Goal: Task Accomplishment & Management: Use online tool/utility

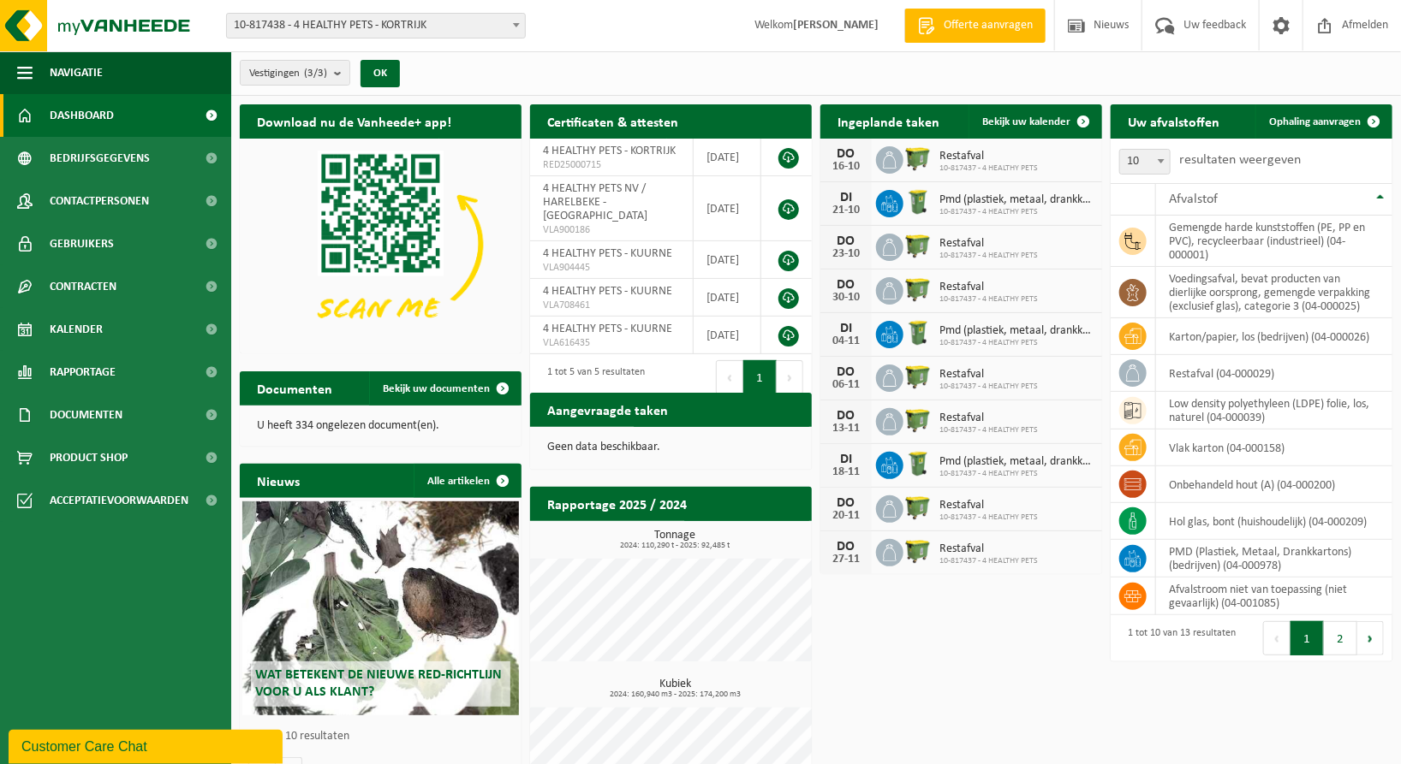
click at [21, 617] on ul "Navigatie Offerte aanvragen Nieuws Uw feedback Afmelden Dashboard Bedrijfsgegev…" at bounding box center [115, 407] width 231 height 713
click at [105, 459] on span "Product Shop" at bounding box center [89, 458] width 78 height 43
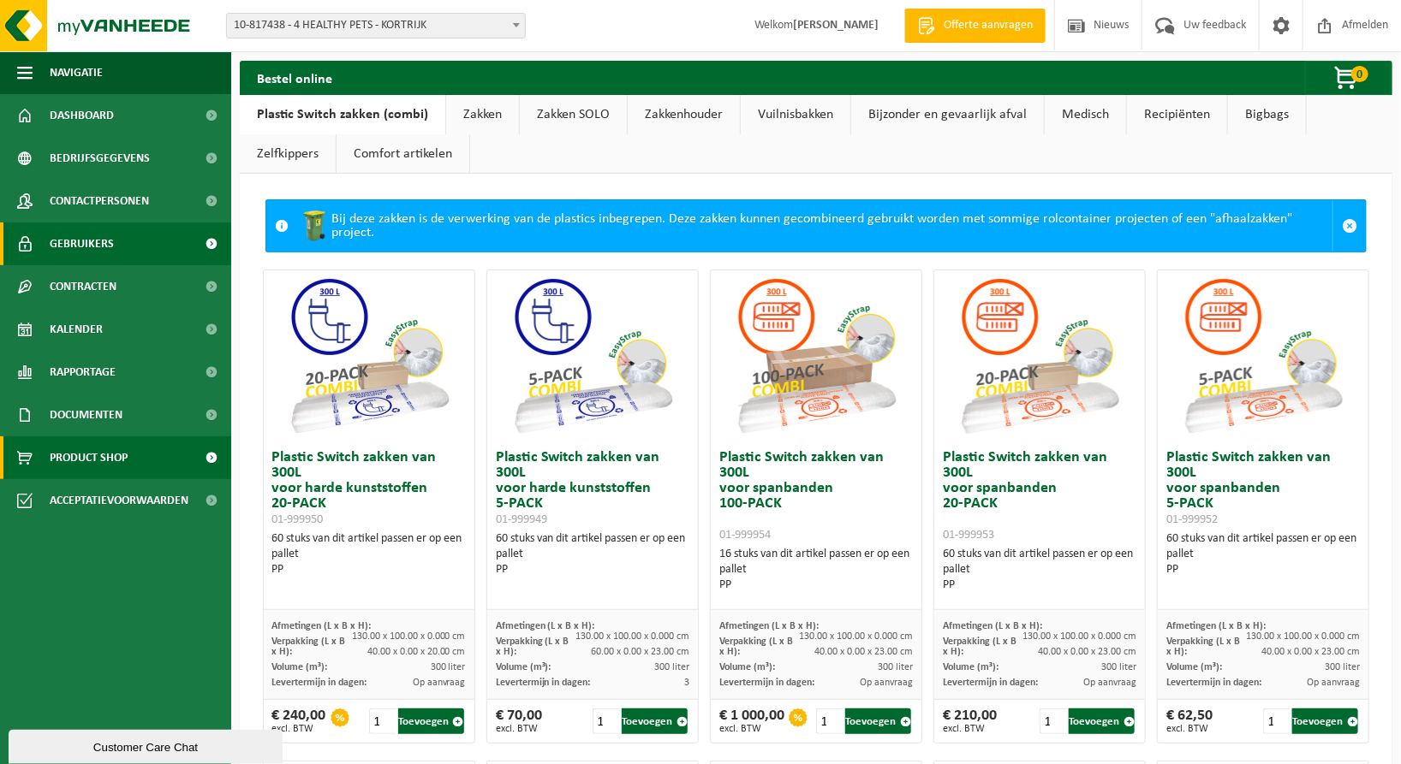
click at [93, 240] on span "Gebruikers" at bounding box center [82, 244] width 64 height 43
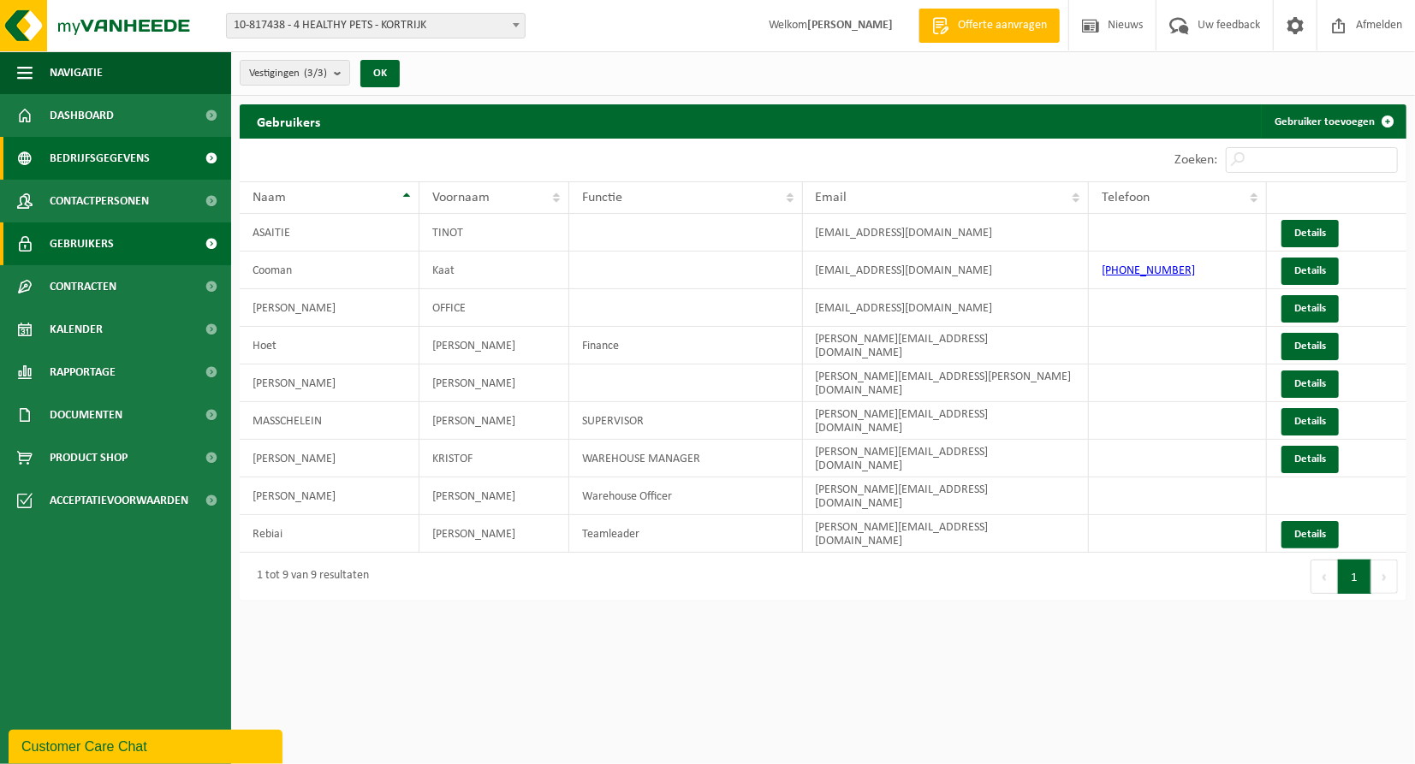
click at [96, 157] on span "Bedrijfsgegevens" at bounding box center [100, 158] width 100 height 43
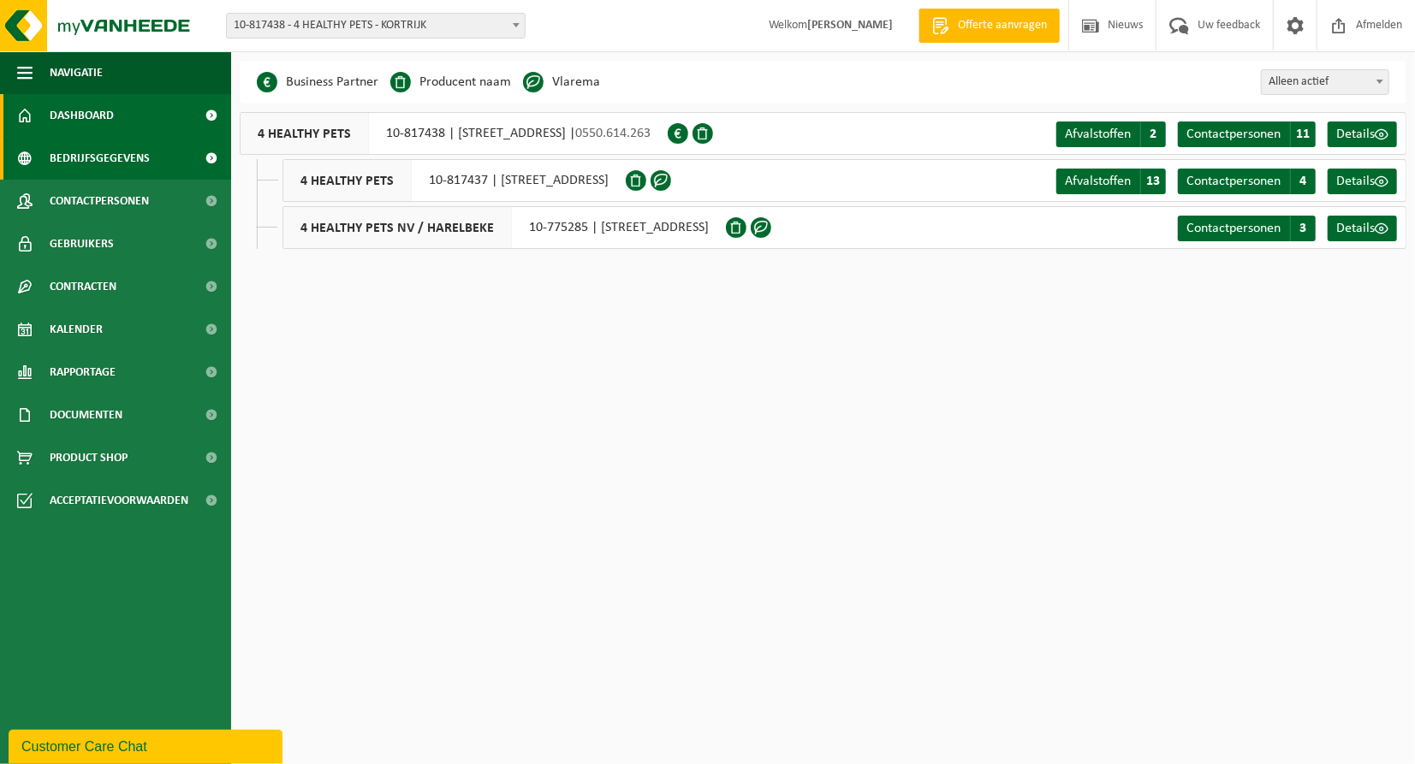
click at [76, 116] on span "Dashboard" at bounding box center [82, 115] width 64 height 43
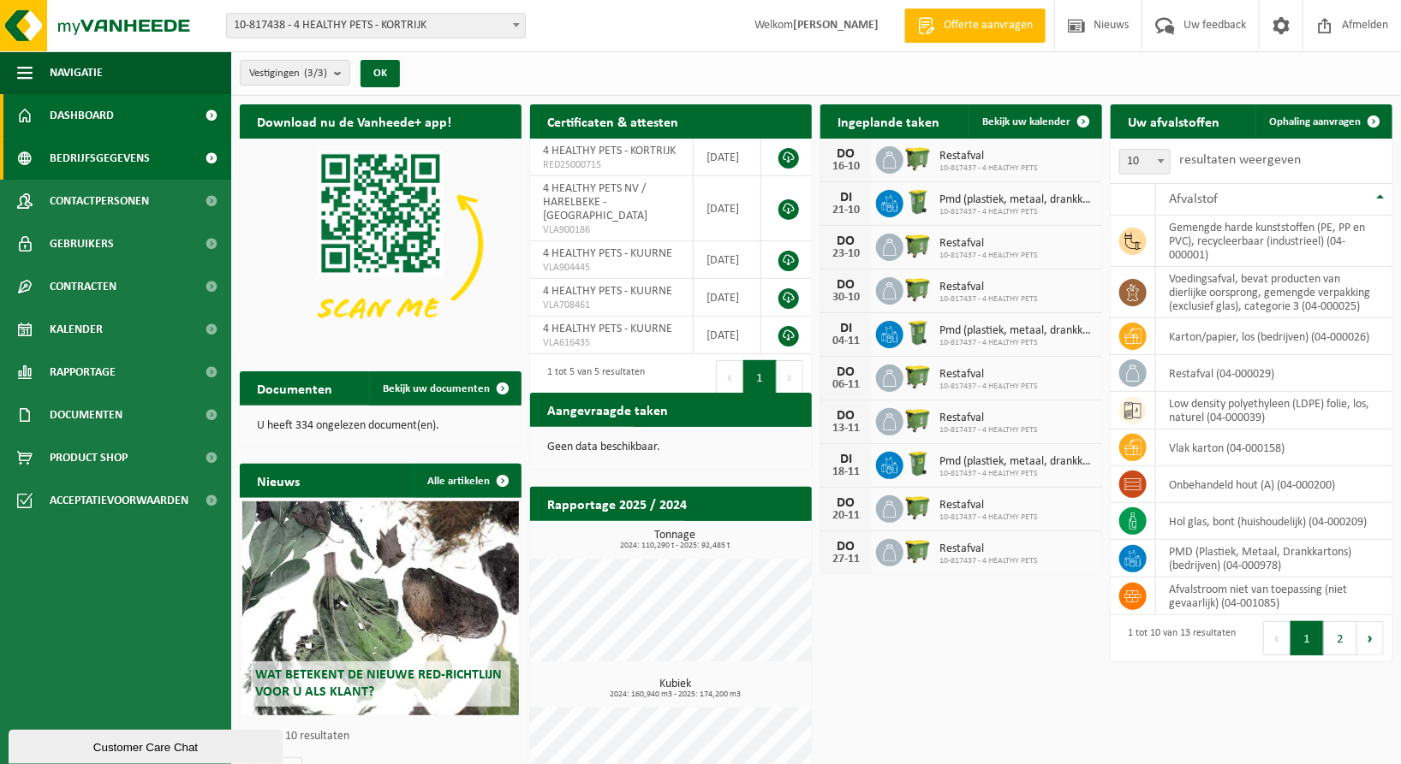
click at [113, 146] on span "Bedrijfsgegevens" at bounding box center [100, 158] width 100 height 43
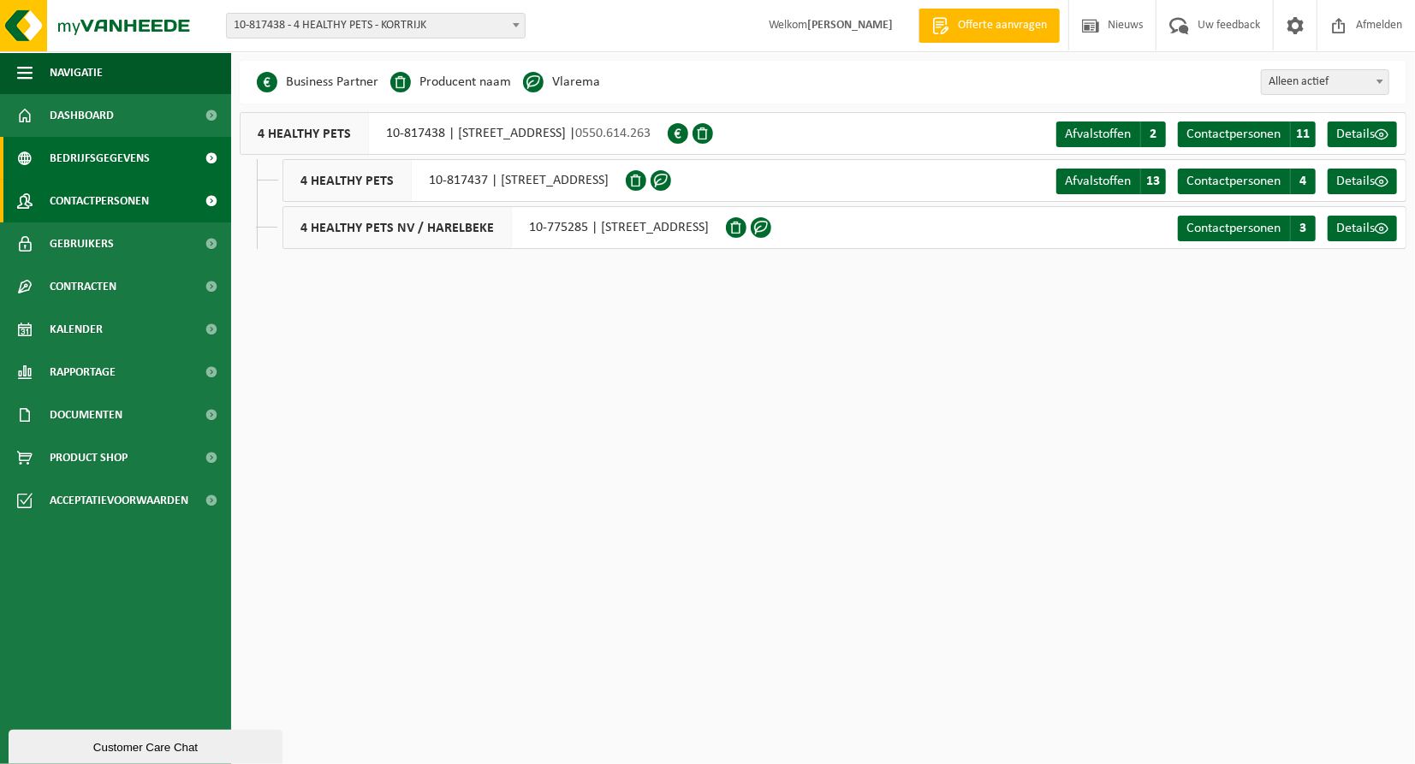
click at [98, 187] on span "Contactpersonen" at bounding box center [99, 201] width 99 height 43
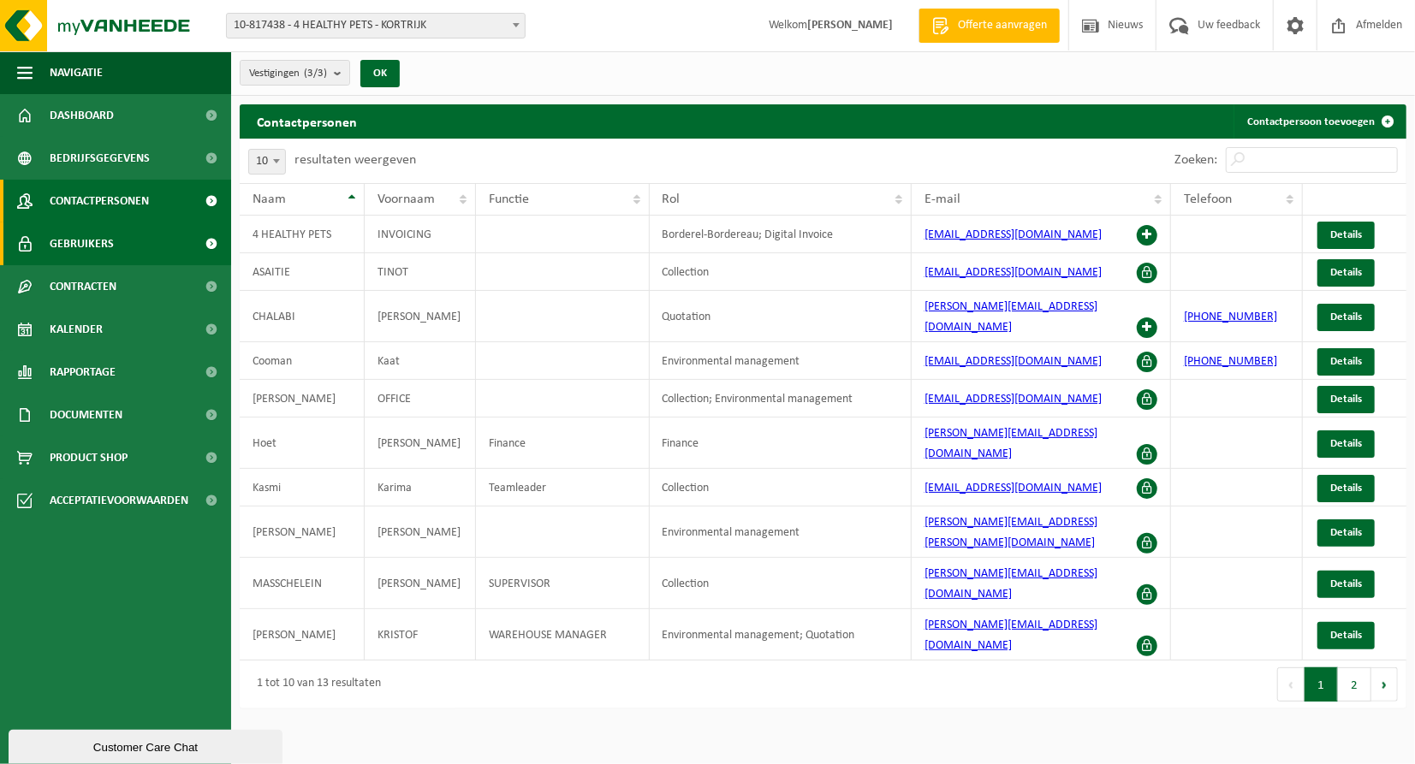
click at [85, 246] on span "Gebruikers" at bounding box center [82, 244] width 64 height 43
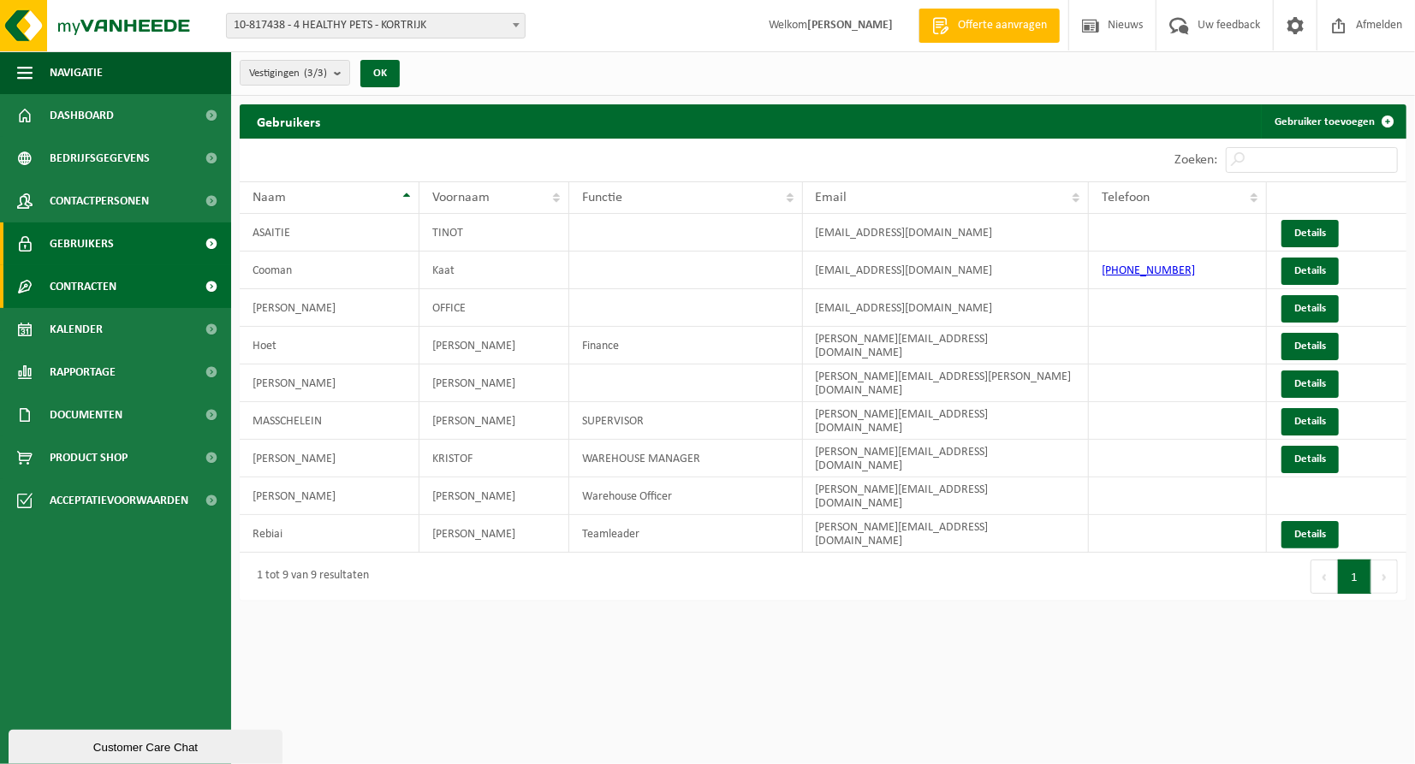
click at [84, 282] on span "Contracten" at bounding box center [83, 286] width 67 height 43
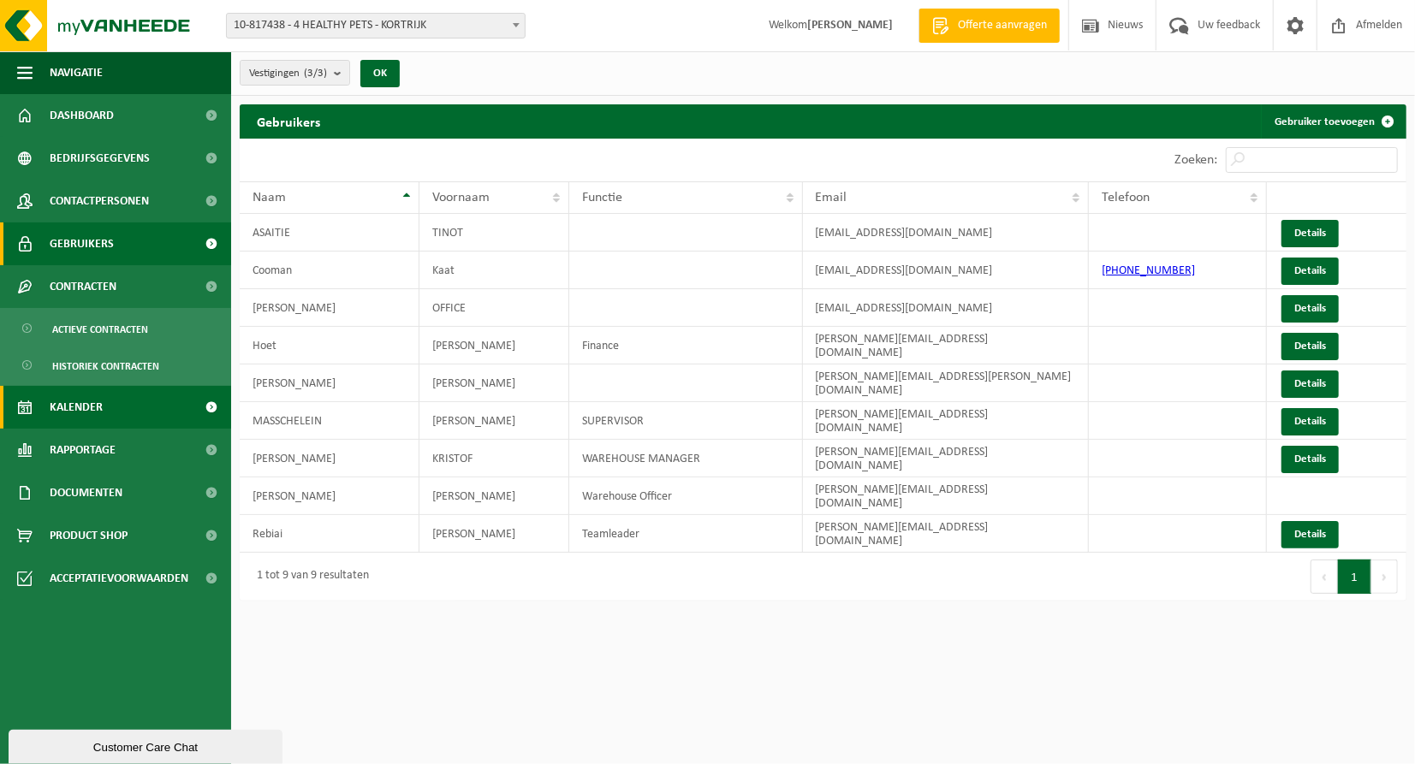
click at [96, 411] on span "Kalender" at bounding box center [76, 407] width 53 height 43
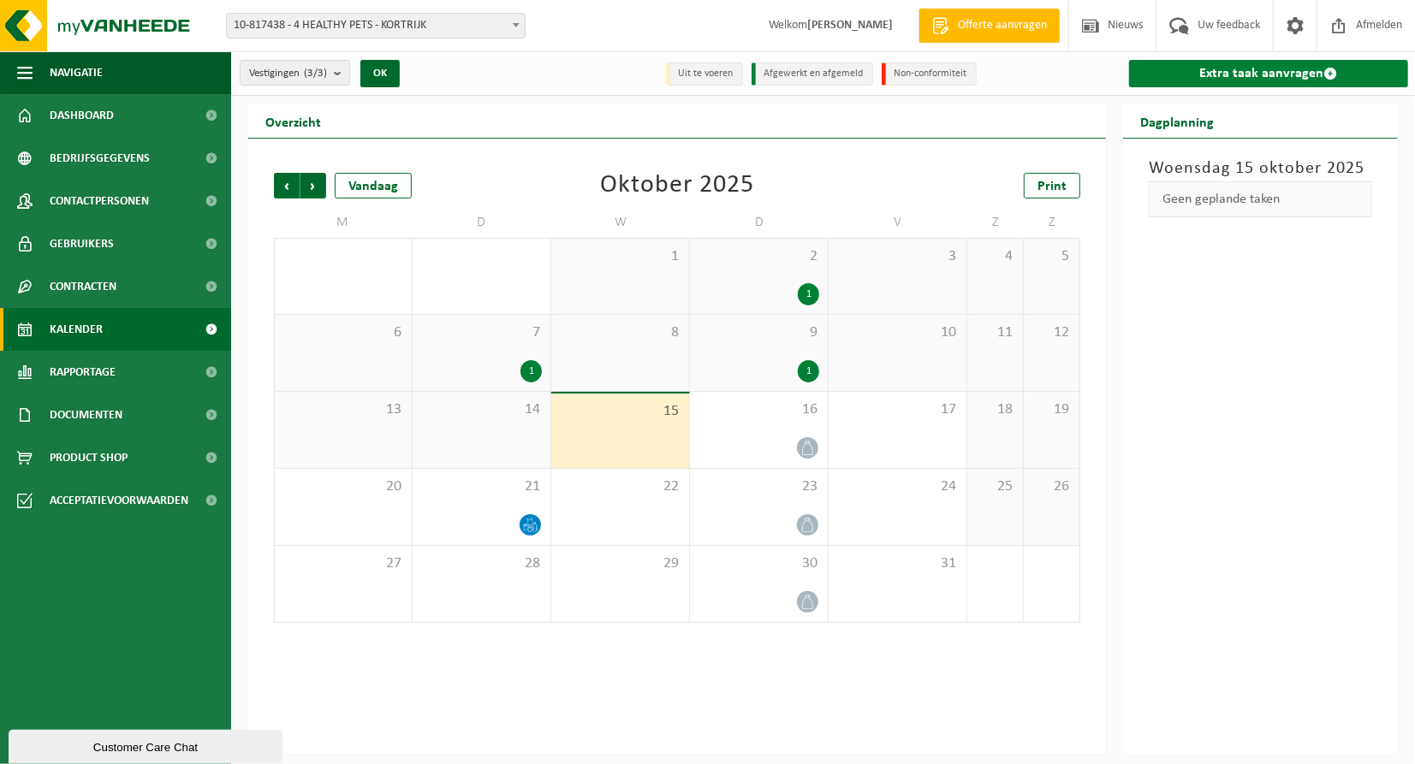
click at [1204, 77] on link "Extra taak aanvragen" at bounding box center [1268, 73] width 279 height 27
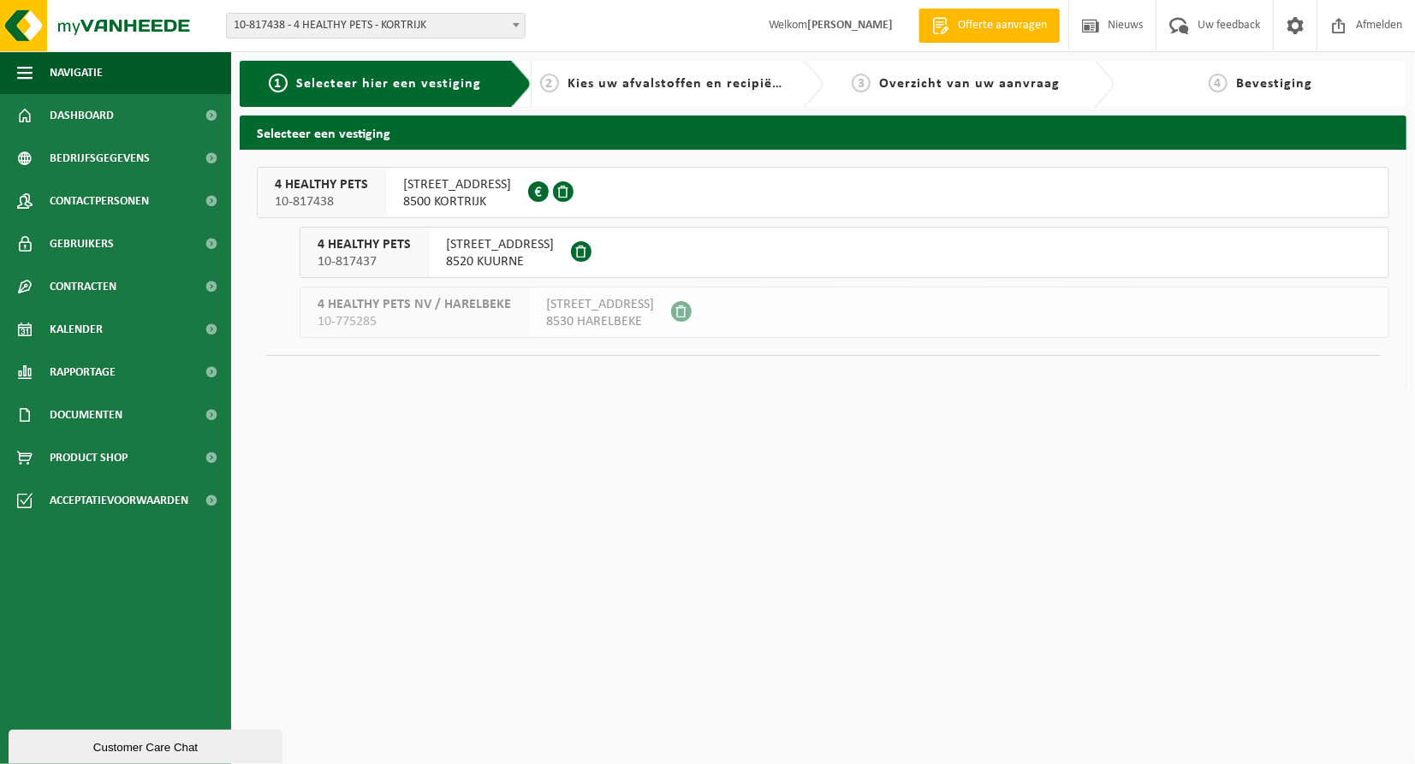
click at [485, 269] on span "8520 KUURNE" at bounding box center [500, 261] width 108 height 17
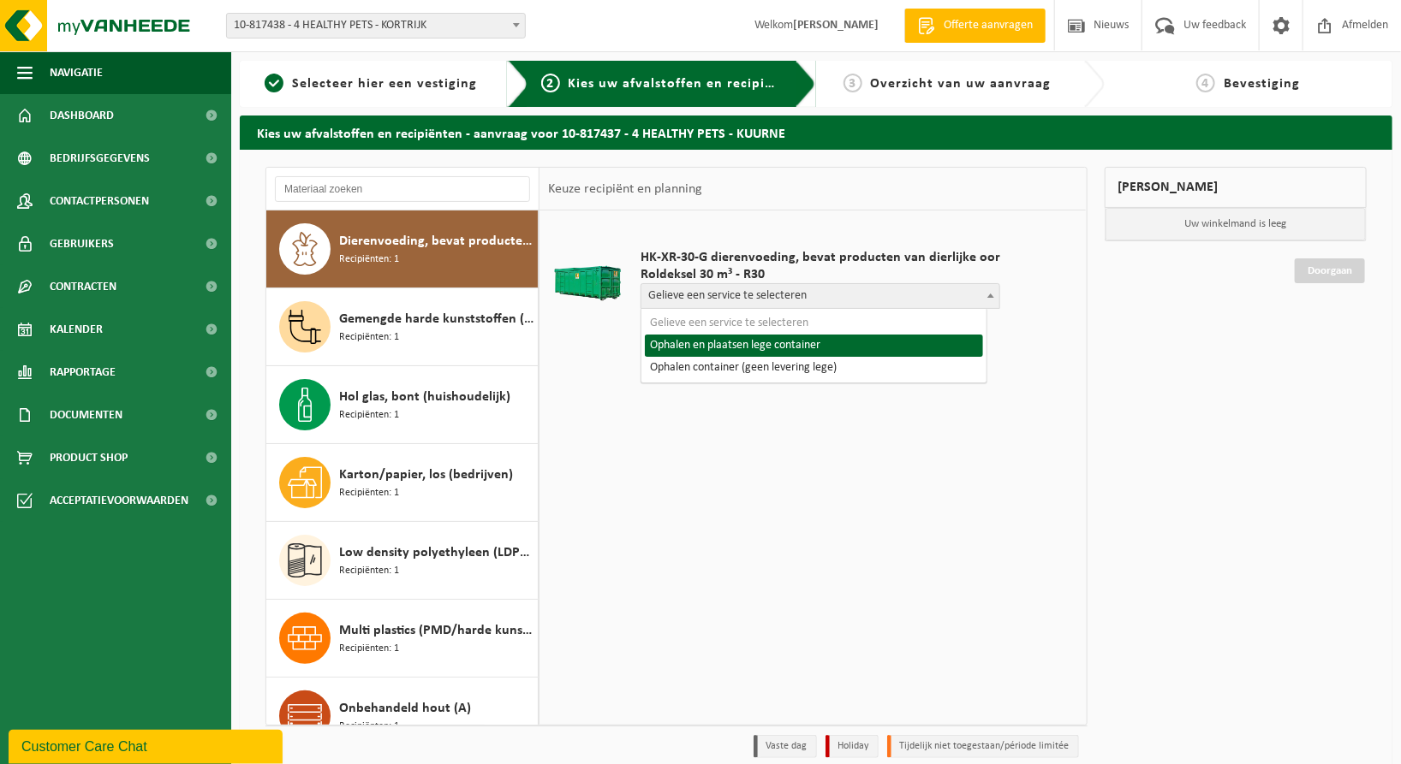
click at [758, 294] on span "Gelieve een service te selecteren" at bounding box center [820, 296] width 358 height 24
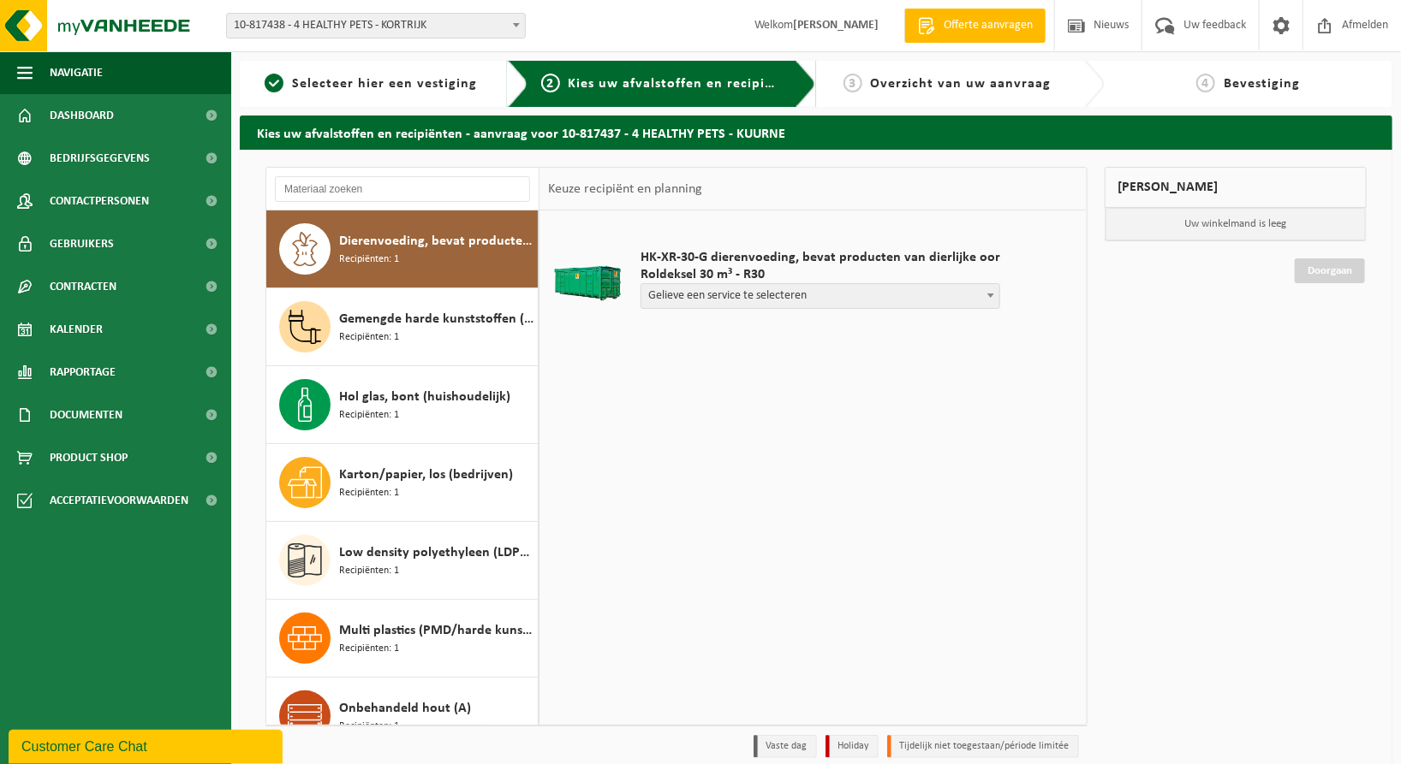
click at [1222, 354] on div "Mijn winkelmand Uw winkelmand is leeg Doorgaan" at bounding box center [1236, 467] width 280 height 600
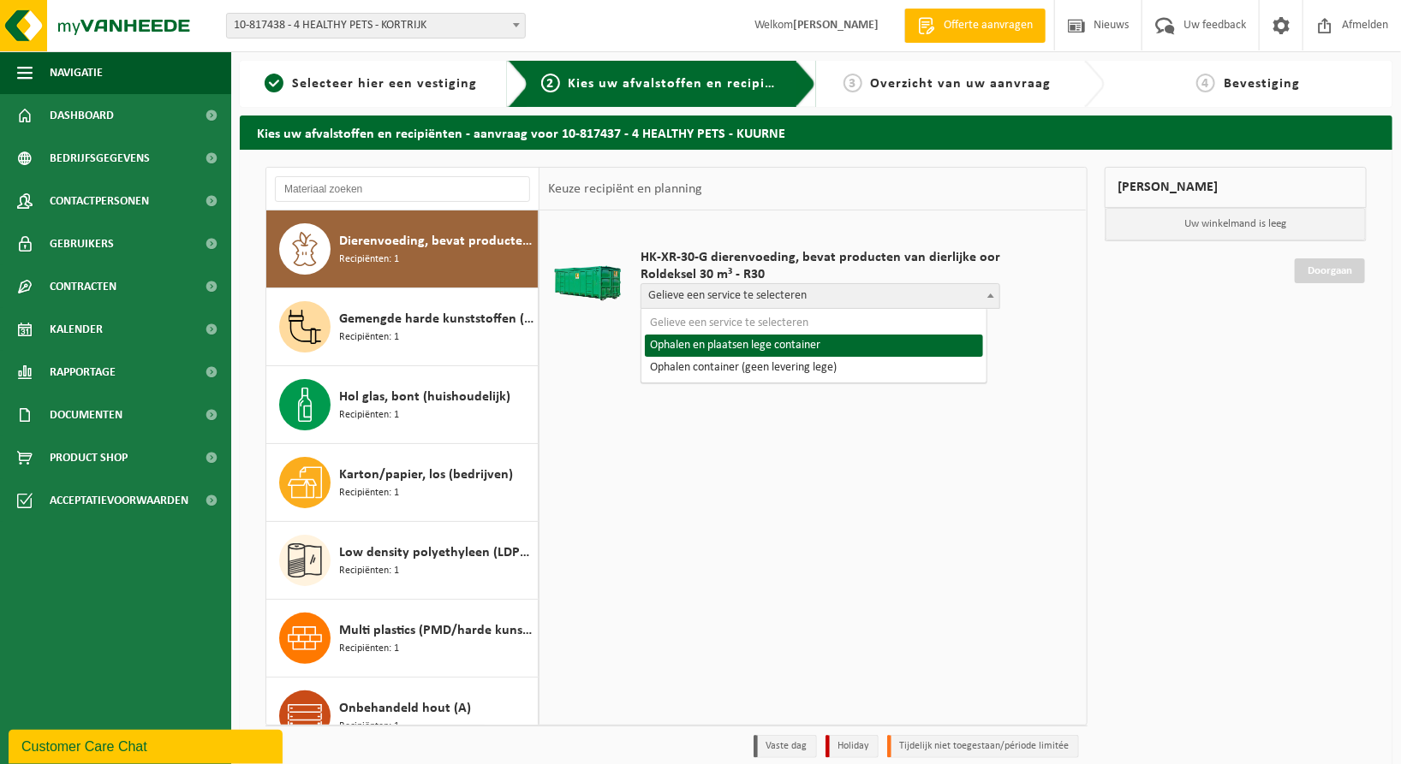
click at [829, 288] on span "Gelieve een service te selecteren" at bounding box center [820, 296] width 358 height 24
select select "P2PL-VEL-066839_HK-XR-30-GN-00_04-002482_46"
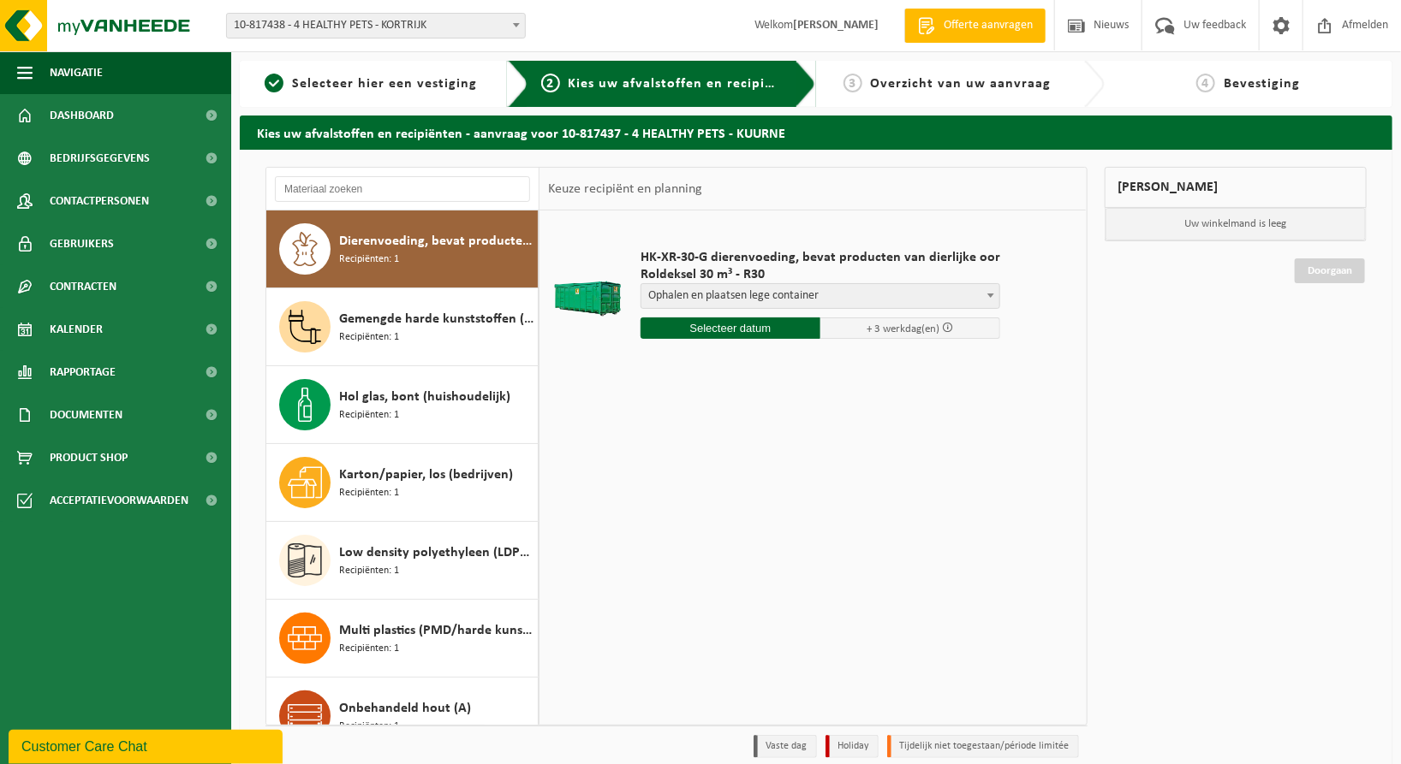
scroll to position [70, 0]
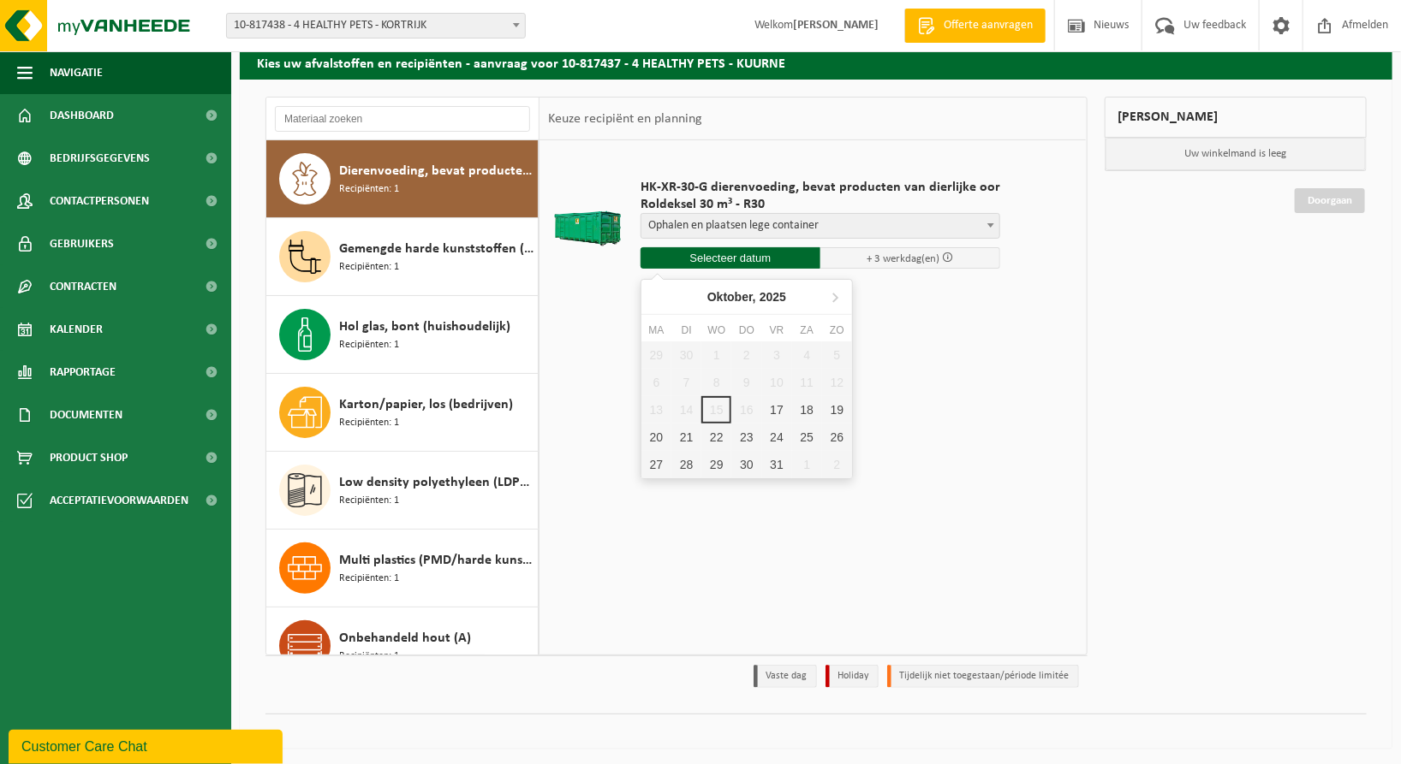
click at [723, 259] on input "text" at bounding box center [730, 257] width 180 height 21
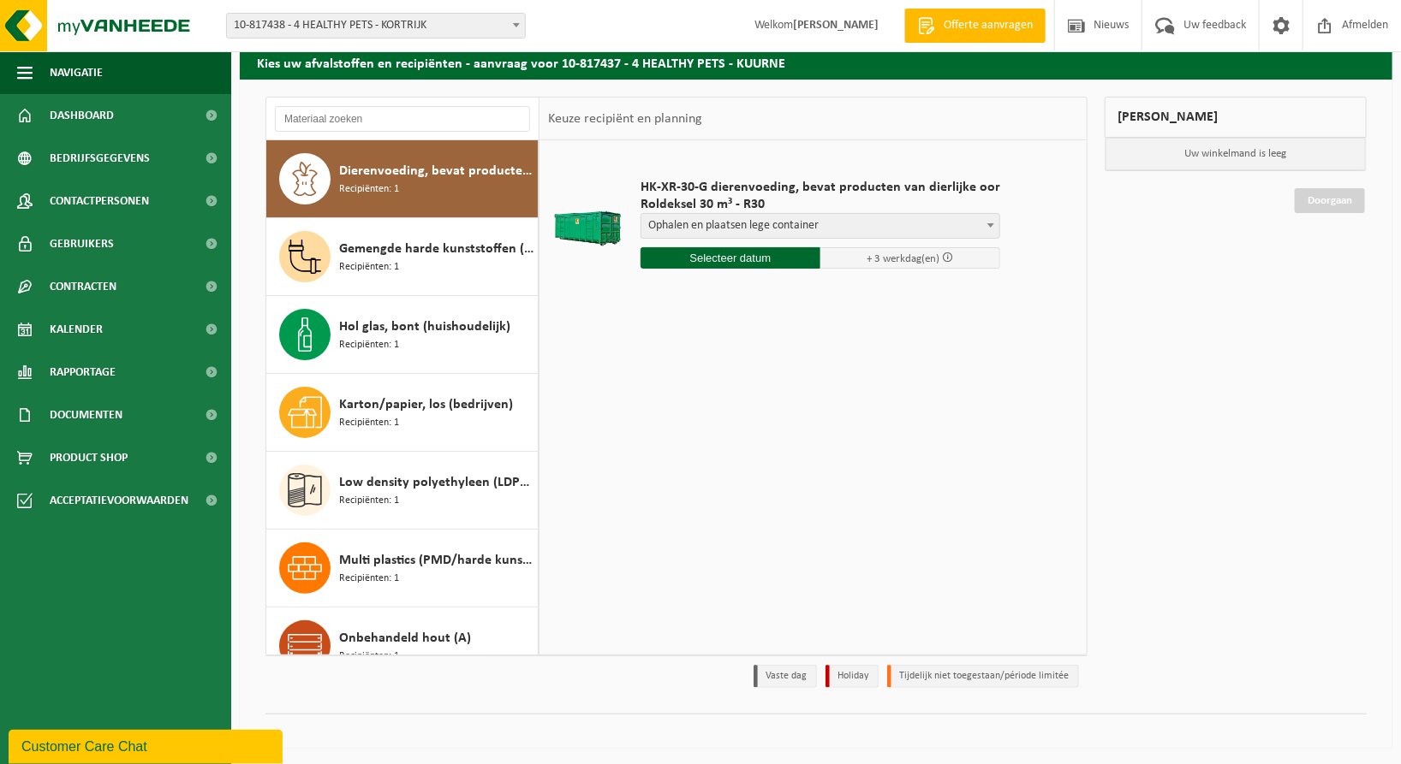
click at [1137, 354] on div "Mijn winkelmand Uw winkelmand is leeg Doorgaan" at bounding box center [1236, 397] width 280 height 600
click at [98, 456] on span "Product Shop" at bounding box center [89, 458] width 78 height 43
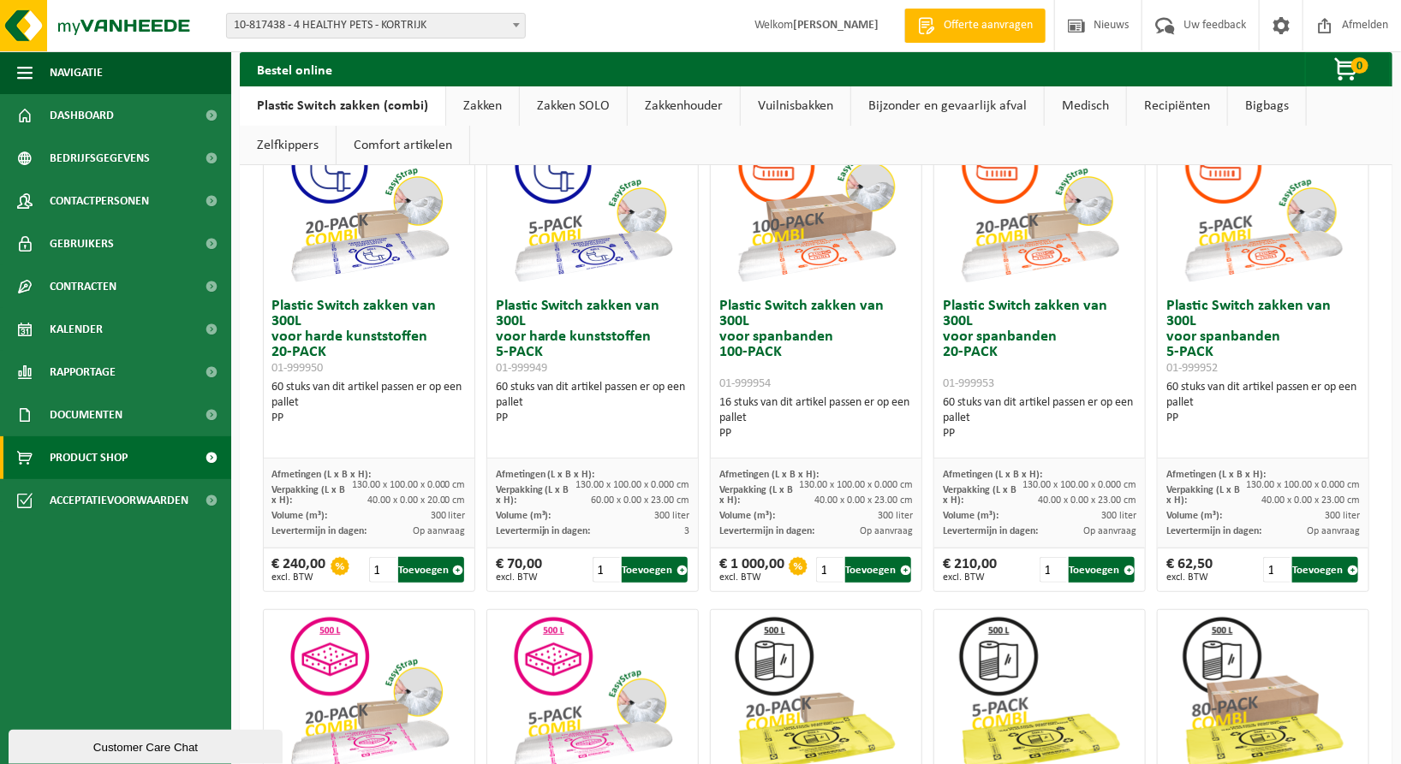
scroll to position [148, 0]
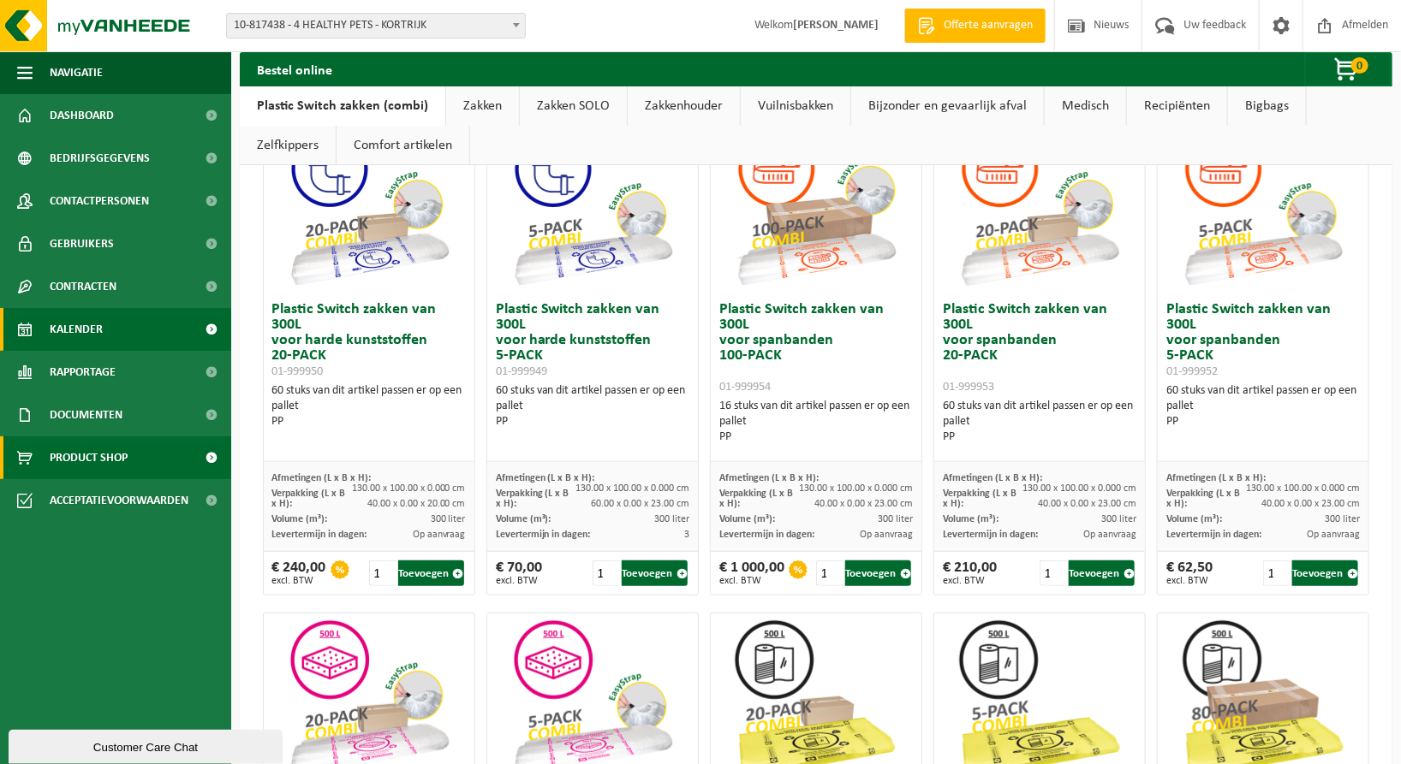
click at [79, 329] on span "Kalender" at bounding box center [76, 329] width 53 height 43
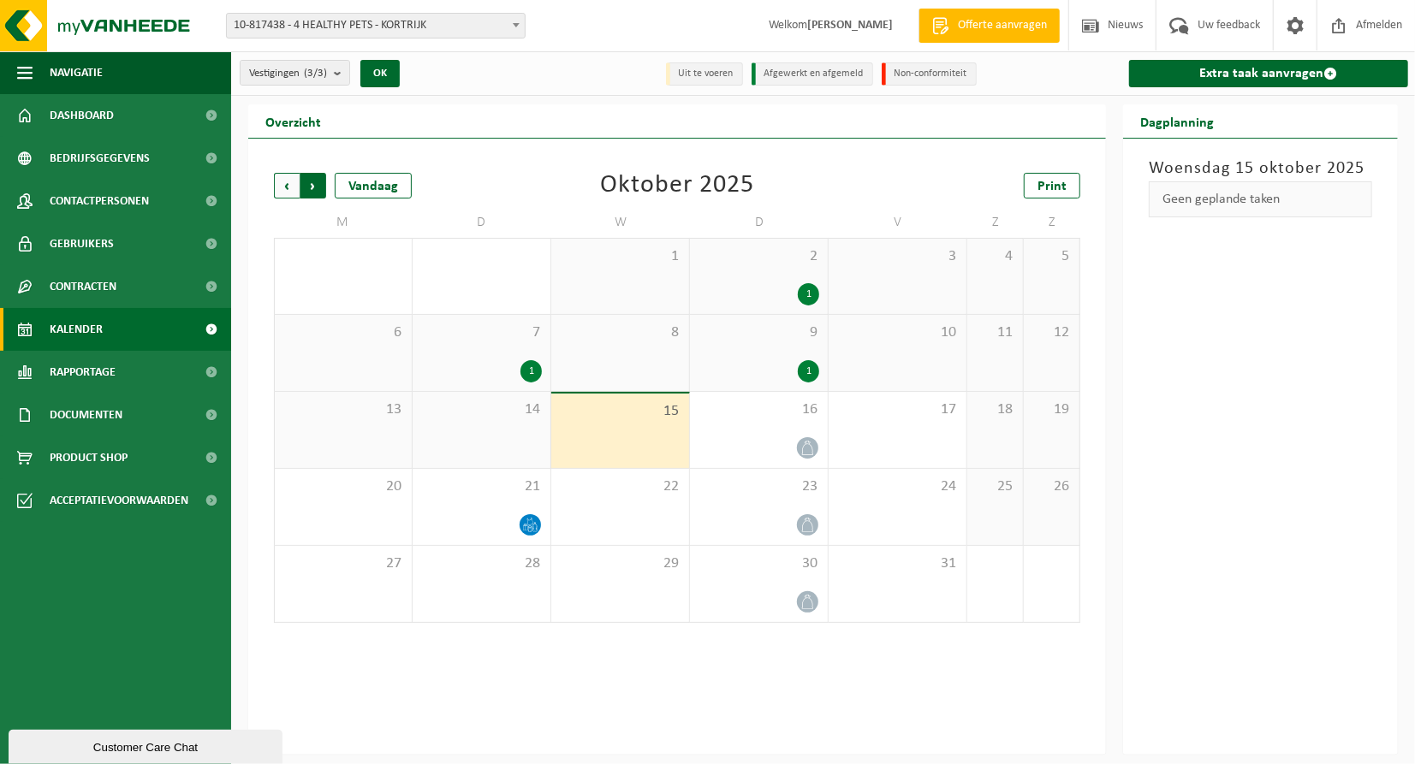
click at [283, 185] on span "Vorige" at bounding box center [287, 186] width 26 height 26
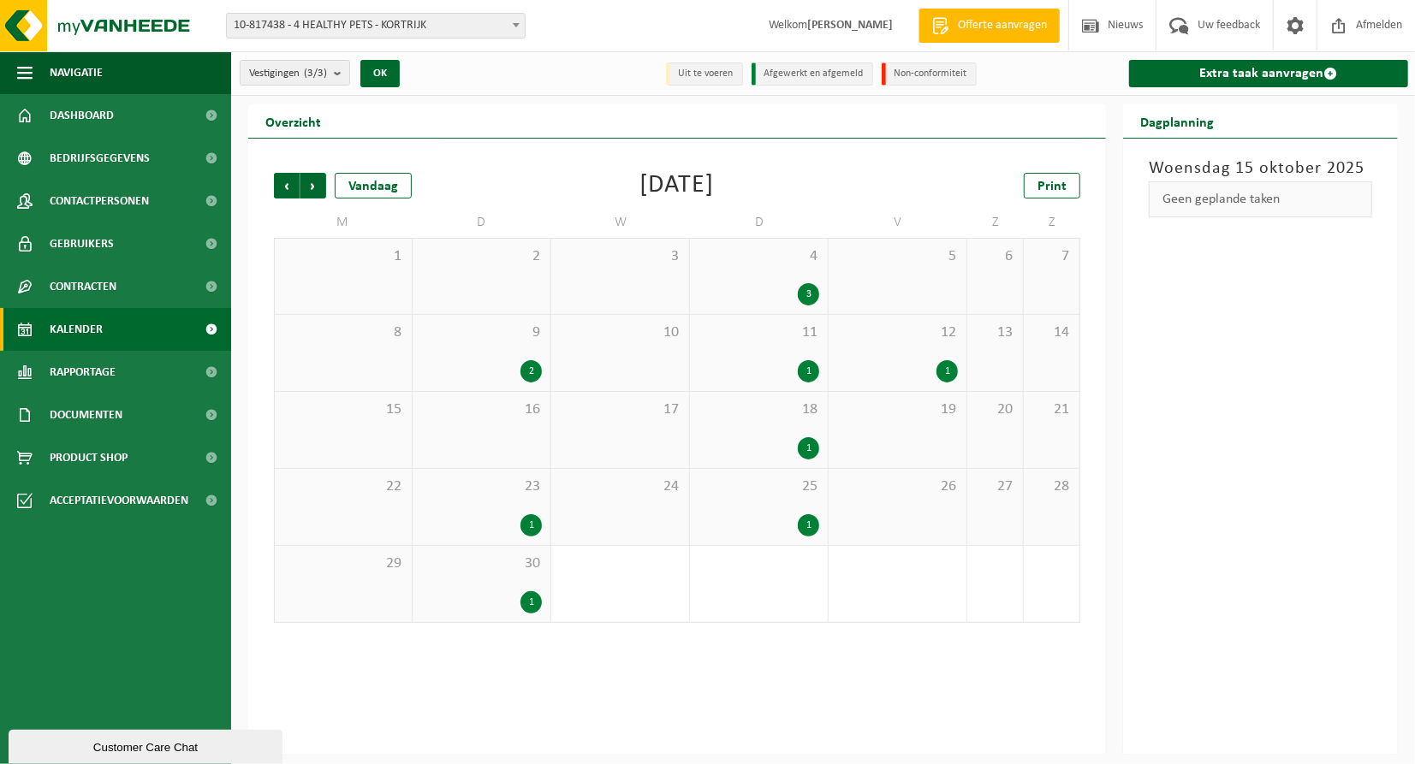
click at [283, 185] on span "Vorige" at bounding box center [287, 186] width 26 height 26
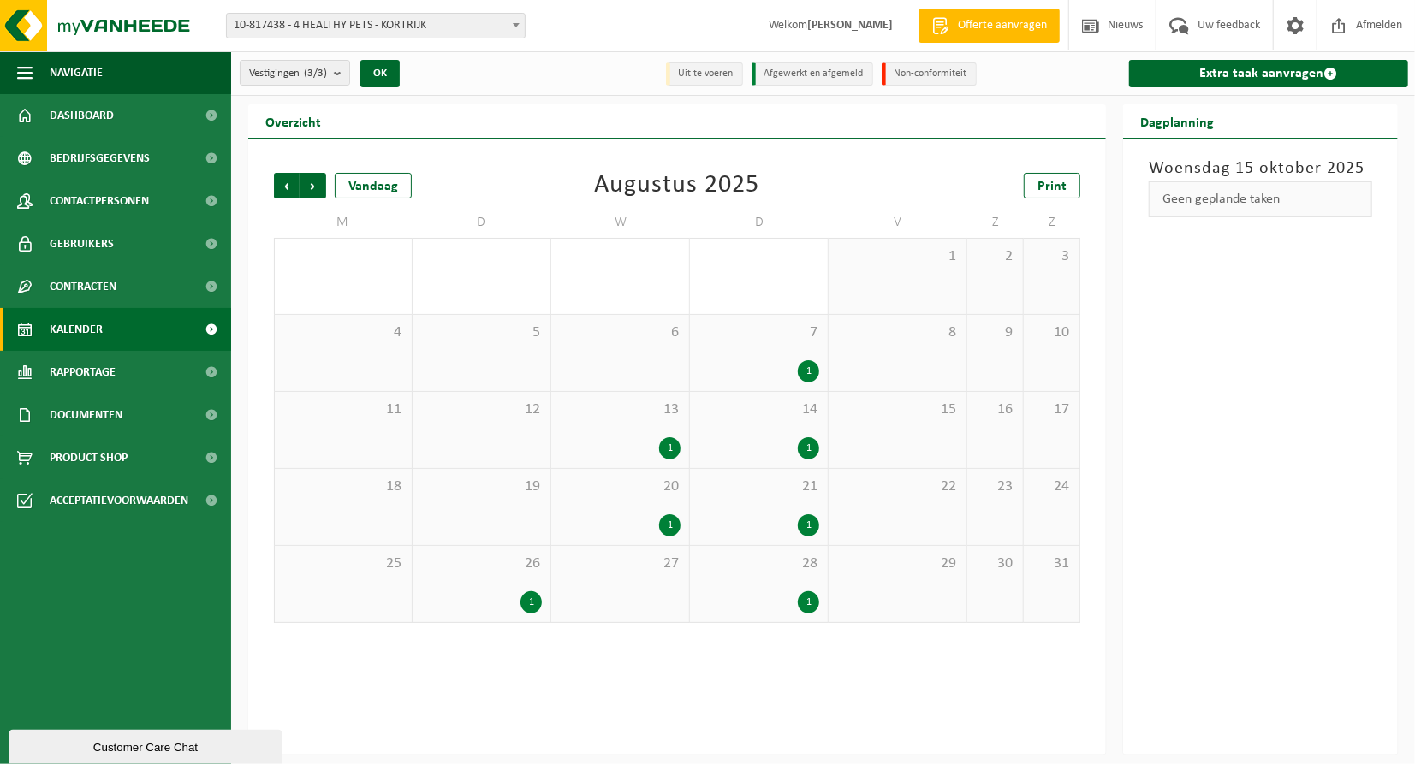
click at [768, 595] on div "1" at bounding box center [759, 603] width 121 height 22
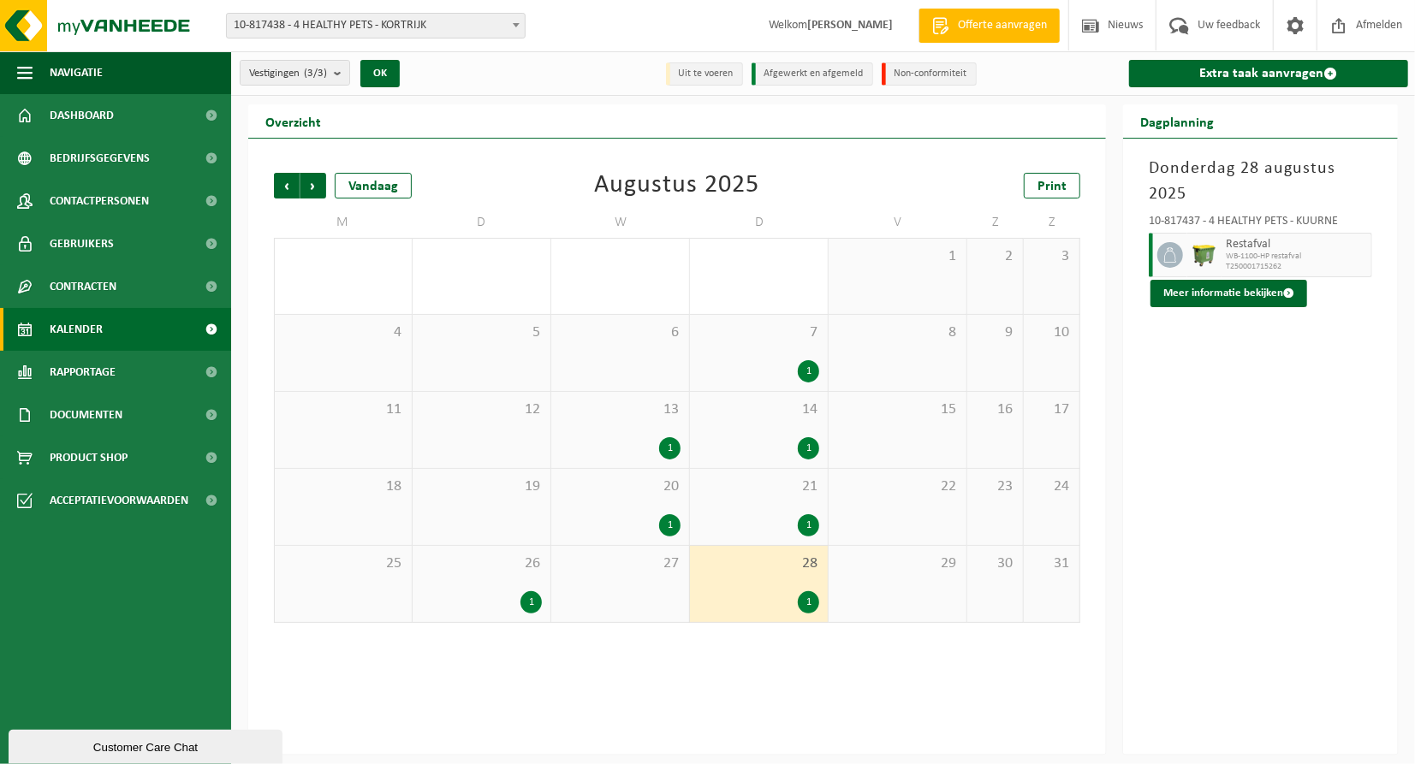
click at [520, 593] on div "1" at bounding box center [481, 603] width 121 height 22
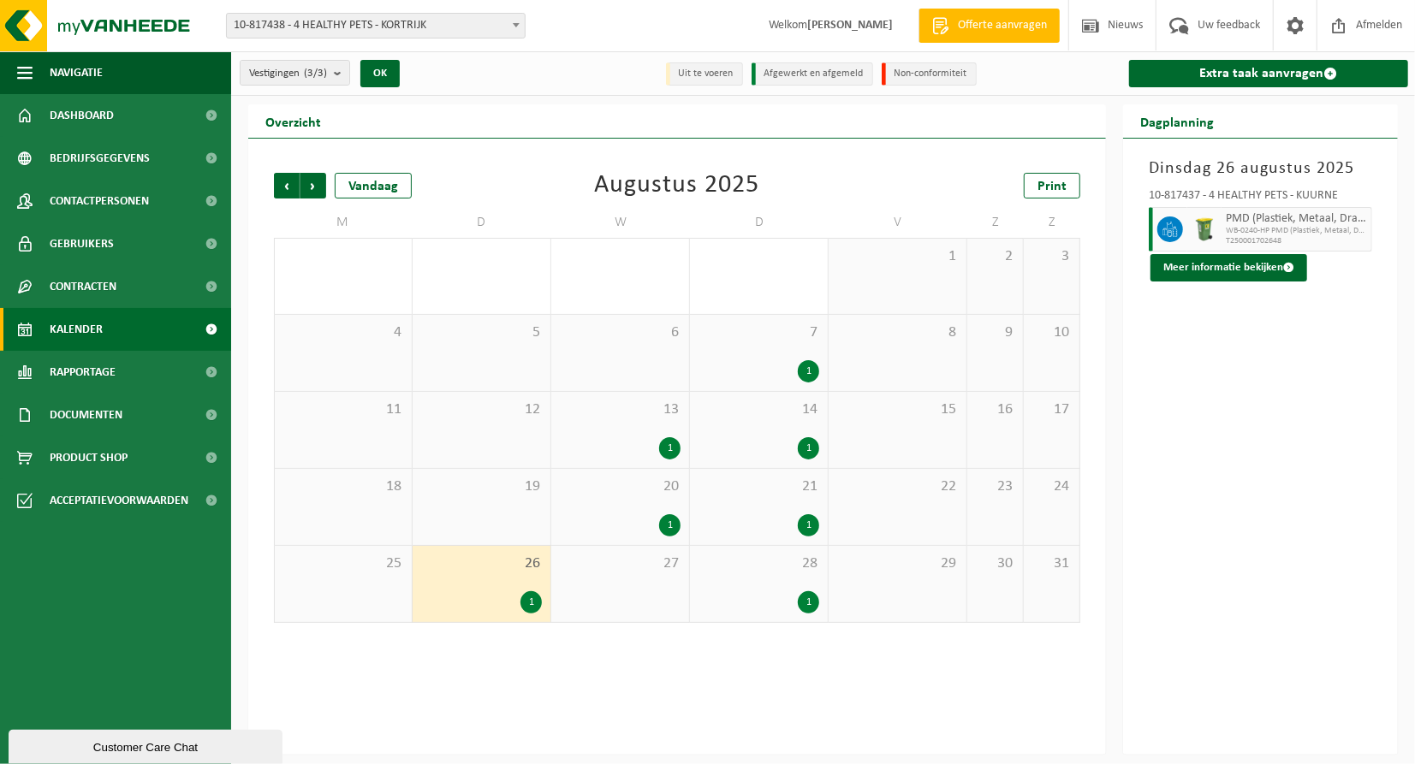
click at [740, 497] on div "21 1" at bounding box center [759, 507] width 138 height 76
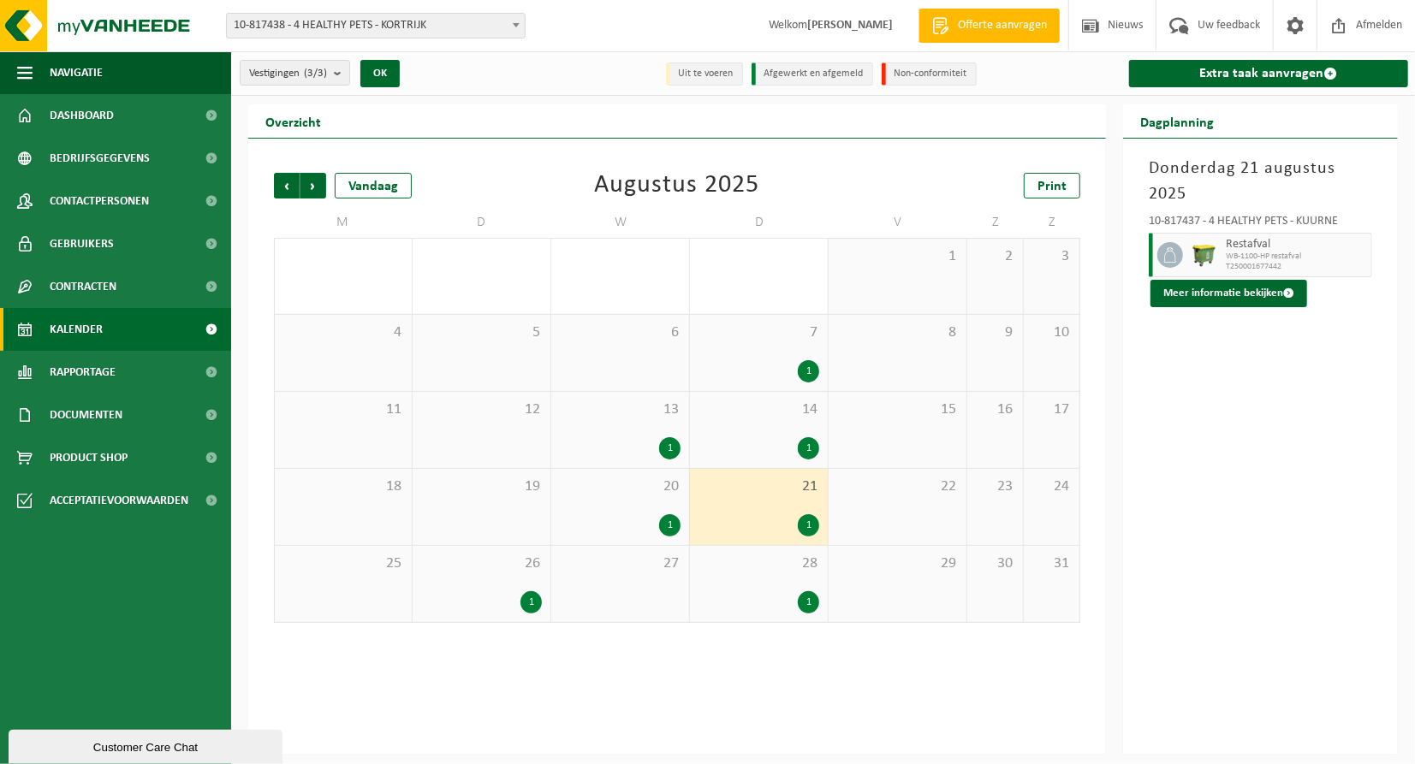
click at [629, 504] on div "20 1" at bounding box center [620, 507] width 138 height 76
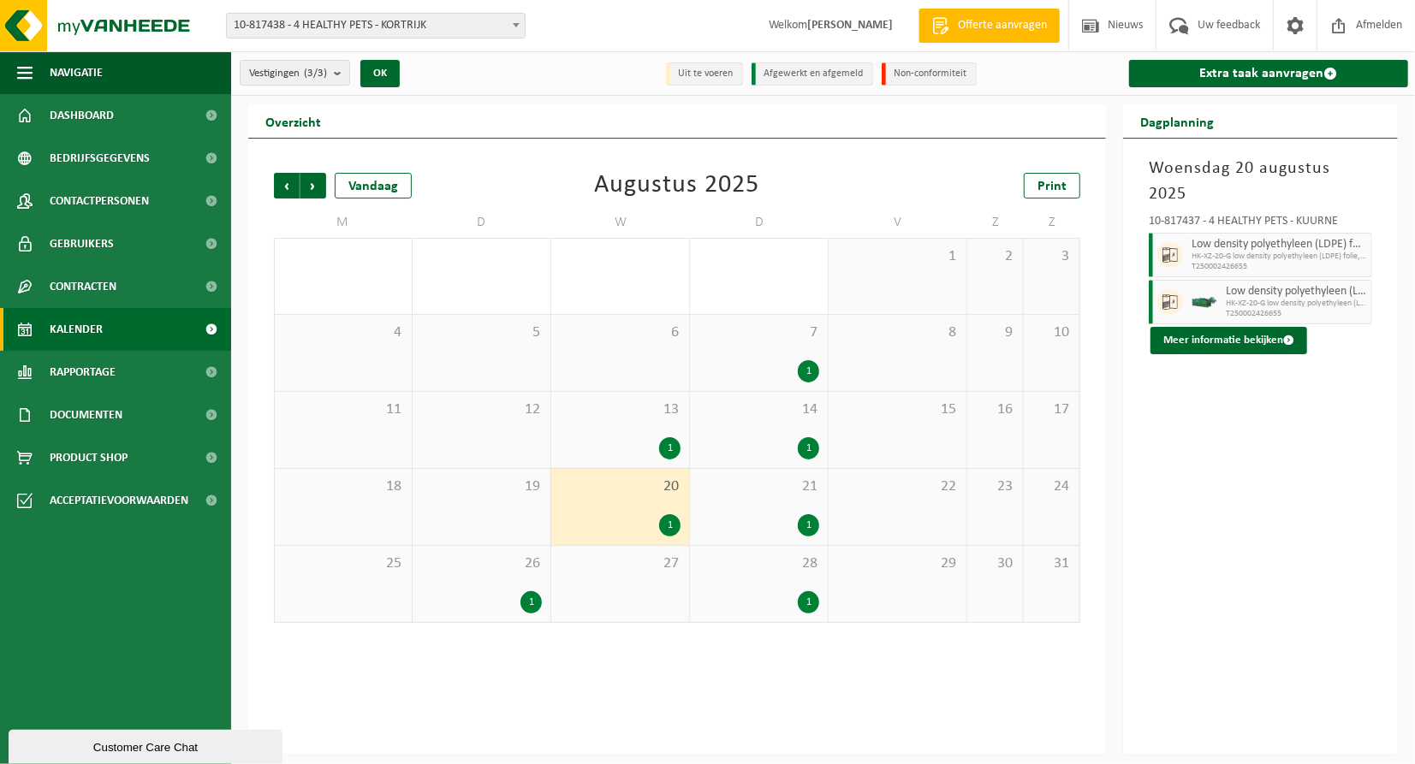
click at [637, 445] on div "1" at bounding box center [620, 448] width 121 height 22
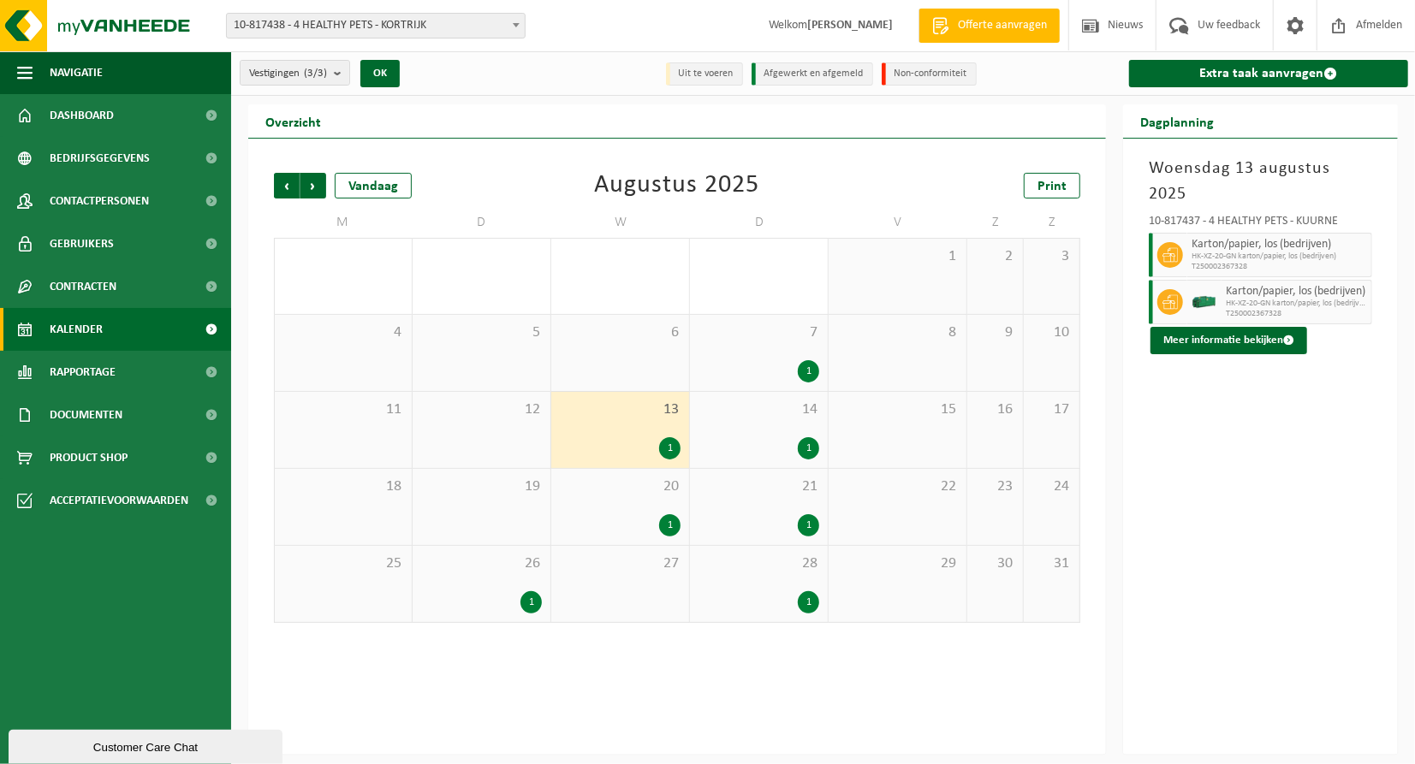
click at [622, 510] on div "20 1" at bounding box center [620, 507] width 138 height 76
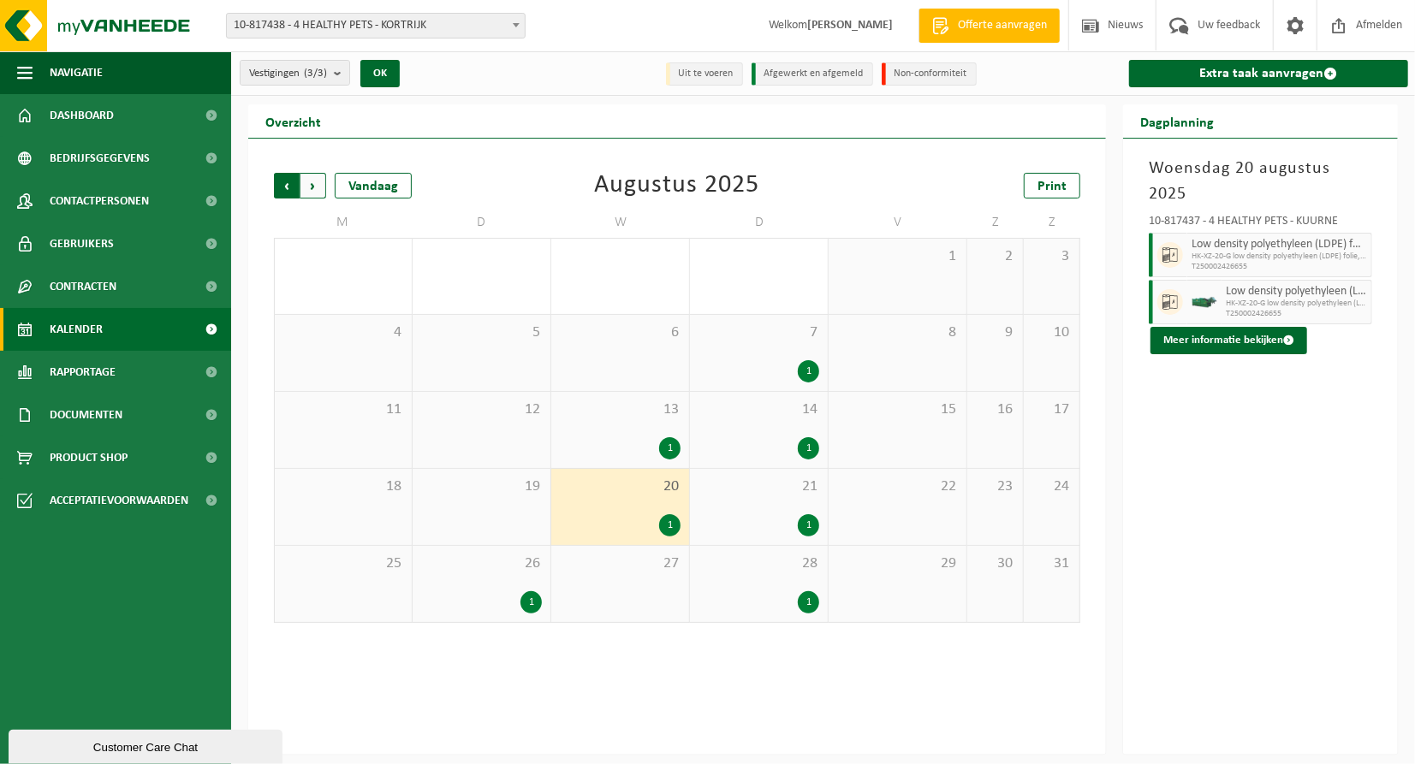
click at [322, 191] on span "Volgende" at bounding box center [313, 186] width 26 height 26
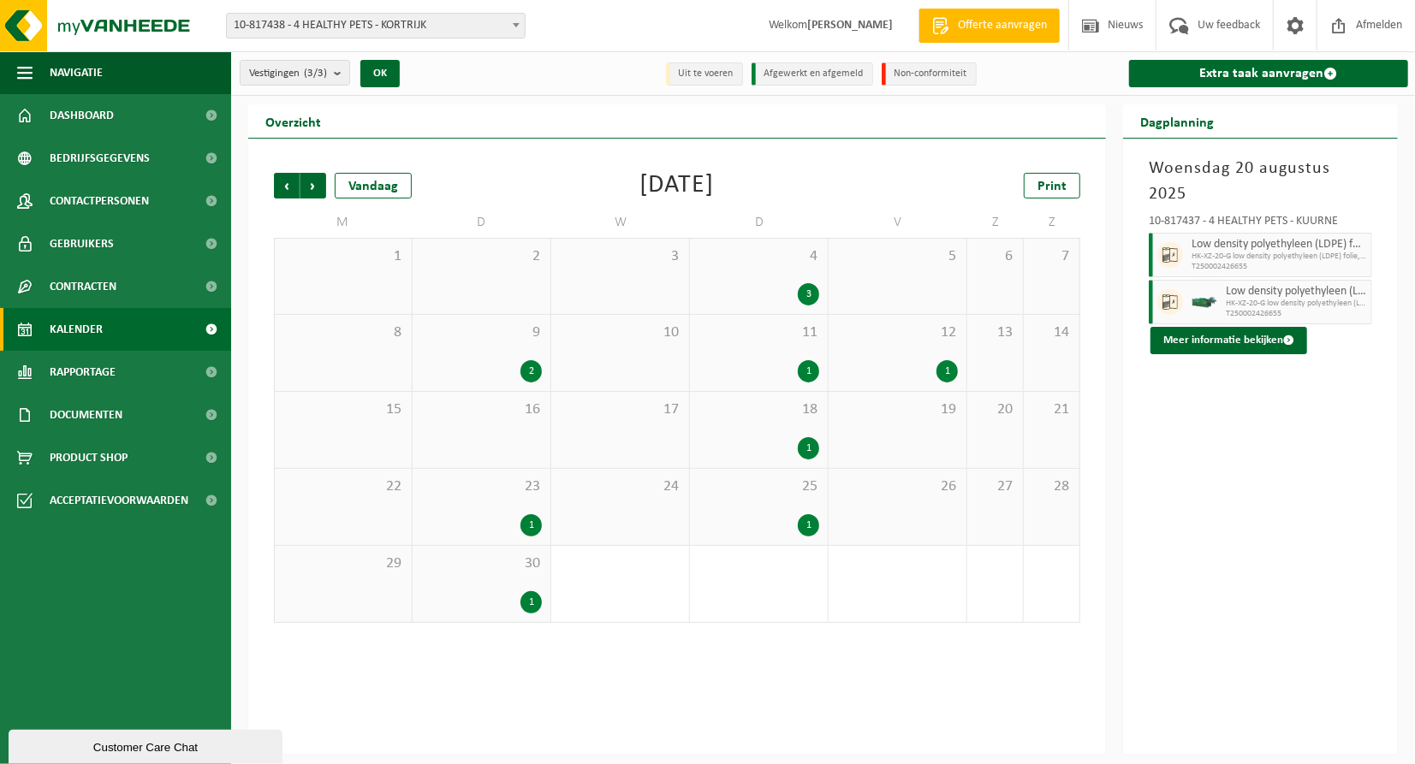
click at [809, 277] on div "4 3" at bounding box center [759, 276] width 138 height 75
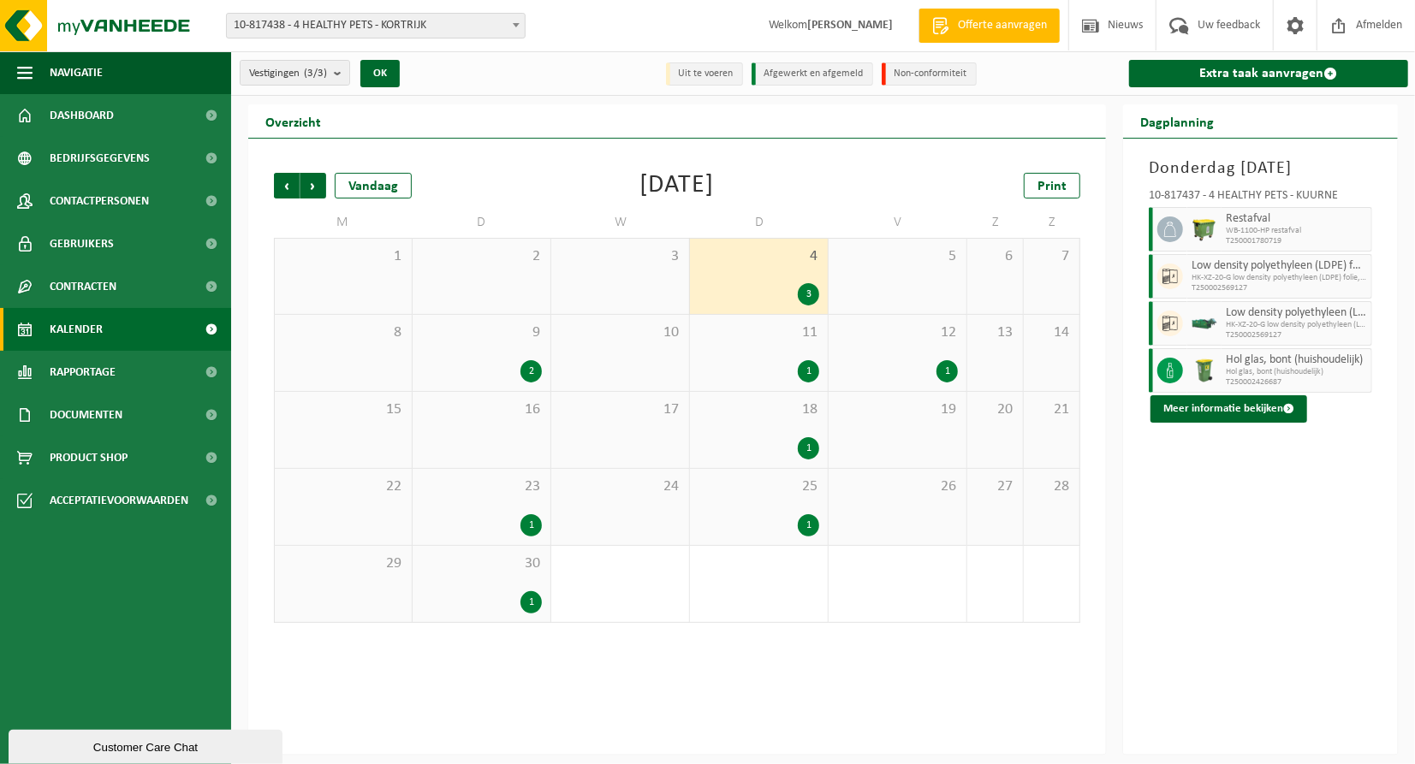
click at [751, 512] on div "25 1" at bounding box center [759, 507] width 138 height 76
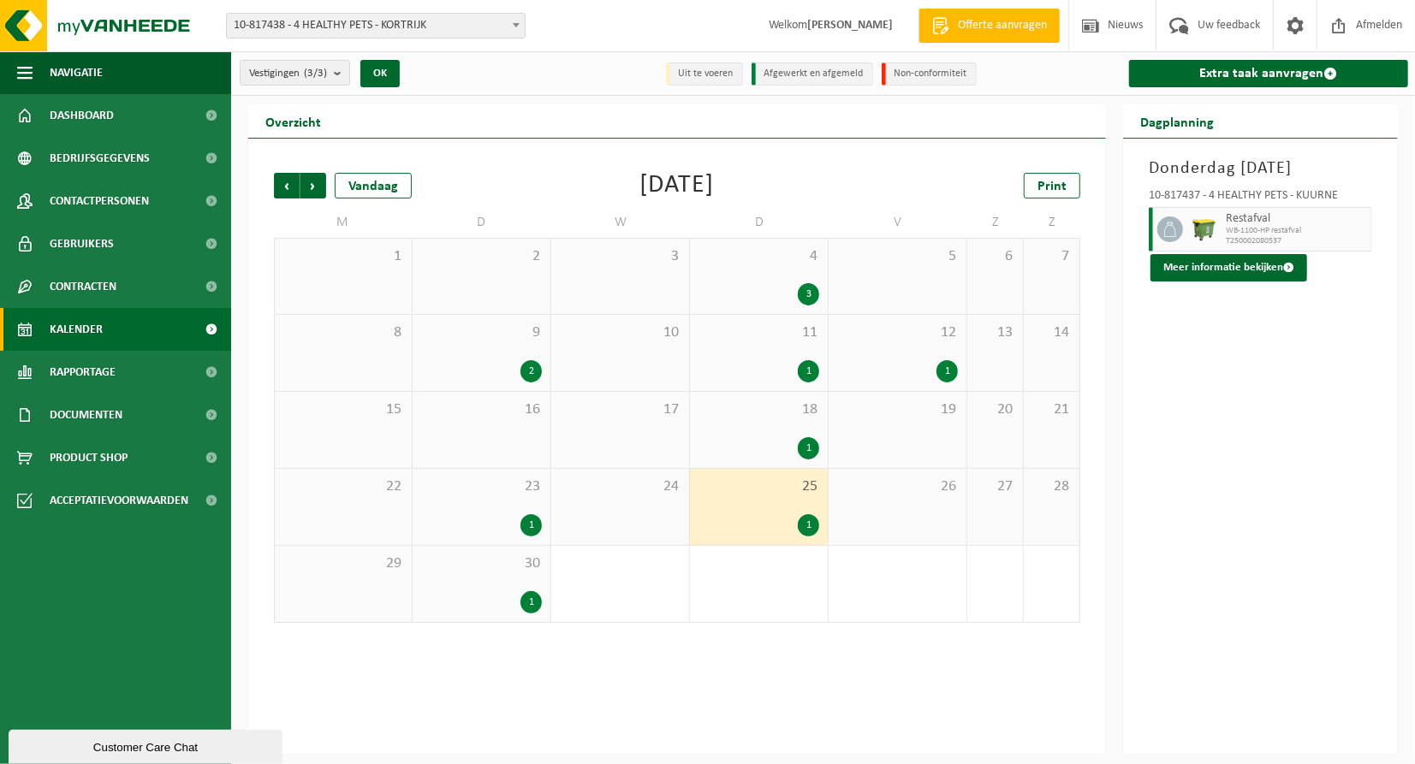
click at [493, 598] on div "1" at bounding box center [481, 603] width 121 height 22
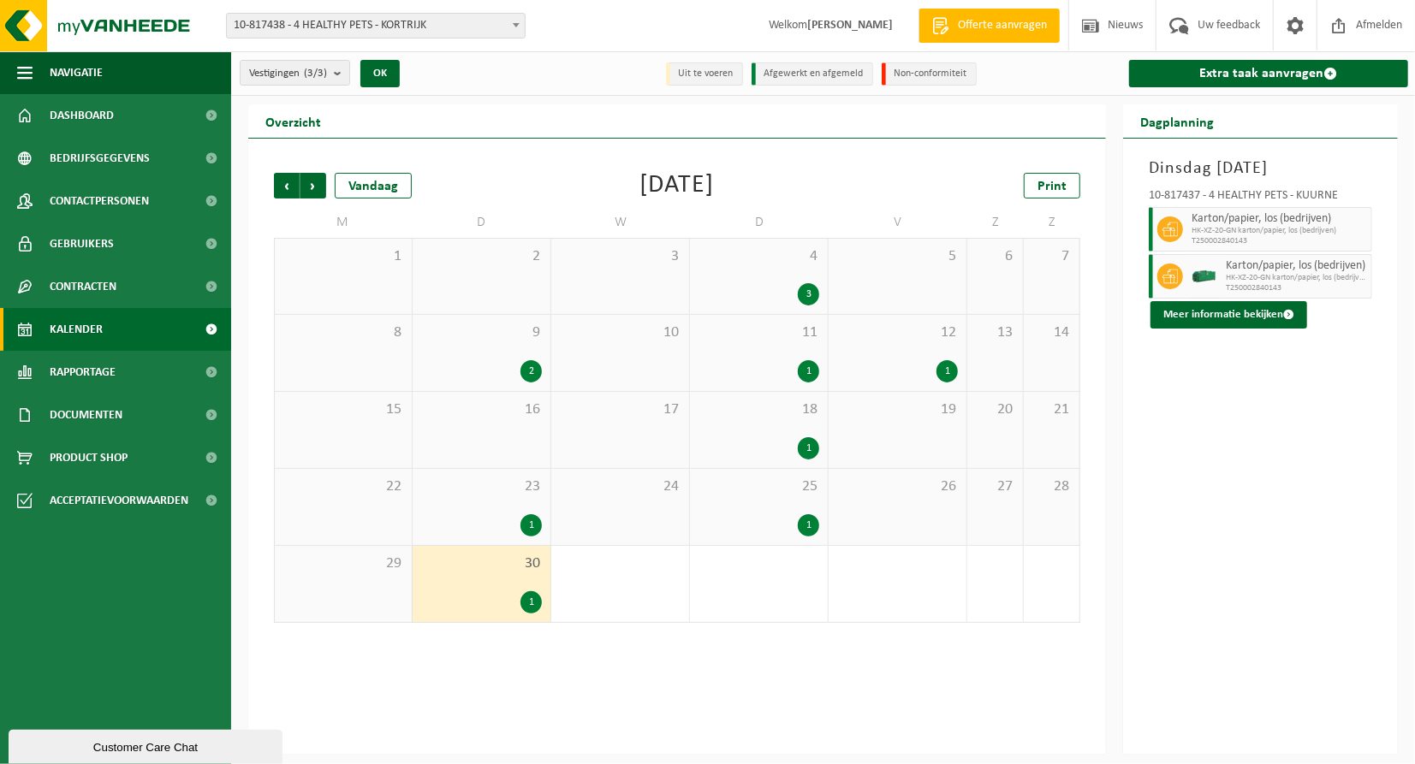
click at [469, 500] on div "23 1" at bounding box center [482, 507] width 138 height 76
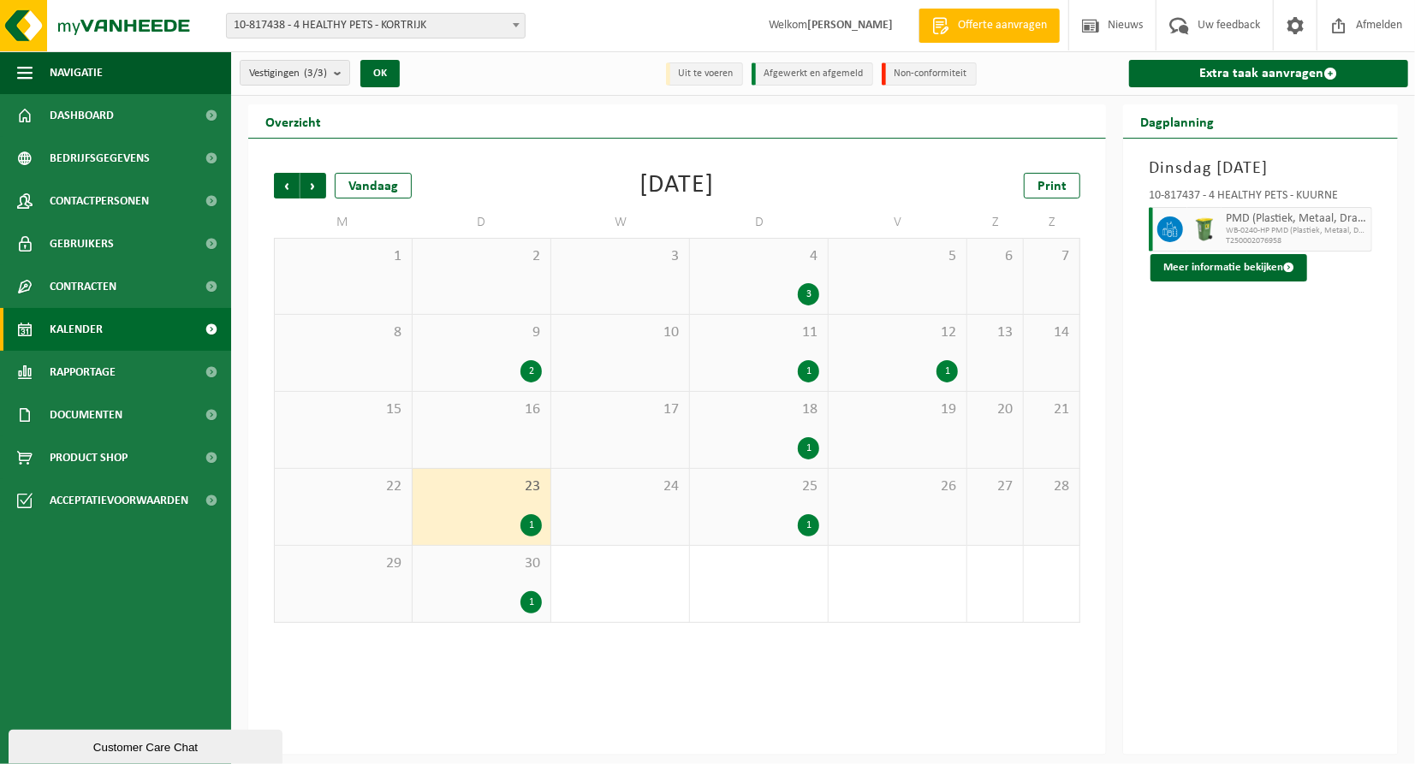
click at [763, 423] on div "18 1" at bounding box center [759, 430] width 138 height 76
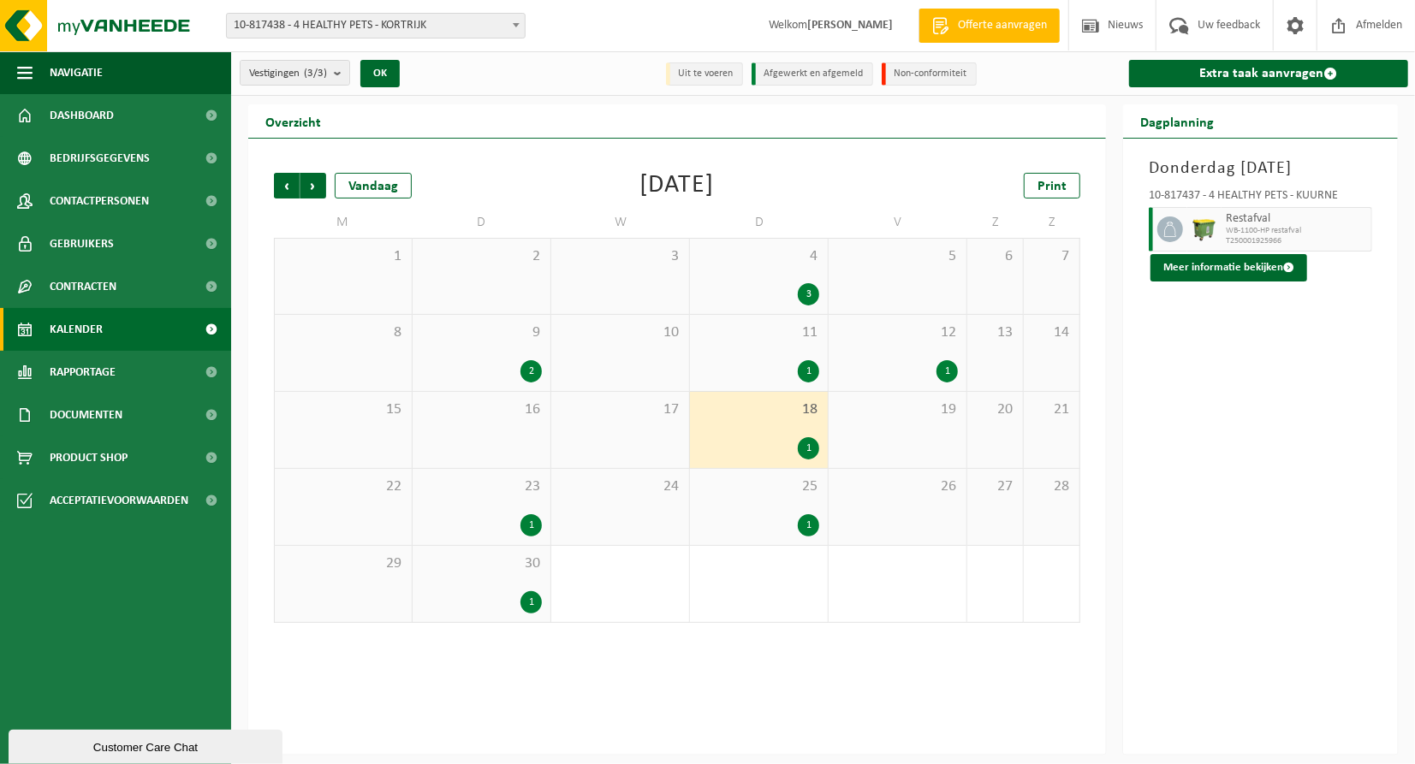
click at [907, 351] on div "12 1" at bounding box center [898, 353] width 138 height 76
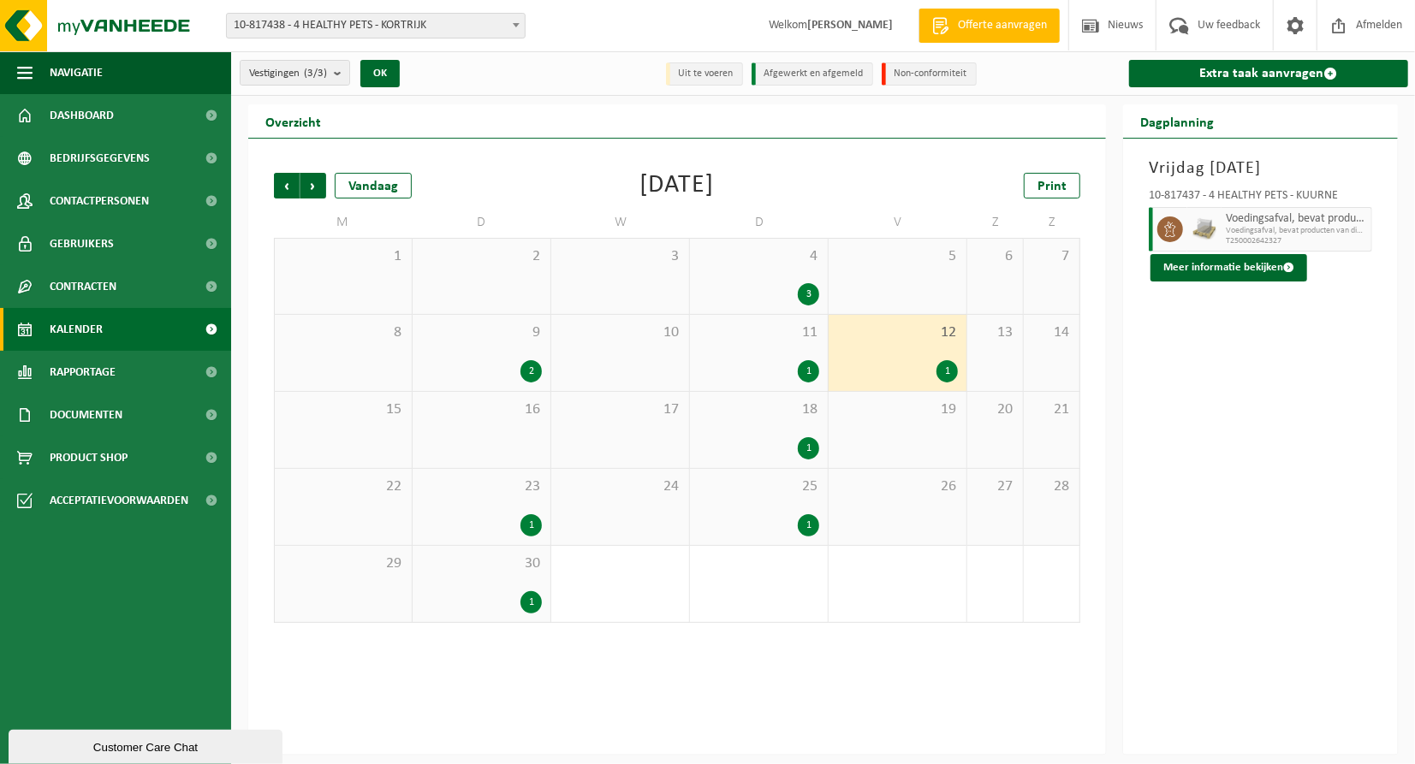
click at [781, 354] on div "11 1" at bounding box center [759, 353] width 138 height 76
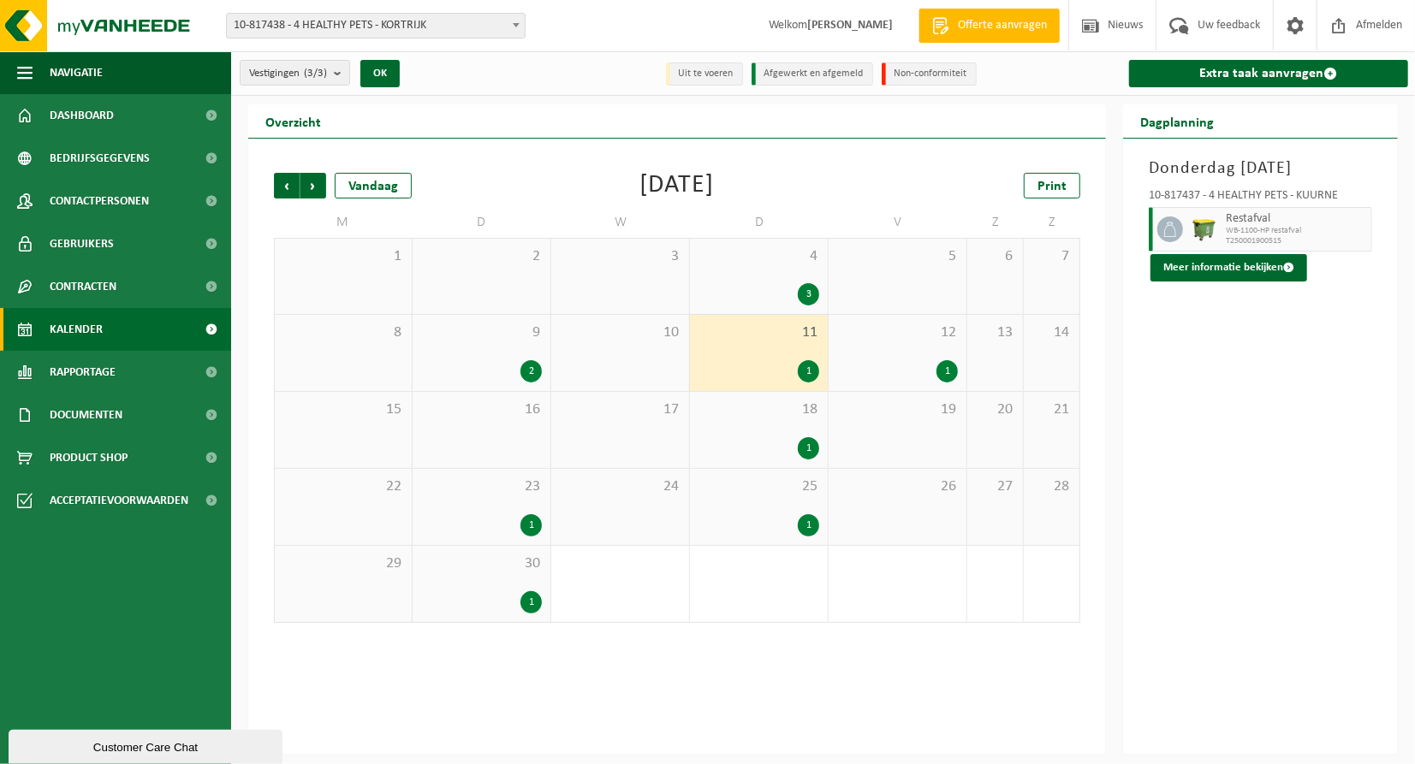
click at [455, 352] on div "9 2" at bounding box center [482, 353] width 138 height 76
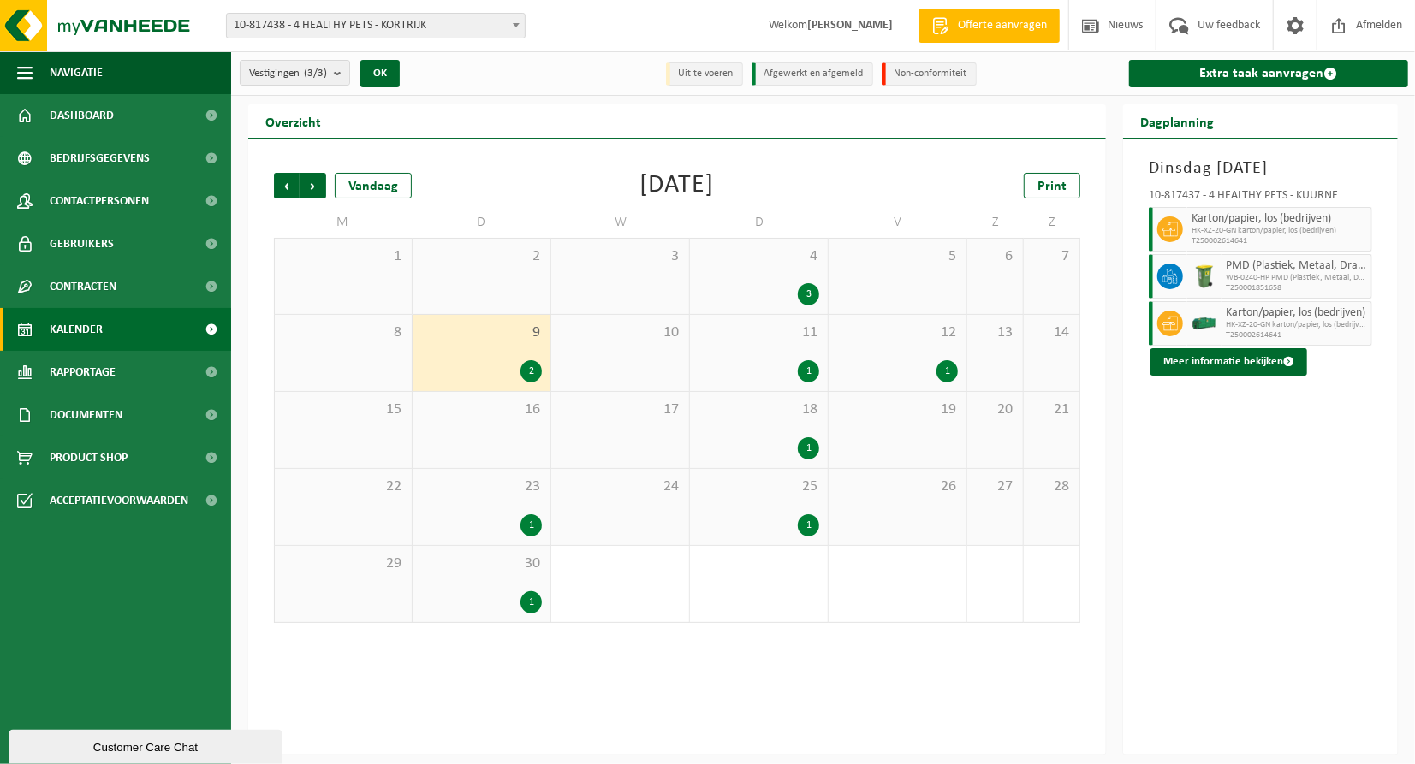
click at [264, 197] on div "Vorige Volgende Vandaag September 2025 Print M D W D V Z Z 1 2 3 4 3 5 6 7 8 9 …" at bounding box center [677, 447] width 858 height 616
click at [284, 189] on span "Vorige" at bounding box center [287, 186] width 26 height 26
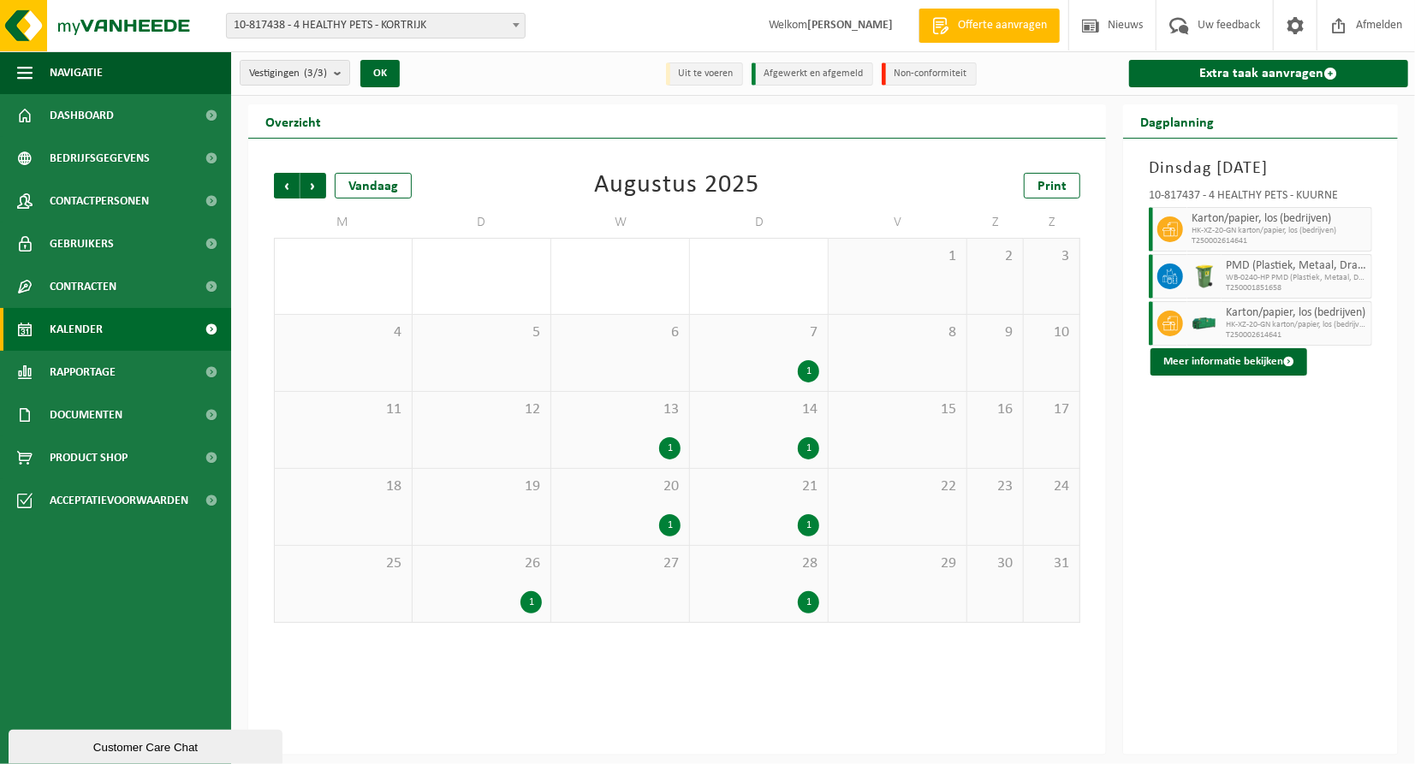
click at [808, 603] on div "1" at bounding box center [808, 603] width 21 height 22
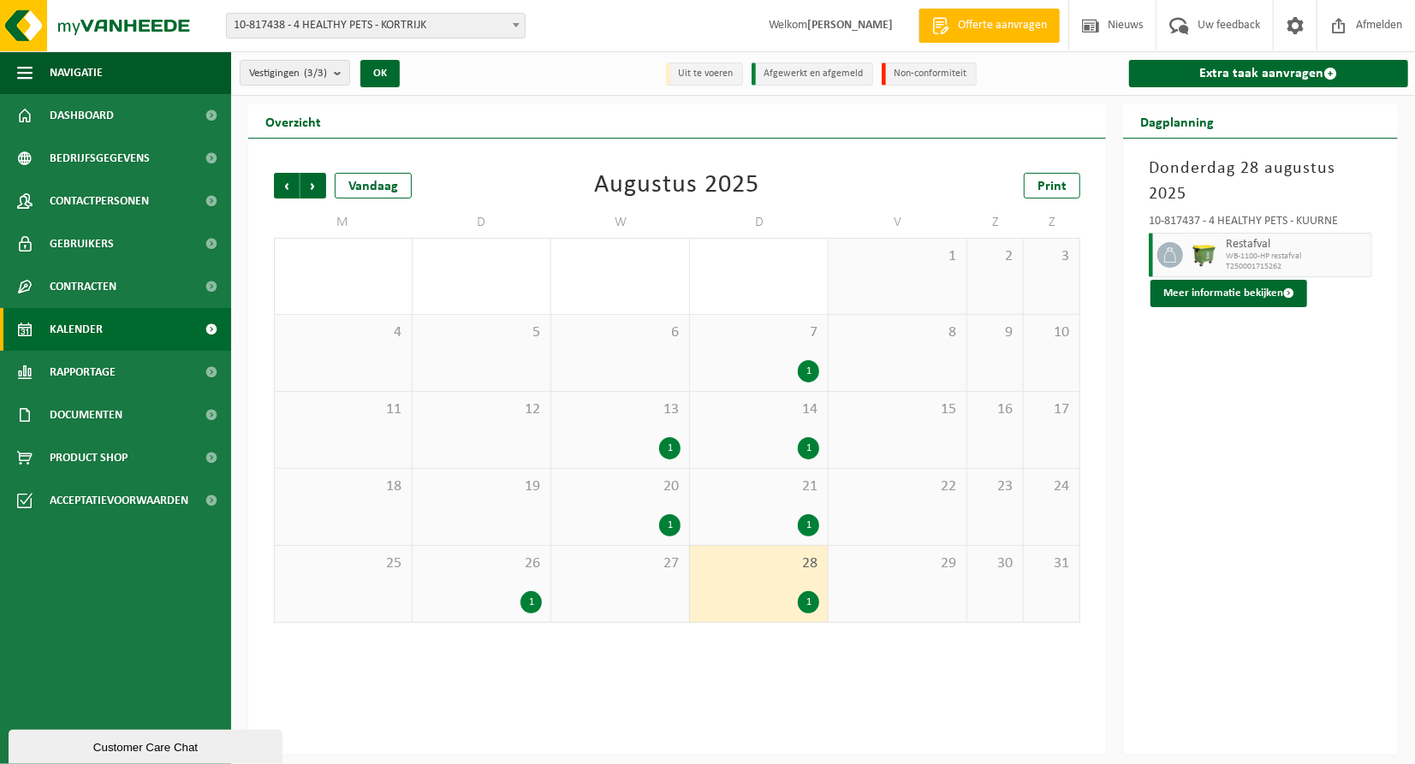
click at [527, 607] on div "1" at bounding box center [530, 603] width 21 height 22
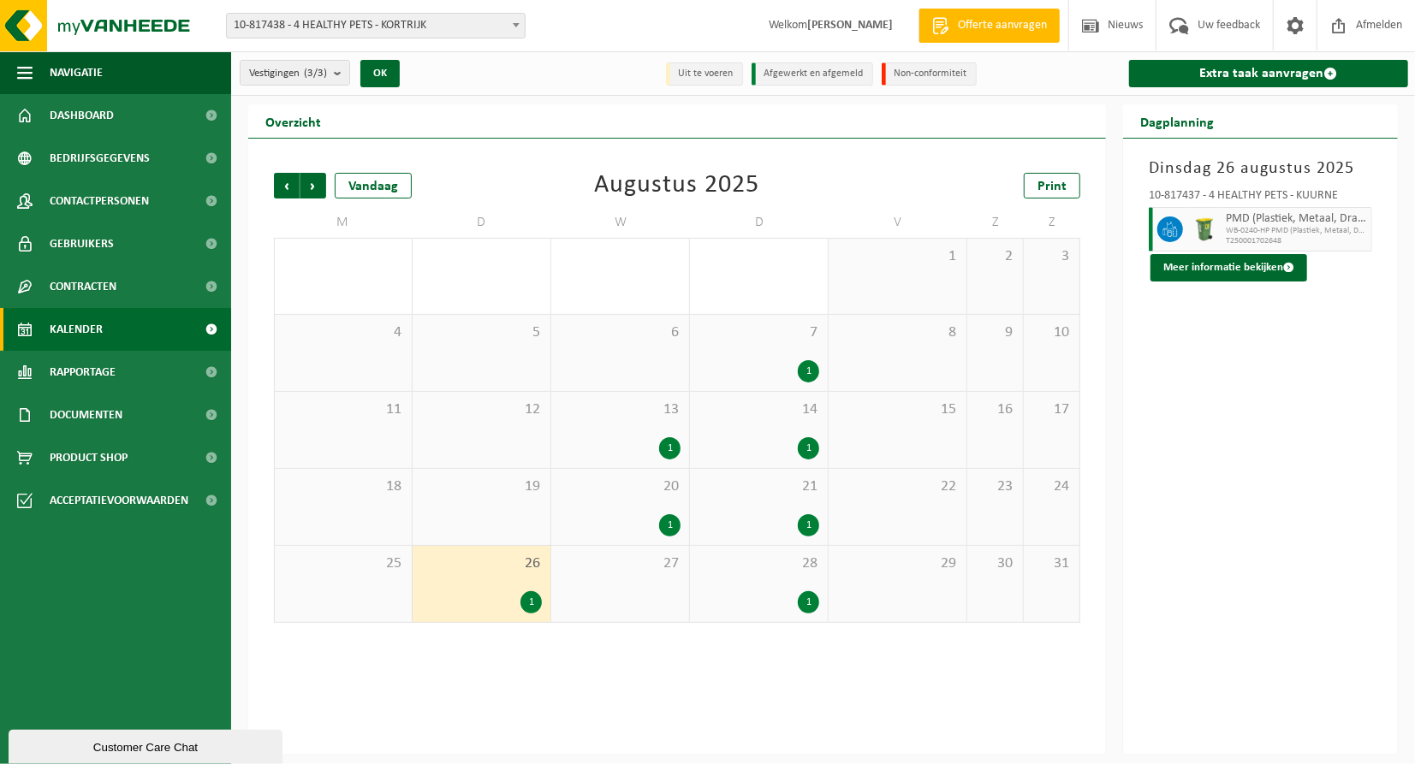
click at [815, 527] on div "1" at bounding box center [808, 526] width 21 height 22
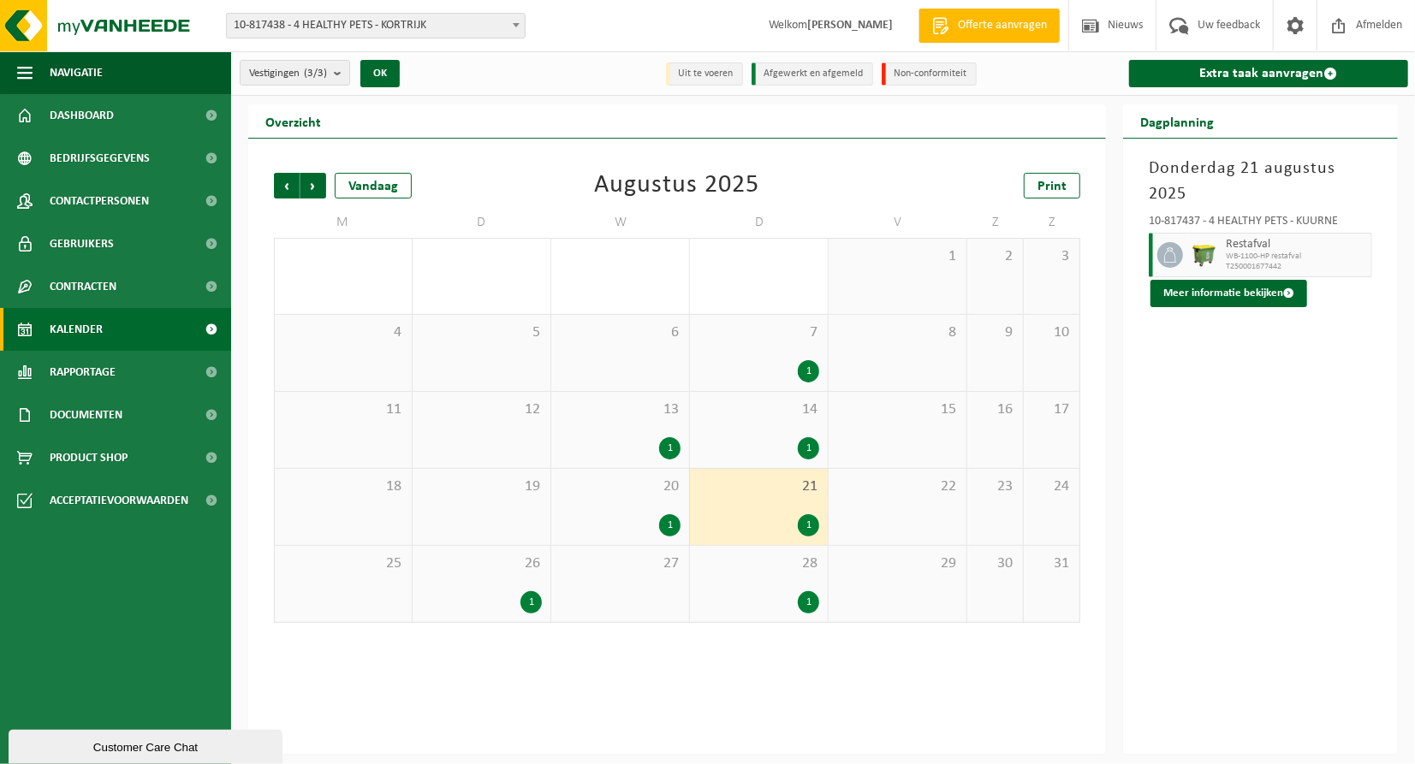
click at [663, 531] on div "1" at bounding box center [669, 526] width 21 height 22
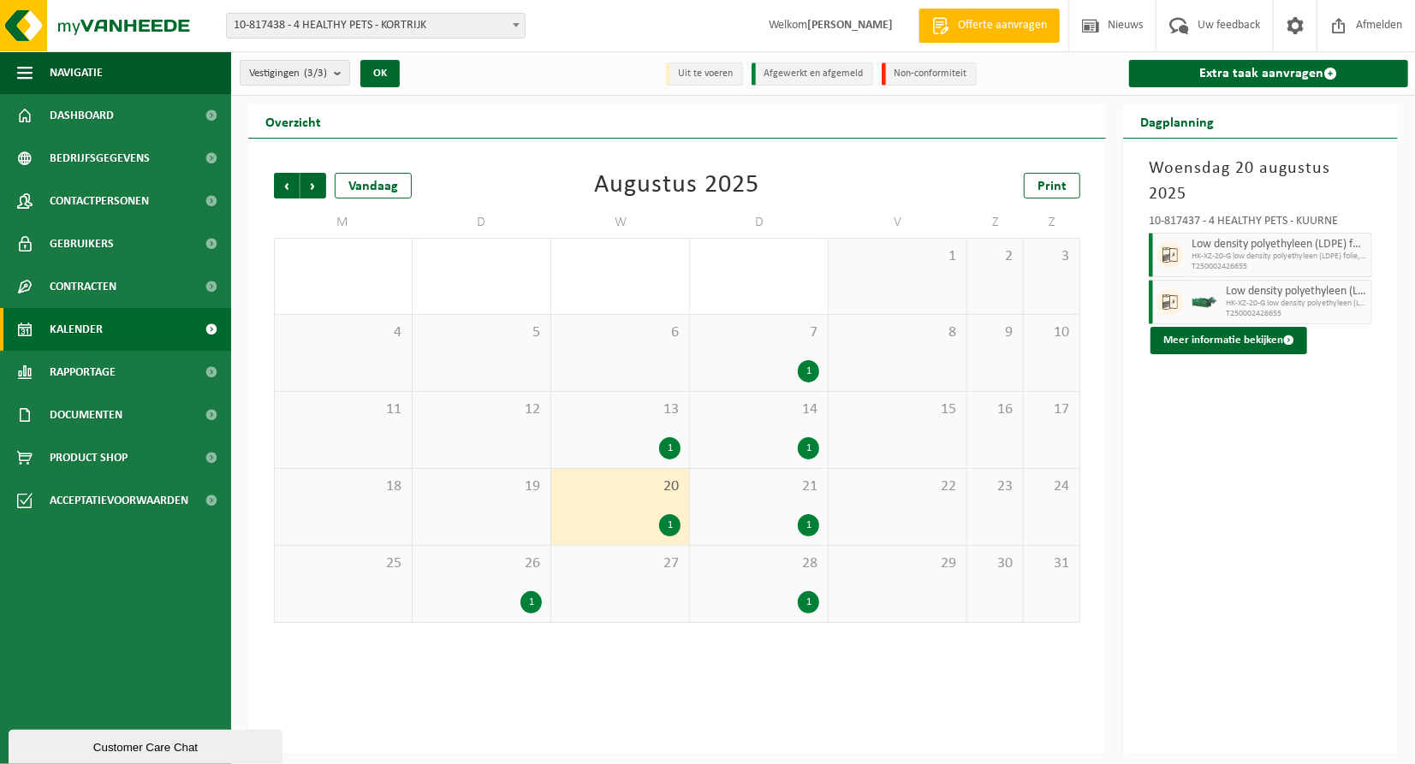
click at [669, 451] on div "1" at bounding box center [669, 448] width 21 height 22
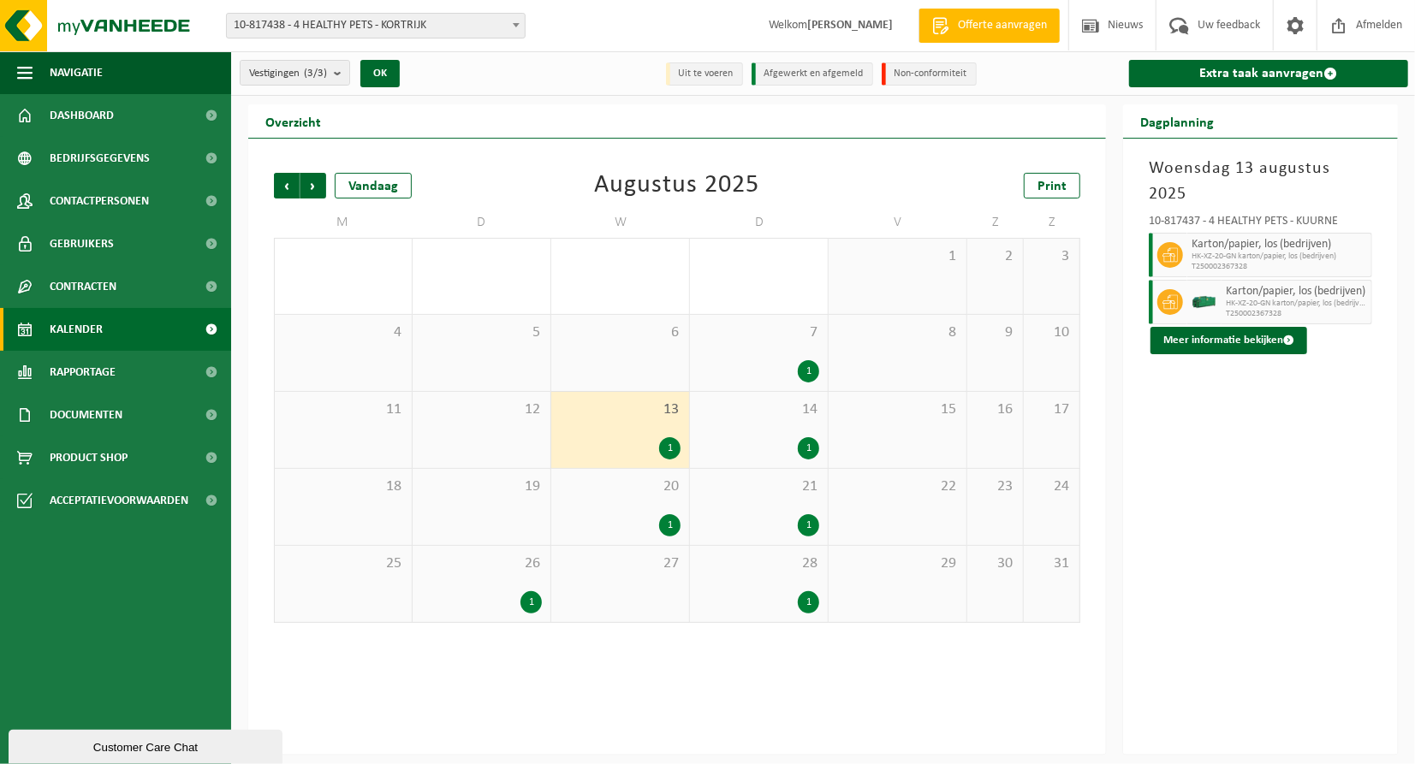
click at [811, 366] on div "1" at bounding box center [808, 371] width 21 height 22
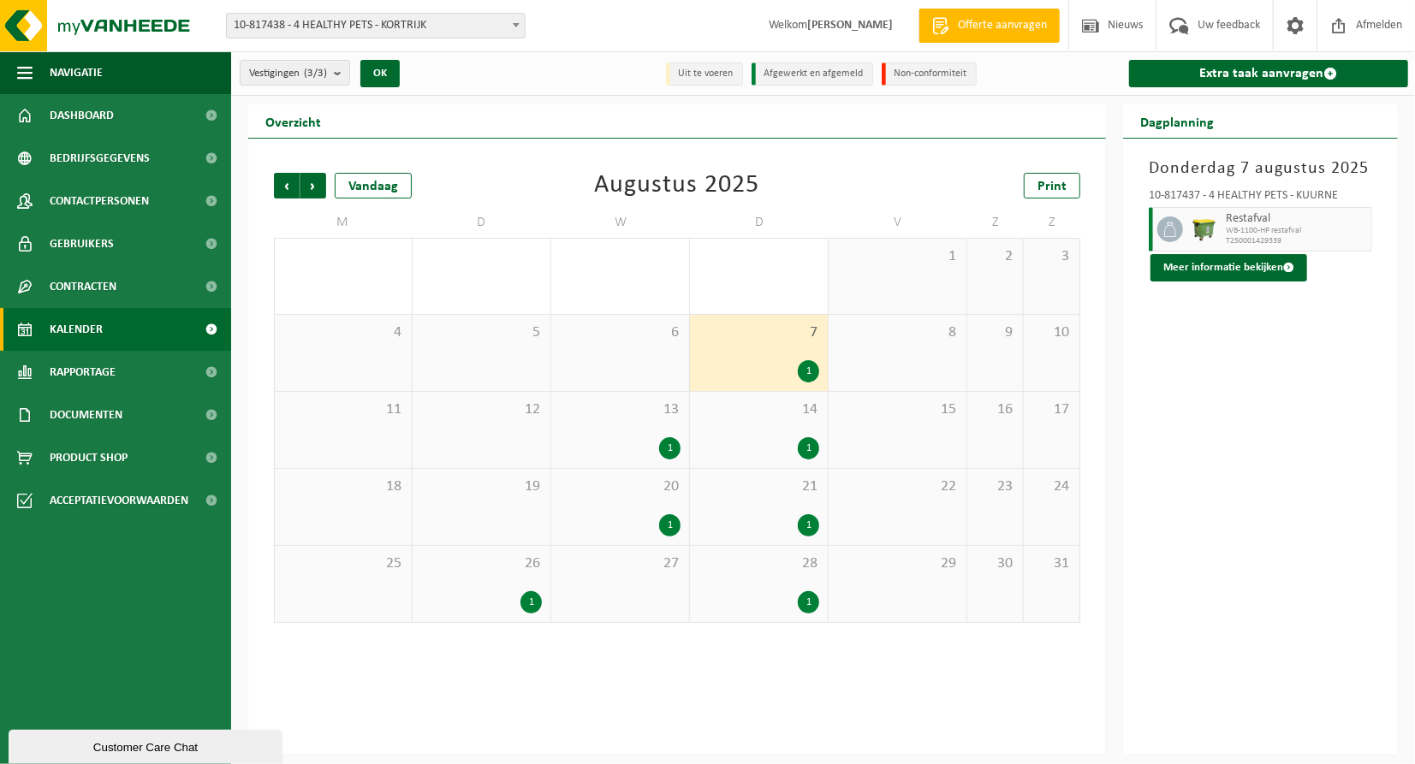
click at [815, 452] on div "1" at bounding box center [808, 448] width 21 height 22
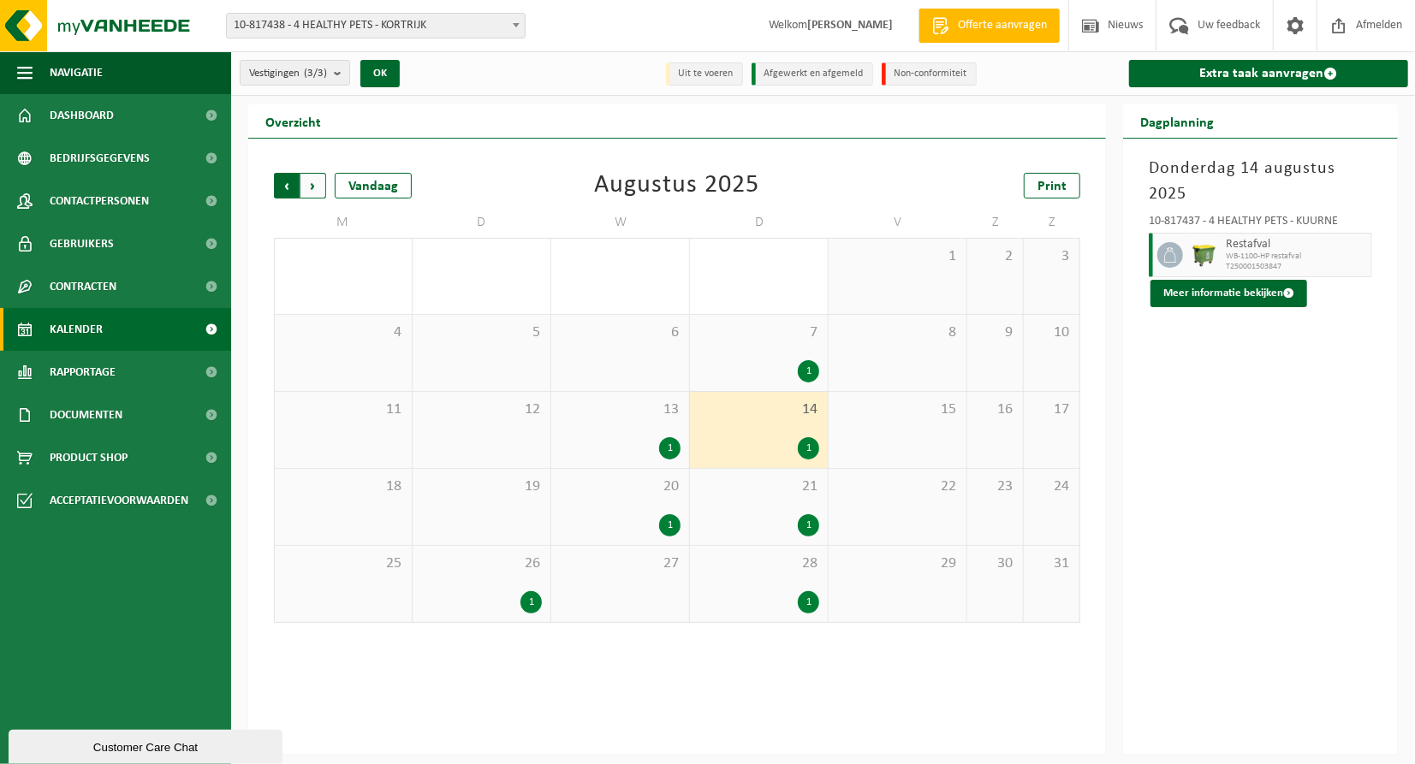
click at [312, 190] on span "Volgende" at bounding box center [313, 186] width 26 height 26
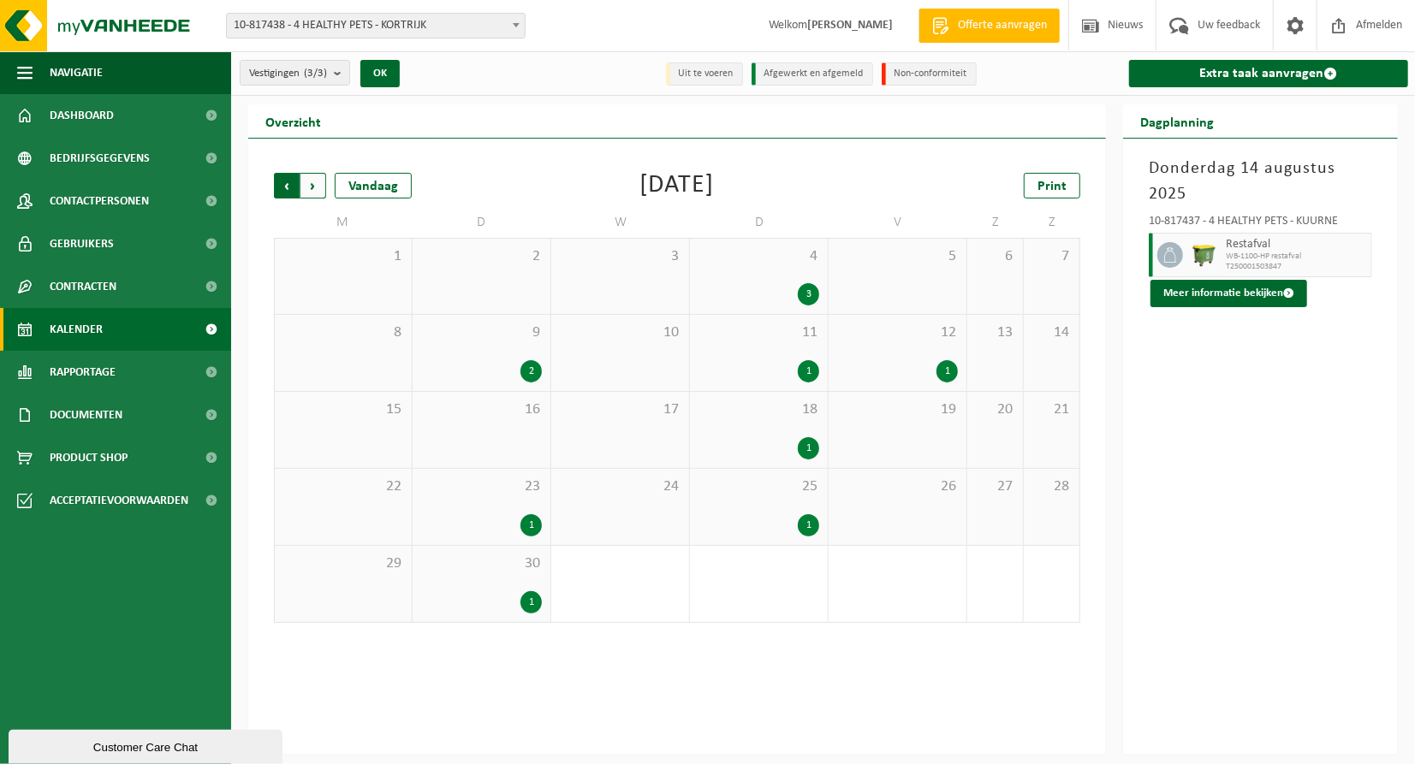
click at [312, 189] on span "Volgende" at bounding box center [313, 186] width 26 height 26
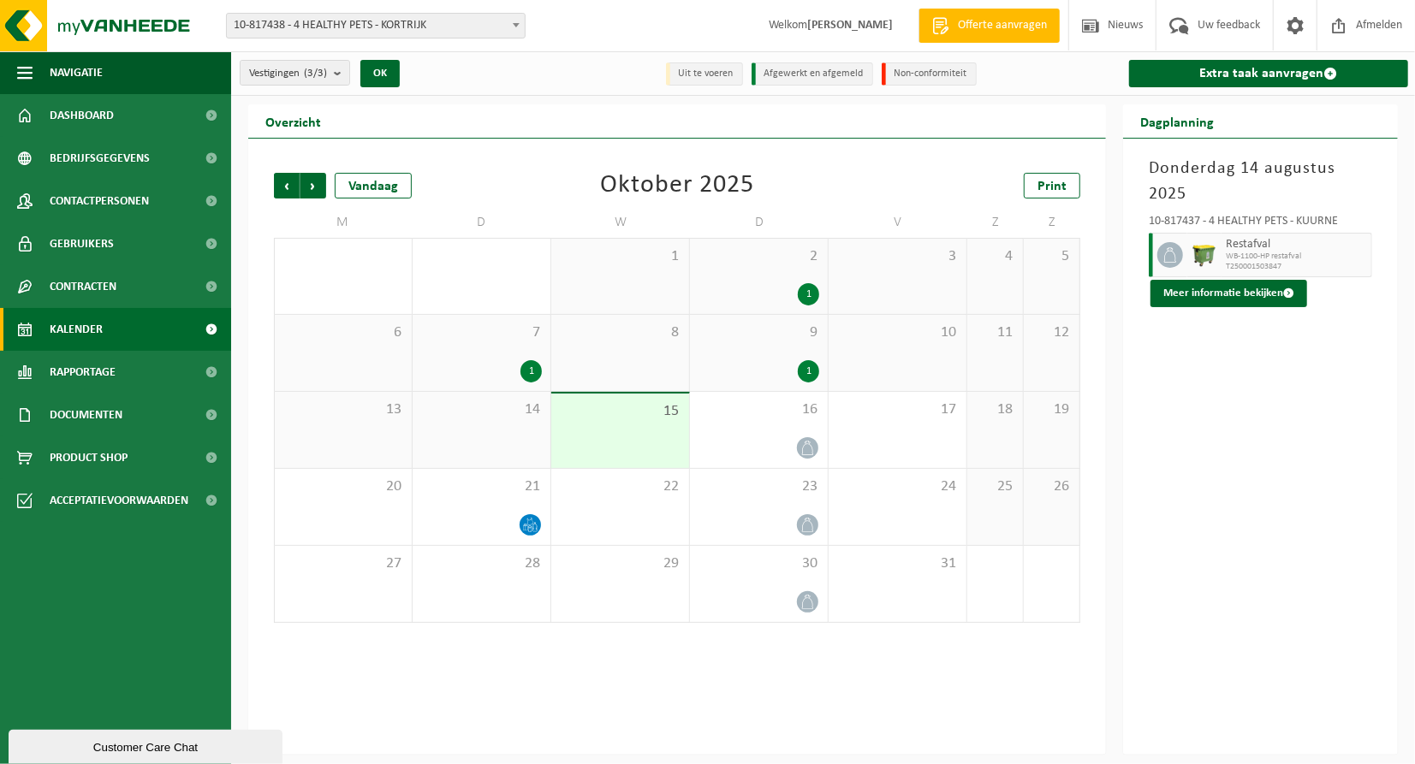
click at [802, 291] on div "1" at bounding box center [808, 294] width 21 height 22
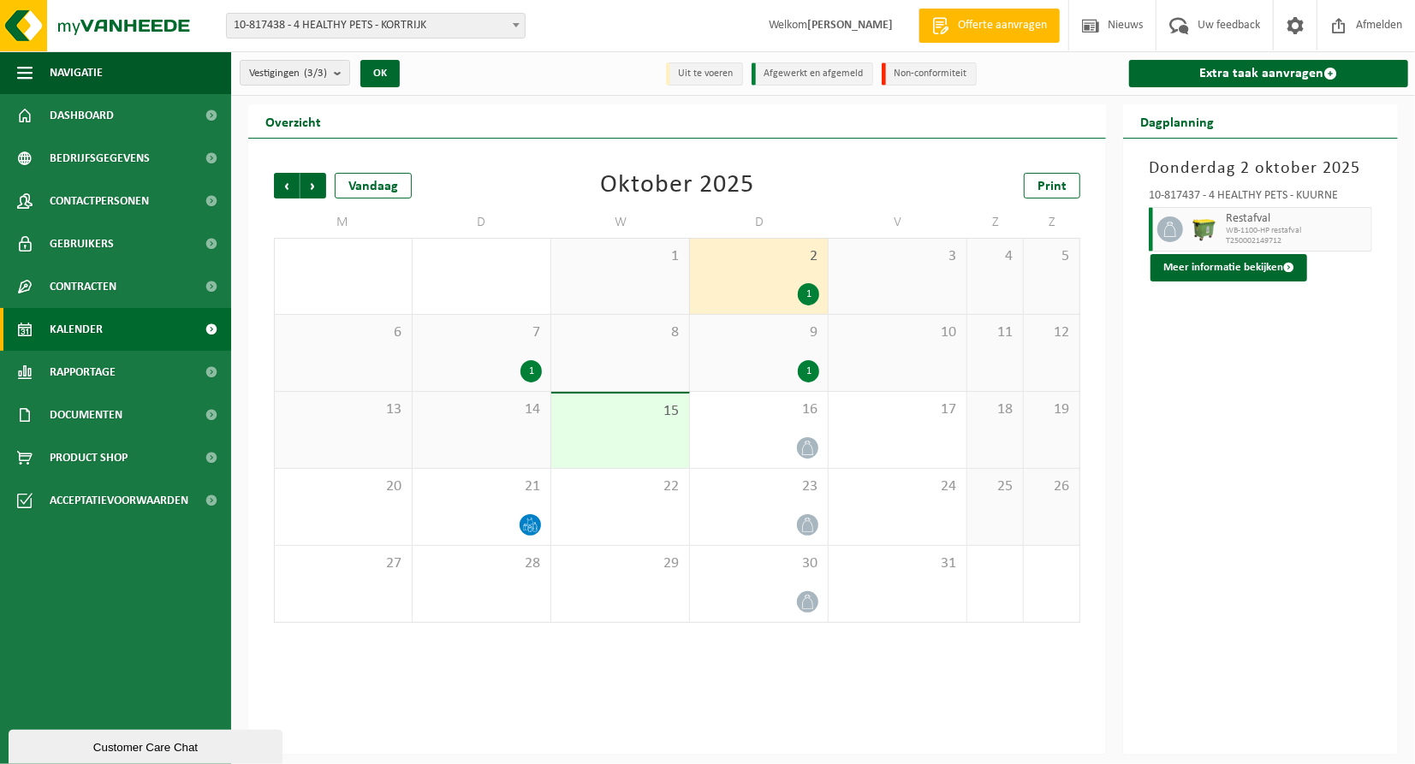
click at [532, 377] on div "1" at bounding box center [530, 371] width 21 height 22
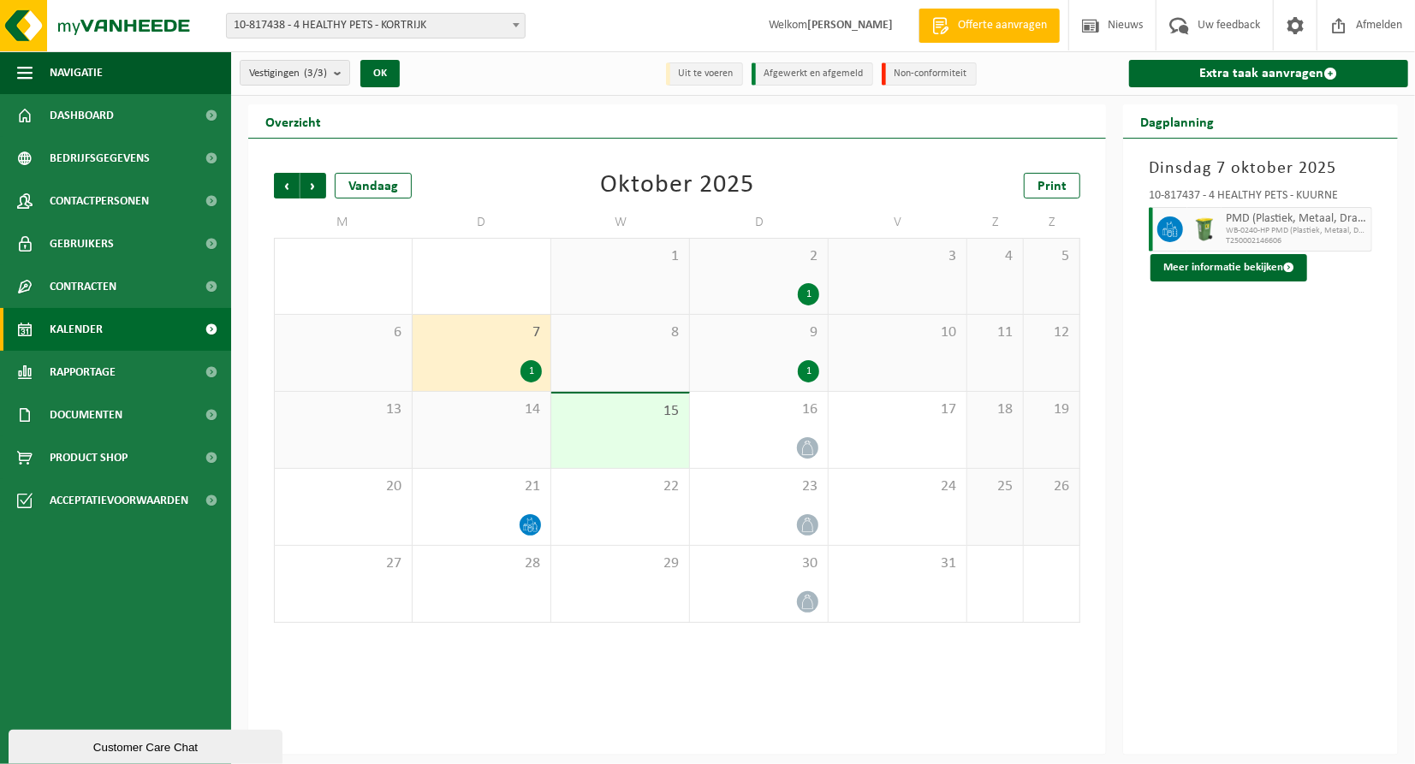
click at [812, 376] on div "1" at bounding box center [808, 371] width 21 height 22
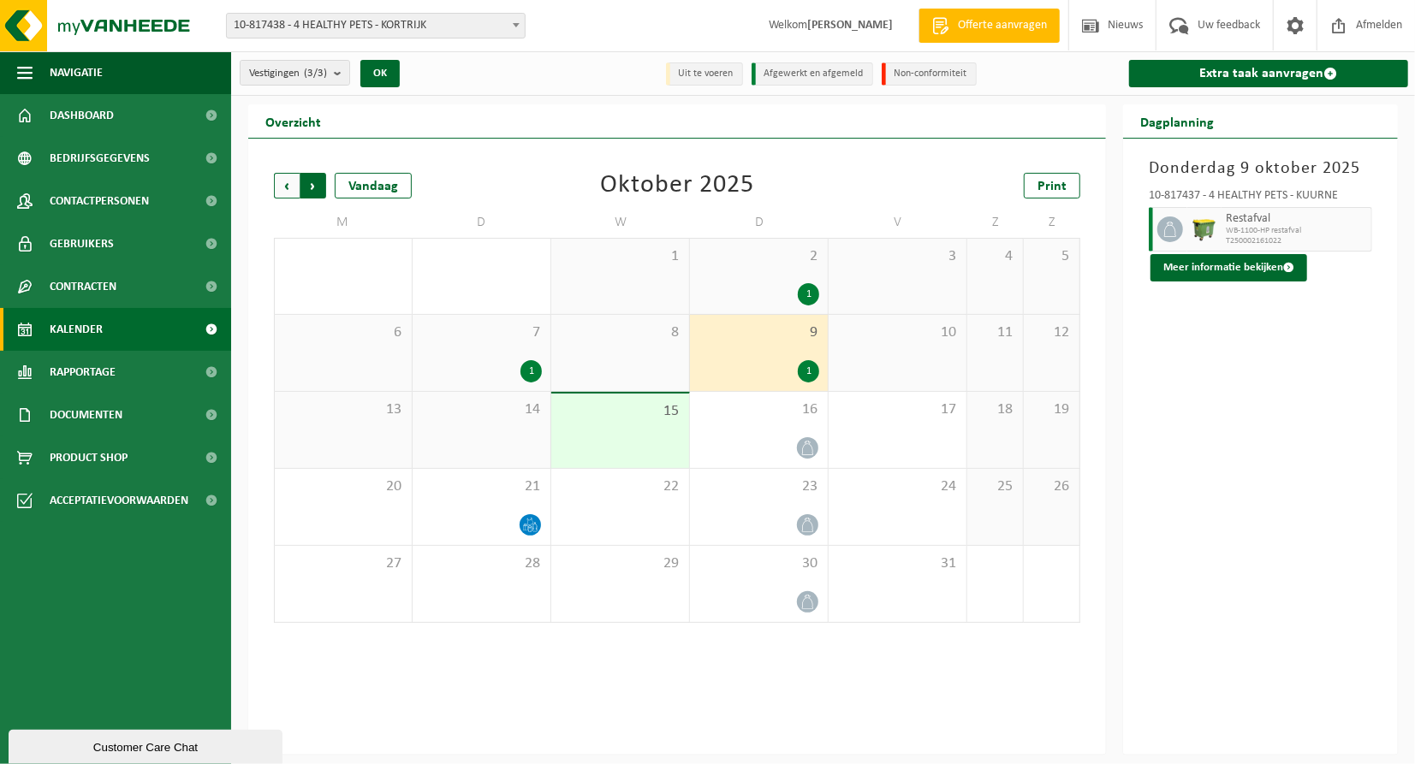
click at [283, 179] on span "Vorige" at bounding box center [287, 186] width 26 height 26
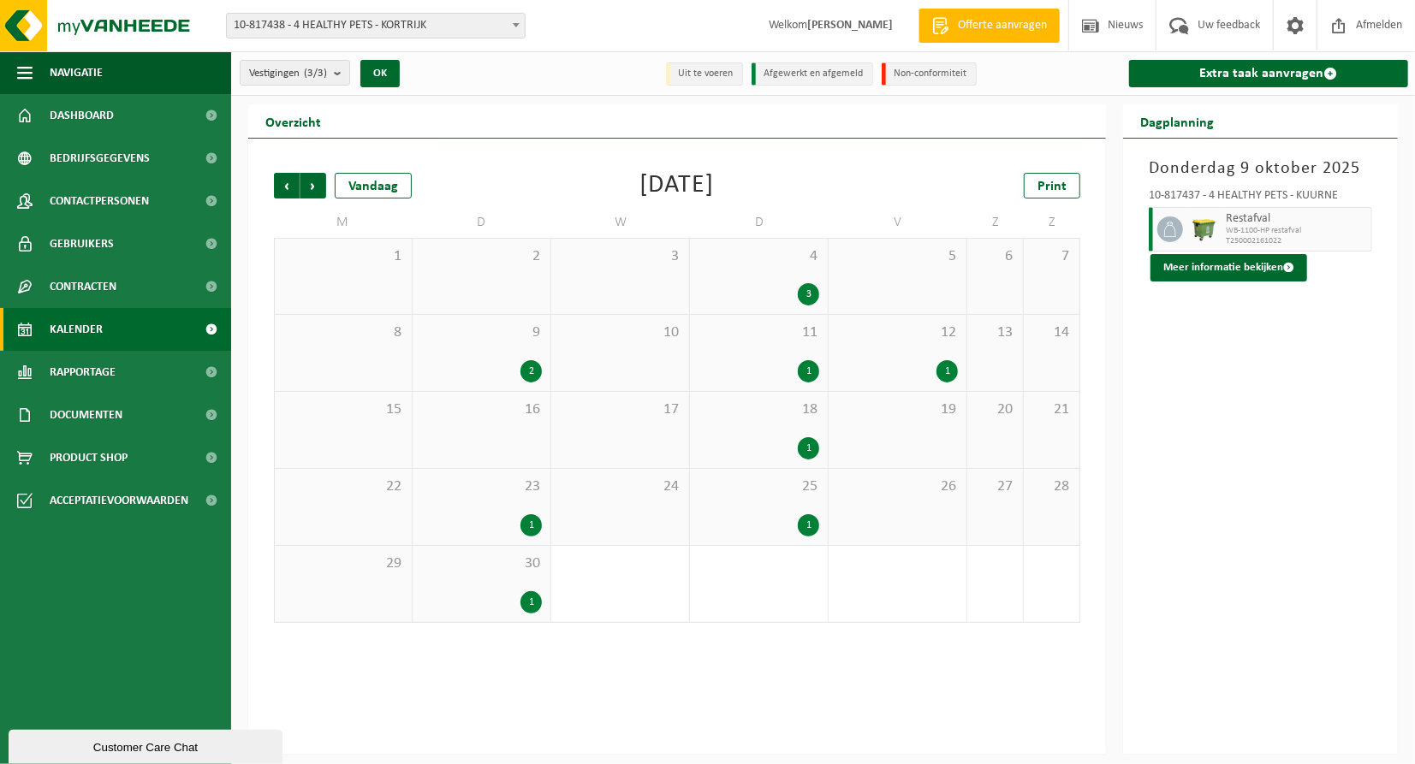
click at [533, 606] on div "1" at bounding box center [530, 603] width 21 height 22
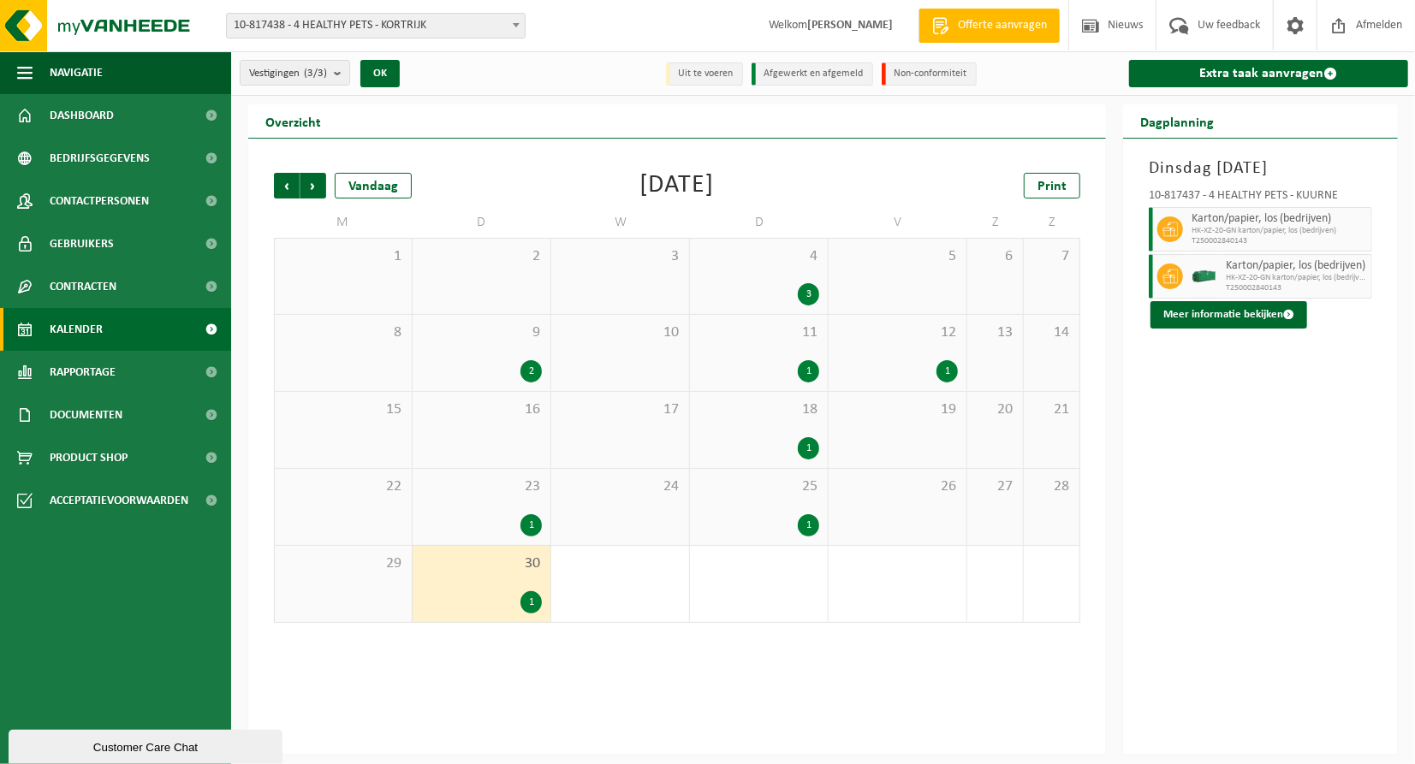
click at [812, 442] on div "1" at bounding box center [808, 448] width 21 height 22
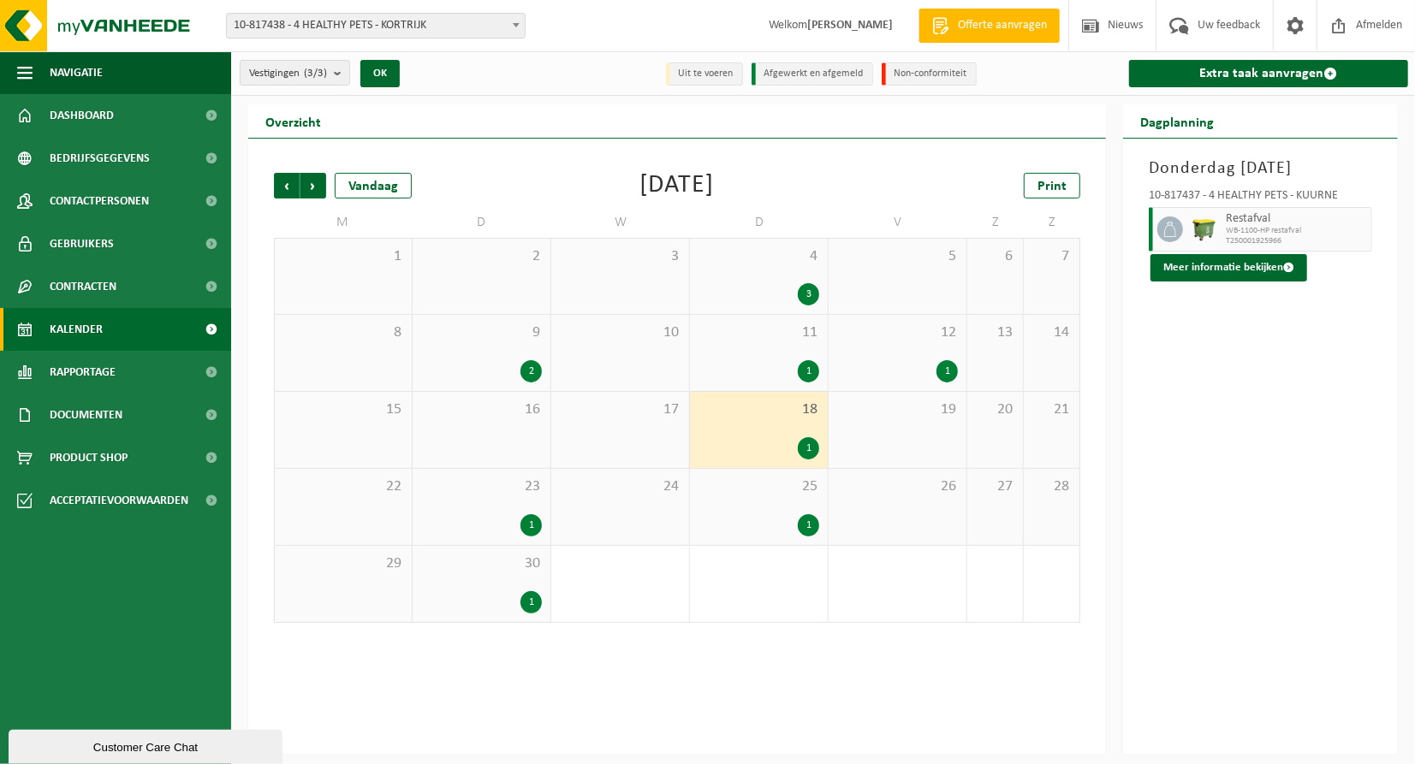
click at [815, 366] on div "1" at bounding box center [808, 371] width 21 height 22
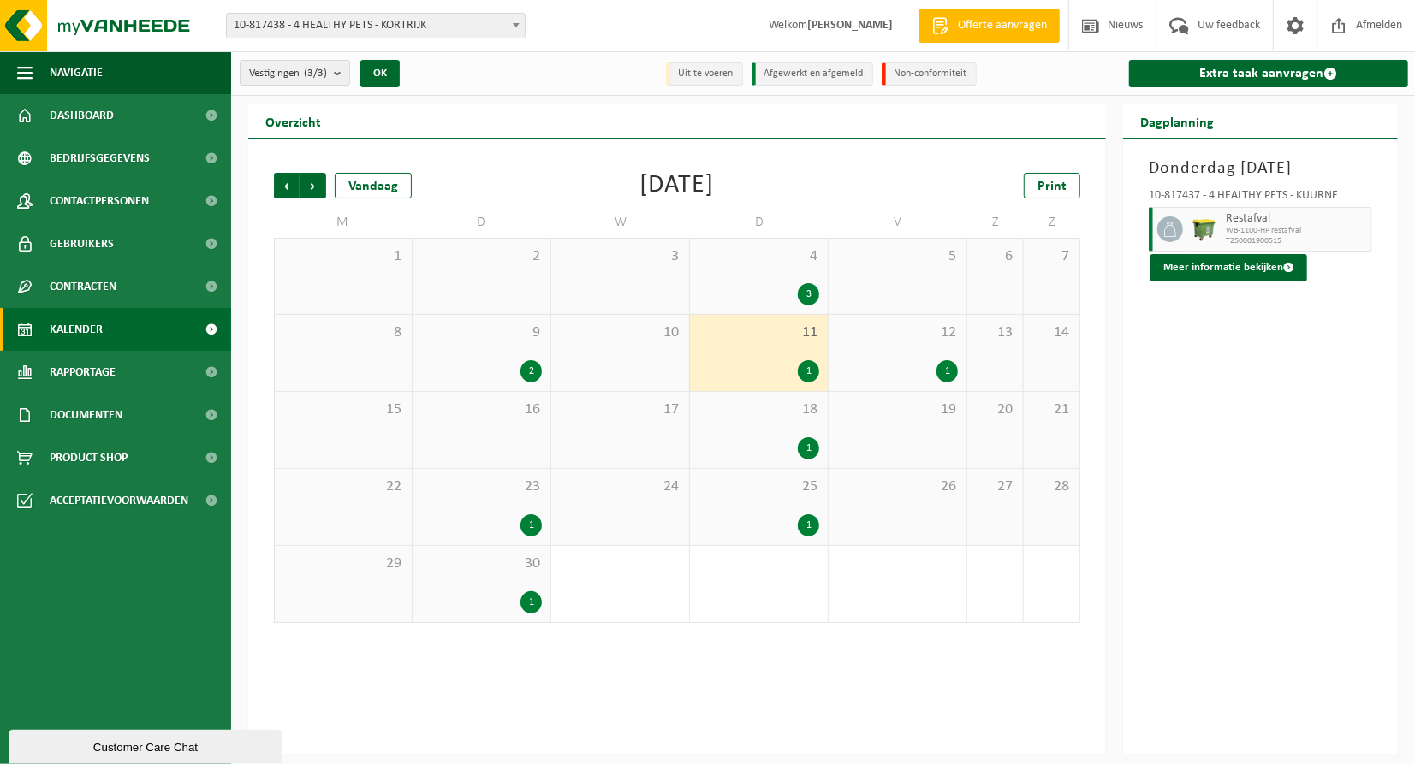
click at [942, 372] on div "1" at bounding box center [947, 371] width 21 height 22
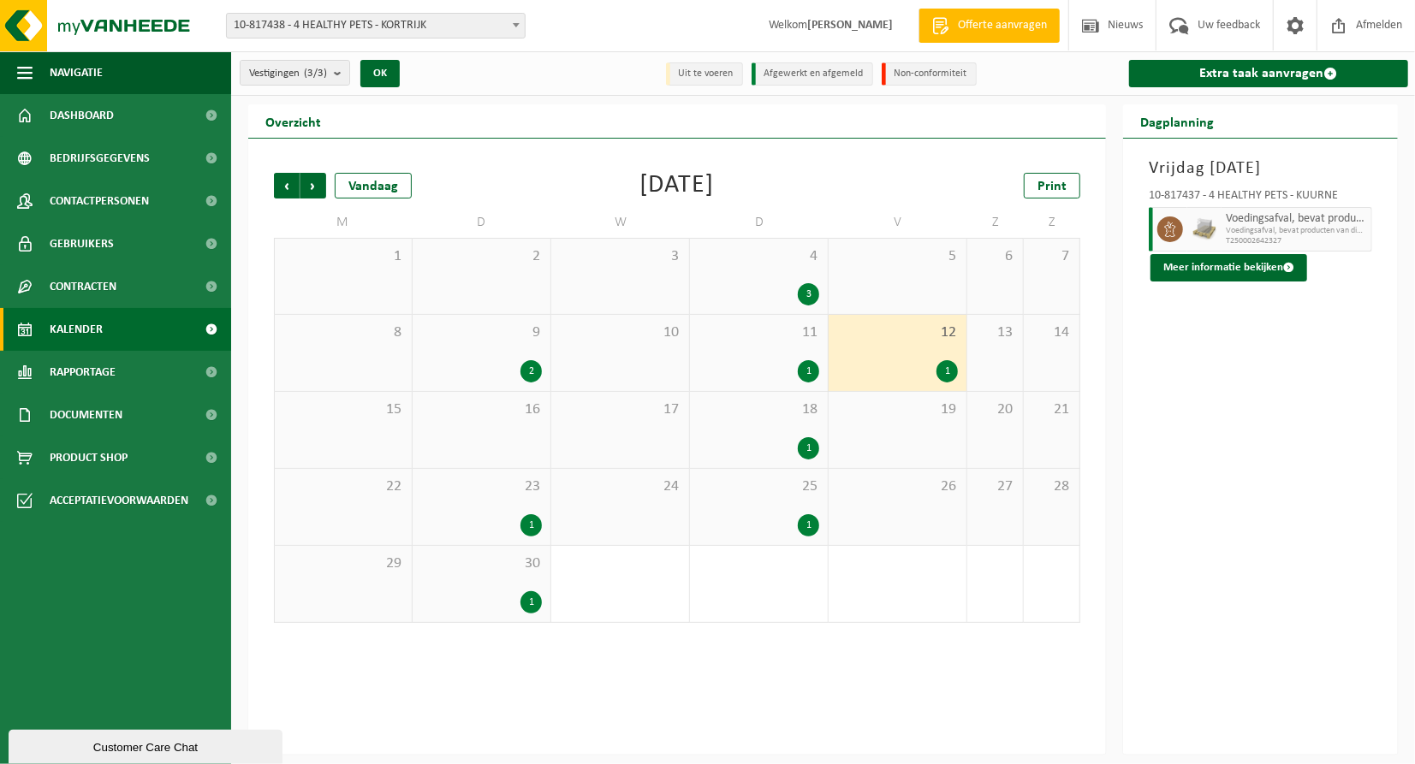
click at [528, 369] on div "2" at bounding box center [530, 371] width 21 height 22
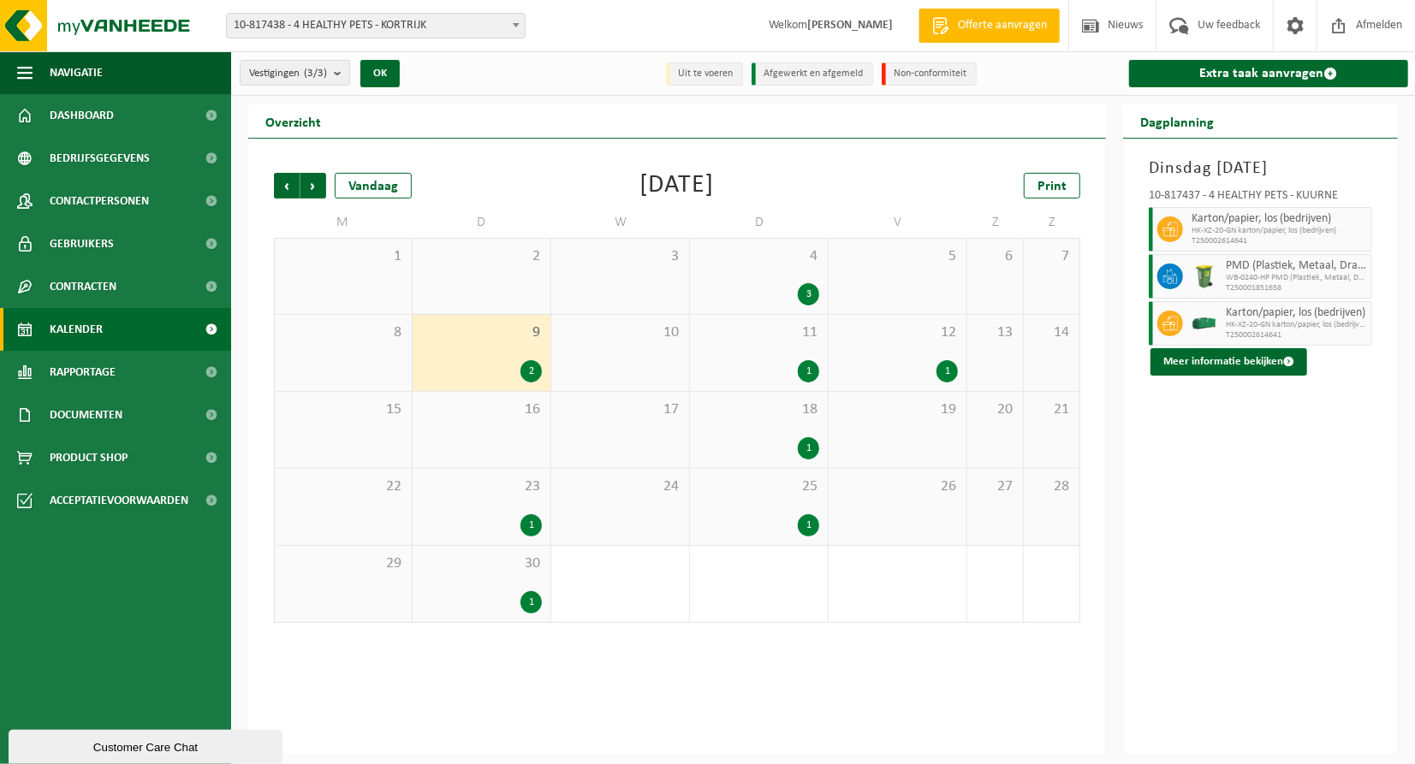
click at [806, 288] on div "3" at bounding box center [808, 294] width 21 height 22
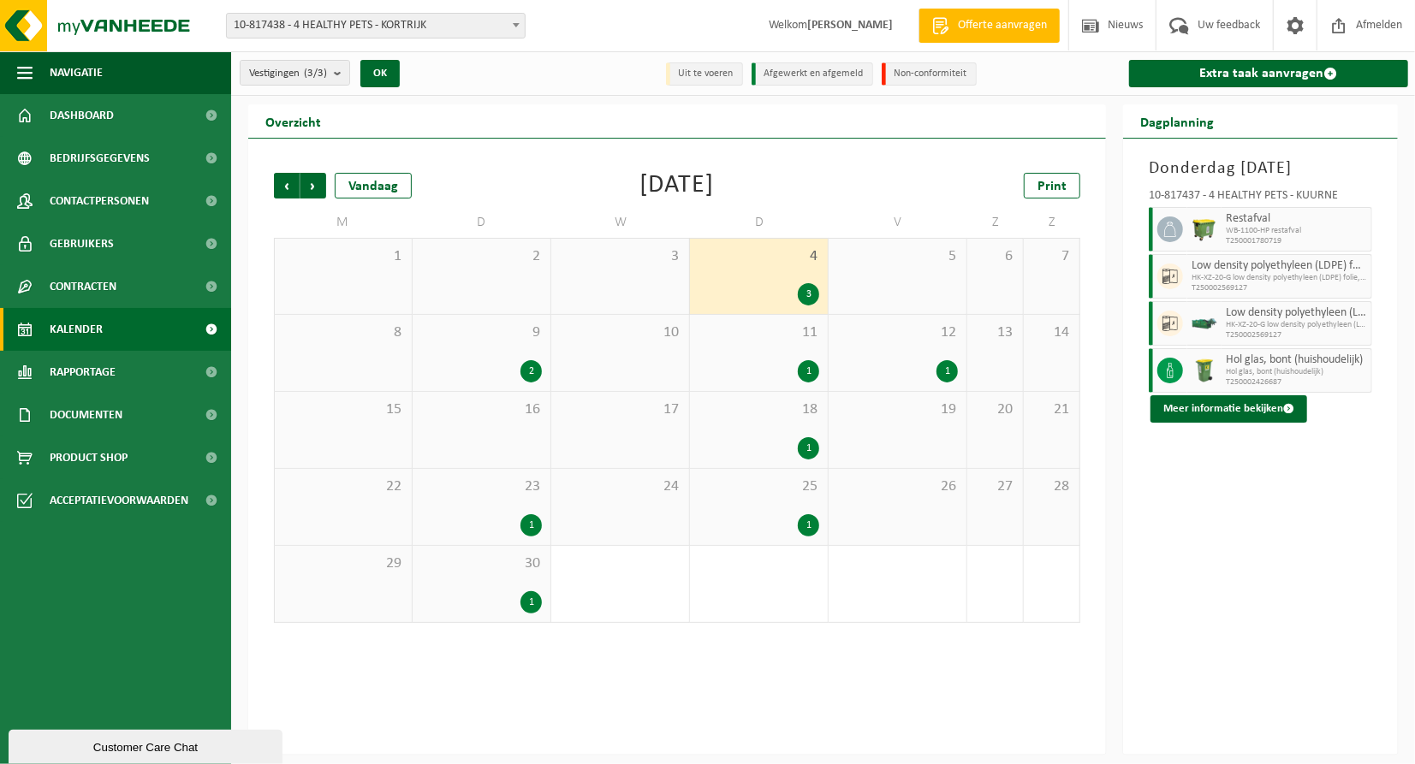
click at [527, 381] on div "2" at bounding box center [530, 371] width 21 height 22
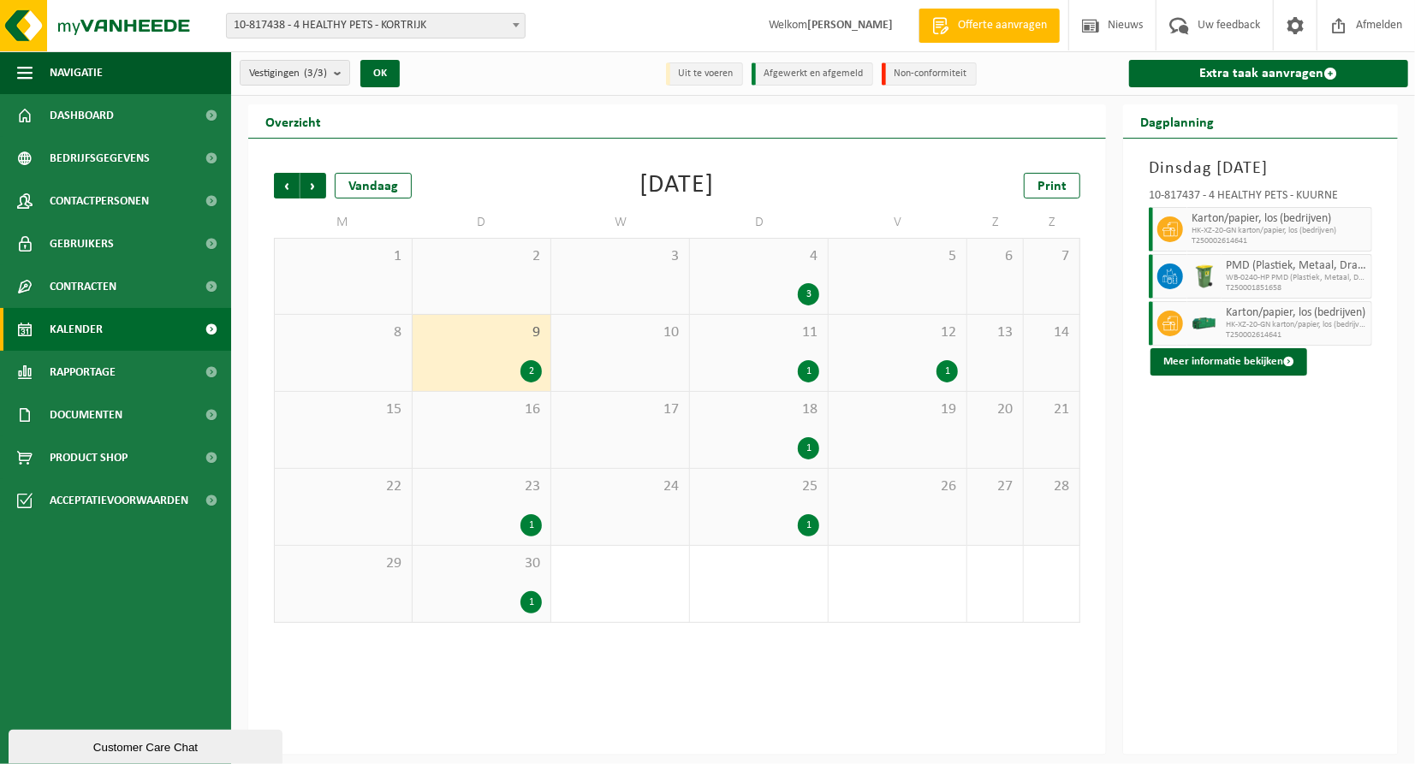
click at [809, 292] on div "3" at bounding box center [808, 294] width 21 height 22
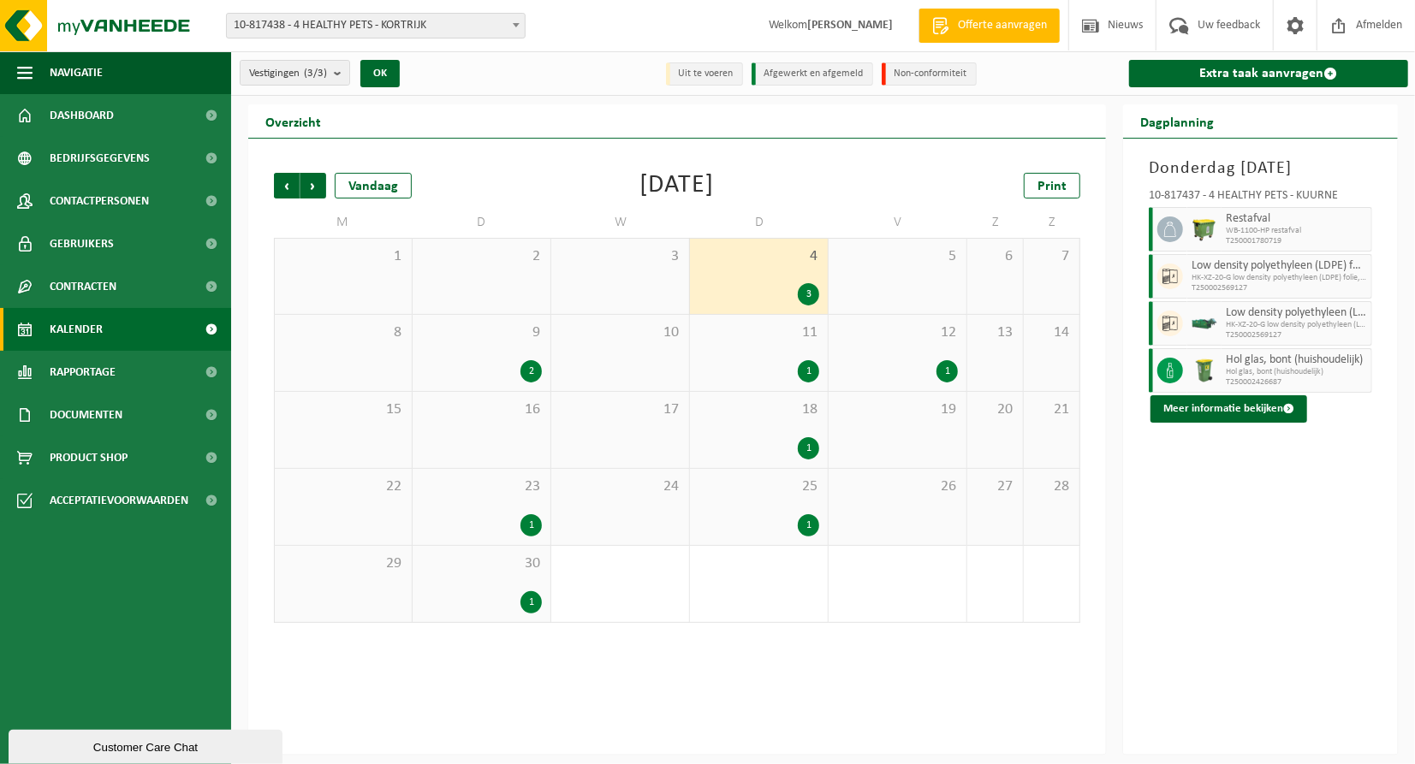
click at [812, 377] on div "1" at bounding box center [808, 371] width 21 height 22
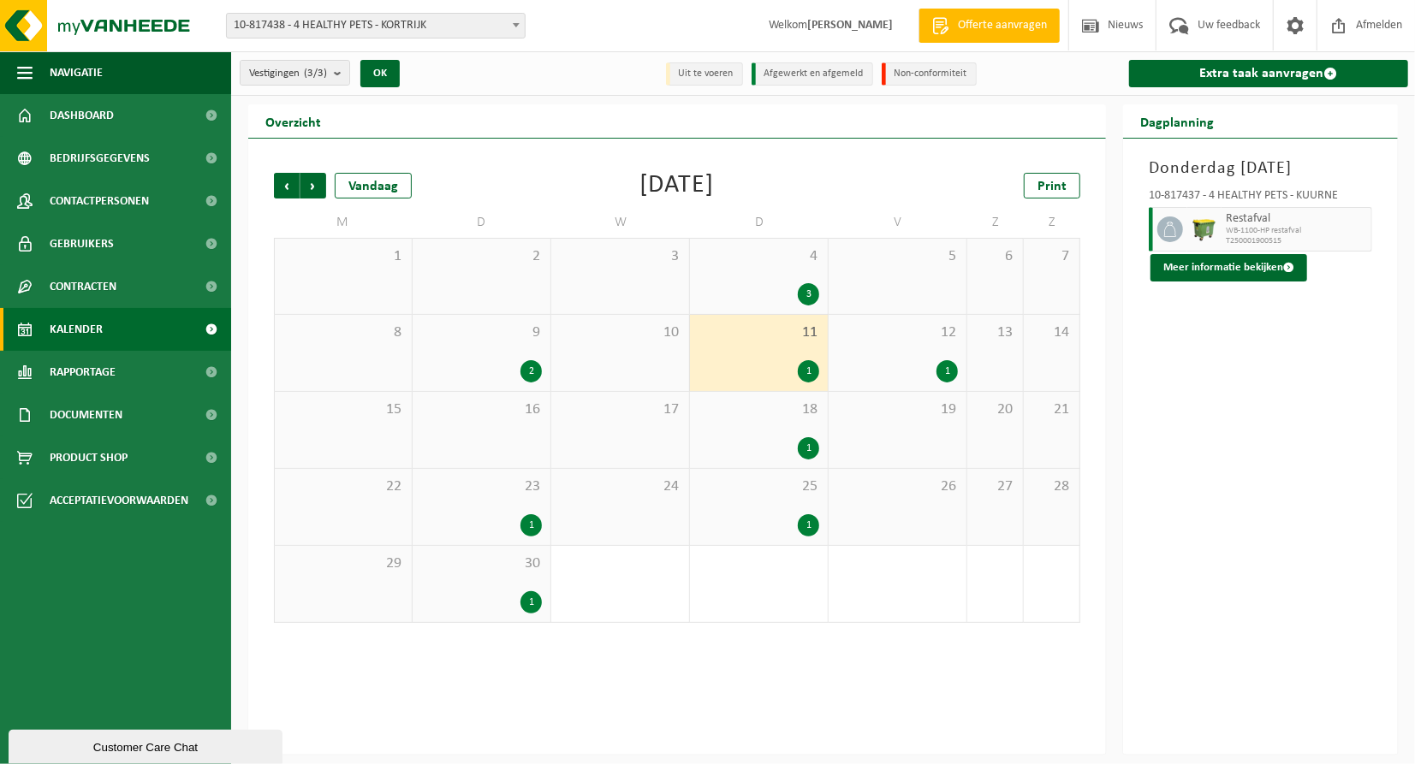
click at [797, 452] on div "1" at bounding box center [759, 448] width 121 height 22
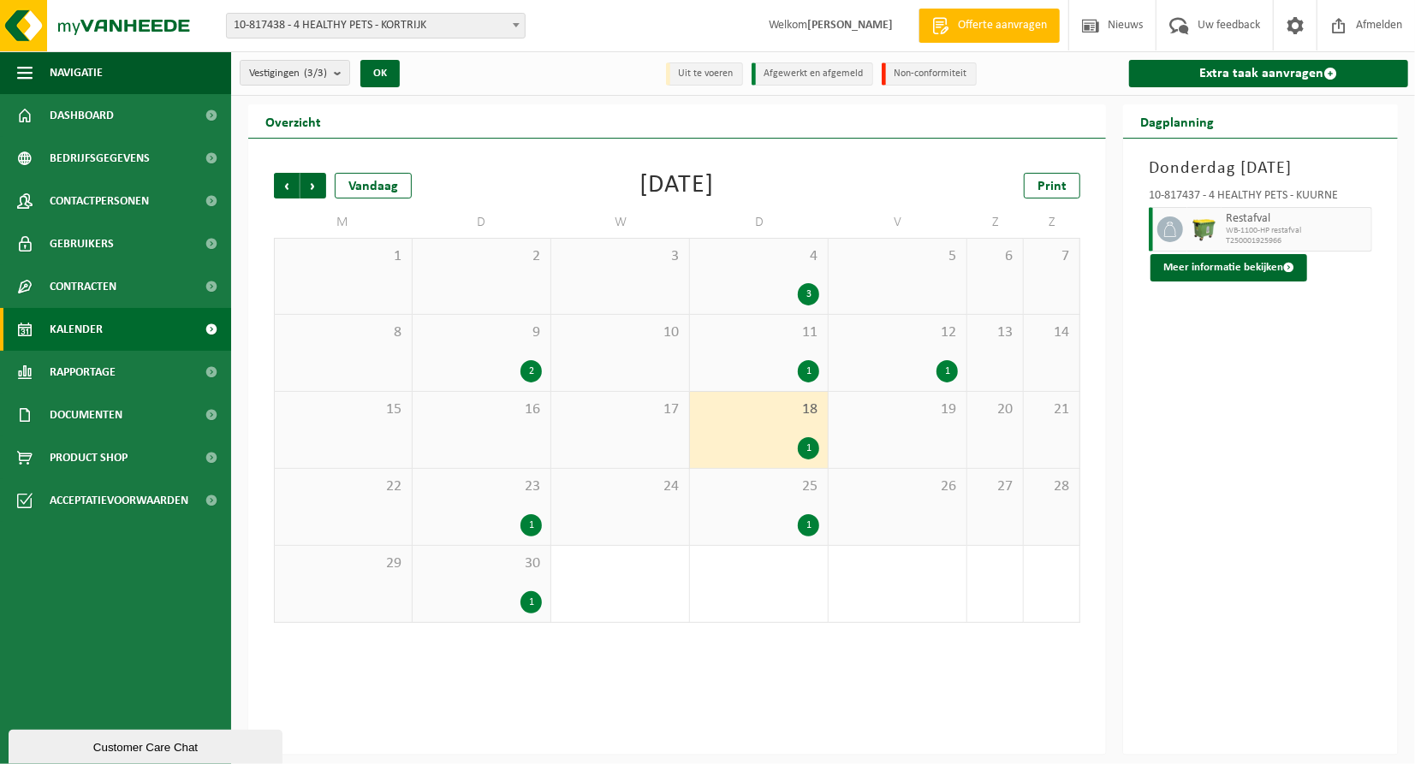
click at [807, 450] on div "1" at bounding box center [808, 448] width 21 height 22
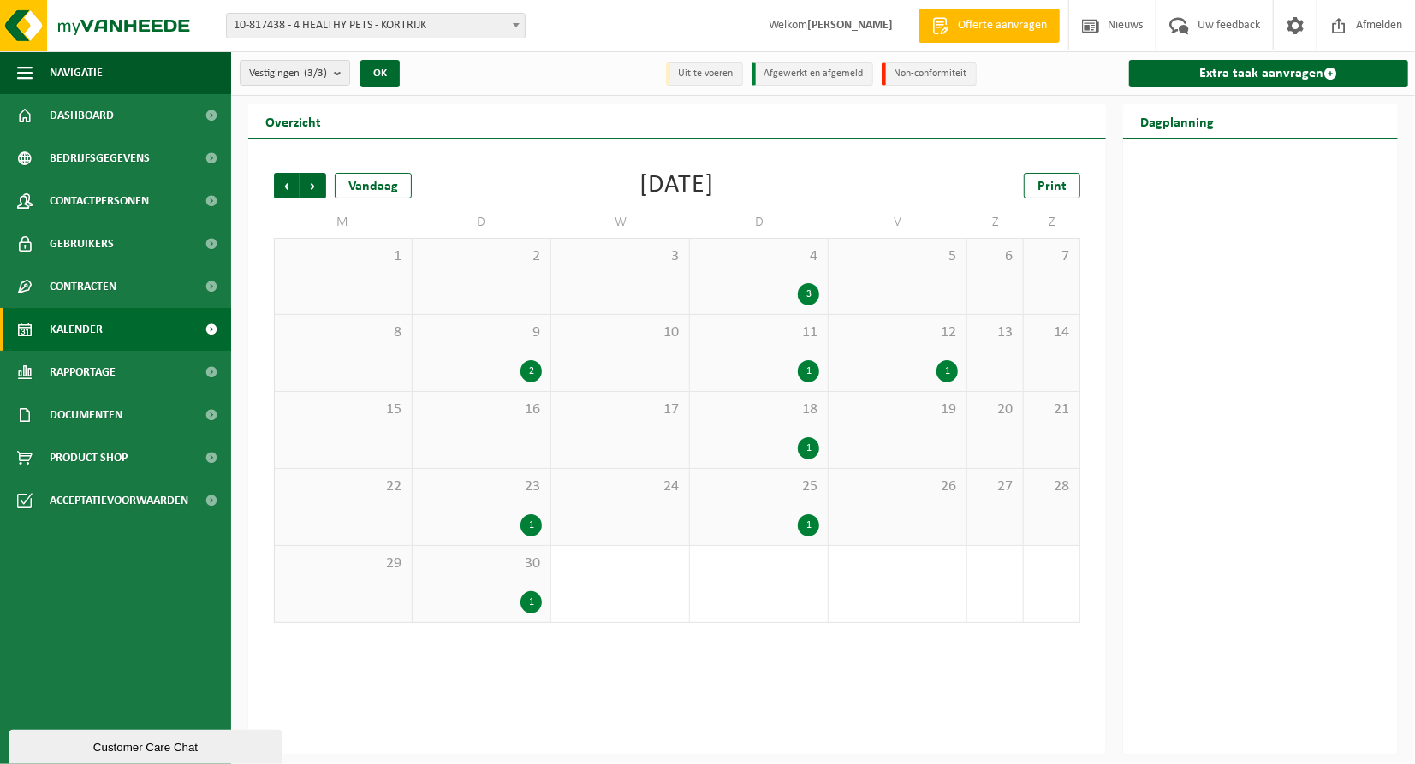
click at [813, 448] on div "1" at bounding box center [808, 448] width 21 height 22
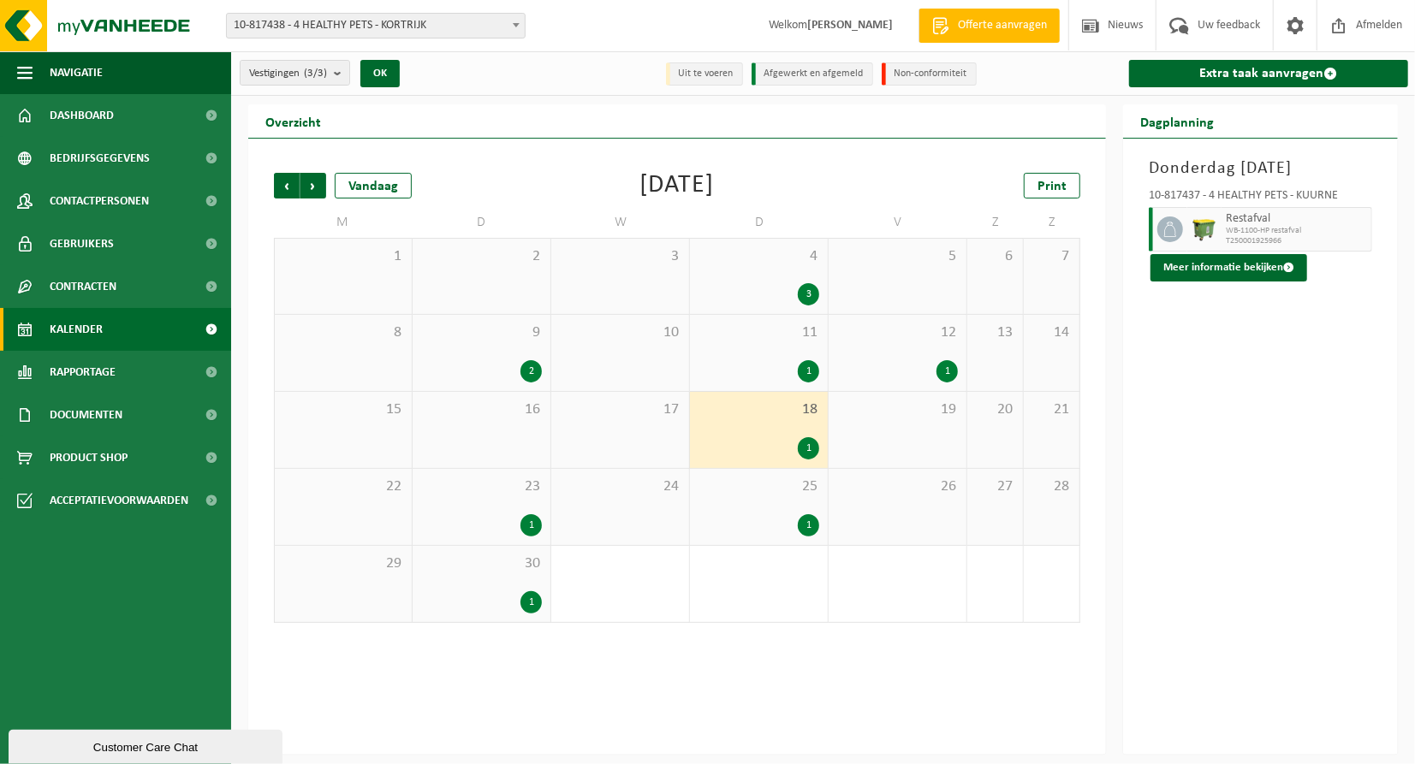
click at [806, 523] on div "1" at bounding box center [808, 526] width 21 height 22
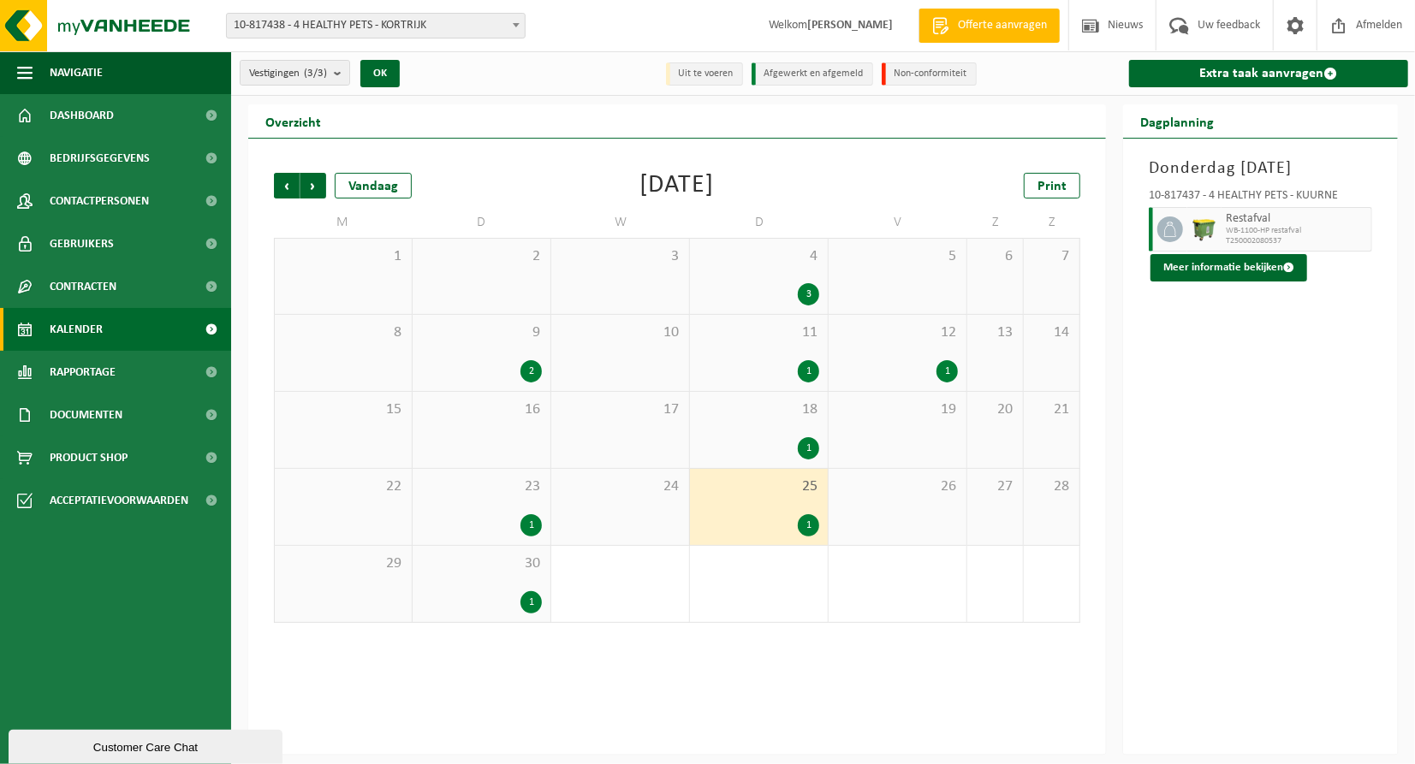
click at [541, 527] on div "1" at bounding box center [481, 526] width 121 height 22
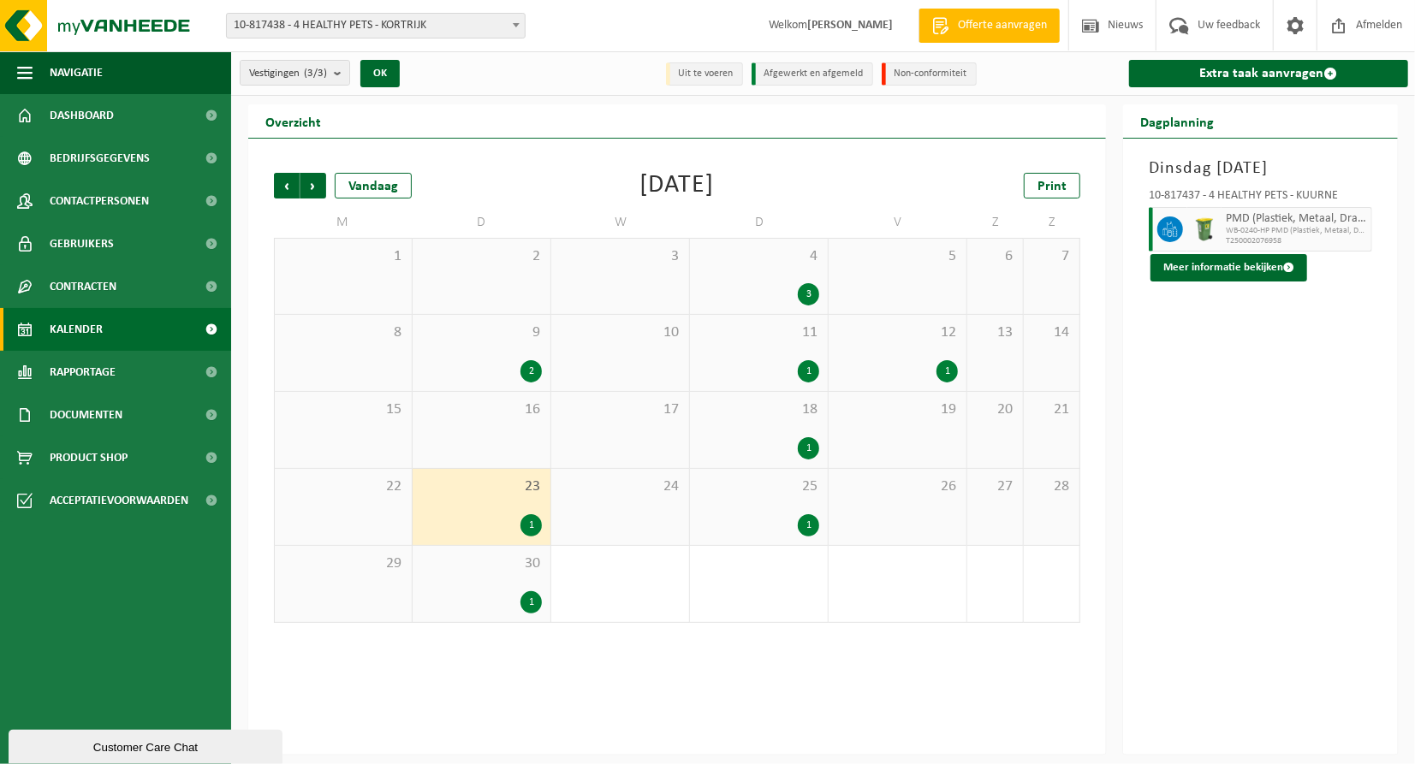
click at [527, 604] on div "1" at bounding box center [530, 603] width 21 height 22
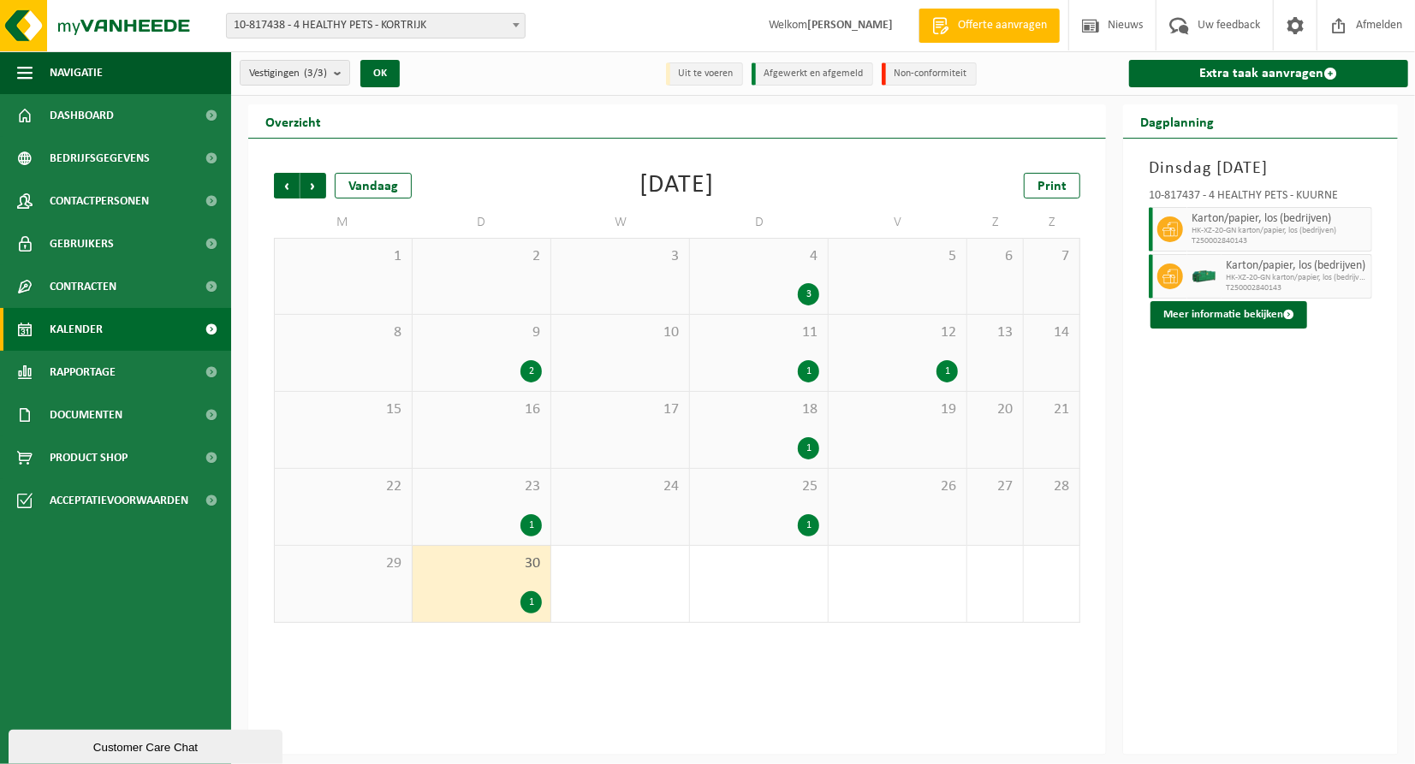
click at [954, 377] on div "1" at bounding box center [947, 371] width 21 height 22
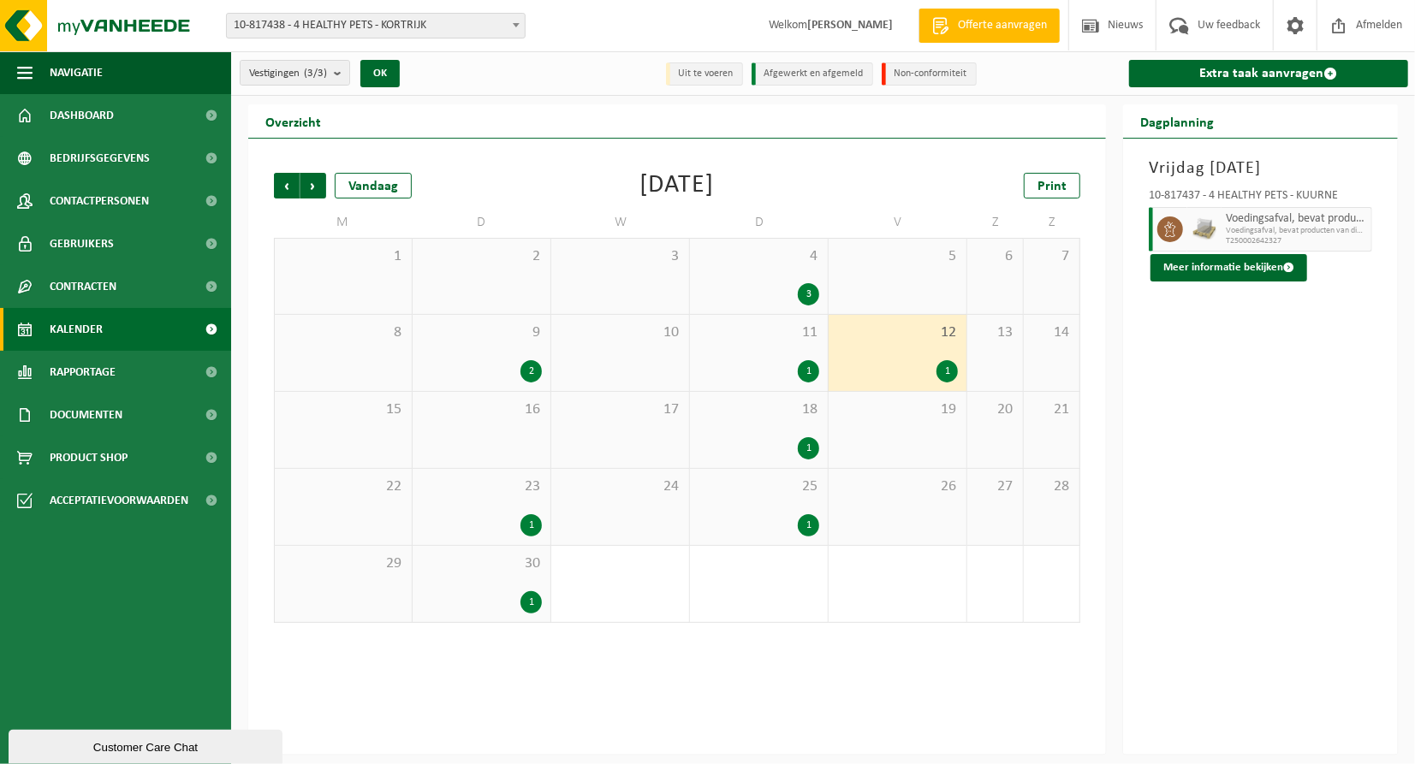
click at [803, 297] on div "3" at bounding box center [808, 294] width 21 height 22
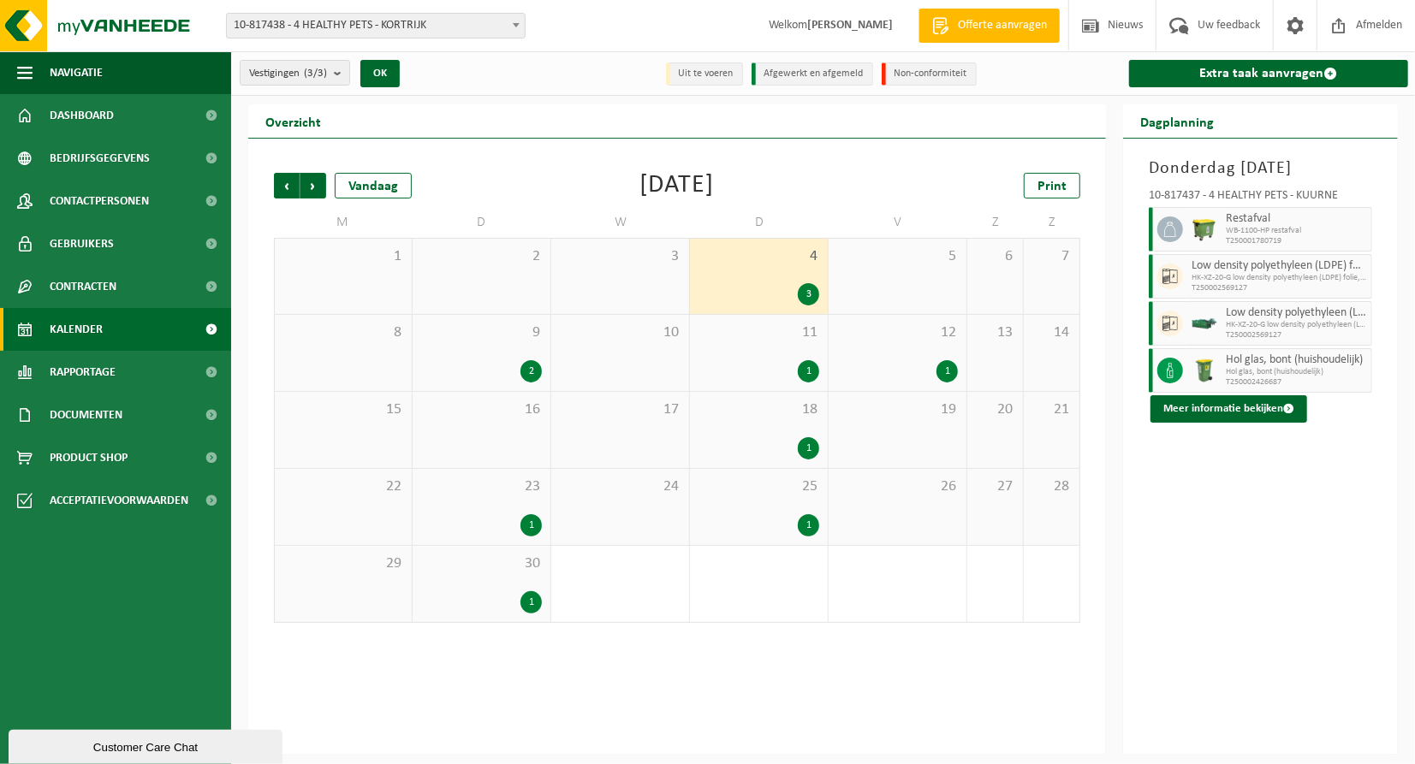
click at [803, 369] on div "1" at bounding box center [808, 371] width 21 height 22
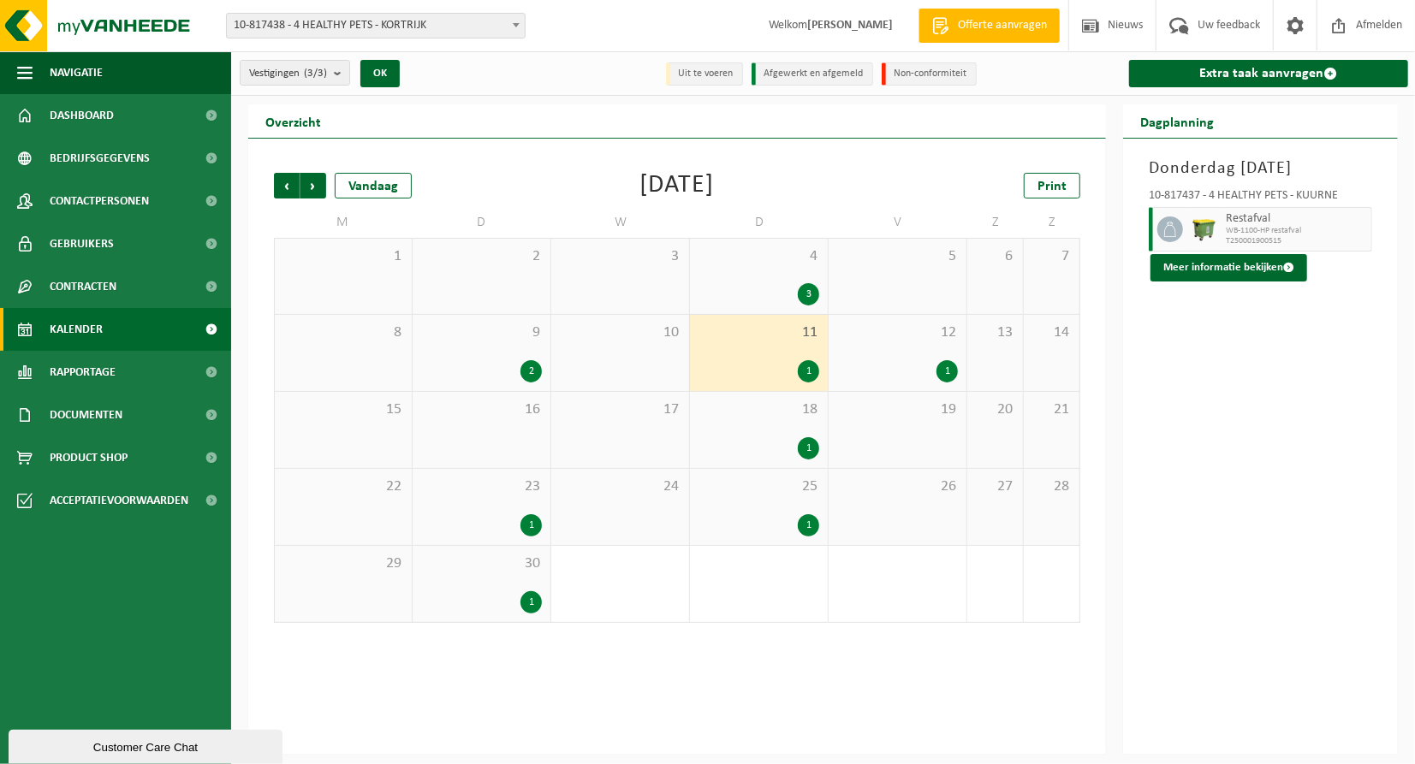
click at [807, 286] on div "3" at bounding box center [808, 294] width 21 height 22
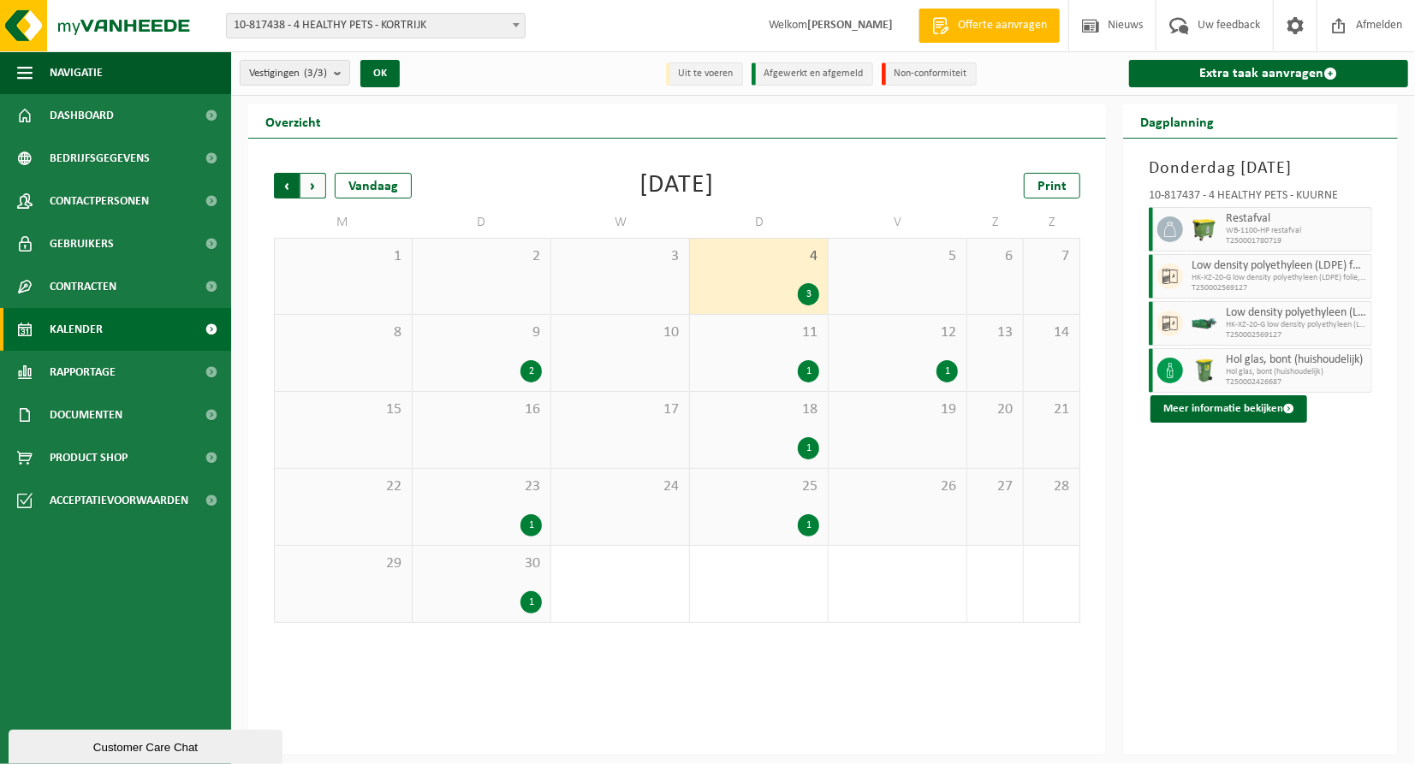
click at [312, 188] on span "Volgende" at bounding box center [313, 186] width 26 height 26
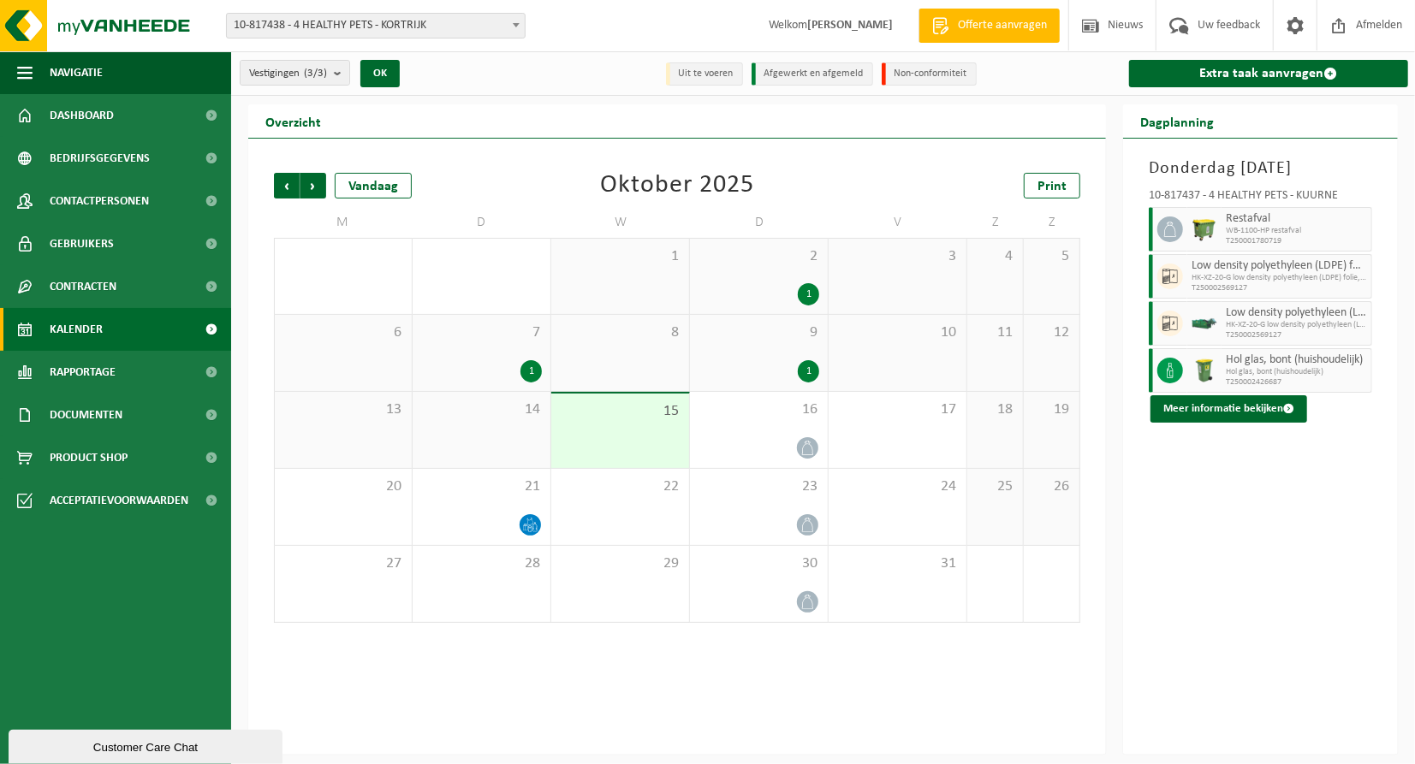
click at [803, 295] on div "1" at bounding box center [808, 294] width 21 height 22
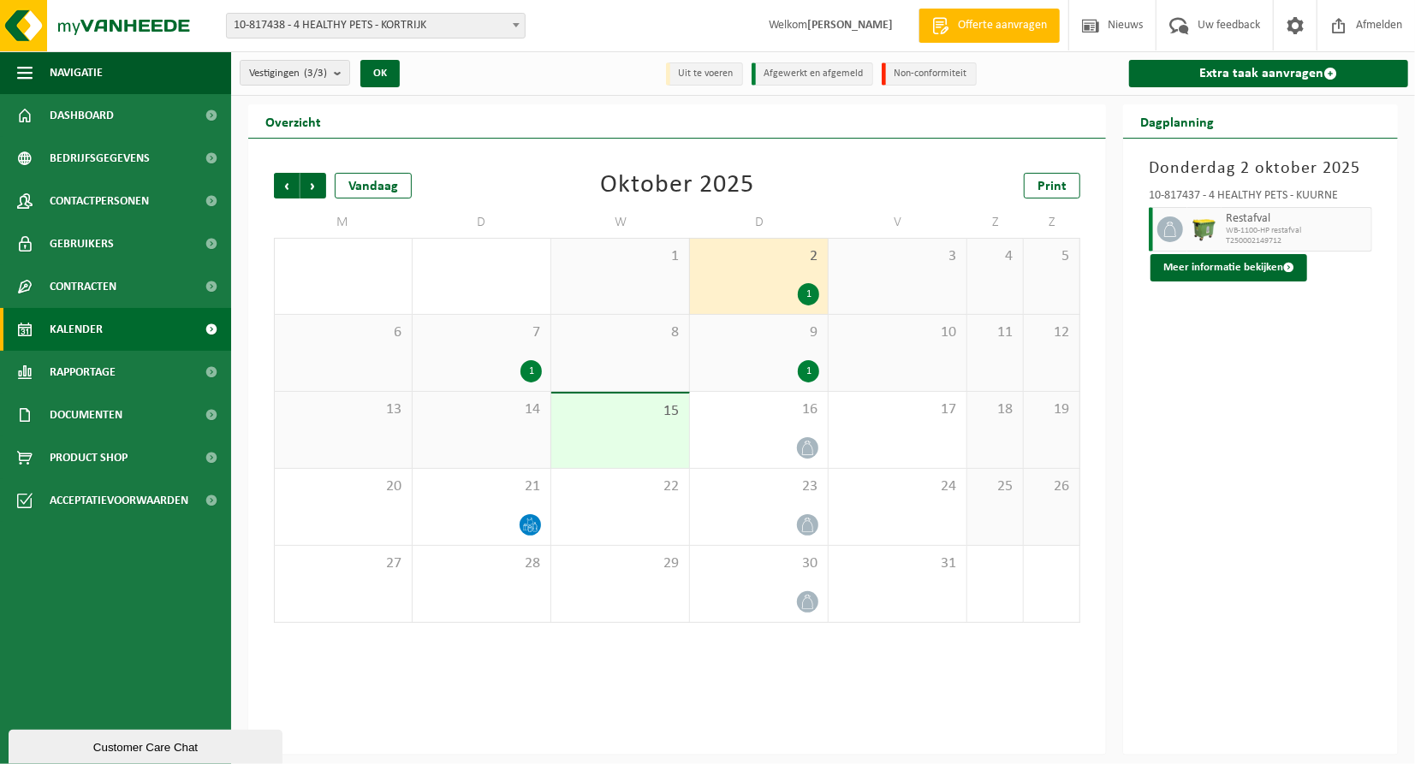
click at [819, 378] on div "1" at bounding box center [759, 371] width 121 height 22
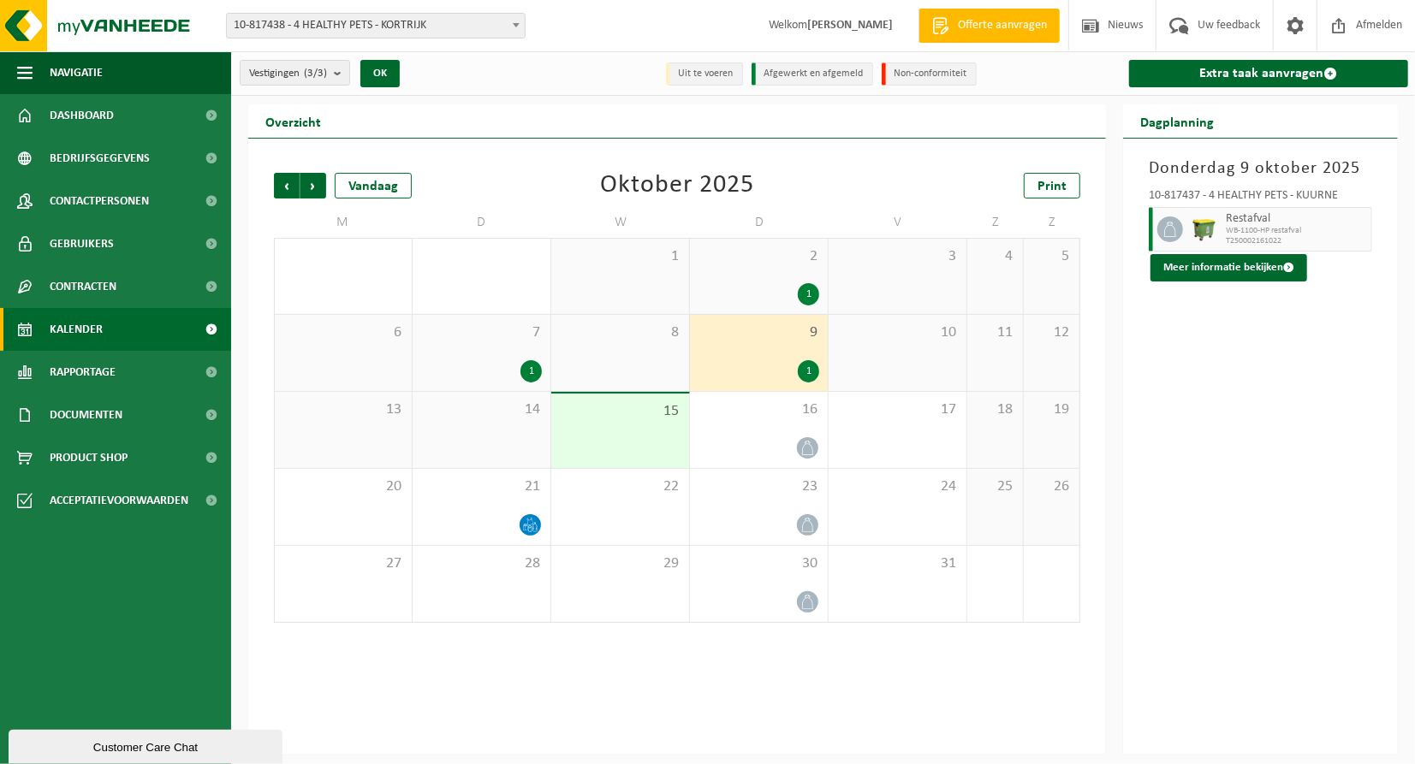
click at [804, 373] on div "1" at bounding box center [808, 371] width 21 height 22
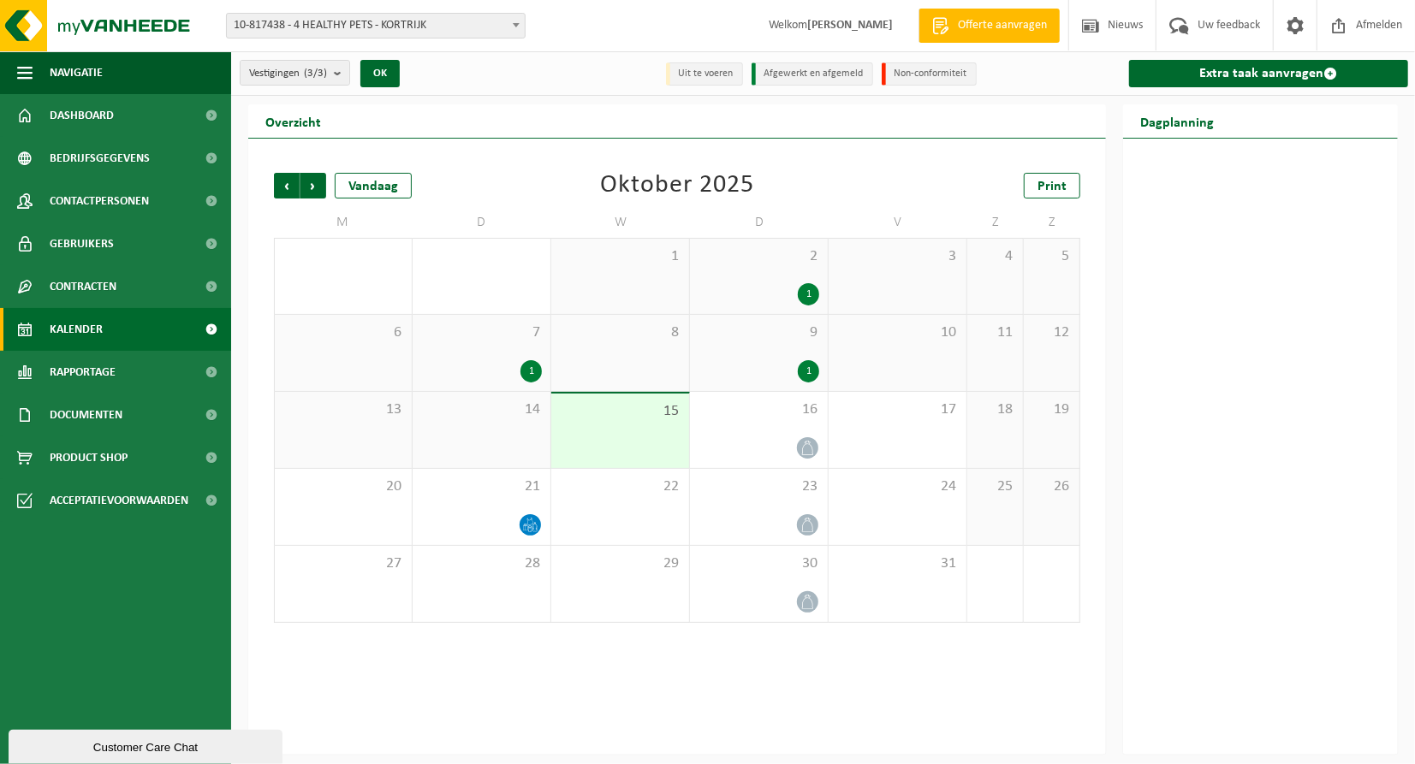
click at [804, 373] on div "1" at bounding box center [808, 371] width 21 height 22
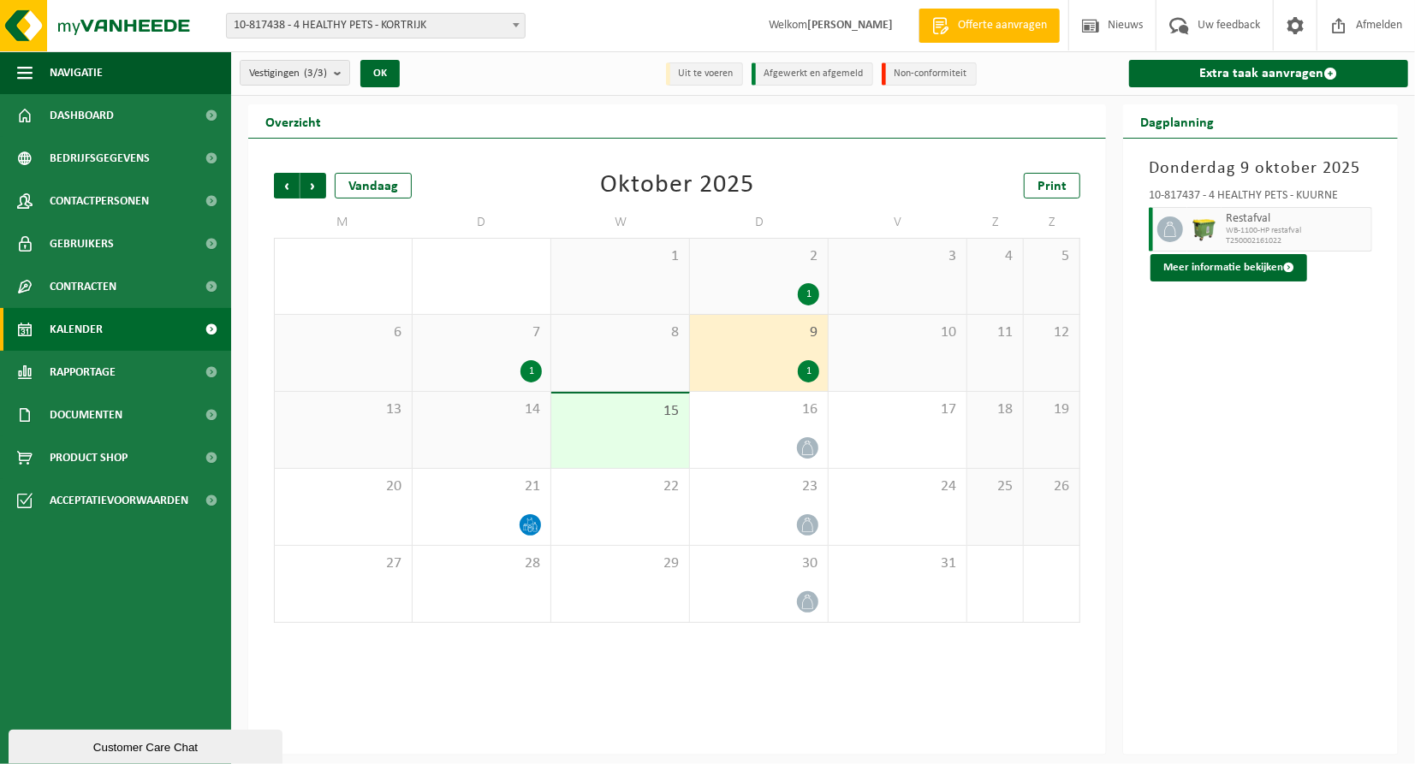
click at [526, 372] on div "1" at bounding box center [530, 371] width 21 height 22
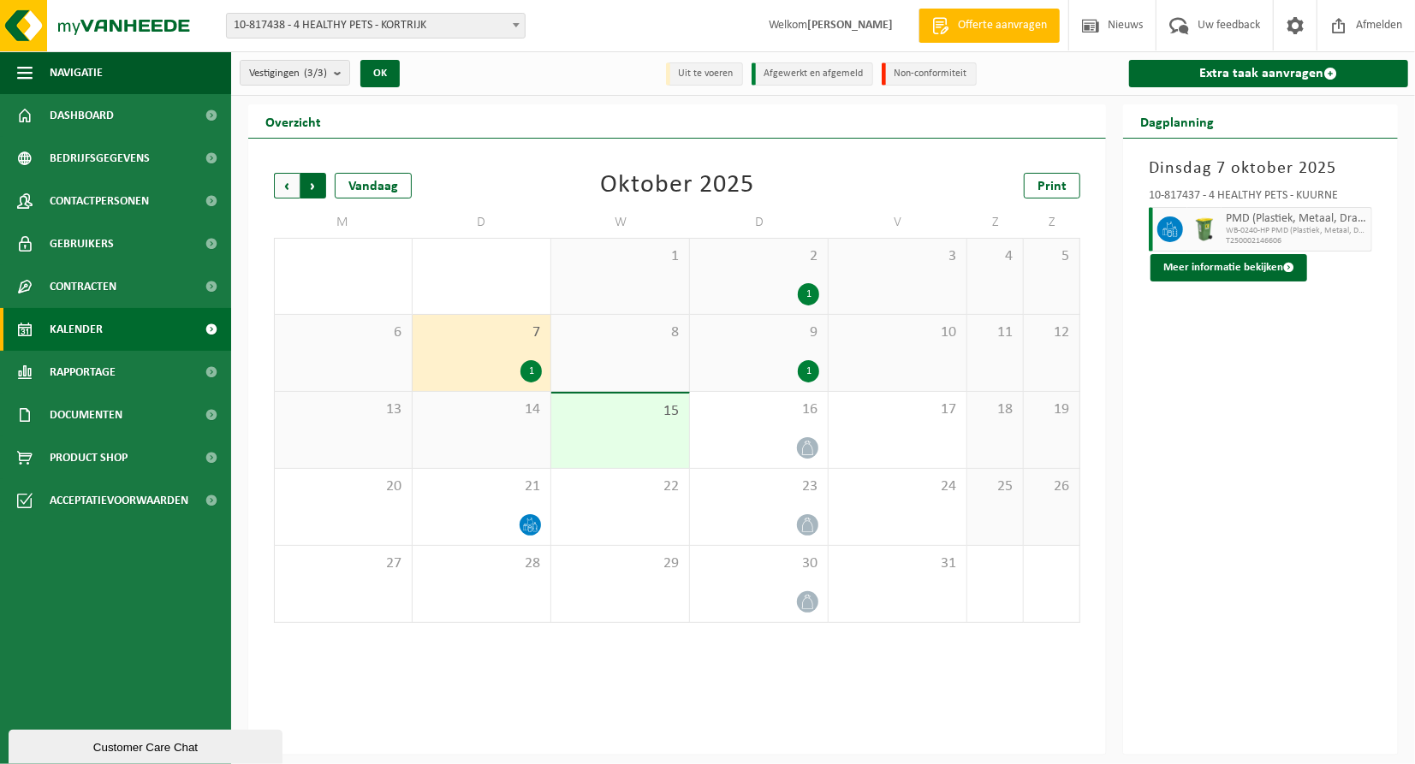
click at [278, 185] on span "Vorige" at bounding box center [287, 186] width 26 height 26
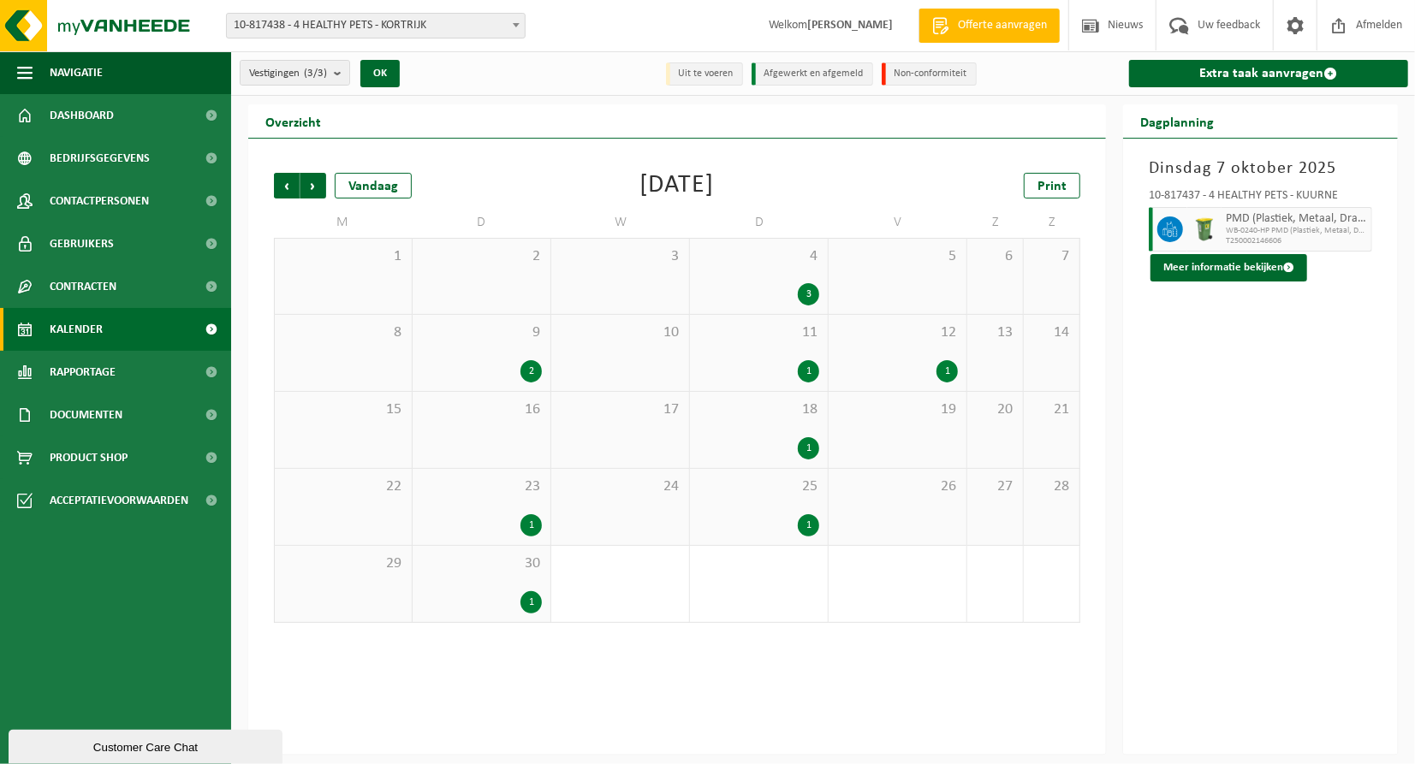
click at [815, 293] on div "3" at bounding box center [808, 294] width 21 height 22
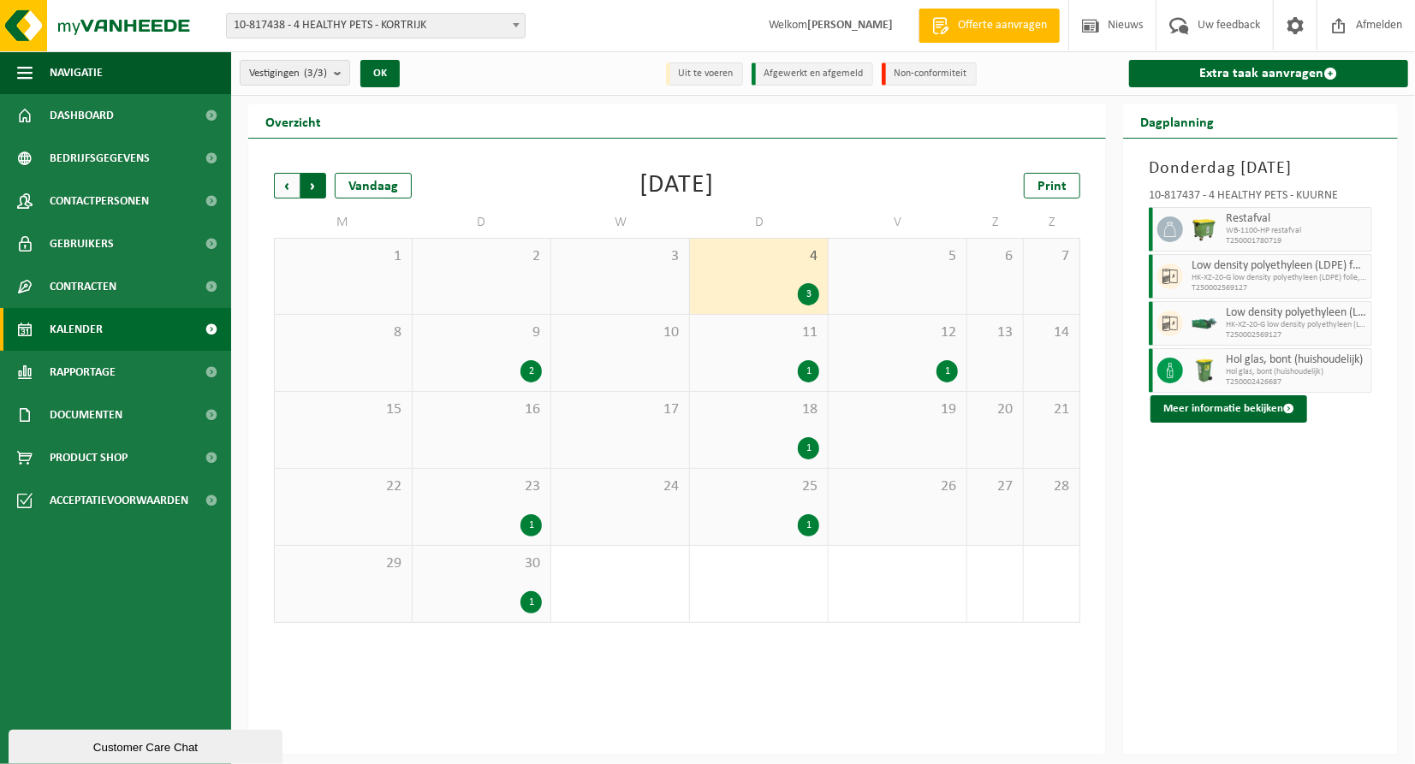
click at [291, 185] on span "Vorige" at bounding box center [287, 186] width 26 height 26
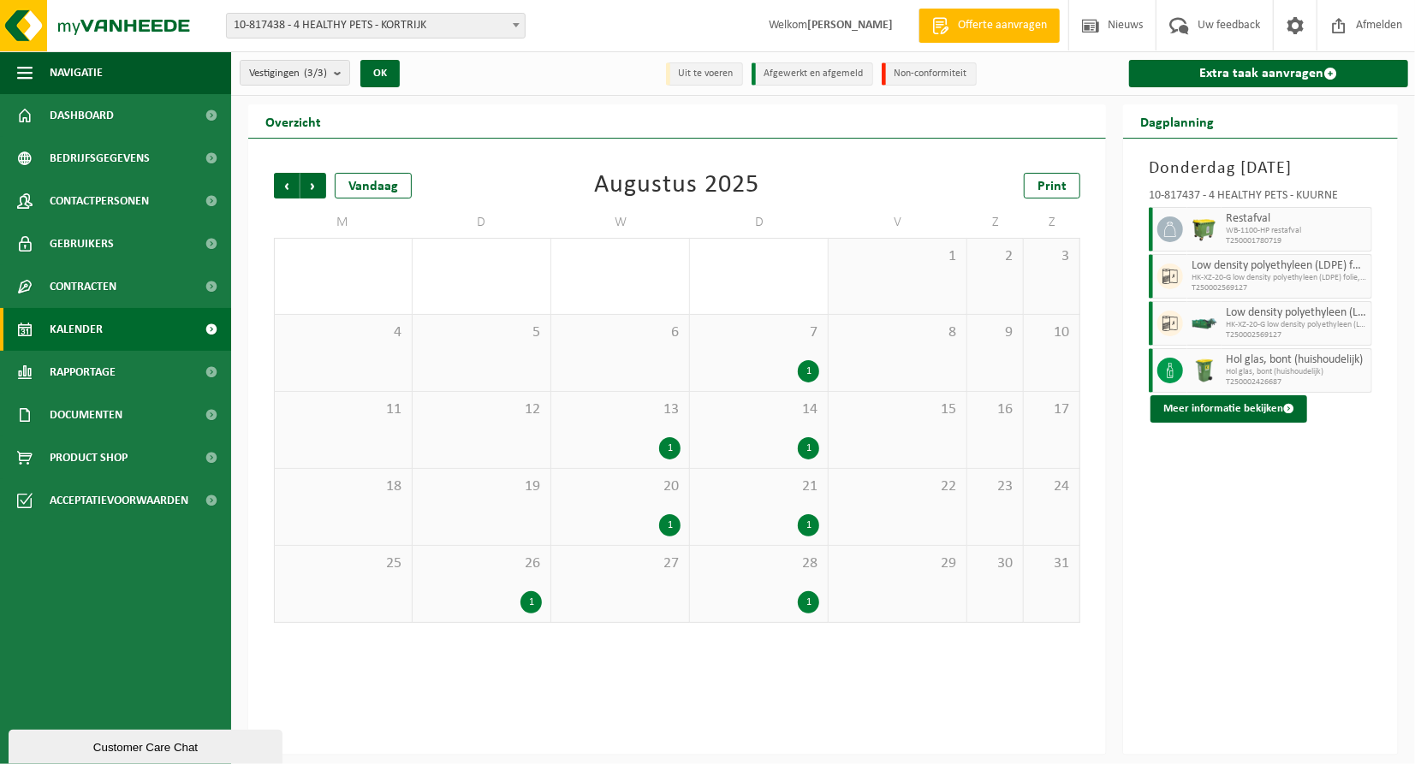
click at [806, 598] on div "1" at bounding box center [808, 603] width 21 height 22
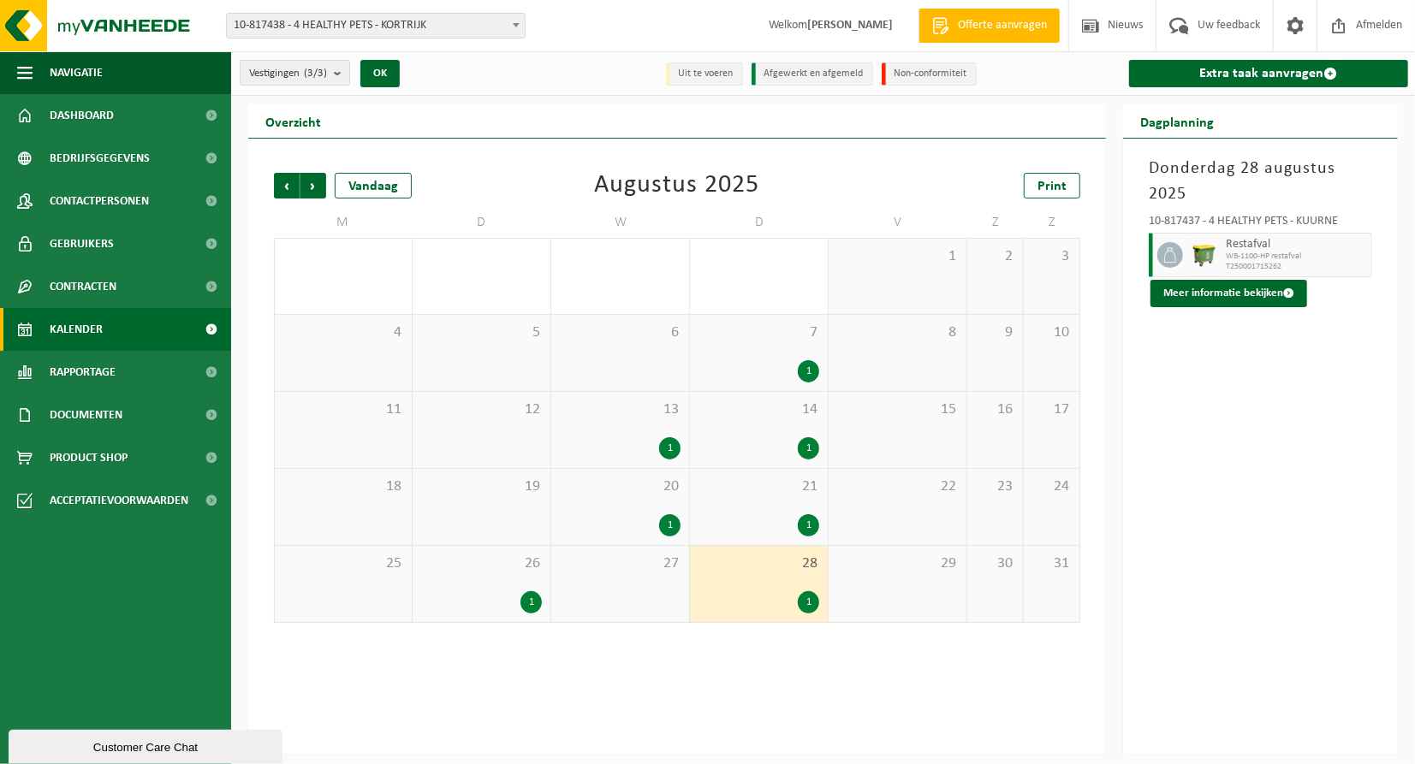
click at [529, 607] on div "1" at bounding box center [530, 603] width 21 height 22
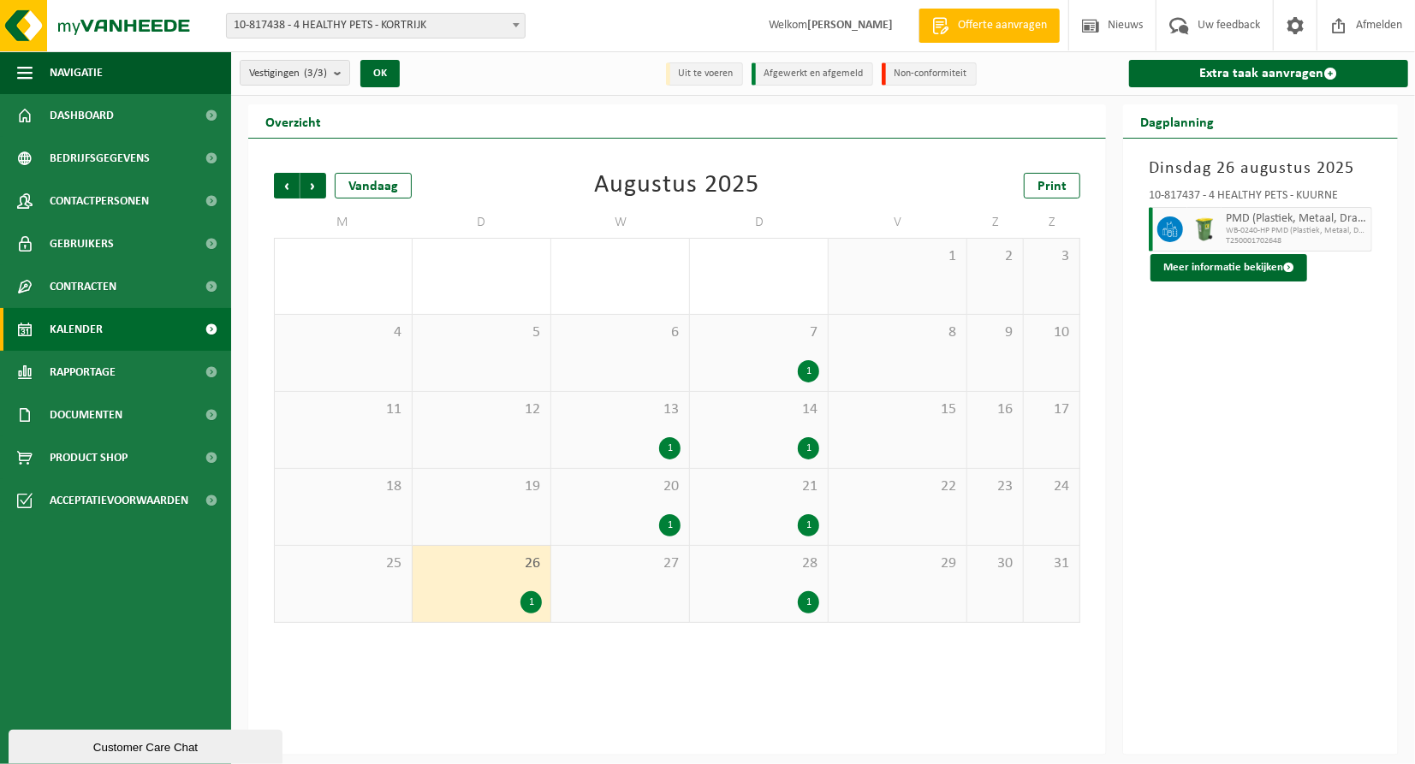
click at [668, 530] on div "1" at bounding box center [669, 526] width 21 height 22
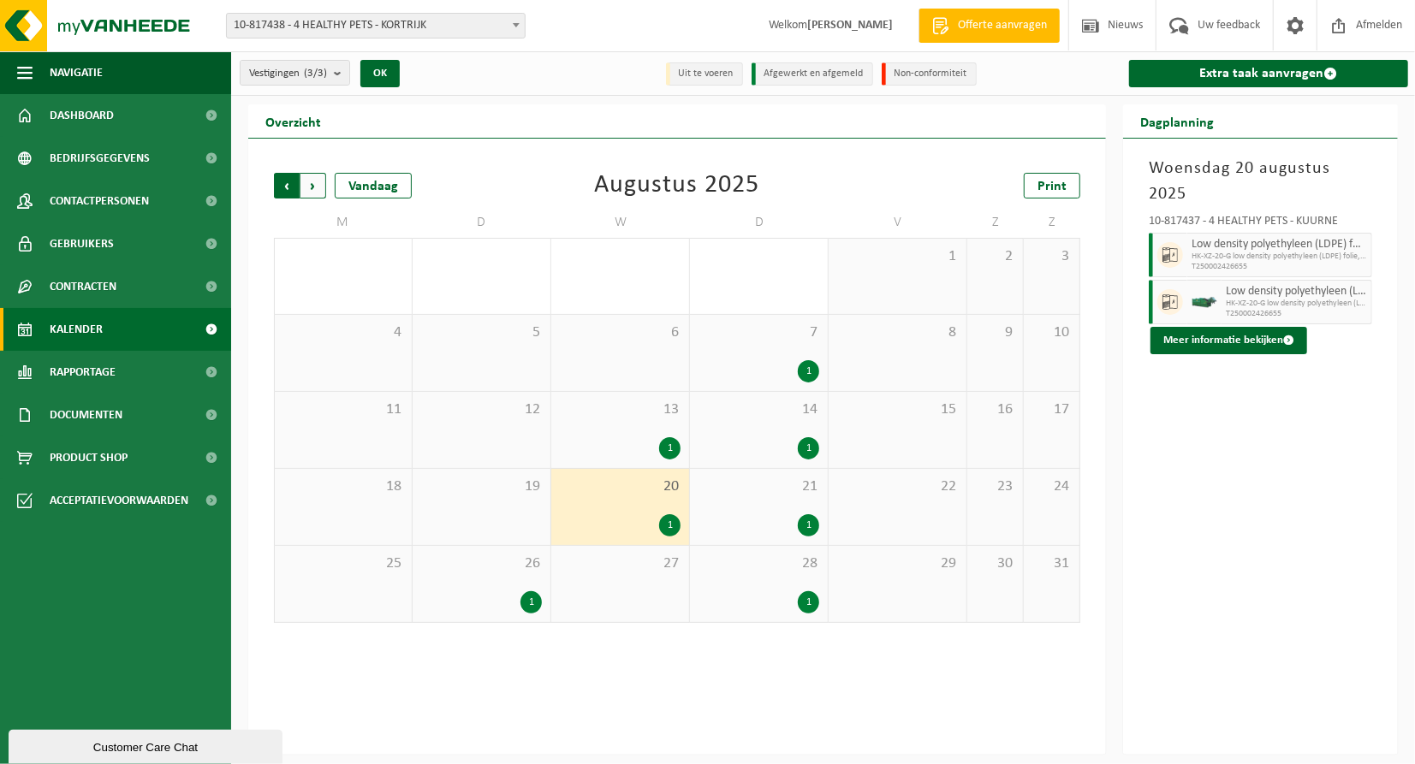
click at [316, 182] on span "Volgende" at bounding box center [313, 186] width 26 height 26
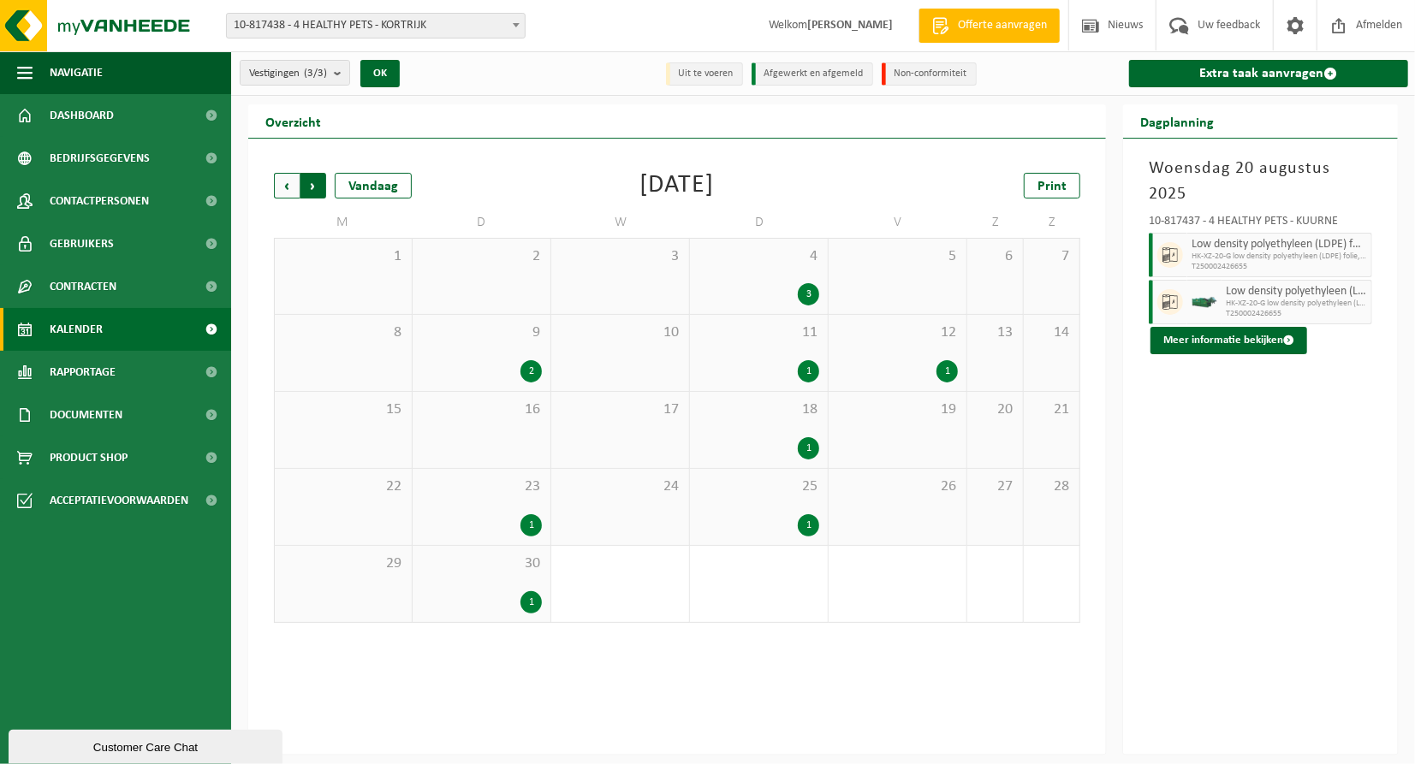
click at [290, 185] on span "Vorige" at bounding box center [287, 186] width 26 height 26
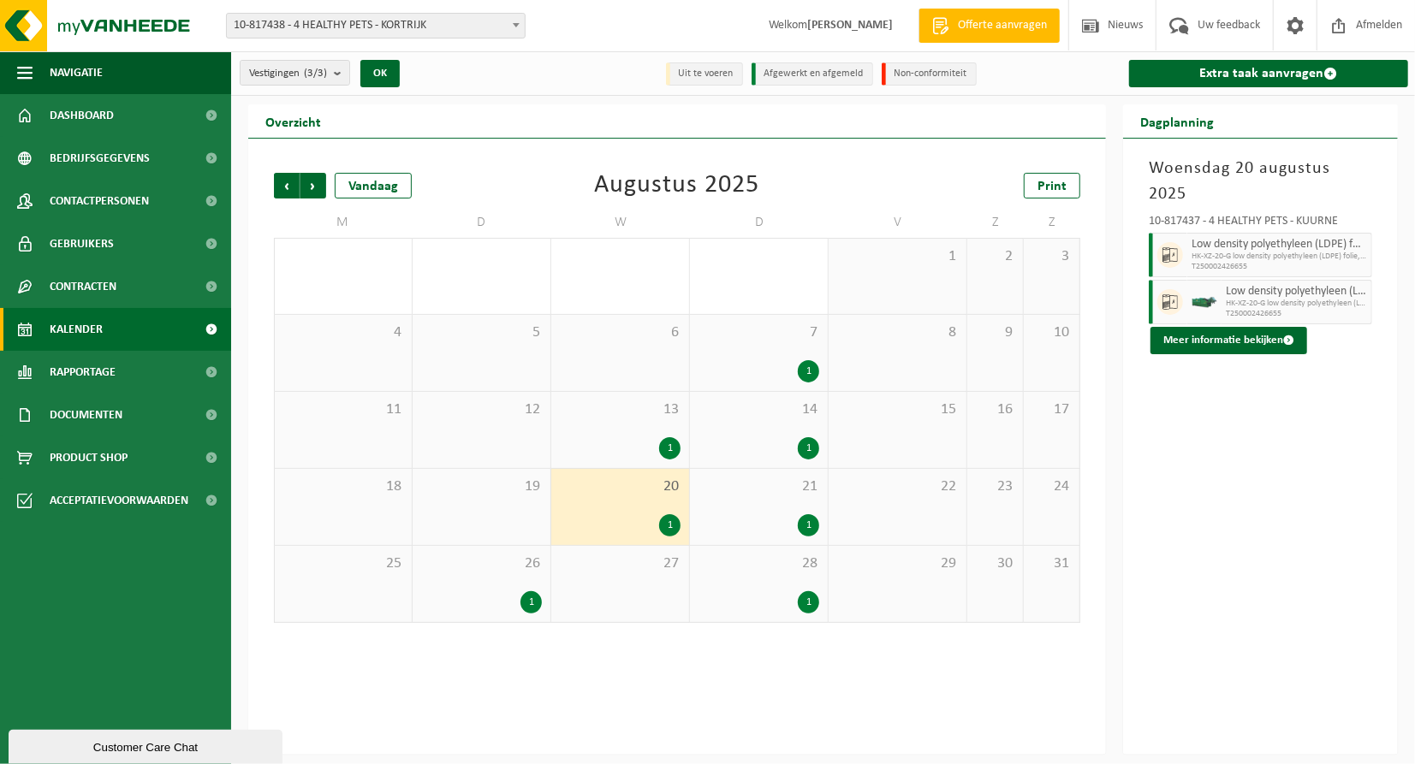
click at [810, 451] on div "1" at bounding box center [808, 448] width 21 height 22
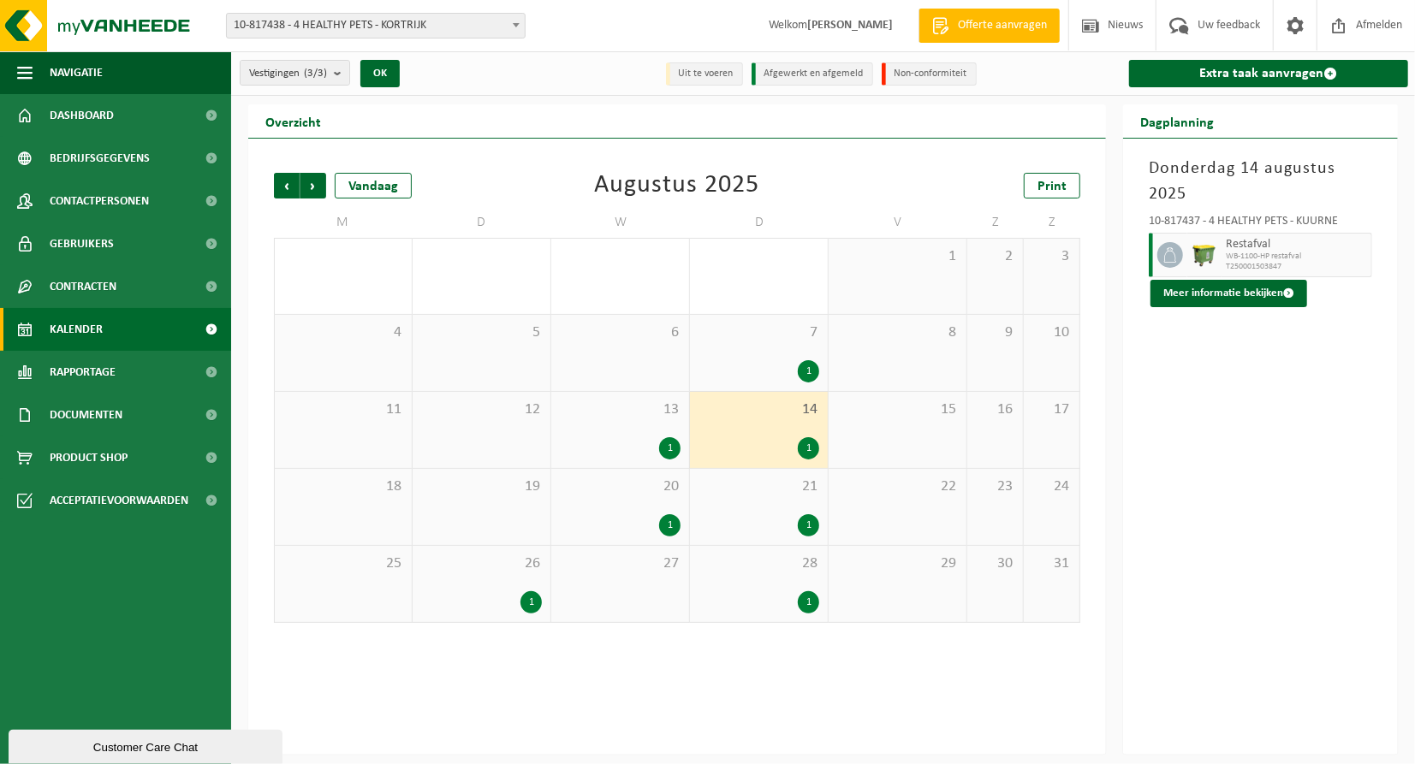
click at [664, 452] on div "1" at bounding box center [669, 448] width 21 height 22
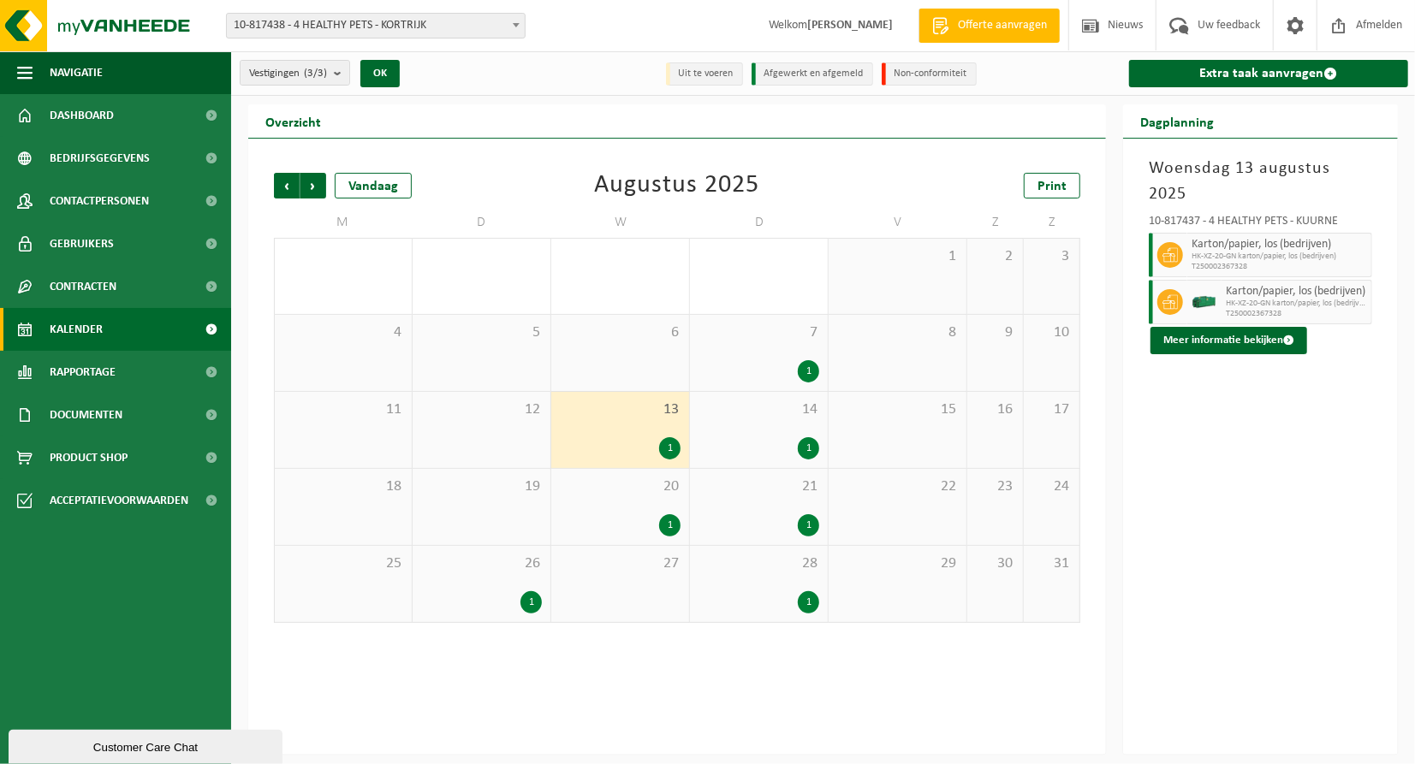
click at [804, 370] on div "1" at bounding box center [808, 371] width 21 height 22
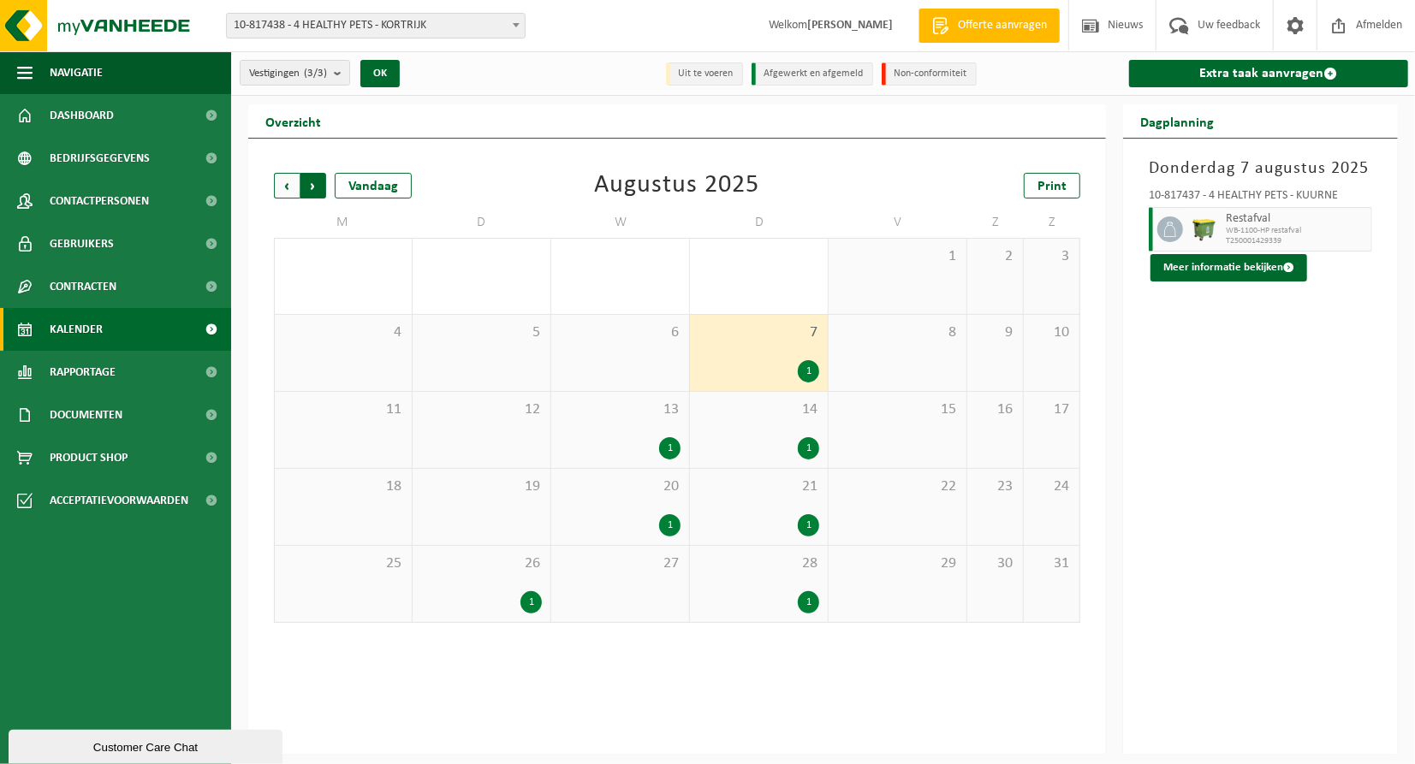
click at [292, 188] on span "Vorige" at bounding box center [287, 186] width 26 height 26
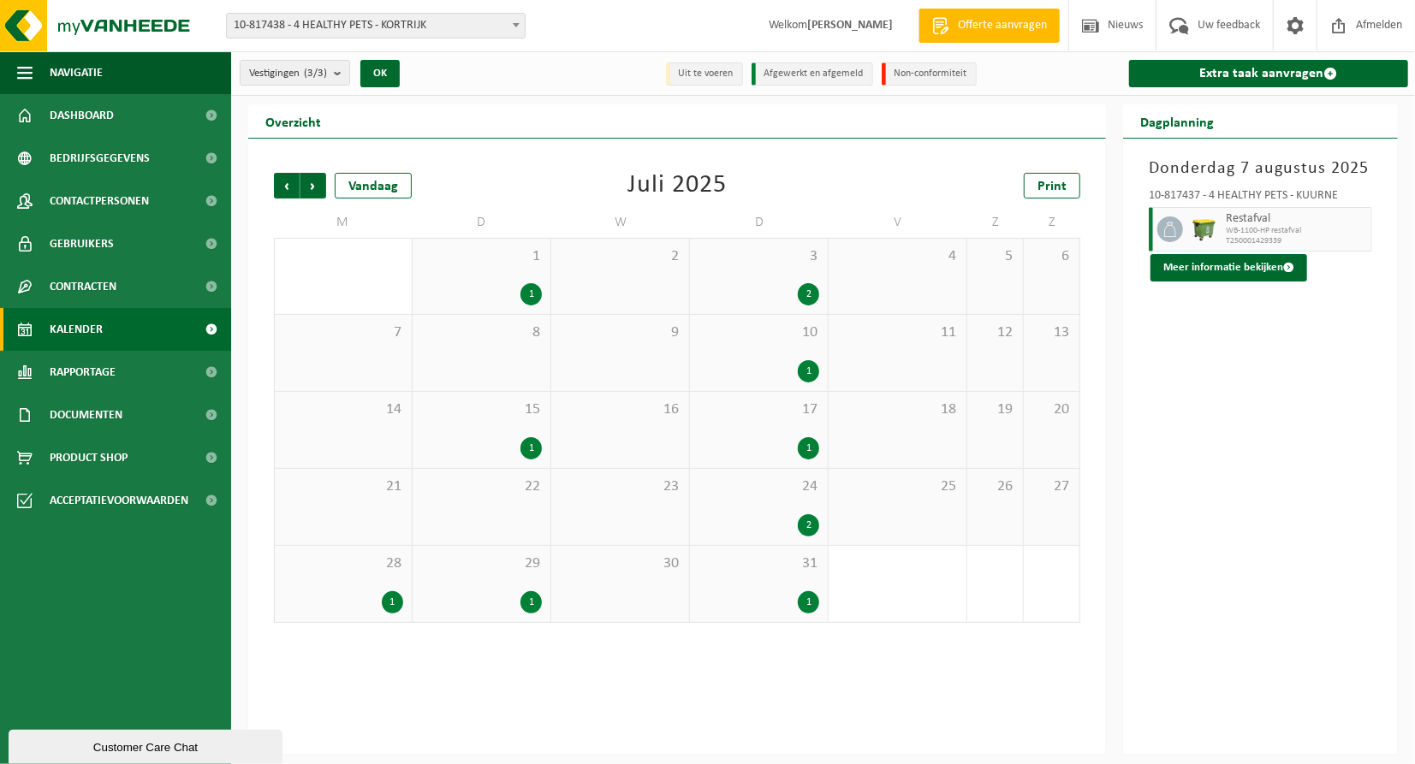
click at [807, 604] on div "1" at bounding box center [808, 603] width 21 height 22
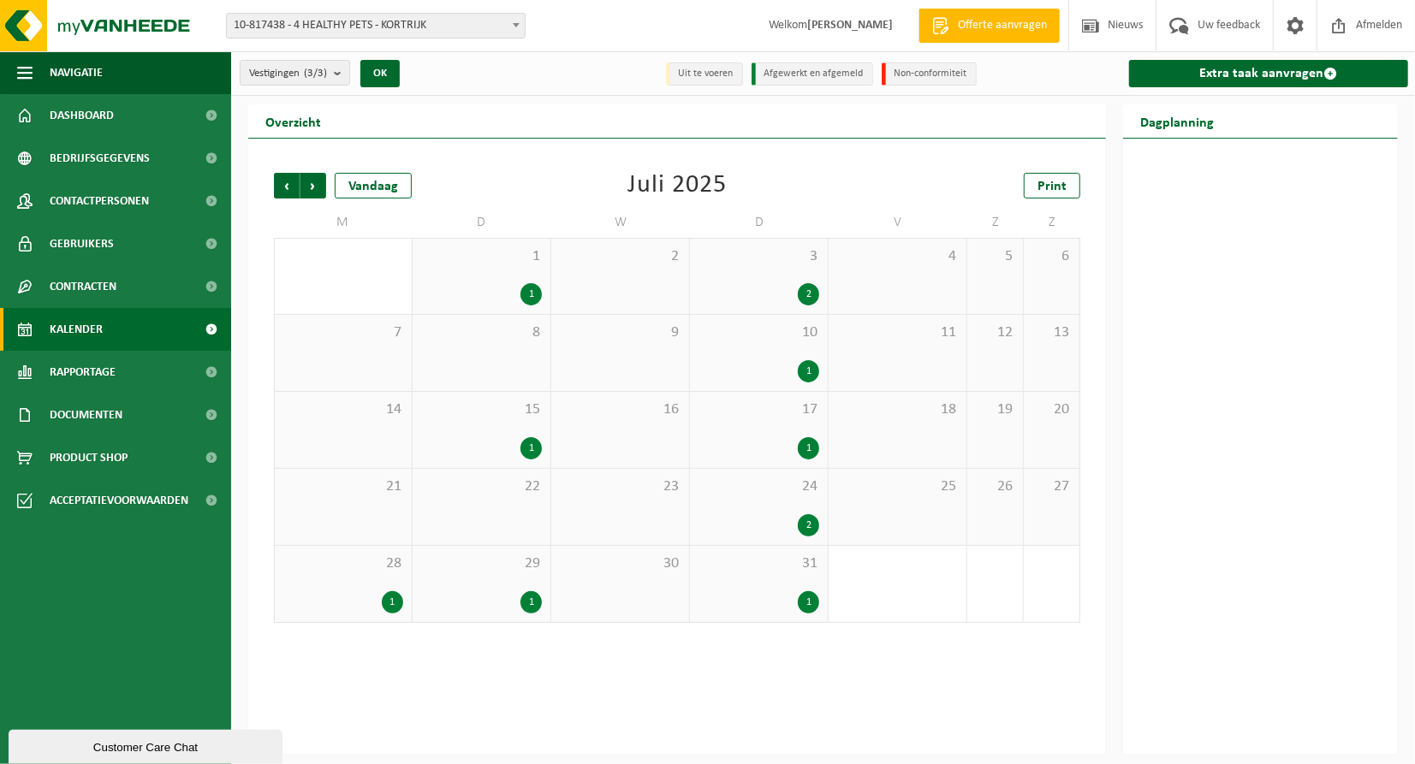
click at [534, 604] on div "1" at bounding box center [530, 603] width 21 height 22
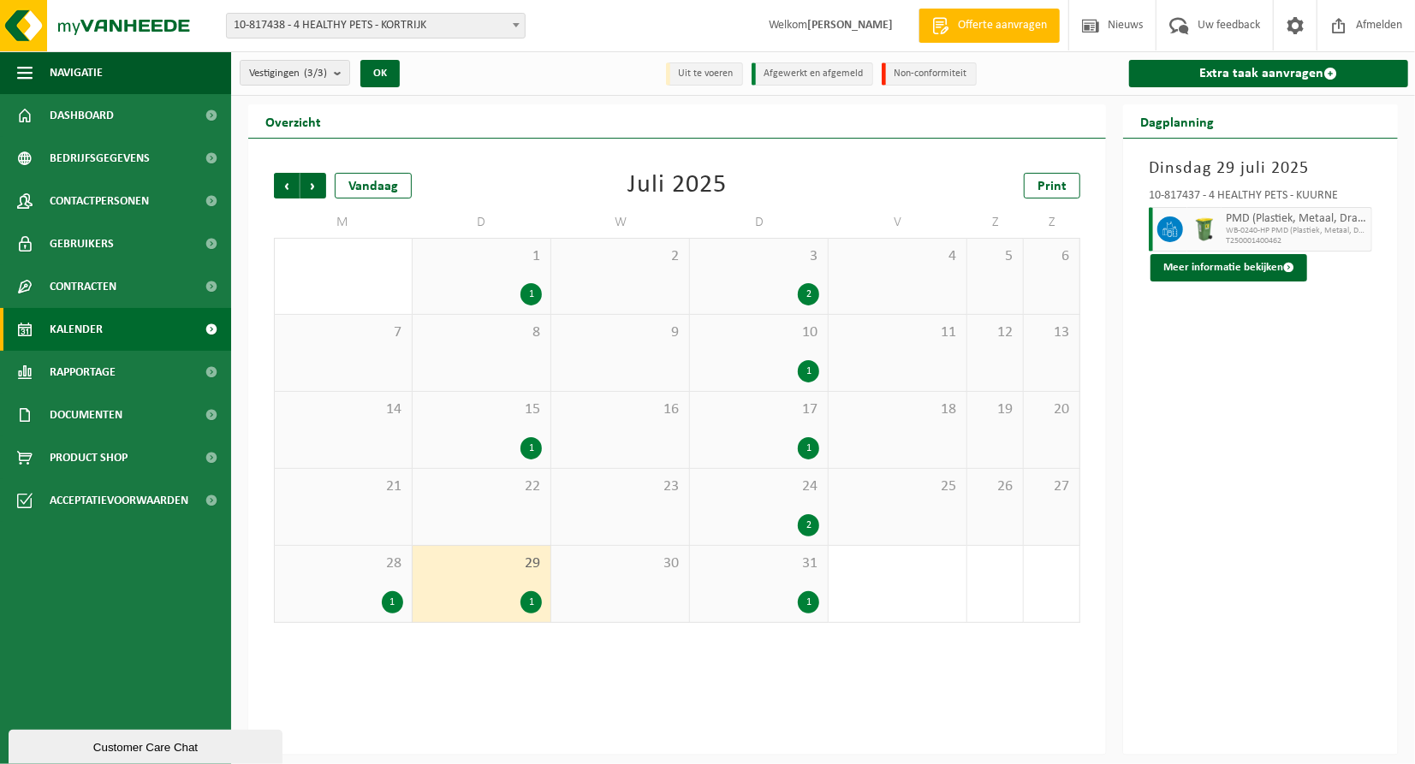
click at [387, 610] on div "1" at bounding box center [392, 603] width 21 height 22
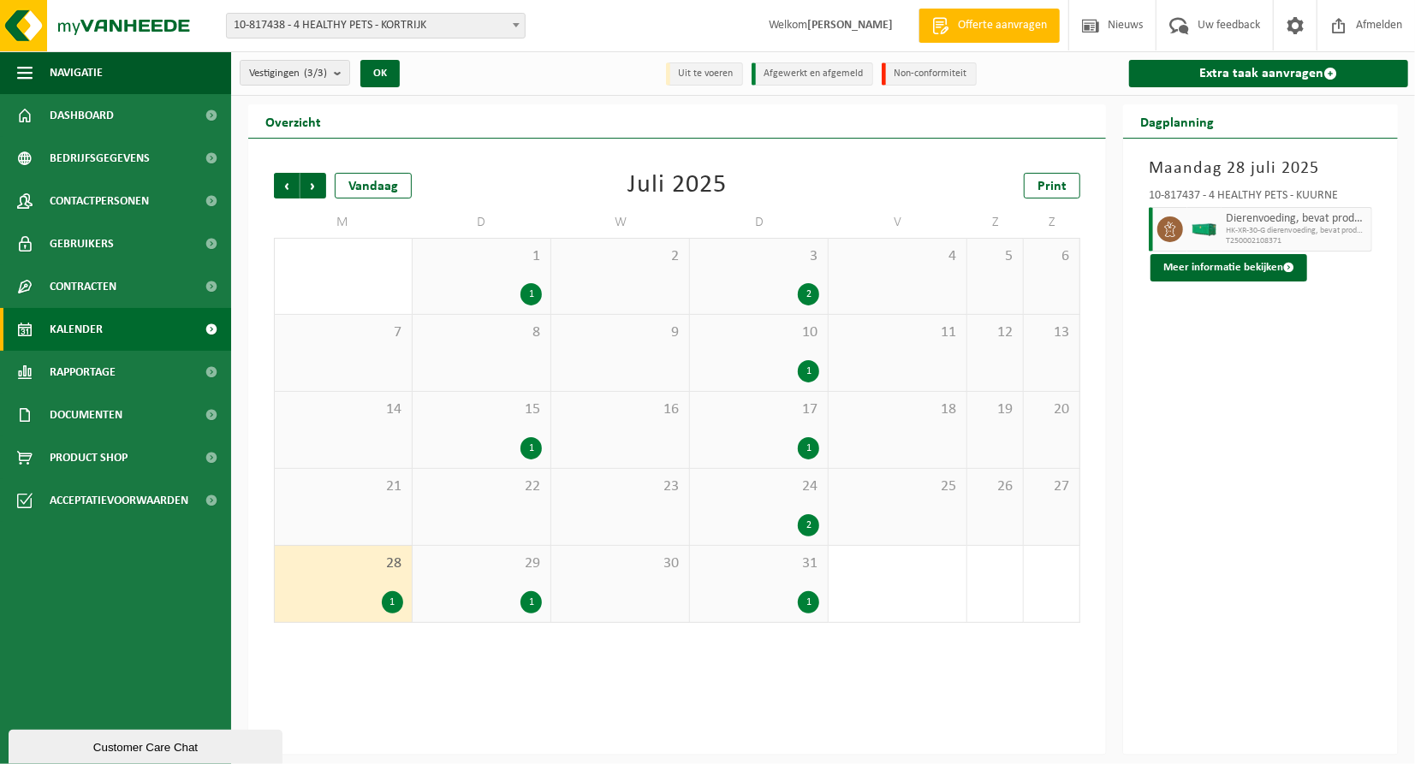
click at [807, 607] on div "1" at bounding box center [808, 603] width 21 height 22
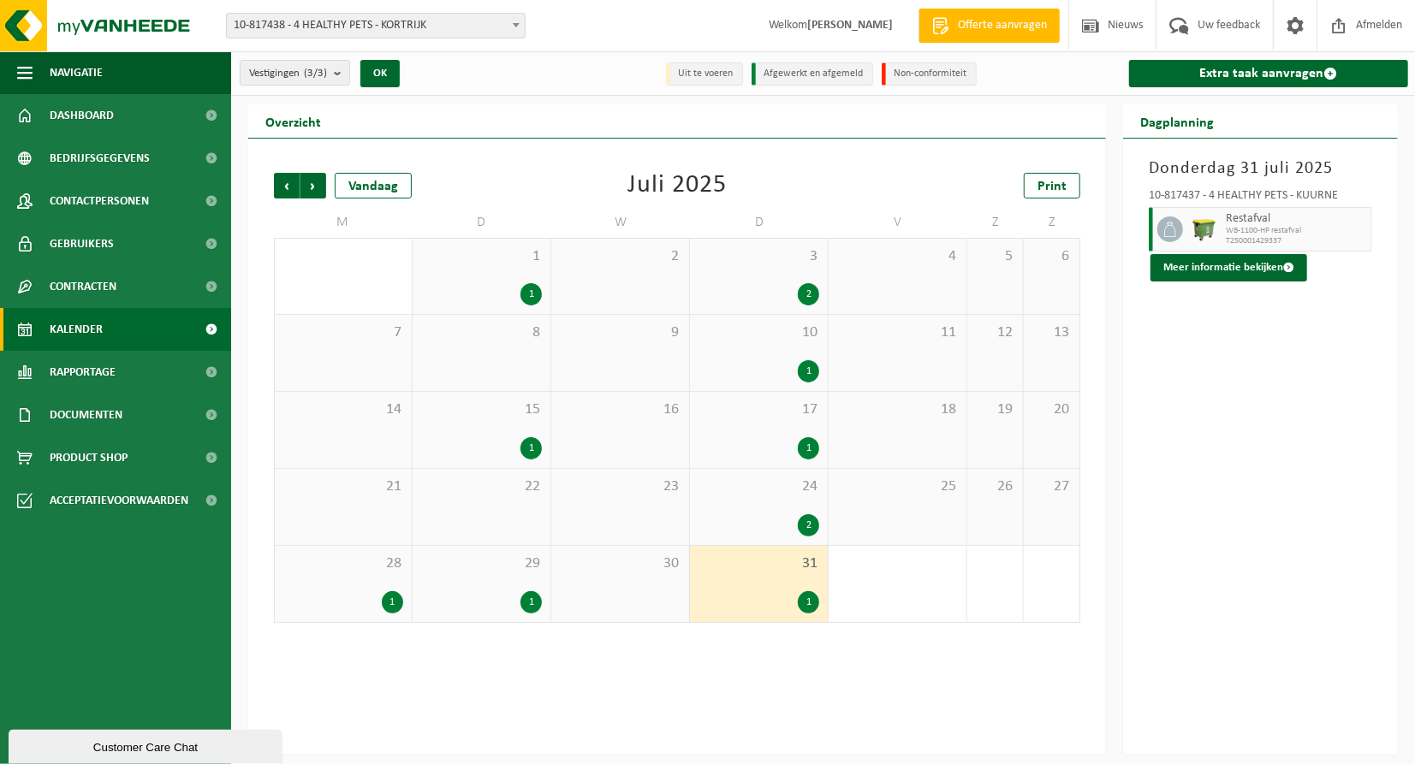
click at [800, 524] on div "2" at bounding box center [808, 526] width 21 height 22
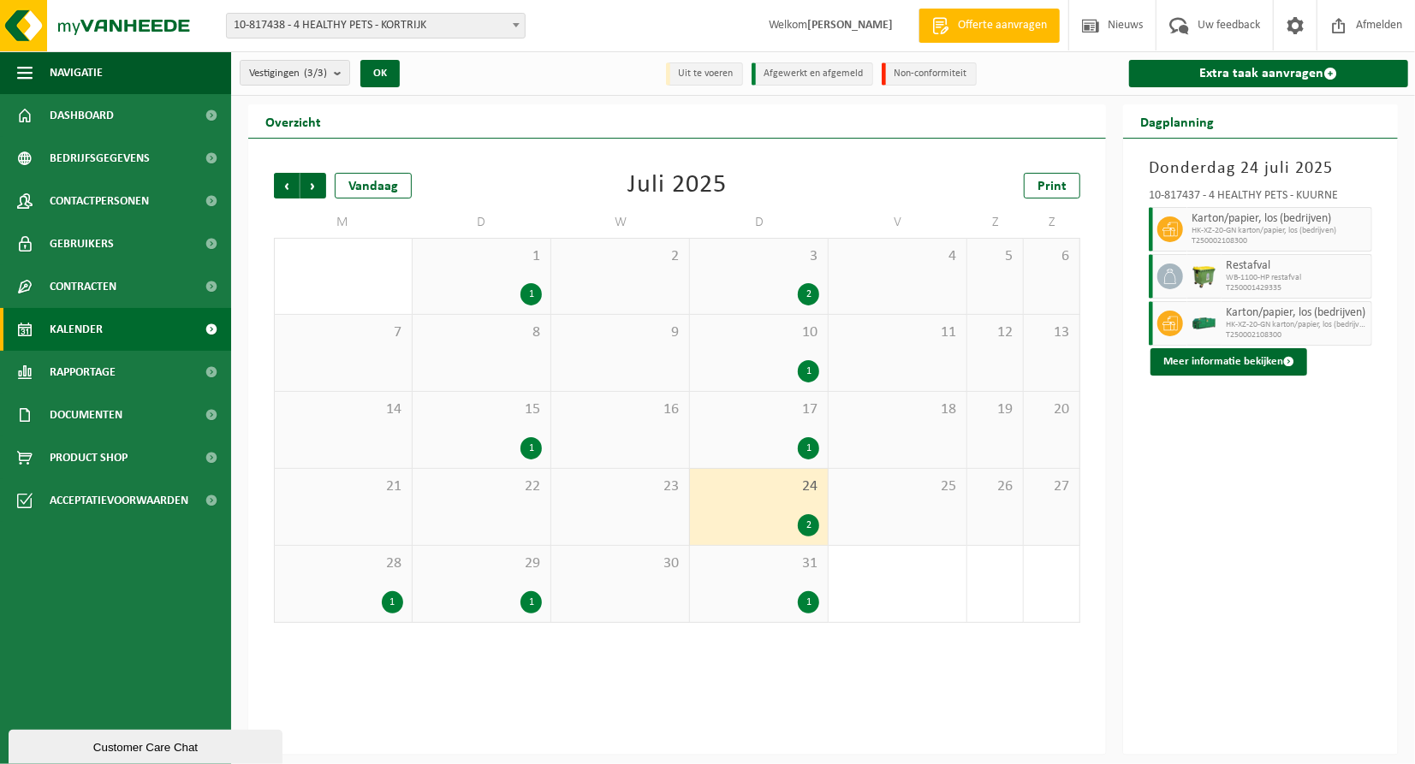
click at [803, 439] on div "1" at bounding box center [808, 448] width 21 height 22
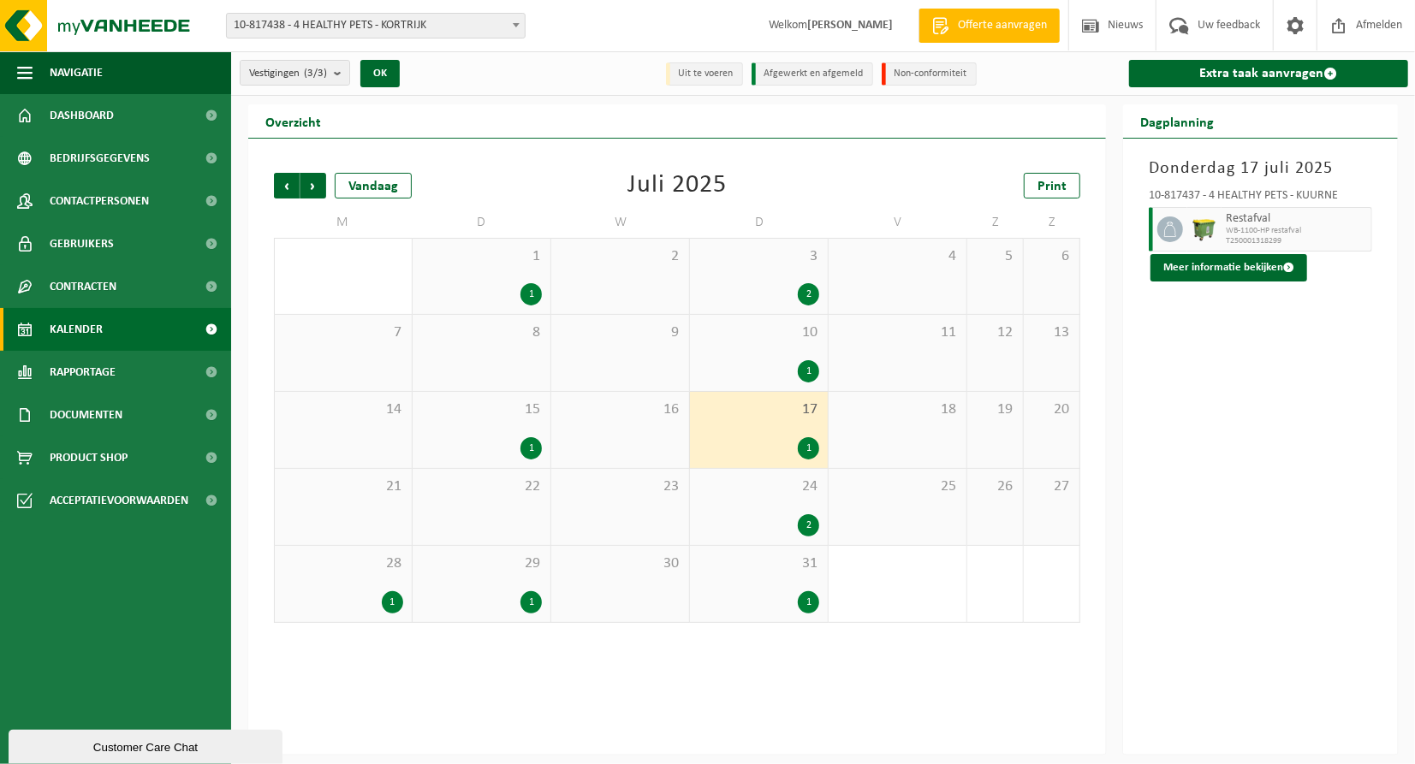
click at [523, 452] on div "1" at bounding box center [530, 448] width 21 height 22
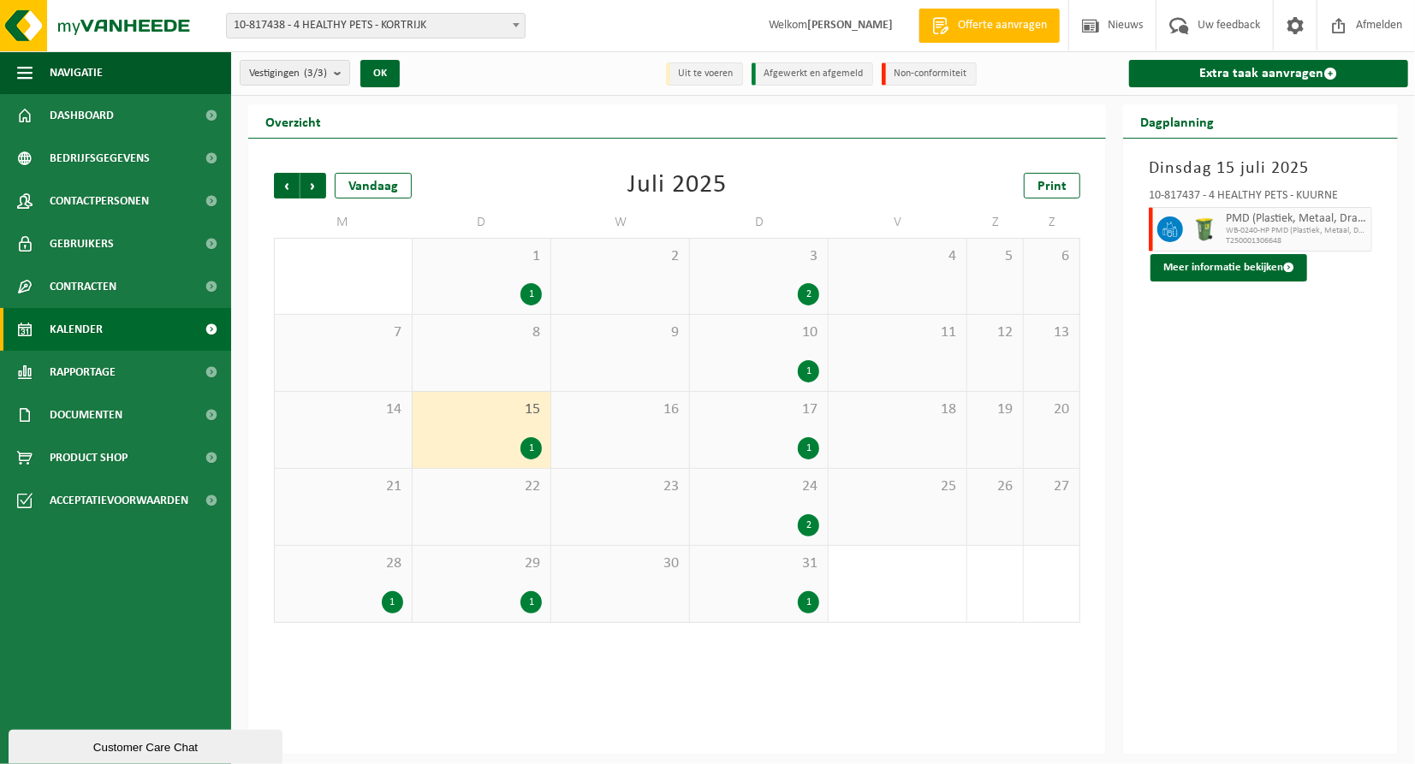
click at [805, 367] on div "1" at bounding box center [808, 371] width 21 height 22
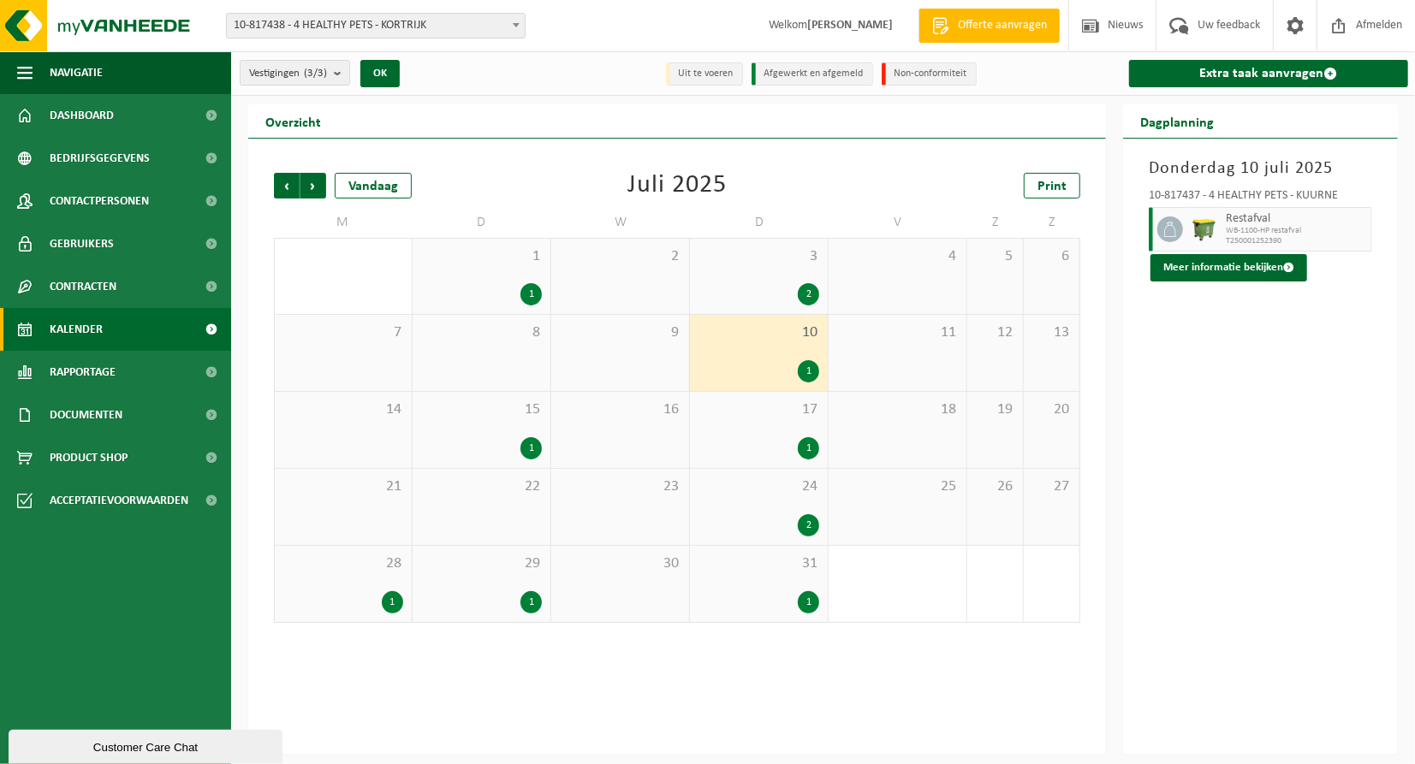
click at [809, 291] on div "2" at bounding box center [808, 294] width 21 height 22
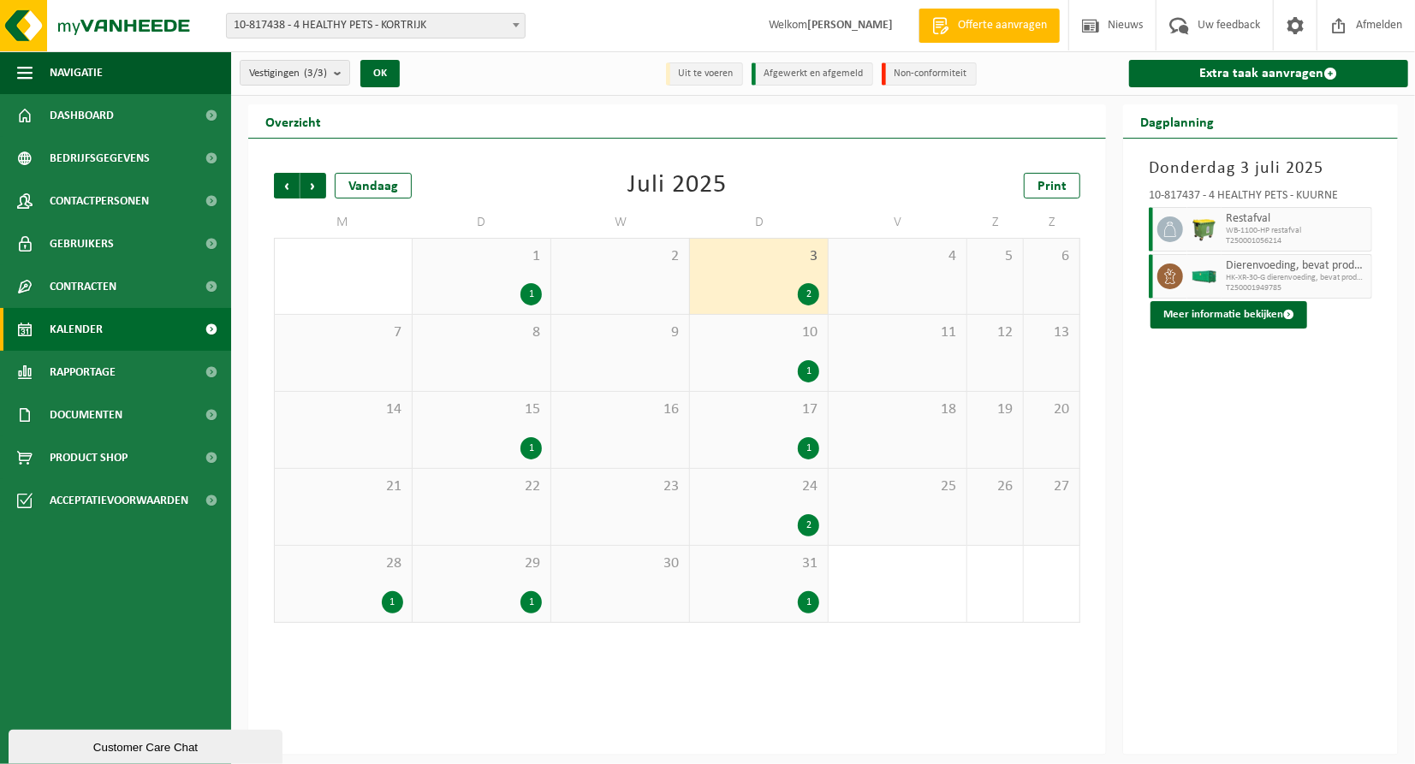
click at [520, 294] on div "1" at bounding box center [530, 294] width 21 height 22
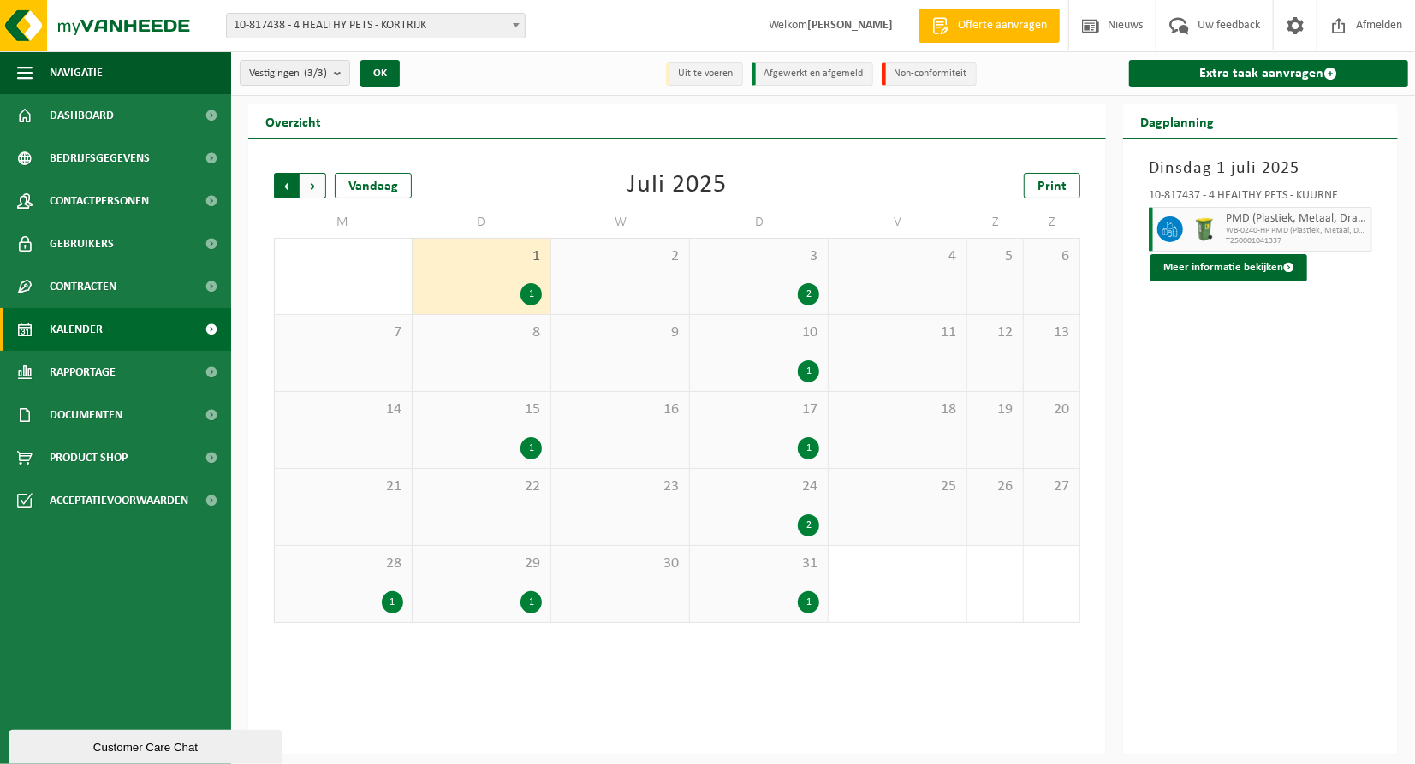
click at [309, 190] on span "Volgende" at bounding box center [313, 186] width 26 height 26
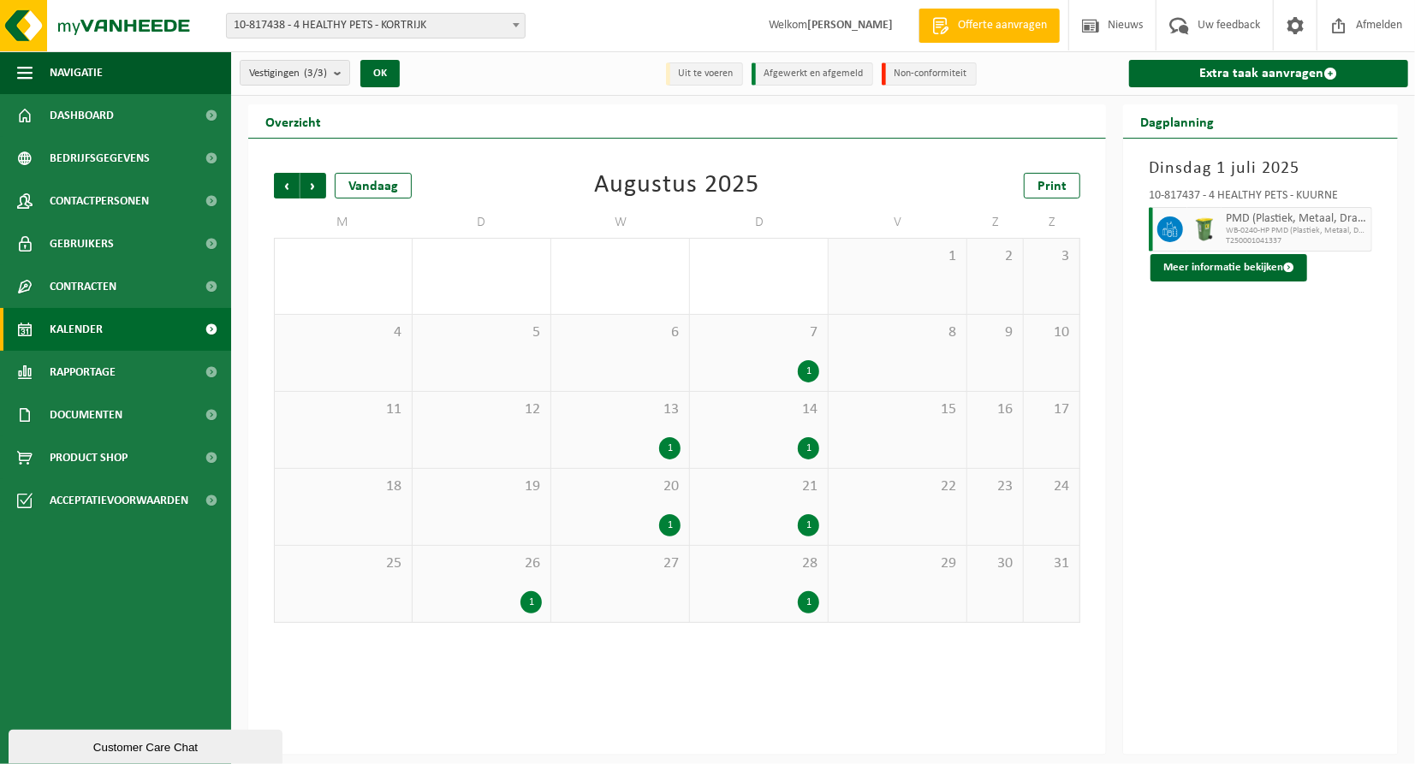
click at [801, 372] on div "1" at bounding box center [808, 371] width 21 height 22
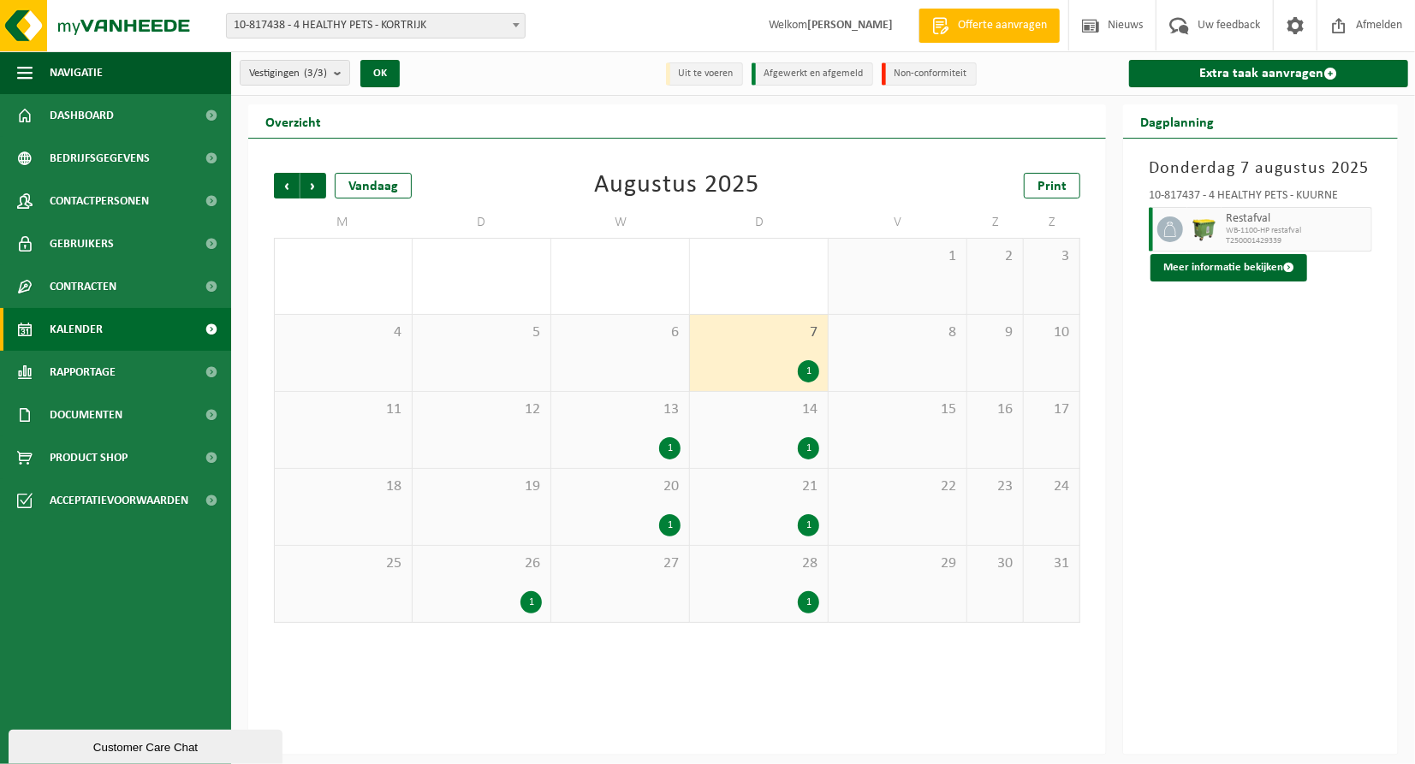
click at [814, 452] on div "1" at bounding box center [808, 448] width 21 height 22
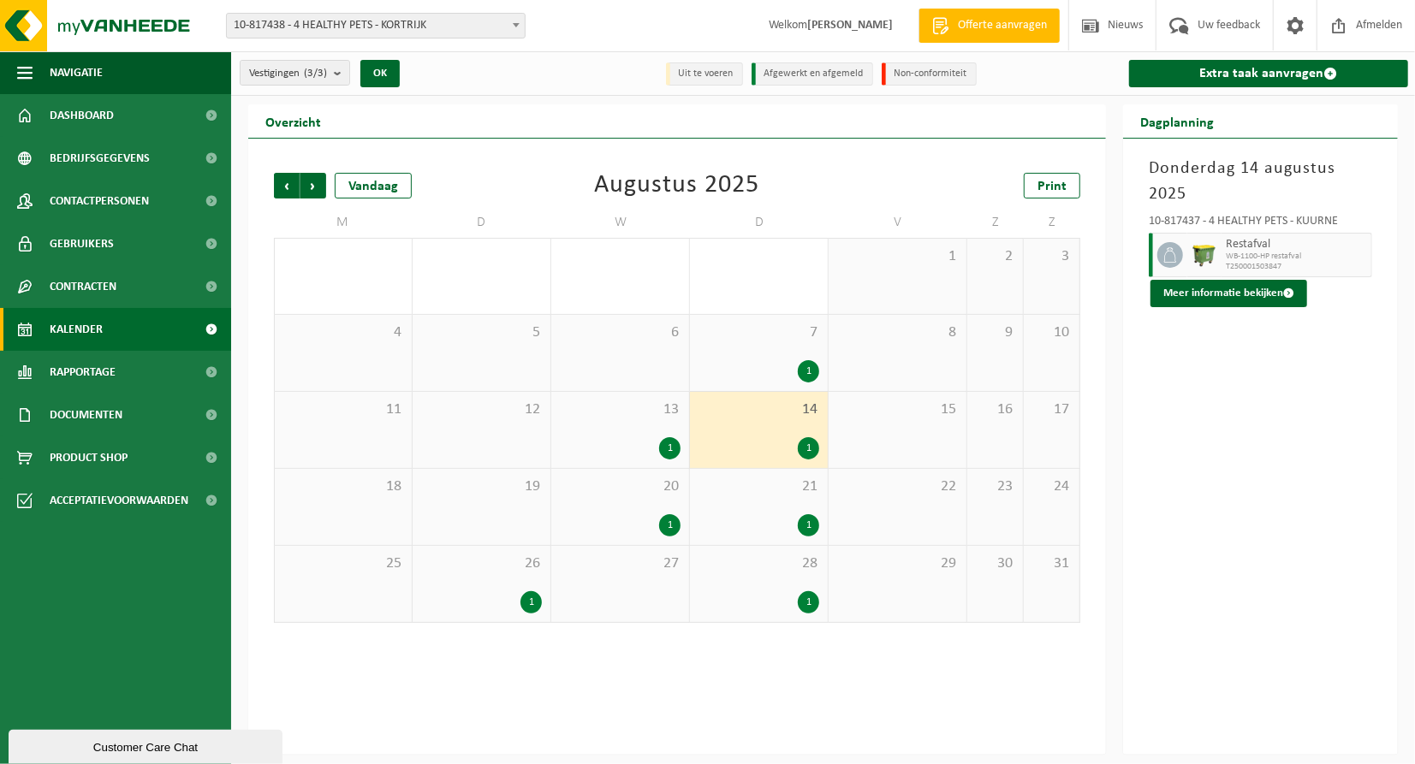
click at [673, 454] on div "1" at bounding box center [669, 448] width 21 height 22
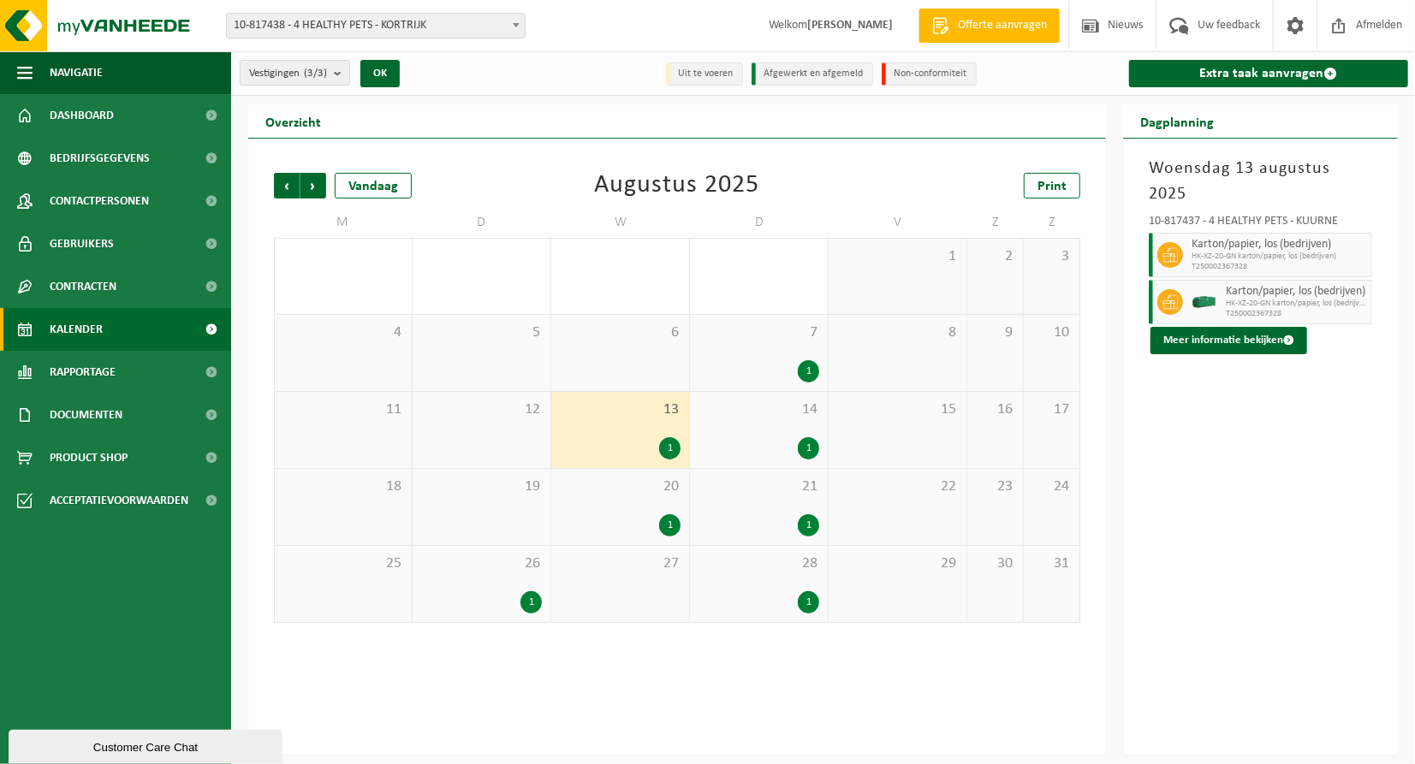
click at [672, 525] on div "1" at bounding box center [669, 526] width 21 height 22
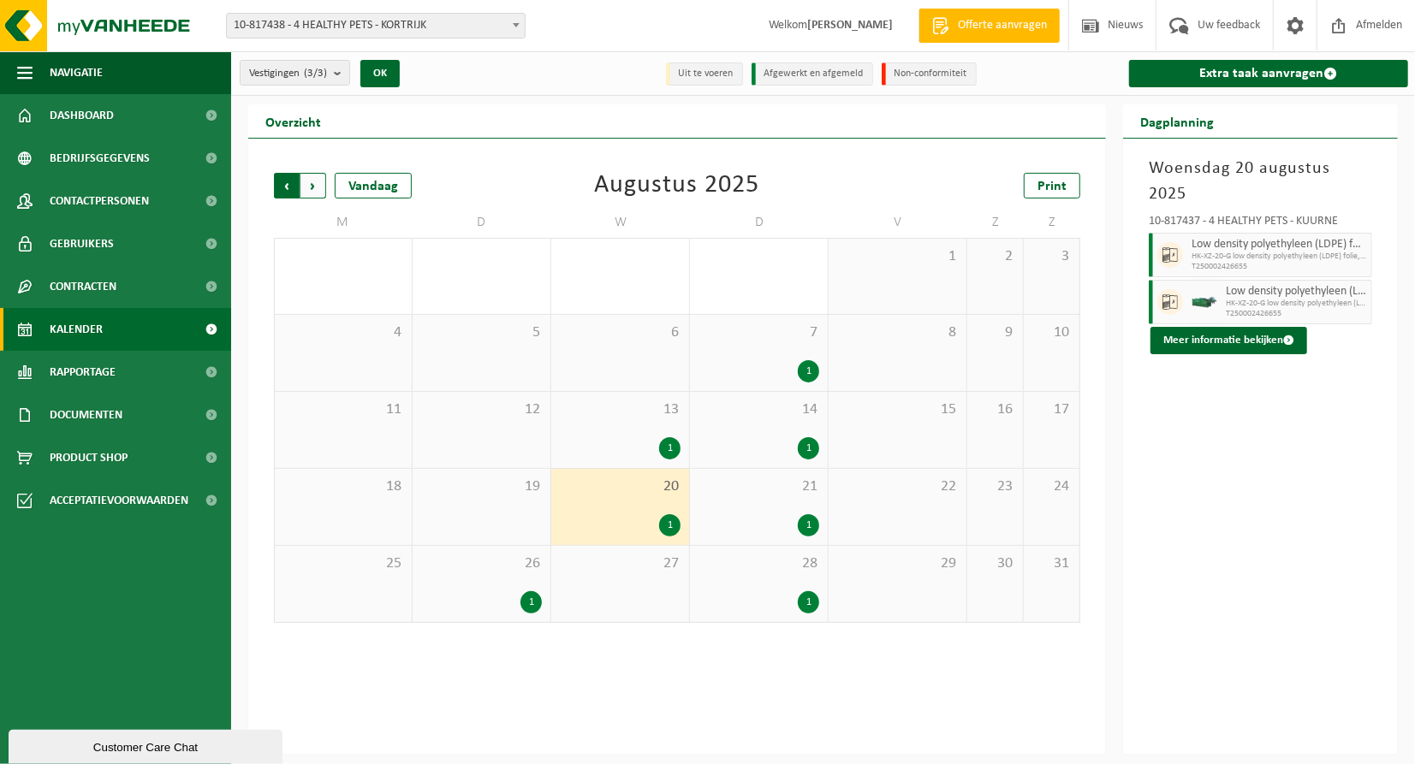
click at [320, 186] on span "Volgende" at bounding box center [313, 186] width 26 height 26
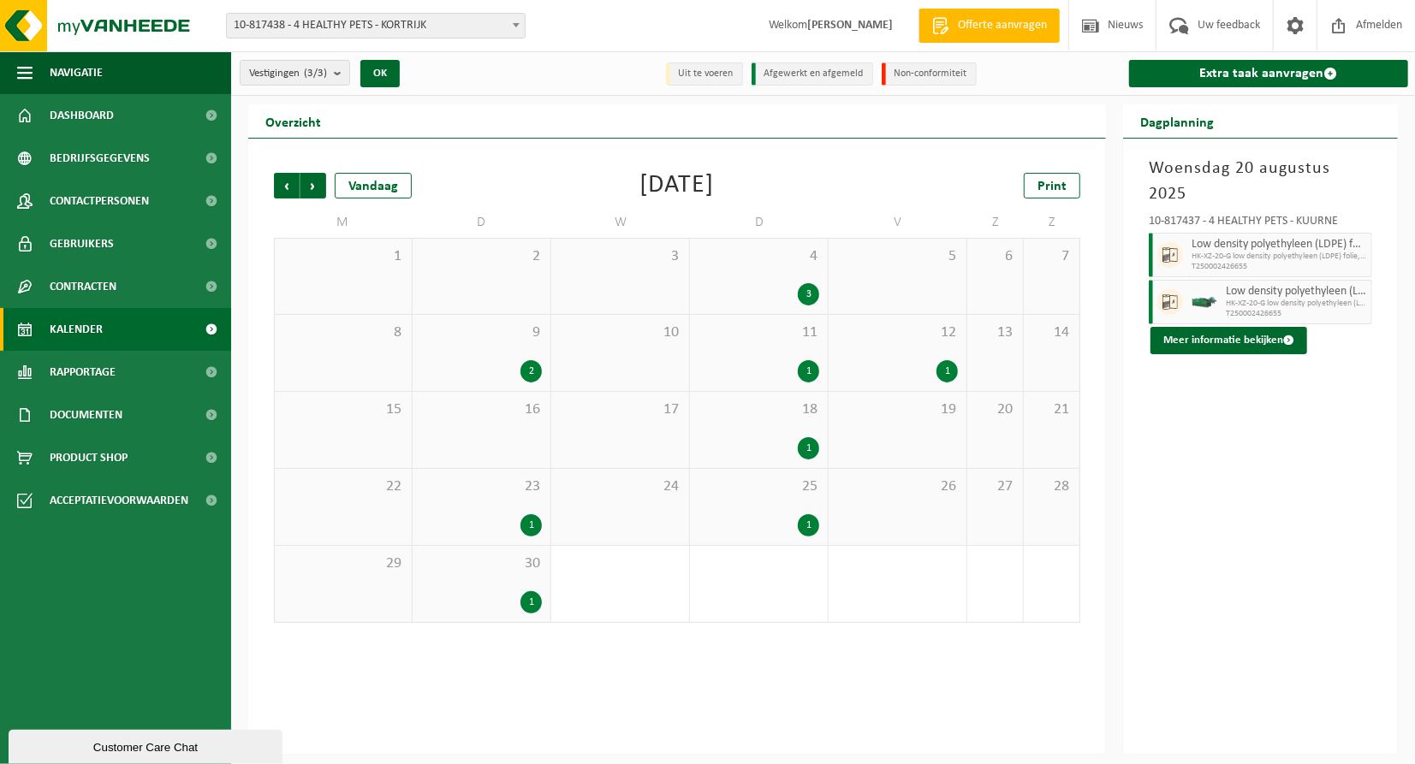
click at [801, 300] on div "3" at bounding box center [808, 294] width 21 height 22
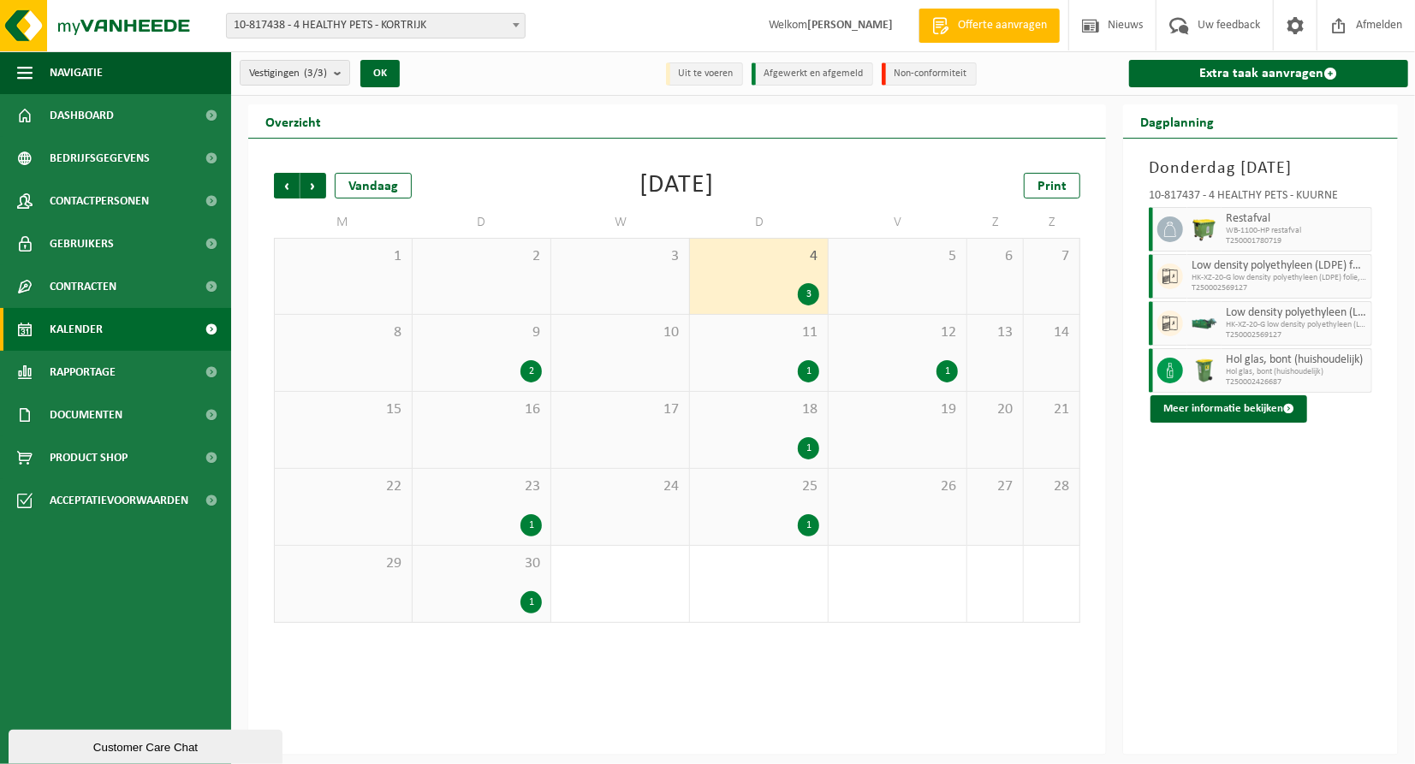
click at [948, 378] on div "1" at bounding box center [947, 371] width 21 height 22
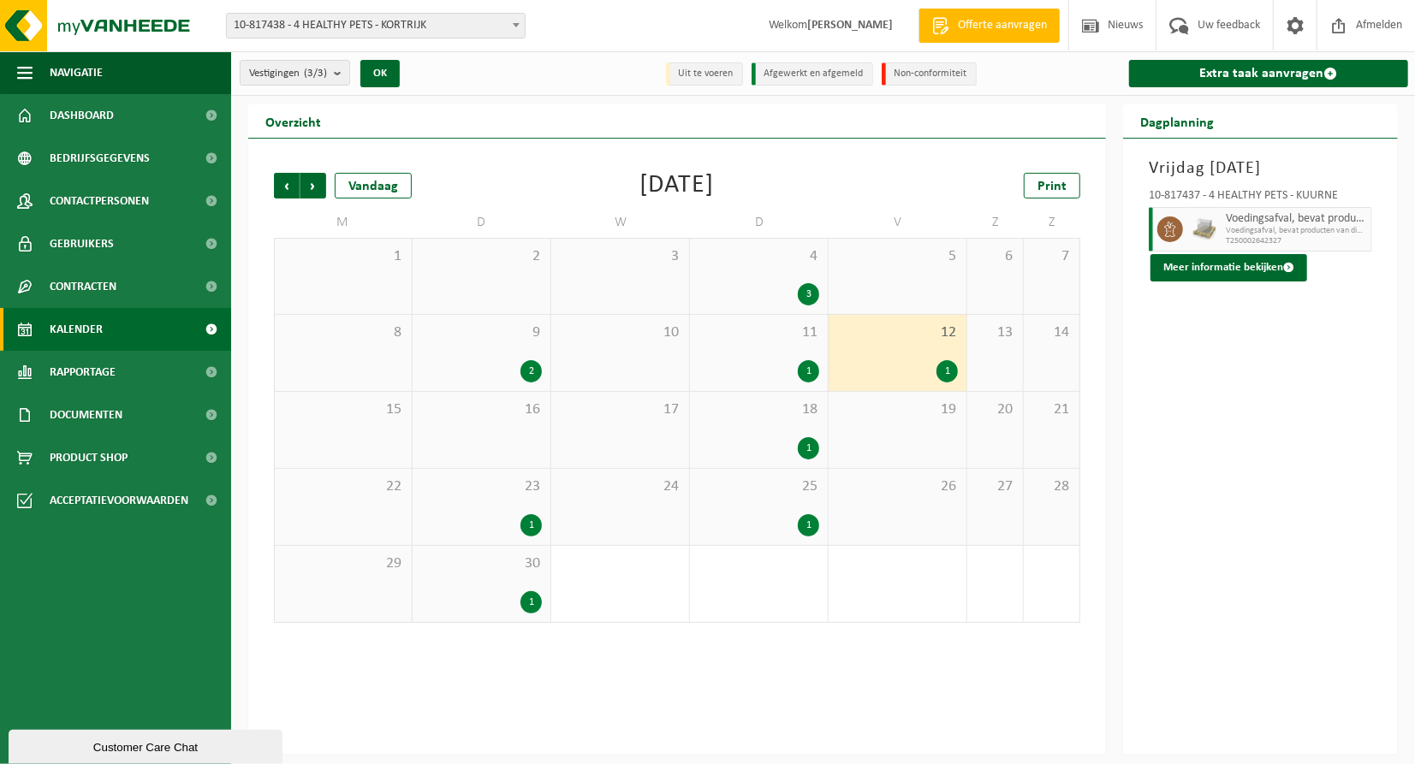
click at [807, 374] on div "1" at bounding box center [808, 371] width 21 height 22
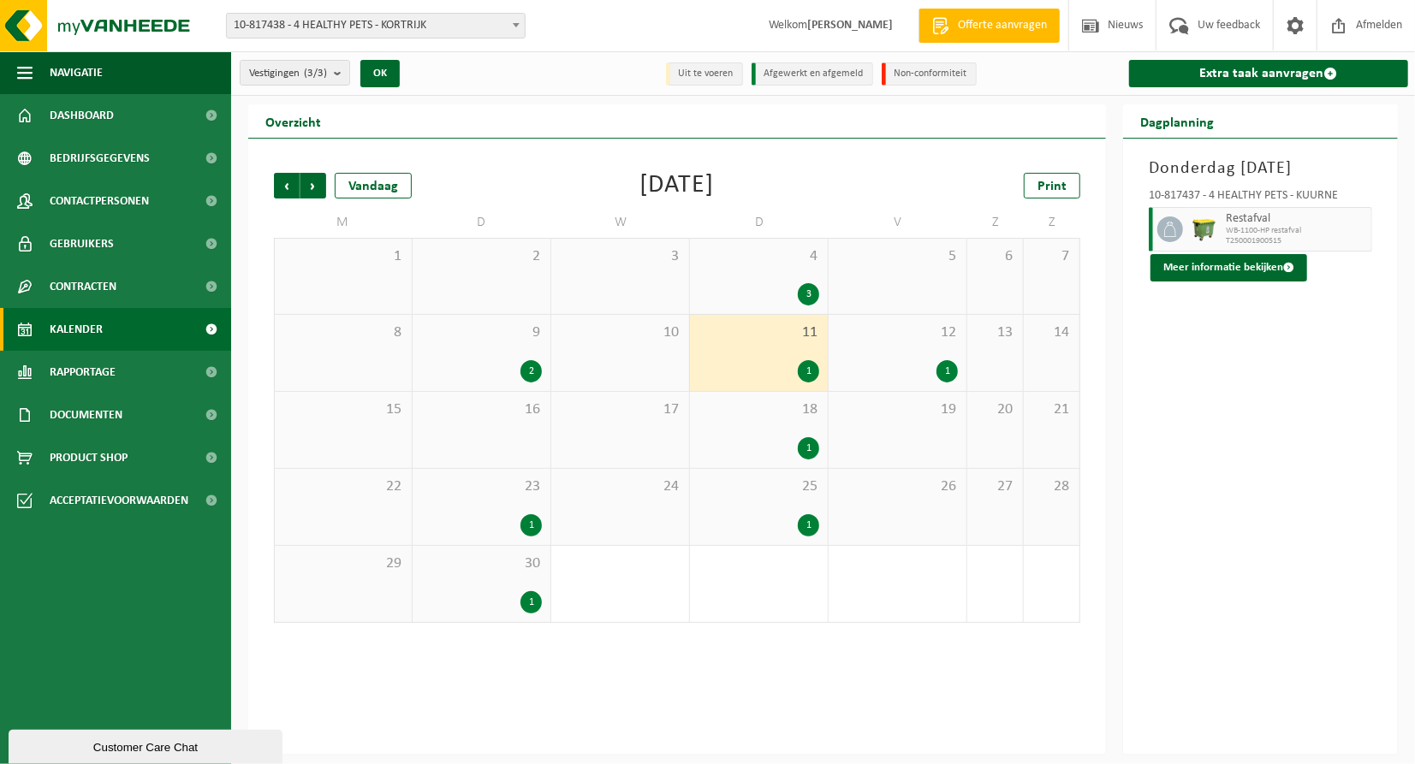
click at [801, 293] on div "3" at bounding box center [808, 294] width 21 height 22
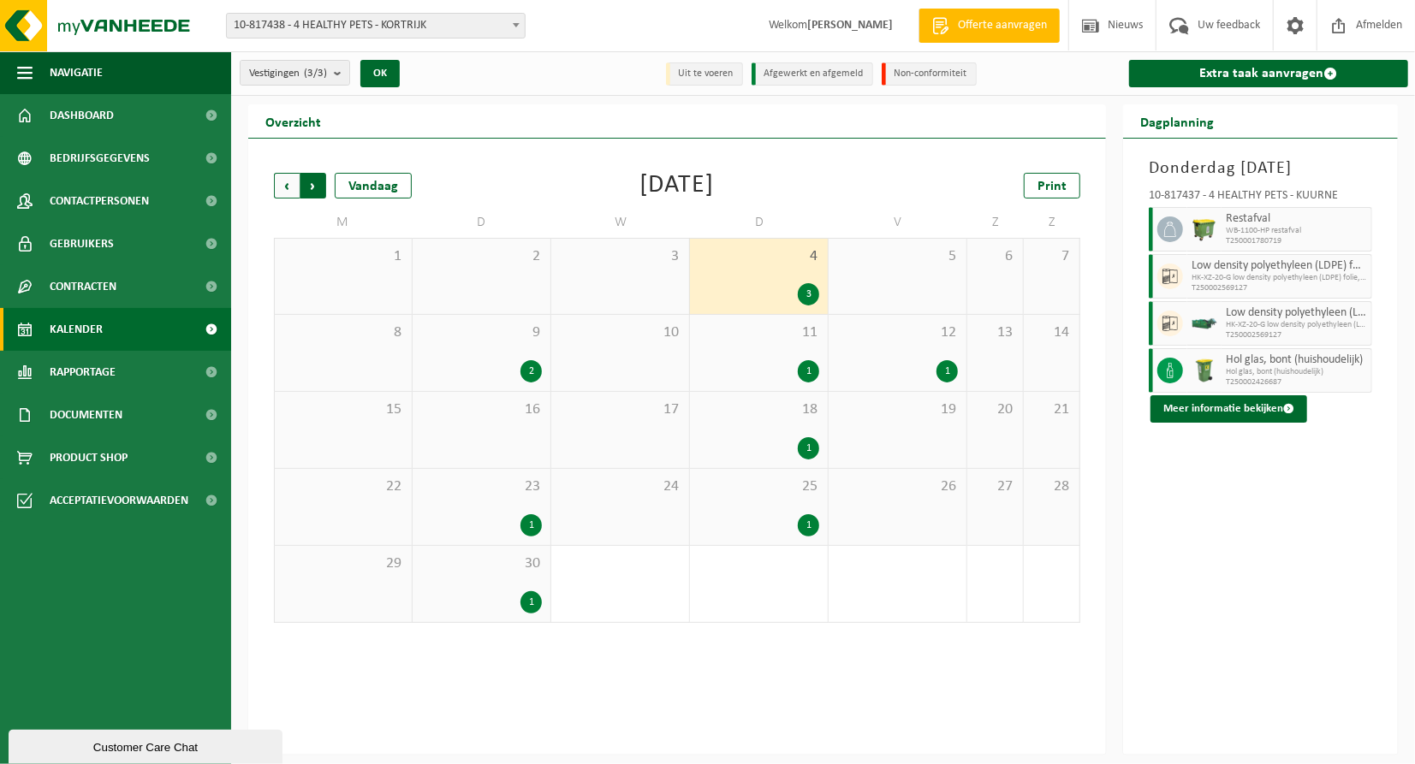
click at [280, 194] on span "Vorige" at bounding box center [287, 186] width 26 height 26
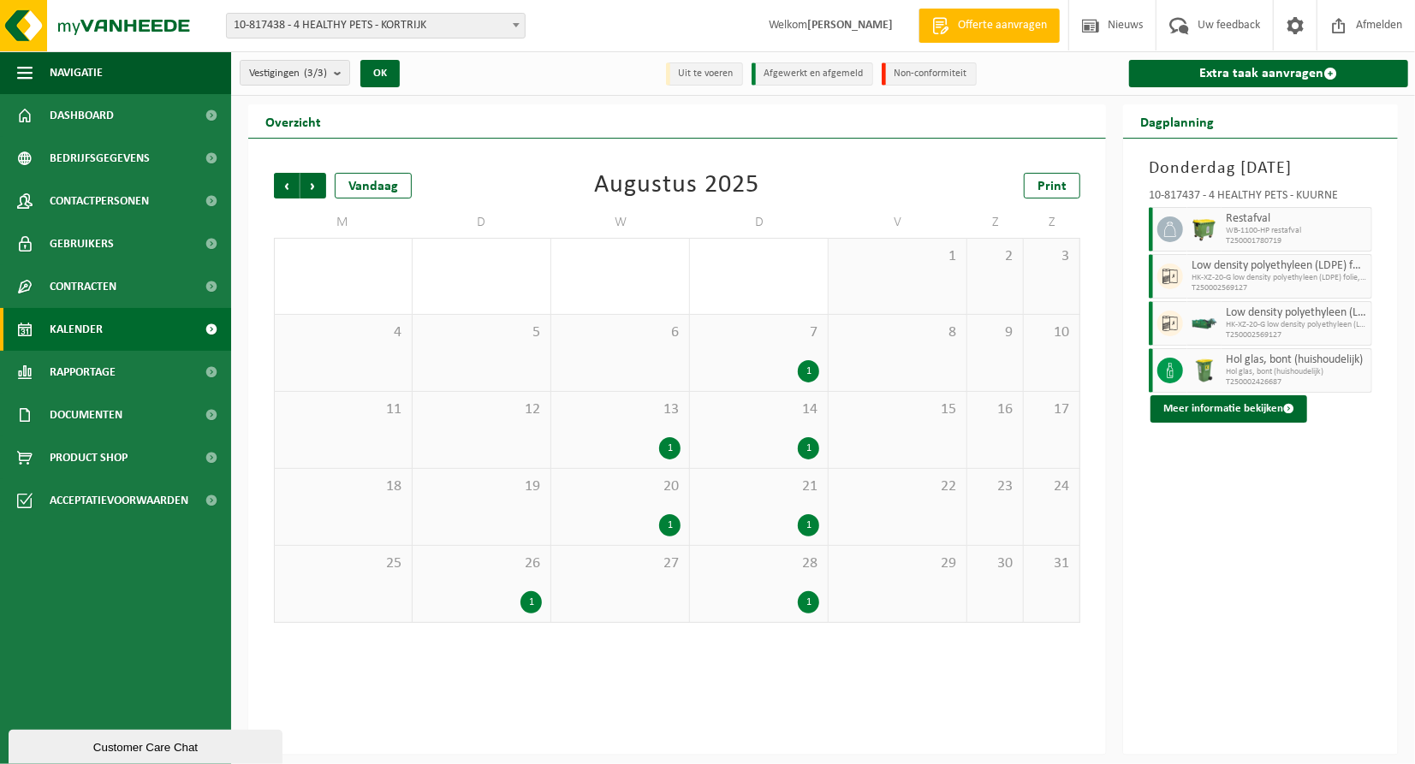
click at [806, 603] on div "1" at bounding box center [808, 603] width 21 height 22
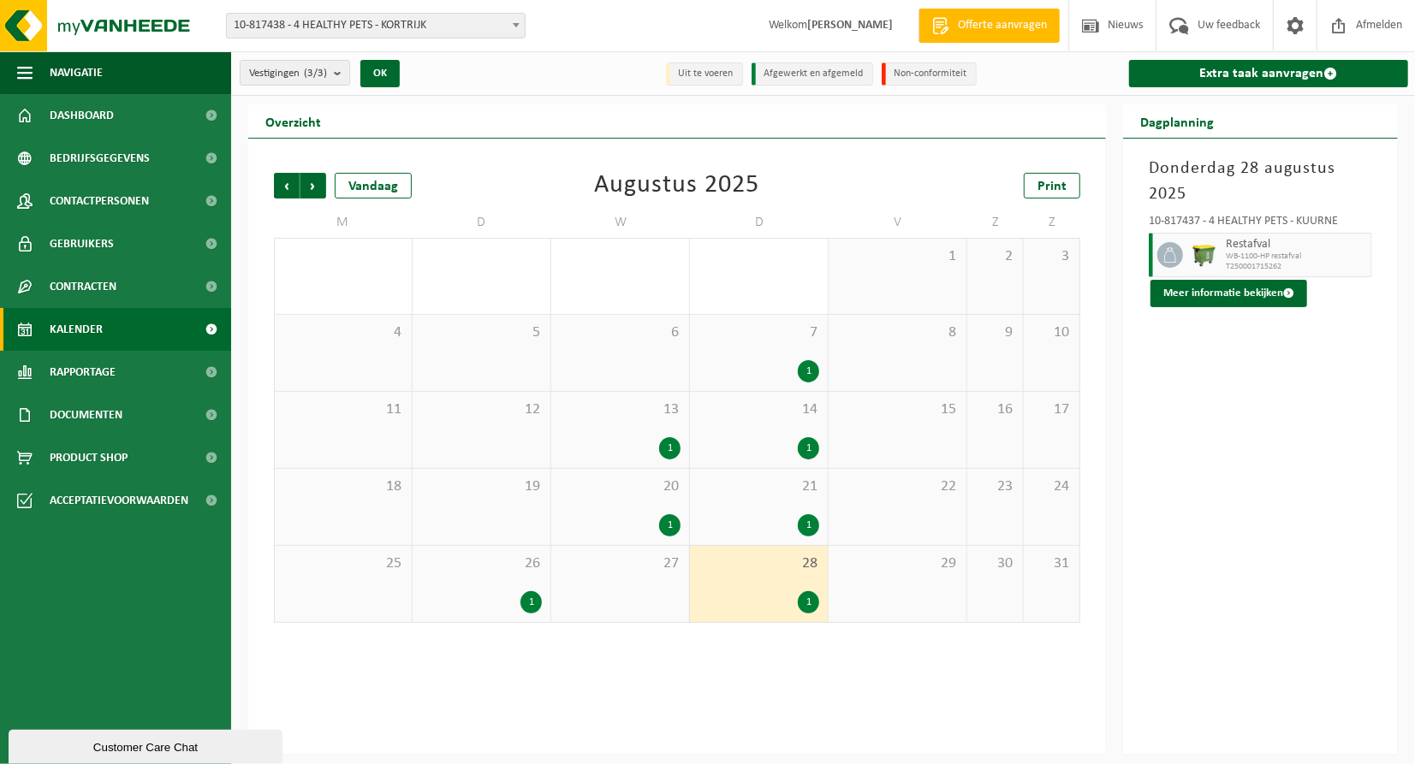
click at [815, 516] on div "1" at bounding box center [808, 526] width 21 height 22
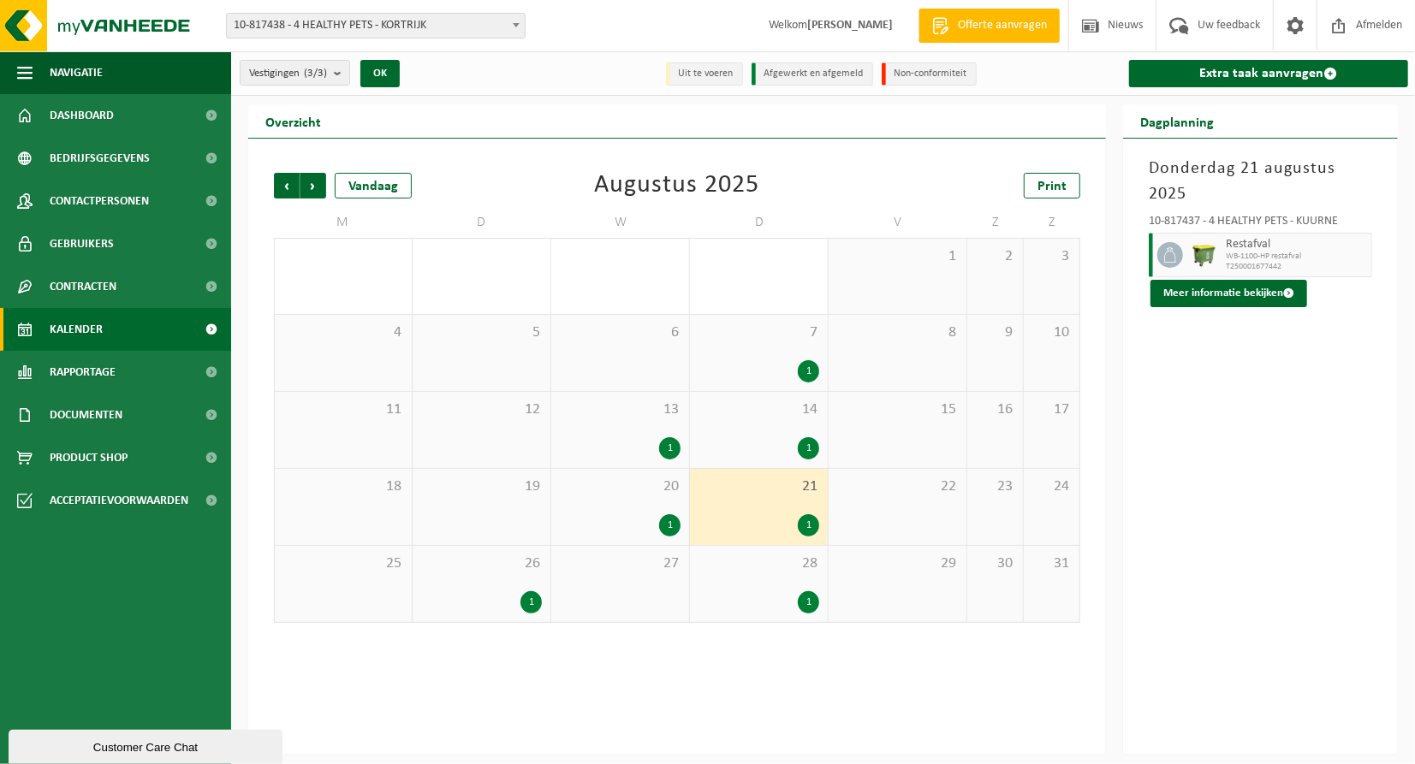
click at [674, 522] on div "1" at bounding box center [669, 526] width 21 height 22
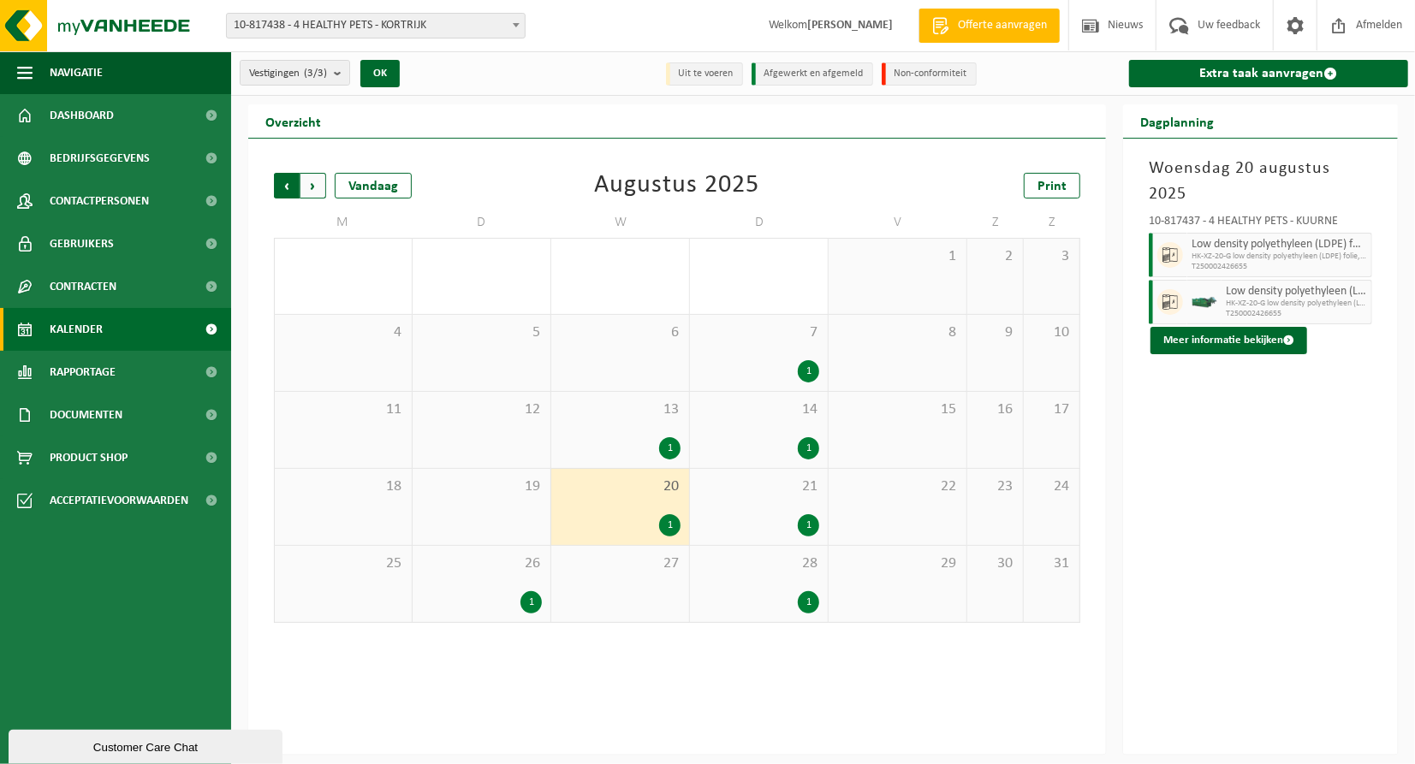
click at [312, 183] on span "Volgende" at bounding box center [313, 186] width 26 height 26
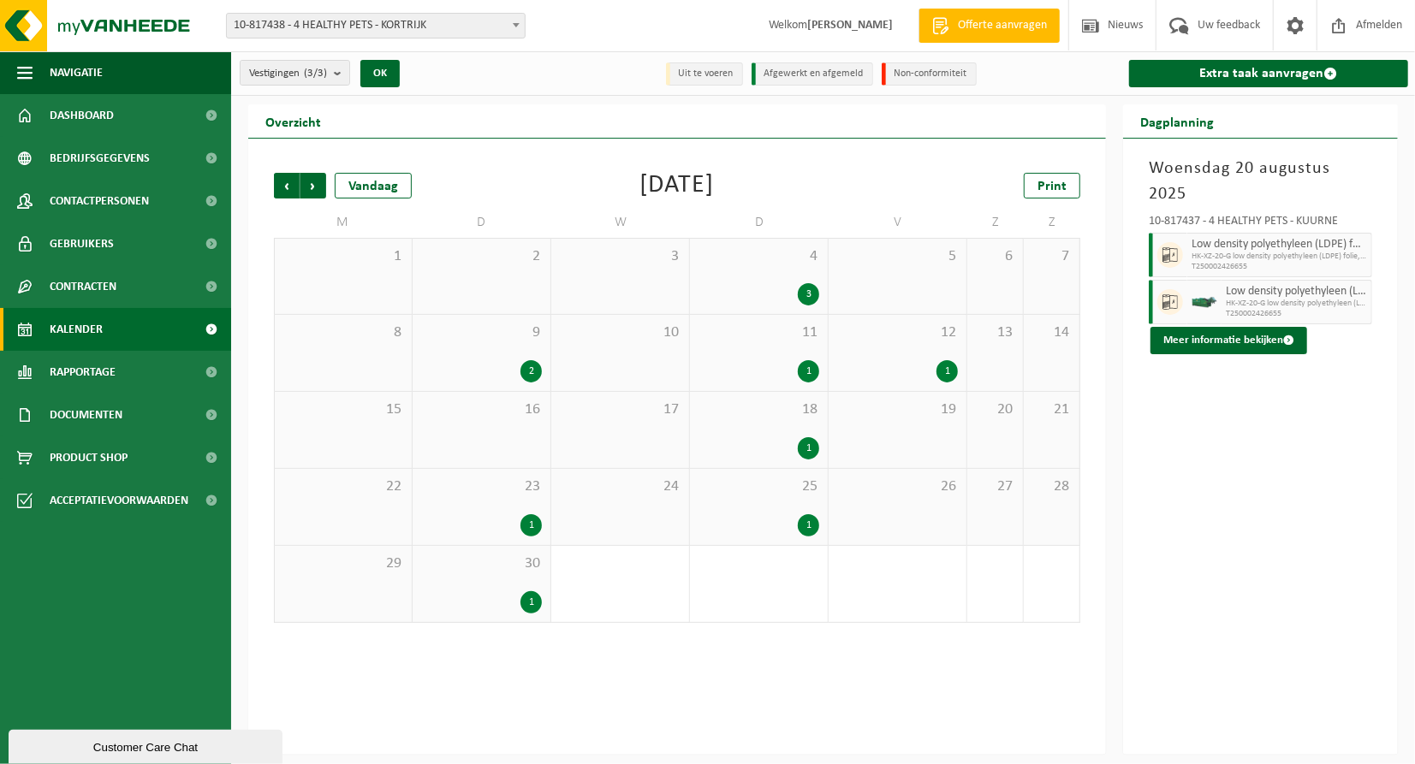
click at [532, 526] on div "1" at bounding box center [530, 526] width 21 height 22
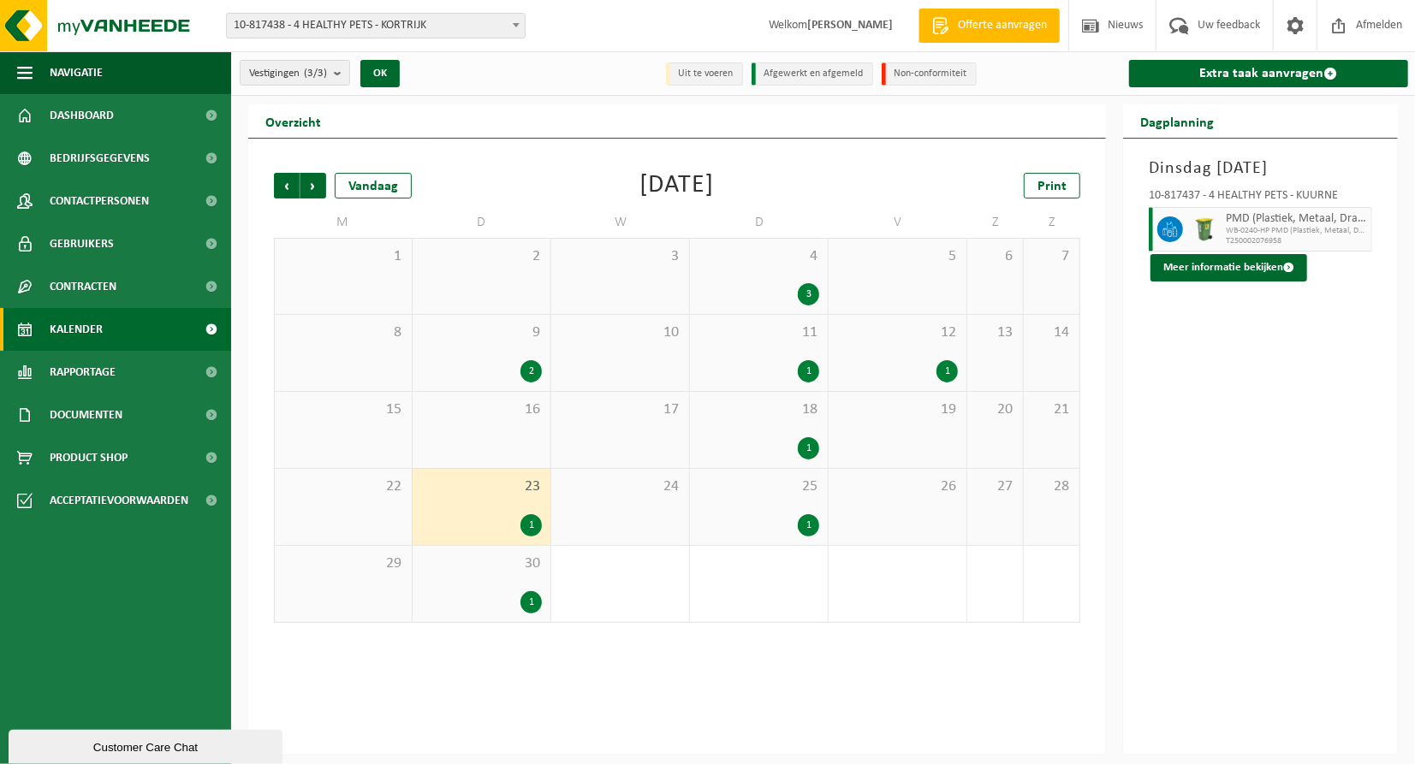
click at [526, 603] on div "1" at bounding box center [530, 603] width 21 height 22
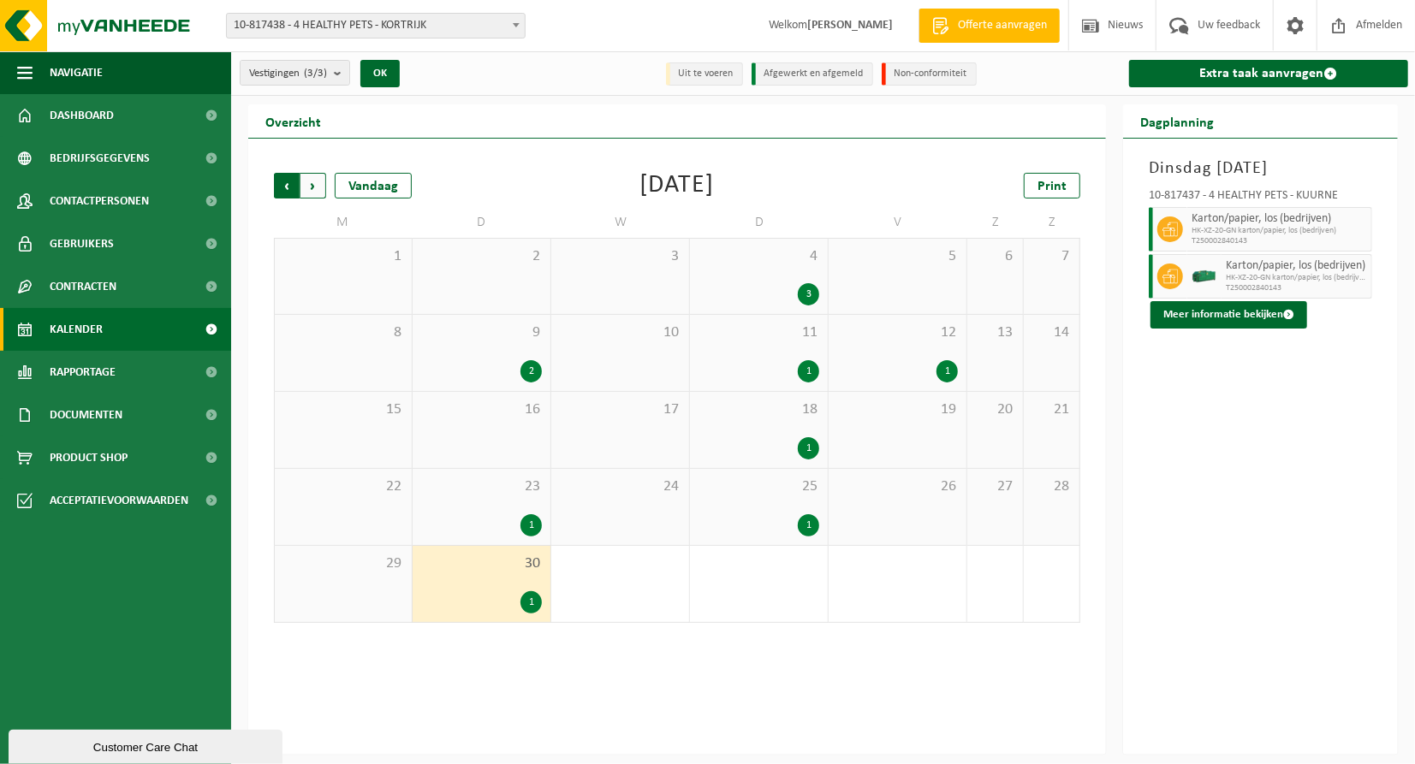
click at [322, 190] on span "Volgende" at bounding box center [313, 186] width 26 height 26
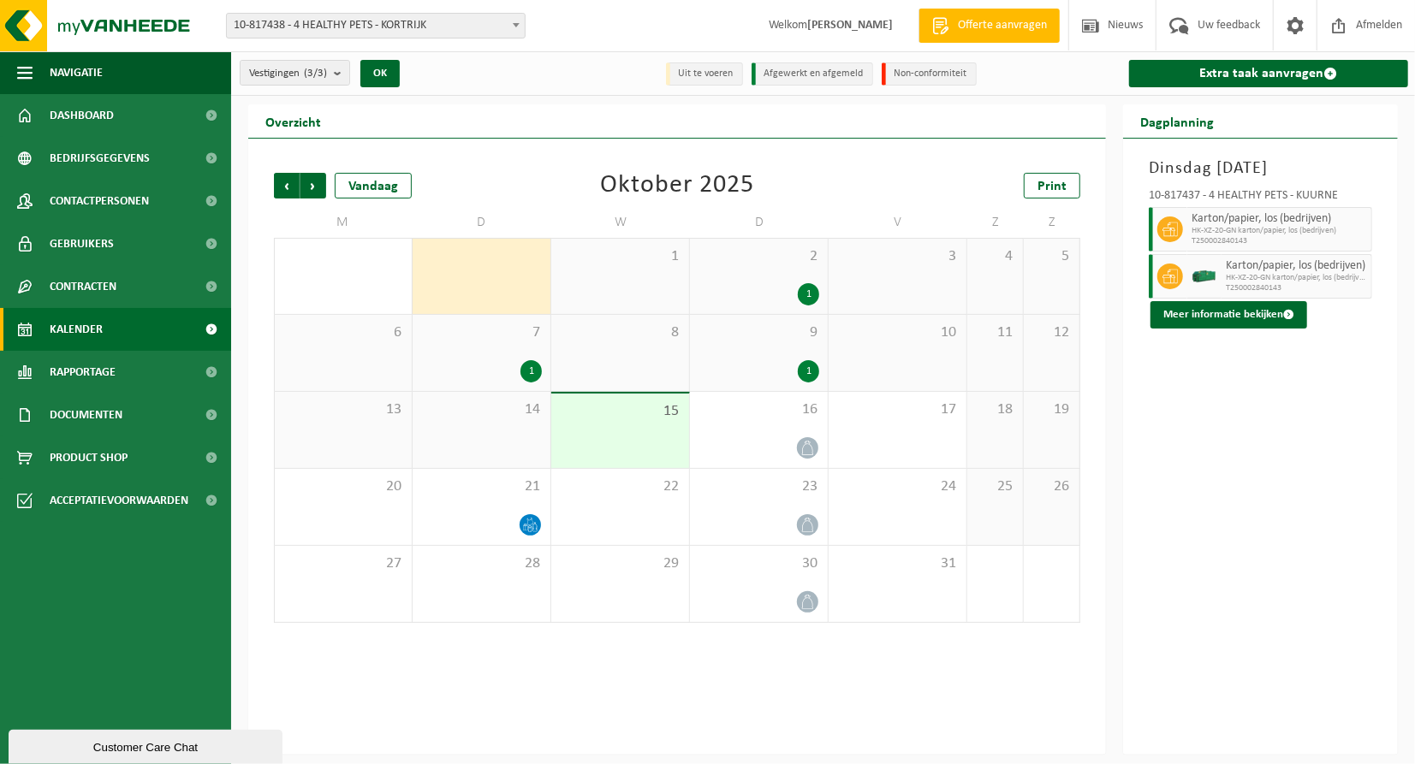
click at [806, 293] on div "1" at bounding box center [808, 294] width 21 height 22
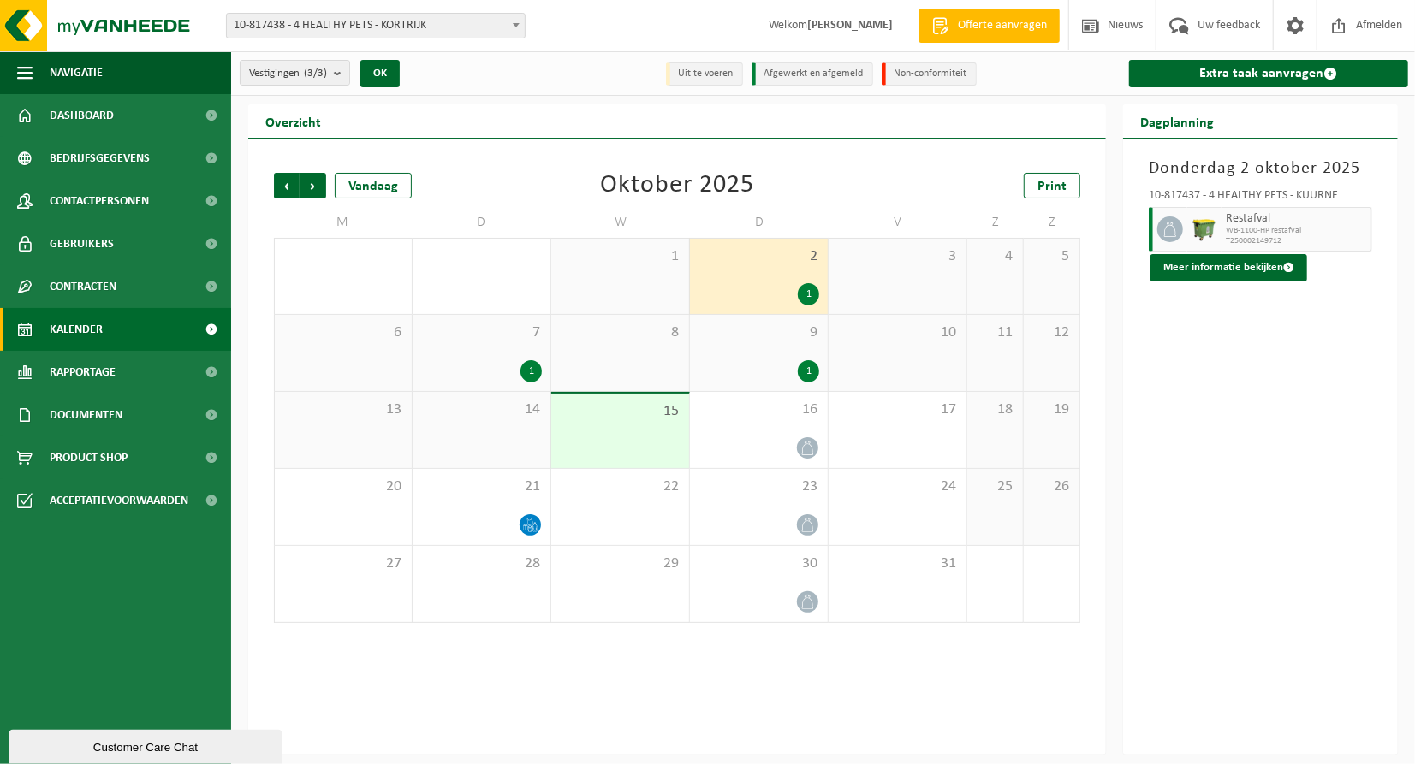
click at [811, 373] on div "1" at bounding box center [808, 371] width 21 height 22
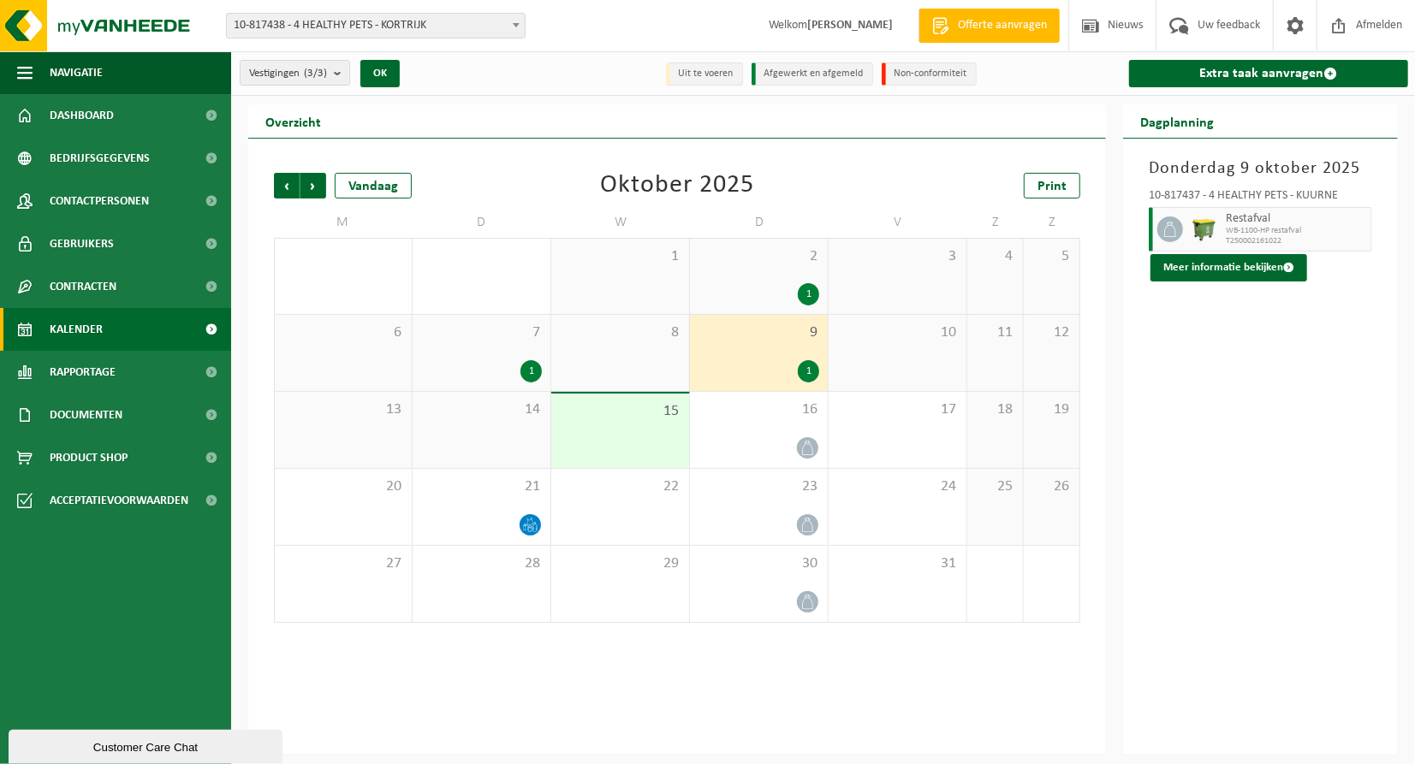
click at [525, 377] on div "1" at bounding box center [530, 371] width 21 height 22
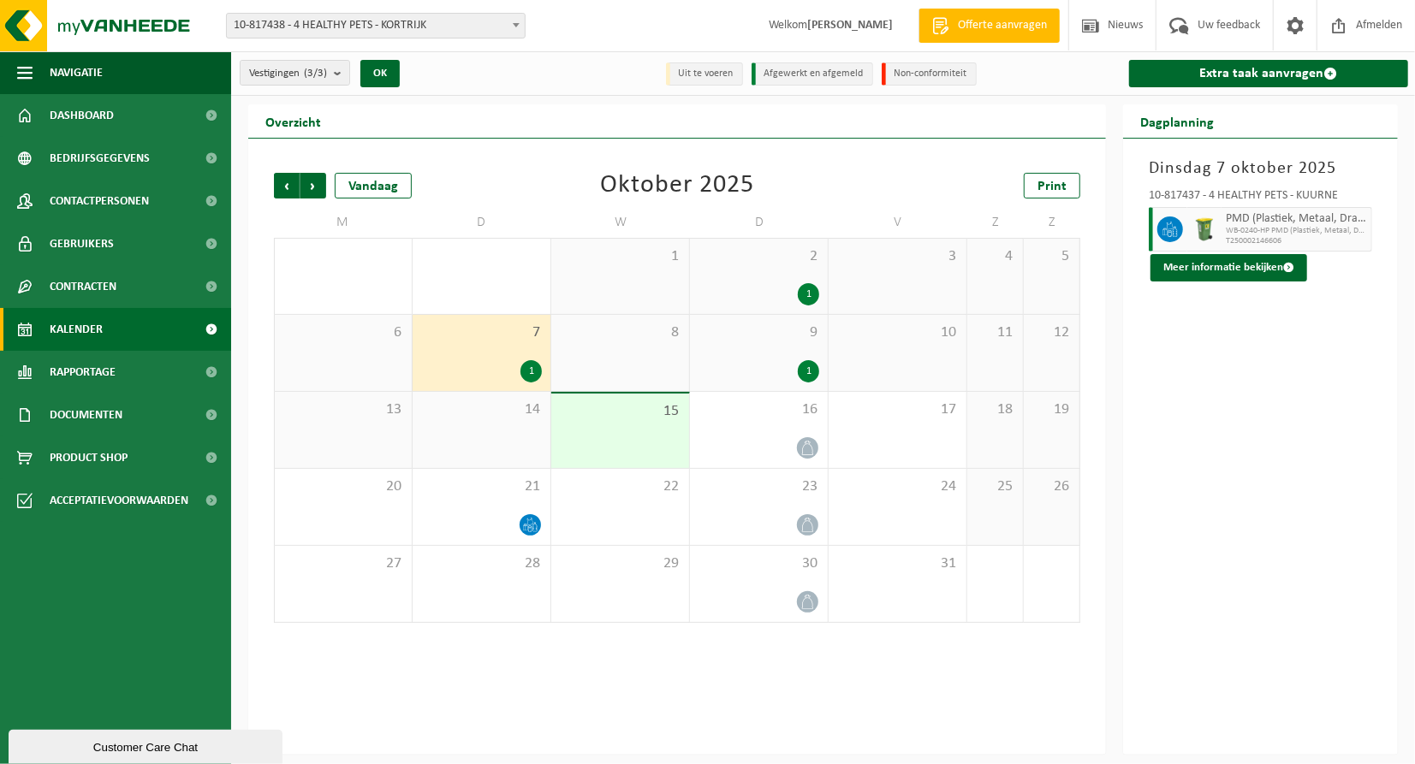
click at [97, 655] on ul "Navigatie Offerte aanvragen Nieuws Uw feedback Afmelden Dashboard Bedrijfsgegev…" at bounding box center [115, 407] width 231 height 713
click at [100, 146] on span "Bedrijfsgegevens" at bounding box center [100, 158] width 100 height 43
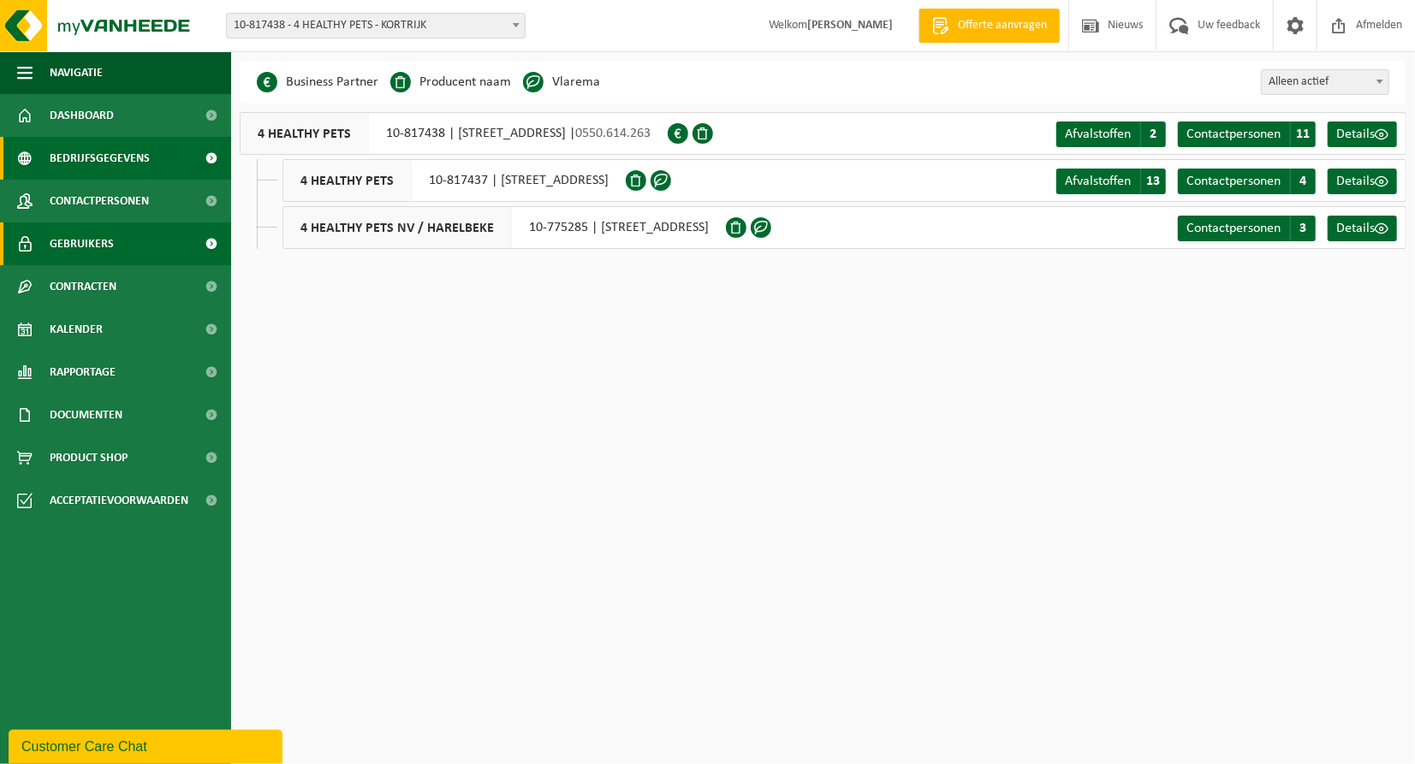
click at [93, 238] on span "Gebruikers" at bounding box center [82, 244] width 64 height 43
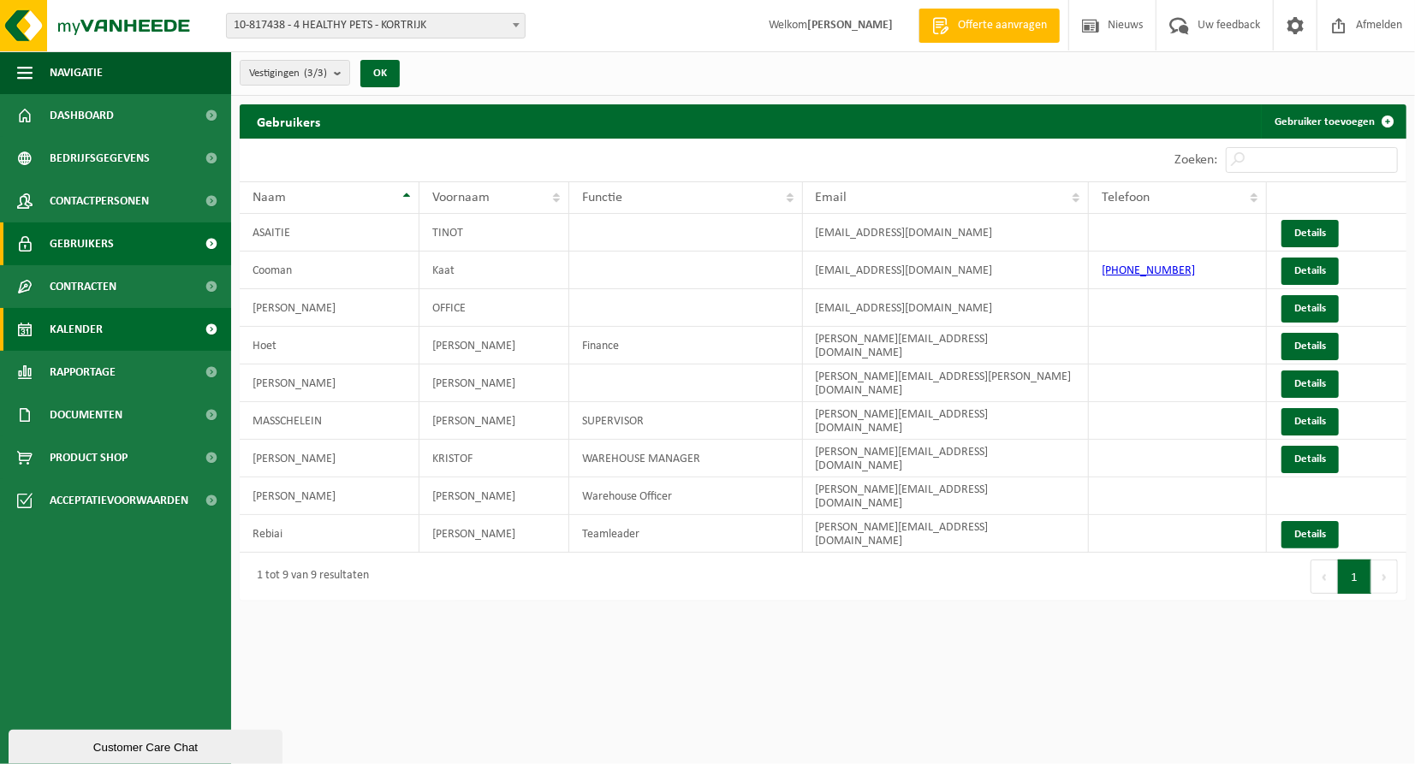
click at [86, 324] on span "Kalender" at bounding box center [76, 329] width 53 height 43
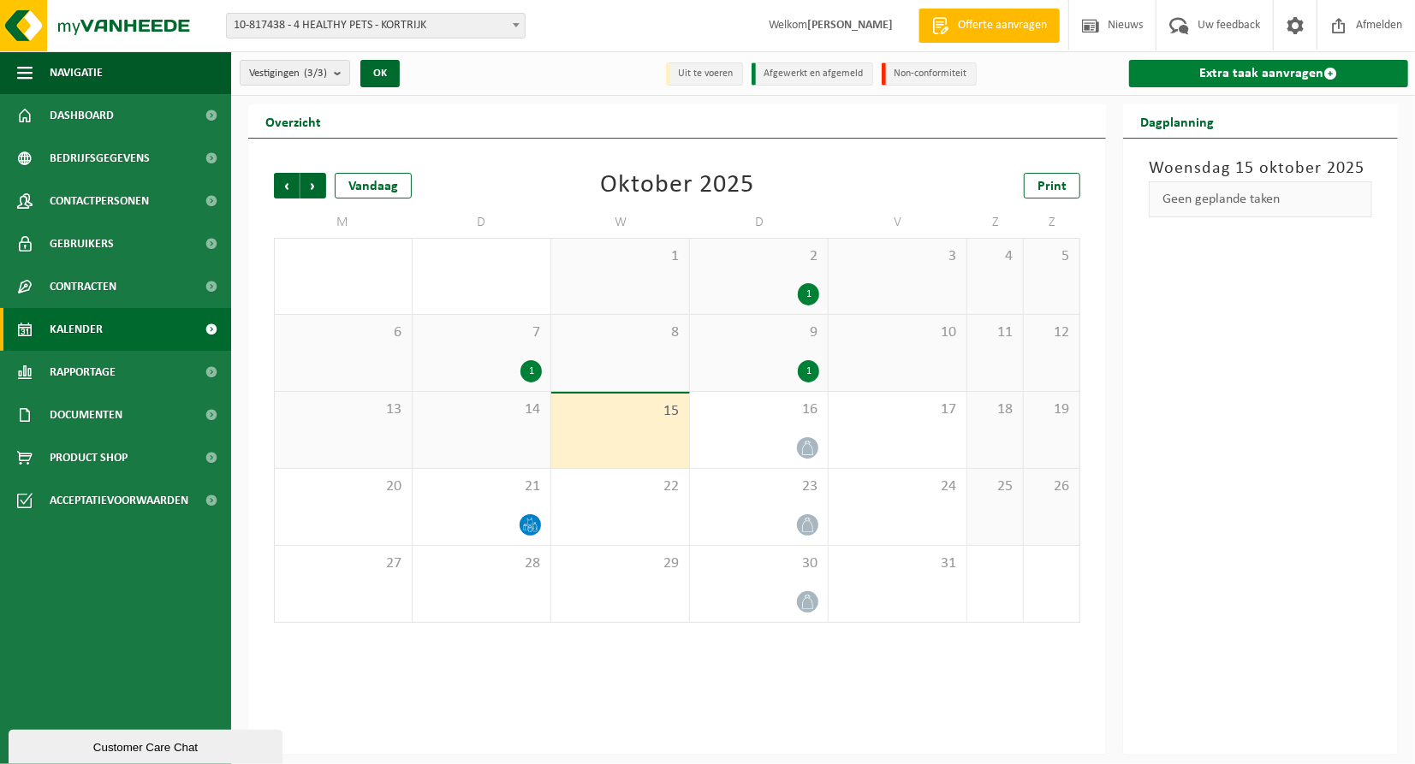
click at [1260, 78] on link "Extra taak aanvragen" at bounding box center [1268, 73] width 279 height 27
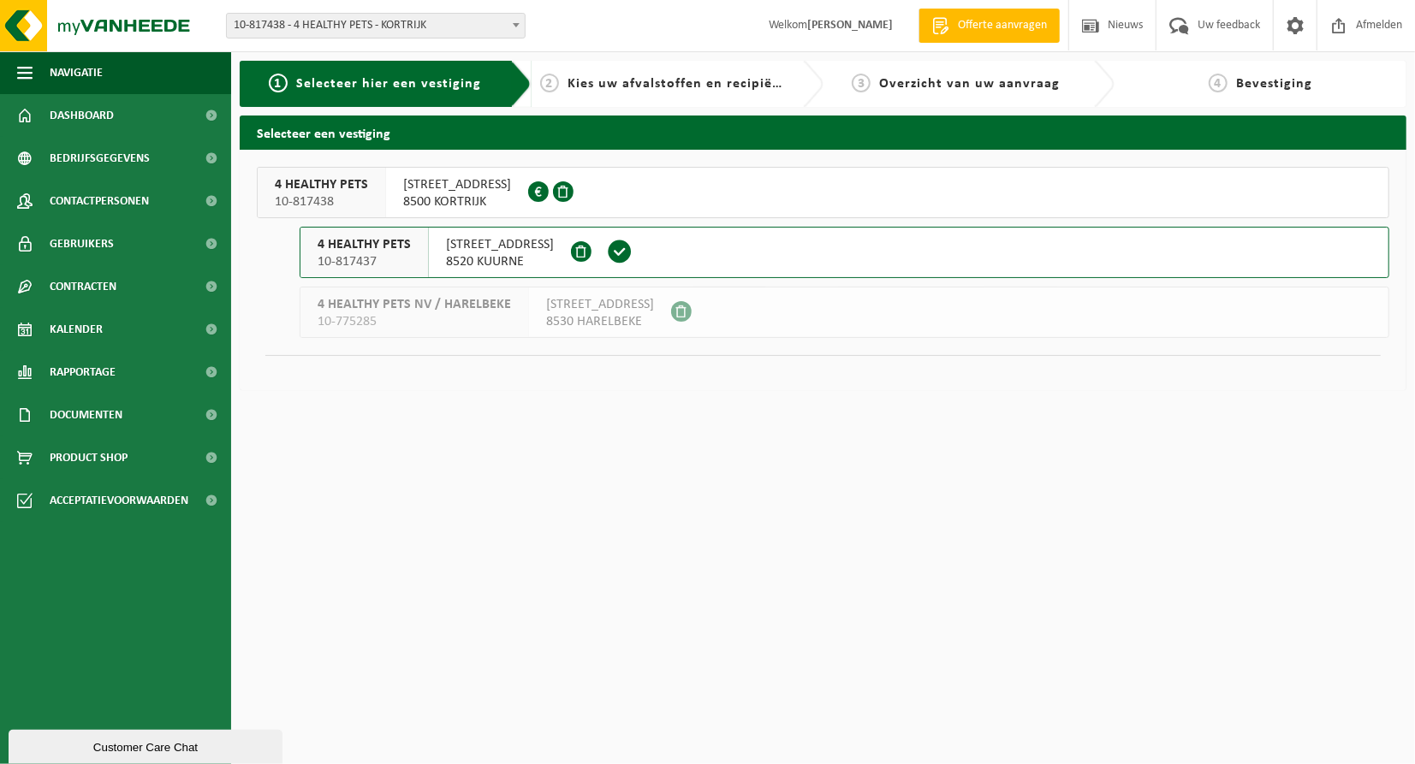
click at [520, 252] on span "[STREET_ADDRESS]" at bounding box center [500, 244] width 108 height 17
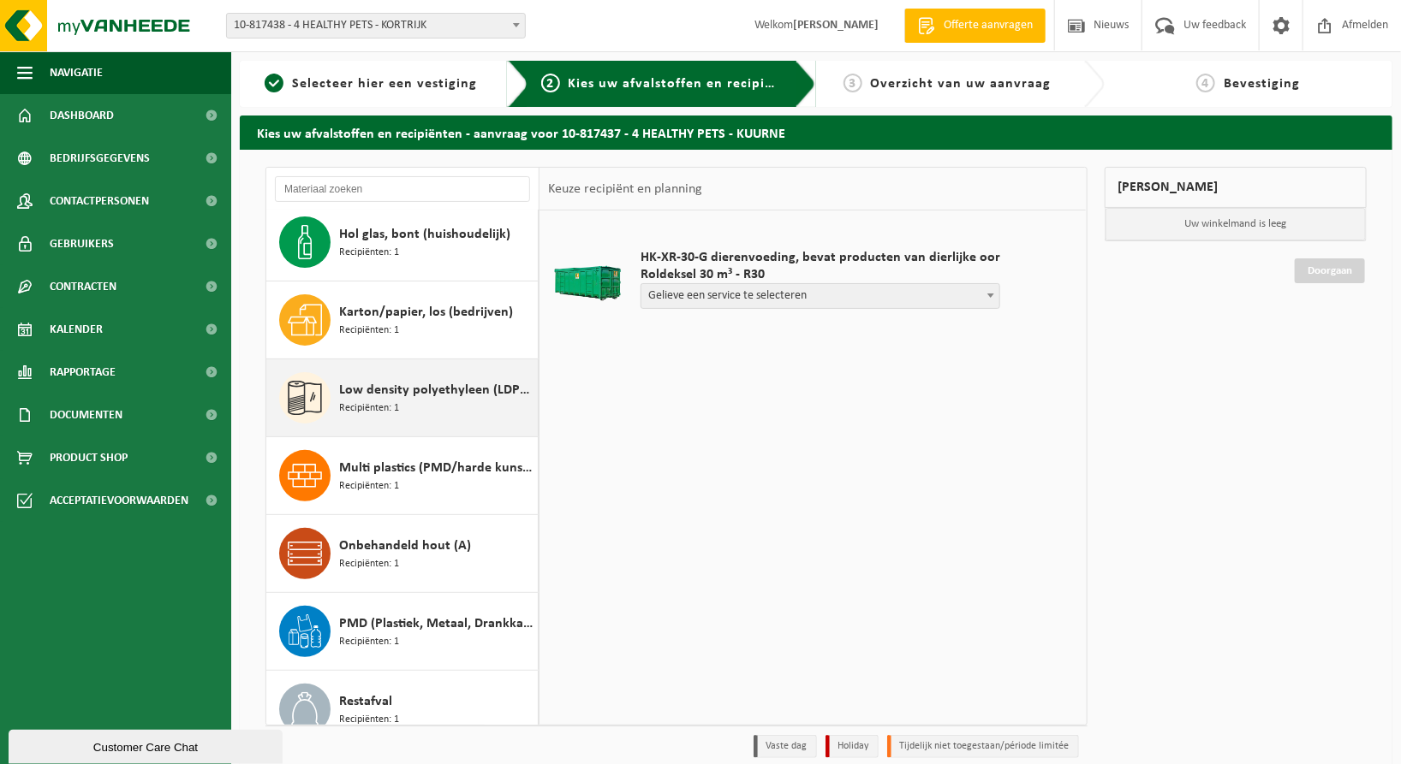
scroll to position [164, 0]
click at [398, 398] on div "Low density polyethyleen (LDPE) folie, los, naturel Recipiënten: 1" at bounding box center [436, 397] width 194 height 51
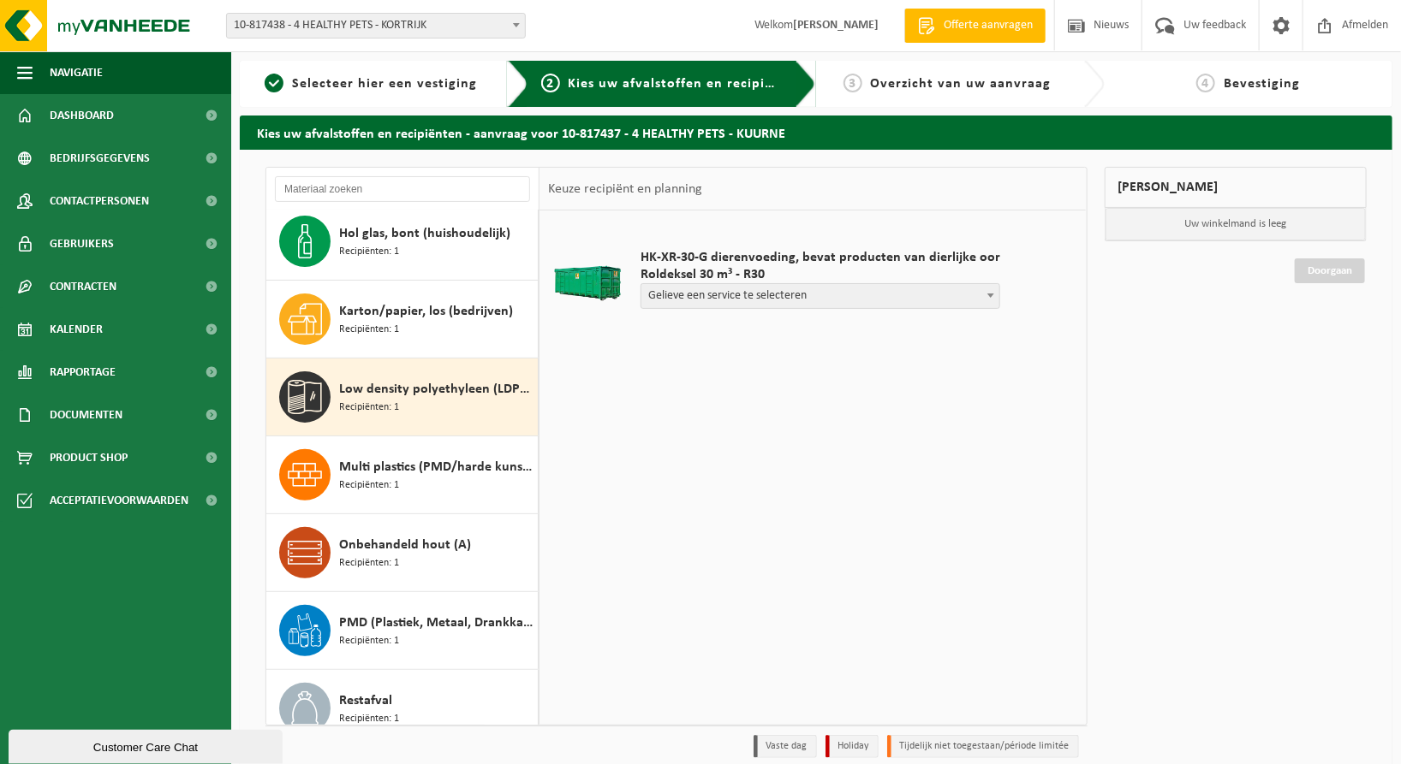
scroll to position [311, 0]
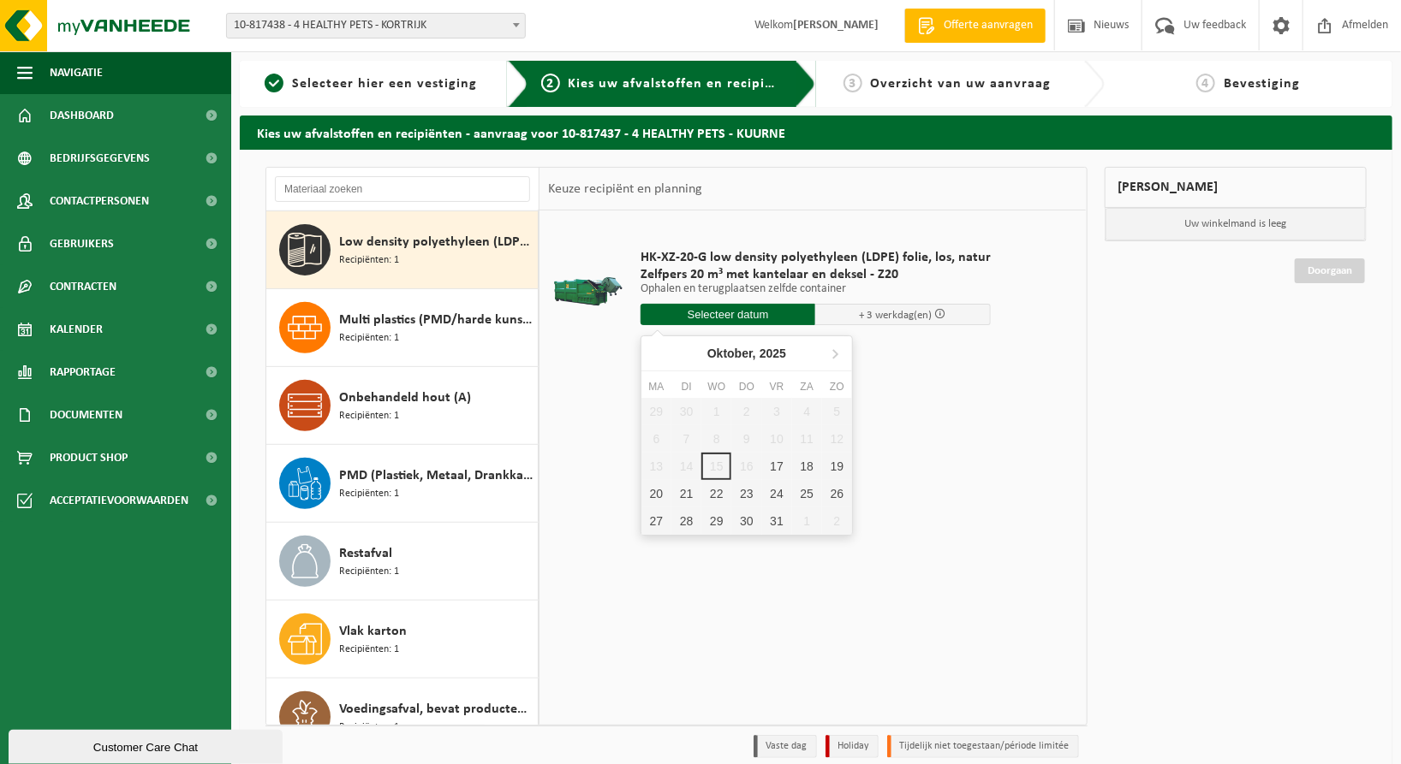
click at [747, 313] on input "text" at bounding box center [727, 314] width 175 height 21
click at [773, 466] on div "17" at bounding box center [777, 466] width 30 height 27
type input "Van [DATE]"
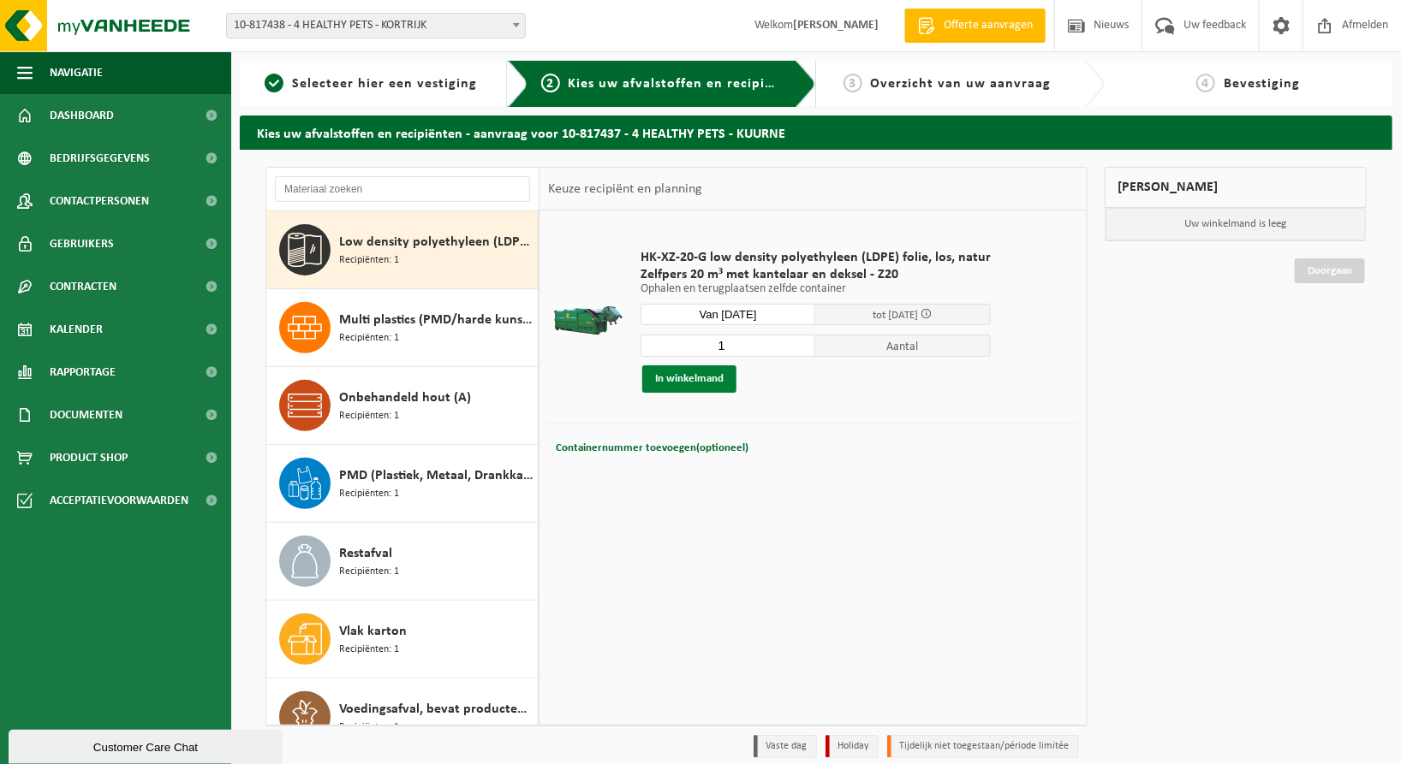
click at [675, 379] on button "In winkelmand" at bounding box center [689, 379] width 94 height 27
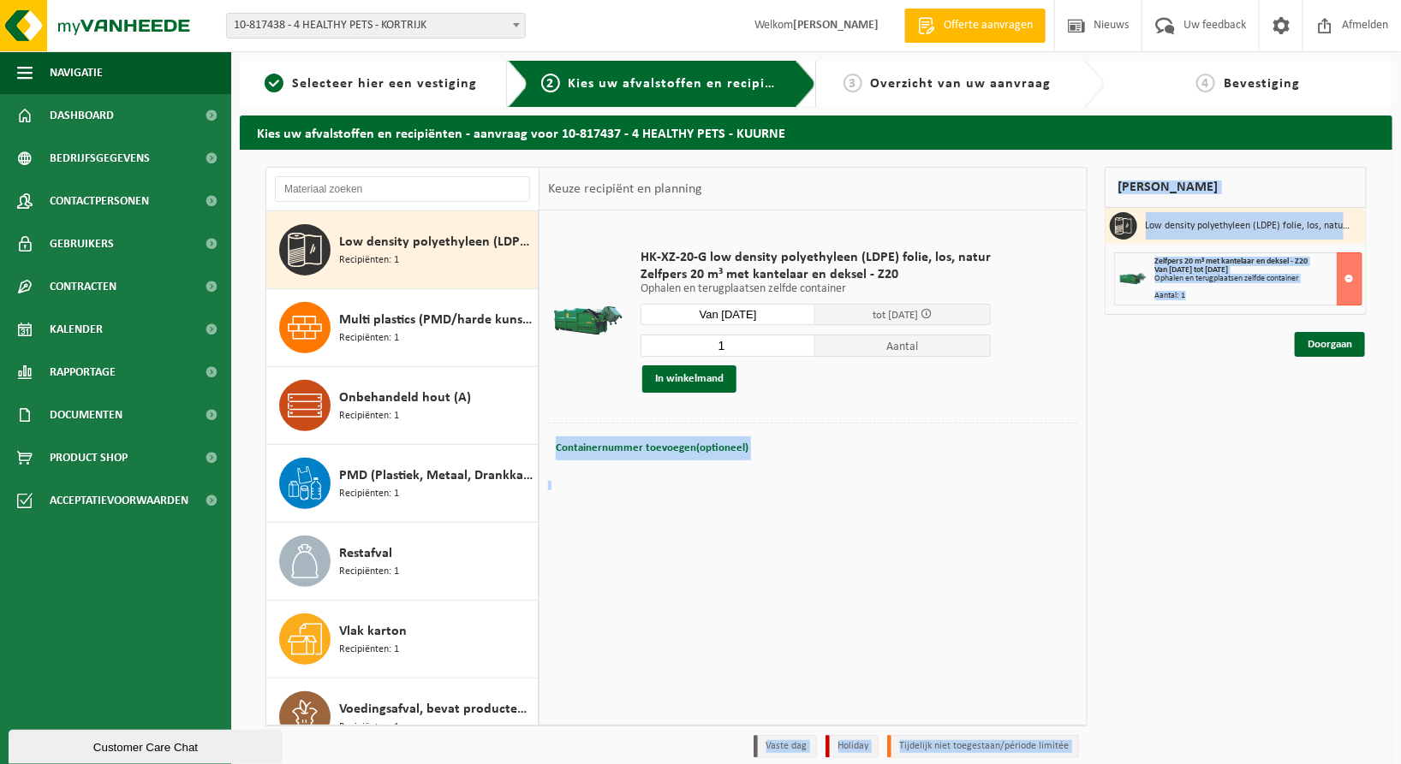
drag, startPoint x: 913, startPoint y: 380, endPoint x: 1197, endPoint y: 414, distance: 286.3
click at [1197, 414] on div "Dierenvoeding, bevat producten van dierlijke oorsprong, verpakt, categorie 3 Re…" at bounding box center [816, 467] width 1118 height 600
click at [1197, 414] on div "Mijn winkelmand Low density polyethyleen (LDPE) folie, los, naturel Zelfpers 20…" at bounding box center [1236, 467] width 280 height 600
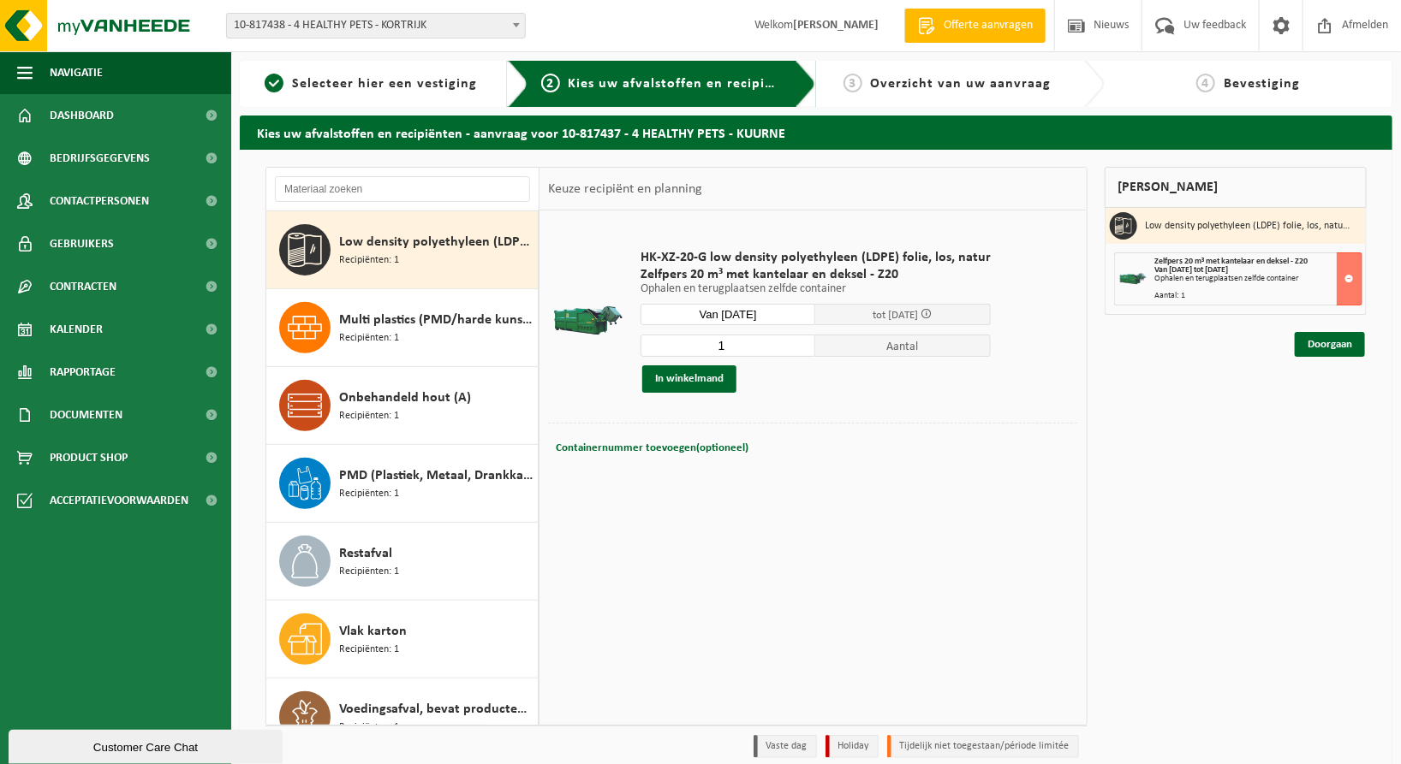
drag, startPoint x: 1197, startPoint y: 414, endPoint x: 1279, endPoint y: 384, distance: 87.5
click at [1279, 384] on div "Mijn winkelmand Low density polyethyleen (LDPE) folie, los, naturel Zelfpers 20…" at bounding box center [1236, 467] width 280 height 600
click at [1324, 351] on link "Doorgaan" at bounding box center [1329, 344] width 70 height 25
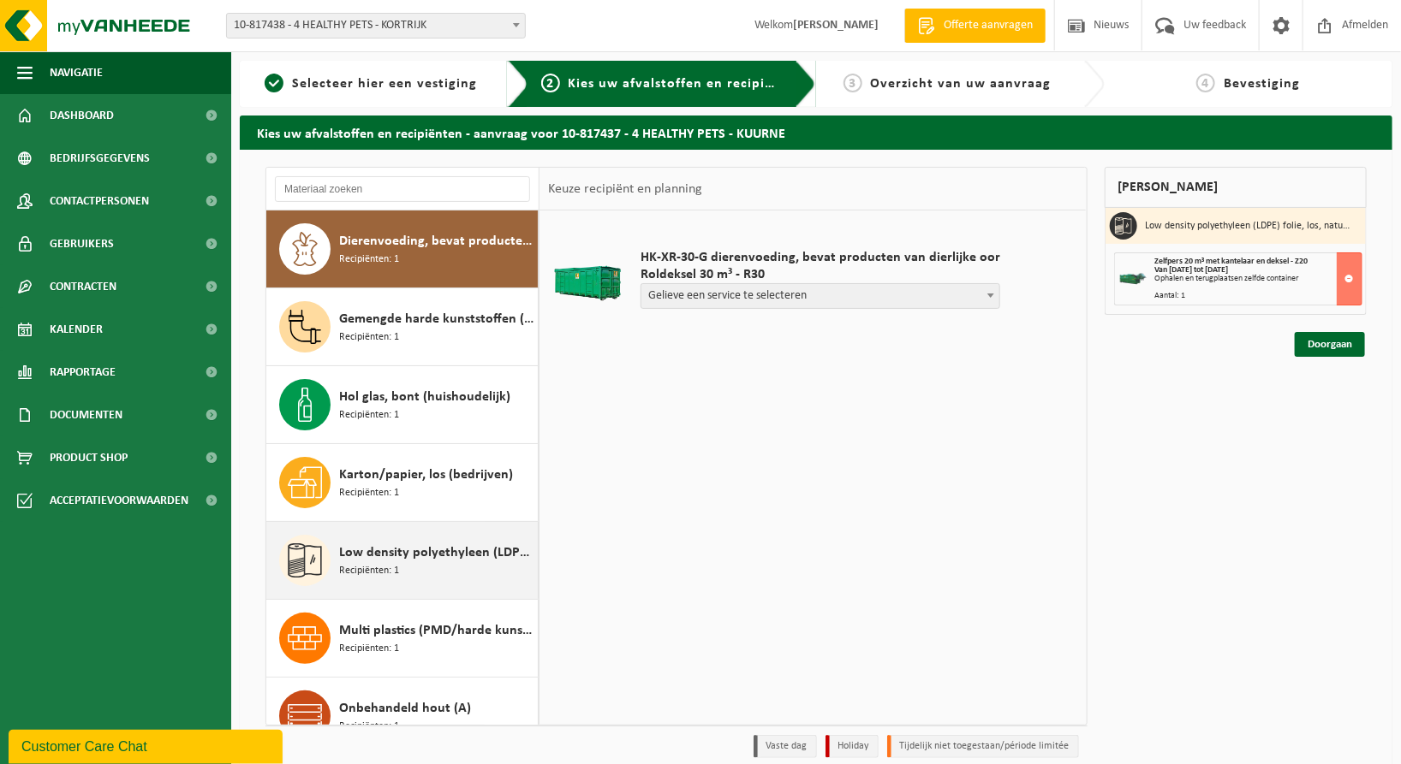
click at [439, 577] on div "Low density polyethyleen (LDPE) folie, los, naturel Recipiënten: 1" at bounding box center [436, 560] width 194 height 51
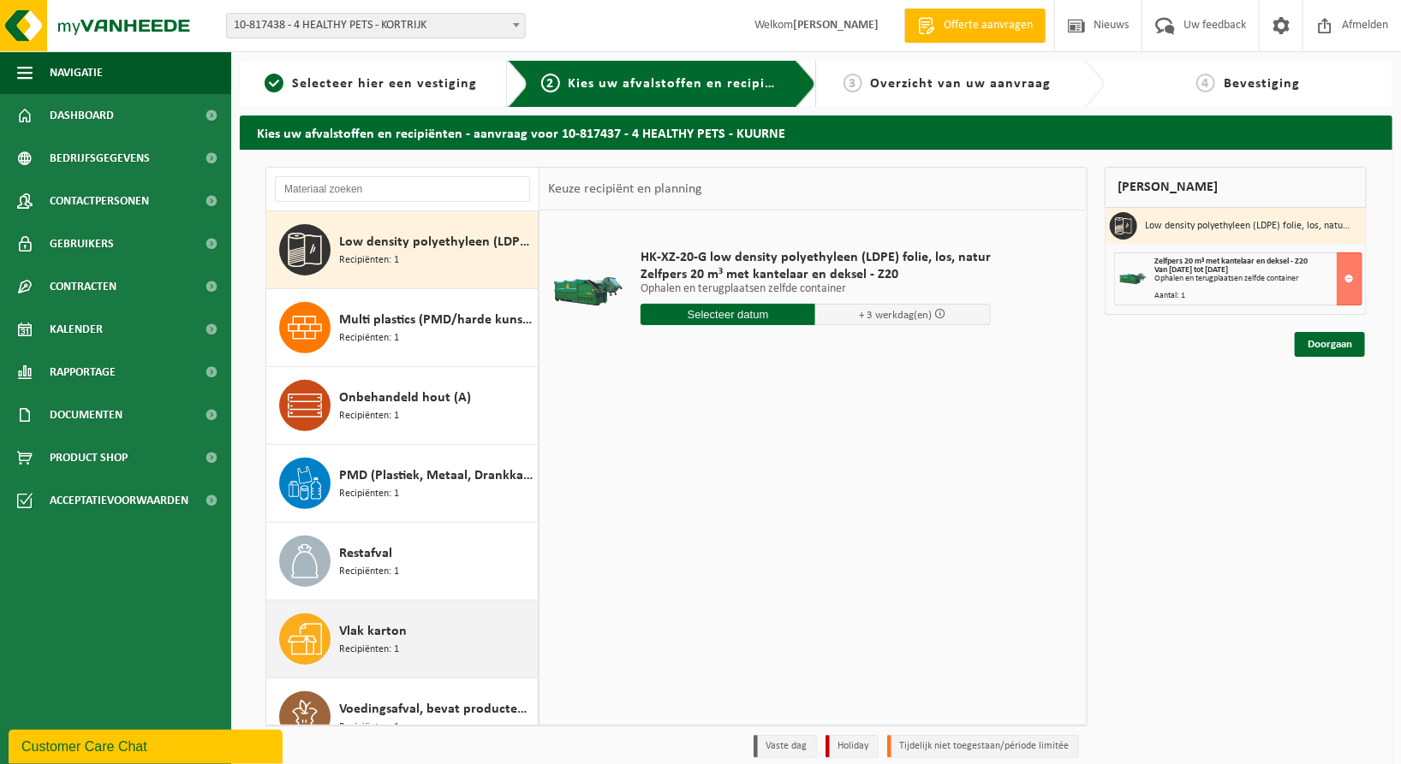
scroll to position [340, 0]
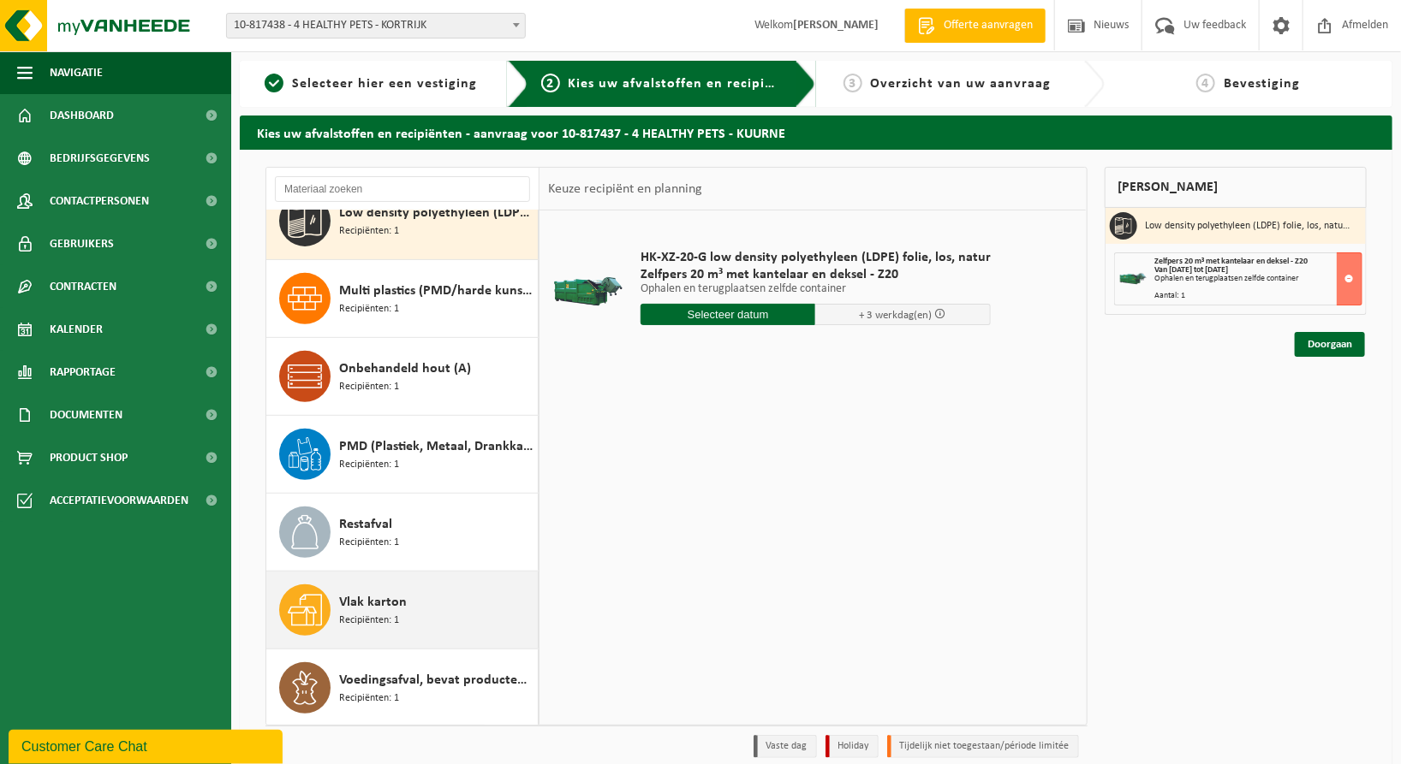
click at [397, 597] on span "Vlak karton" at bounding box center [373, 602] width 68 height 21
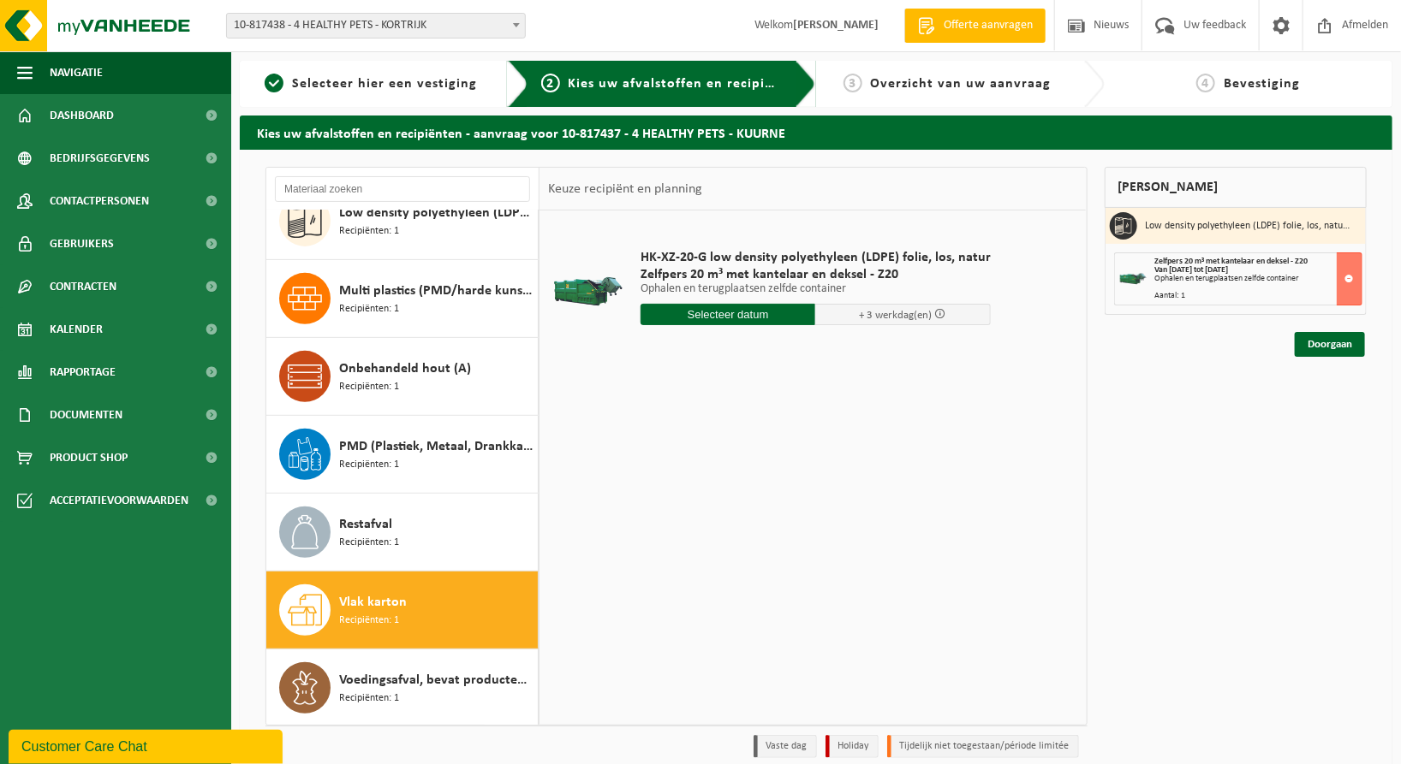
scroll to position [341, 0]
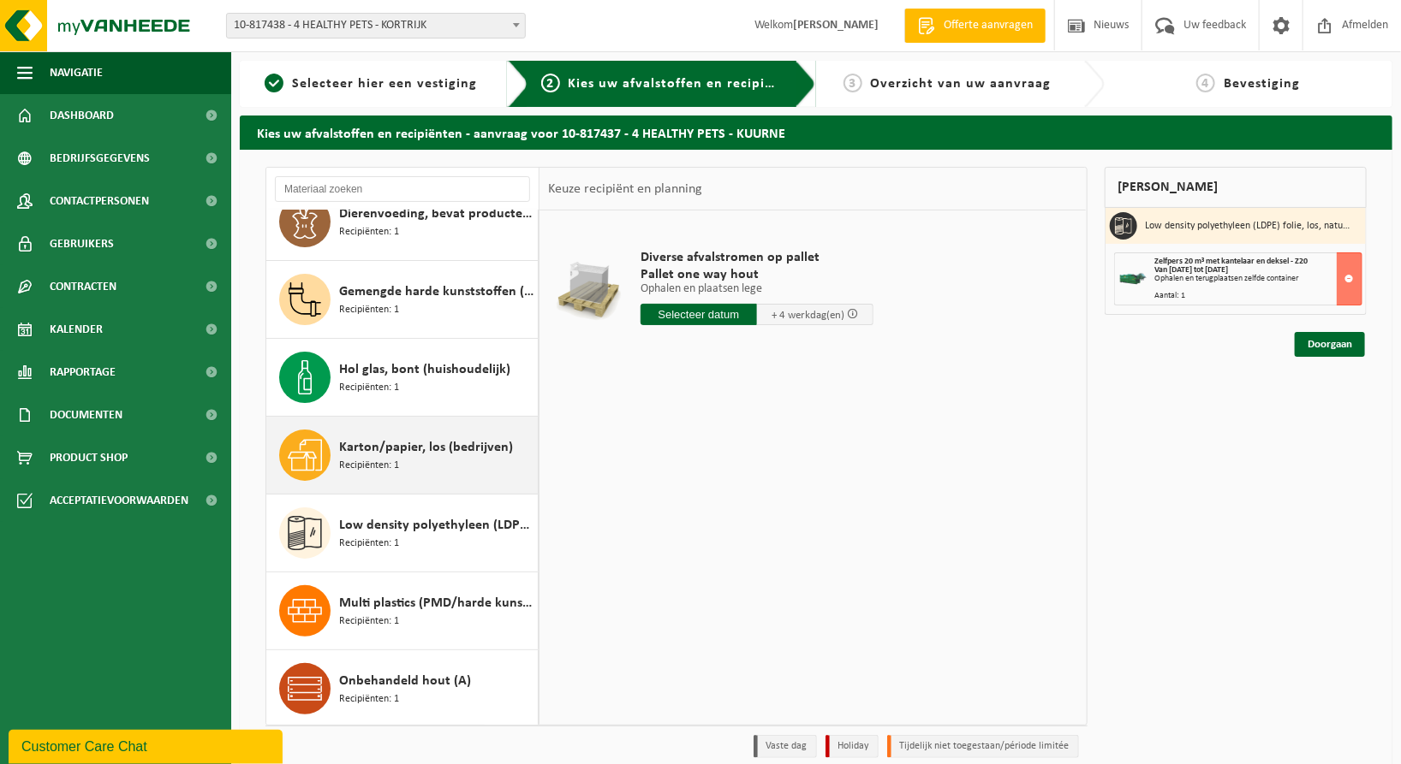
click at [412, 453] on span "Karton/papier, los (bedrijven)" at bounding box center [426, 447] width 174 height 21
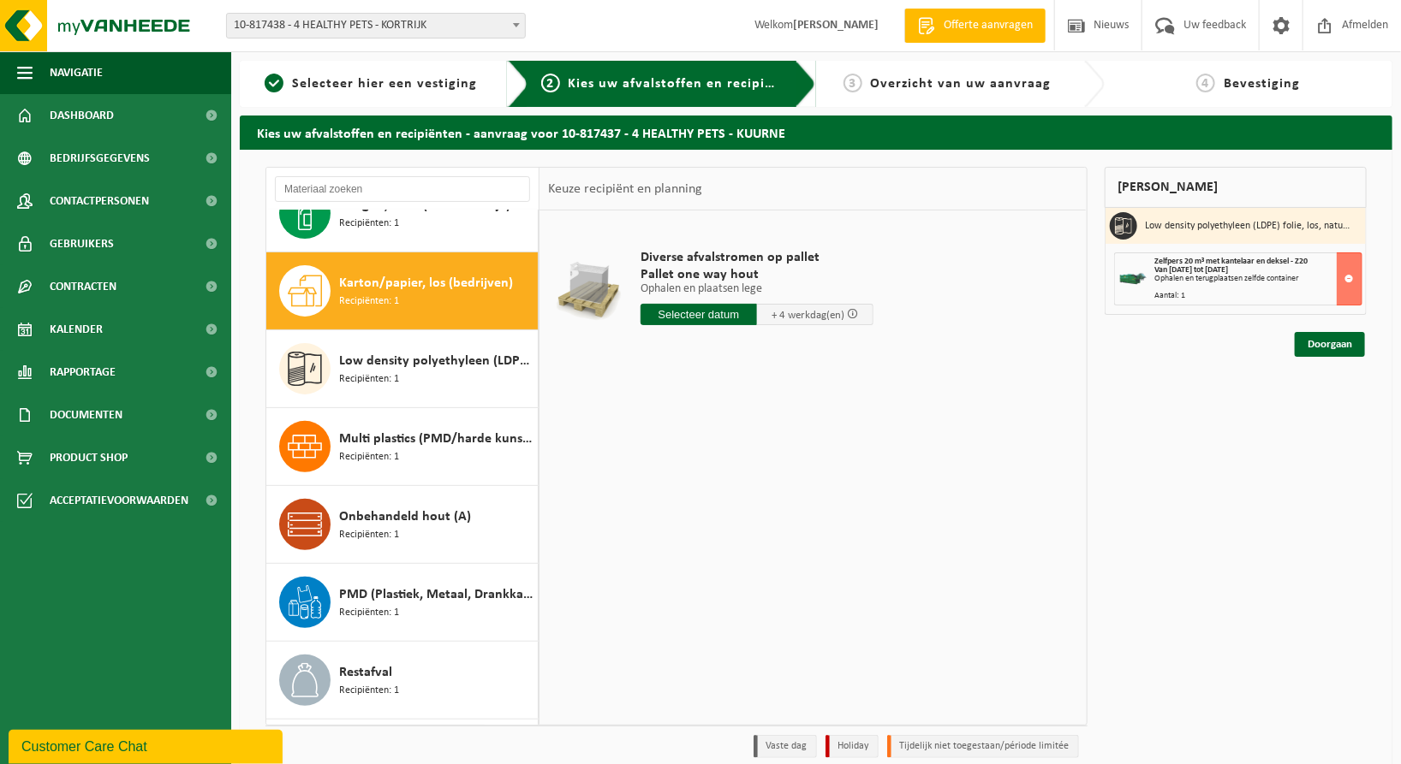
scroll to position [233, 0]
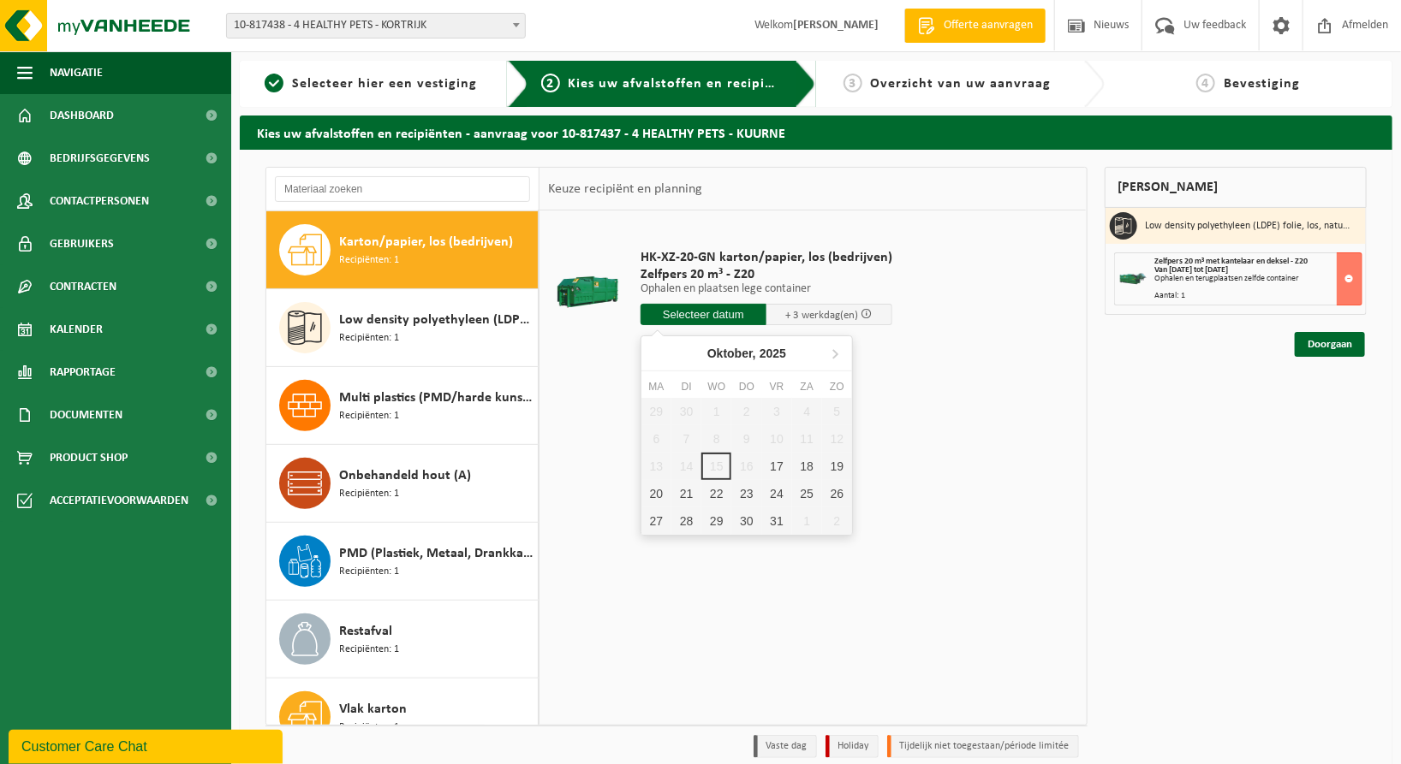
click at [678, 323] on input "text" at bounding box center [703, 314] width 126 height 21
click at [773, 470] on div "17" at bounding box center [777, 466] width 30 height 27
type input "Van [DATE]"
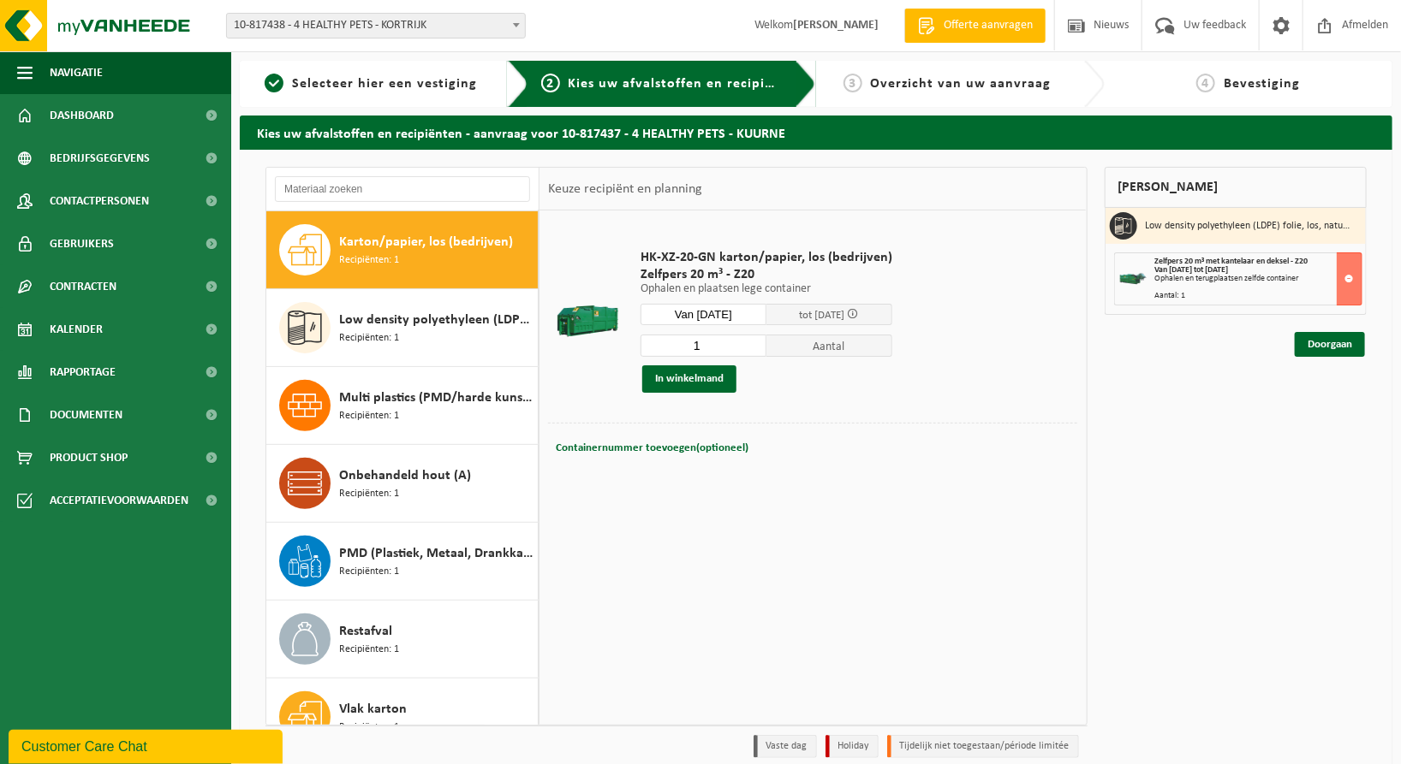
click at [816, 316] on span "tot [DATE]" at bounding box center [821, 315] width 45 height 11
click at [395, 247] on span "Karton/papier, los (bedrijven)" at bounding box center [426, 242] width 174 height 21
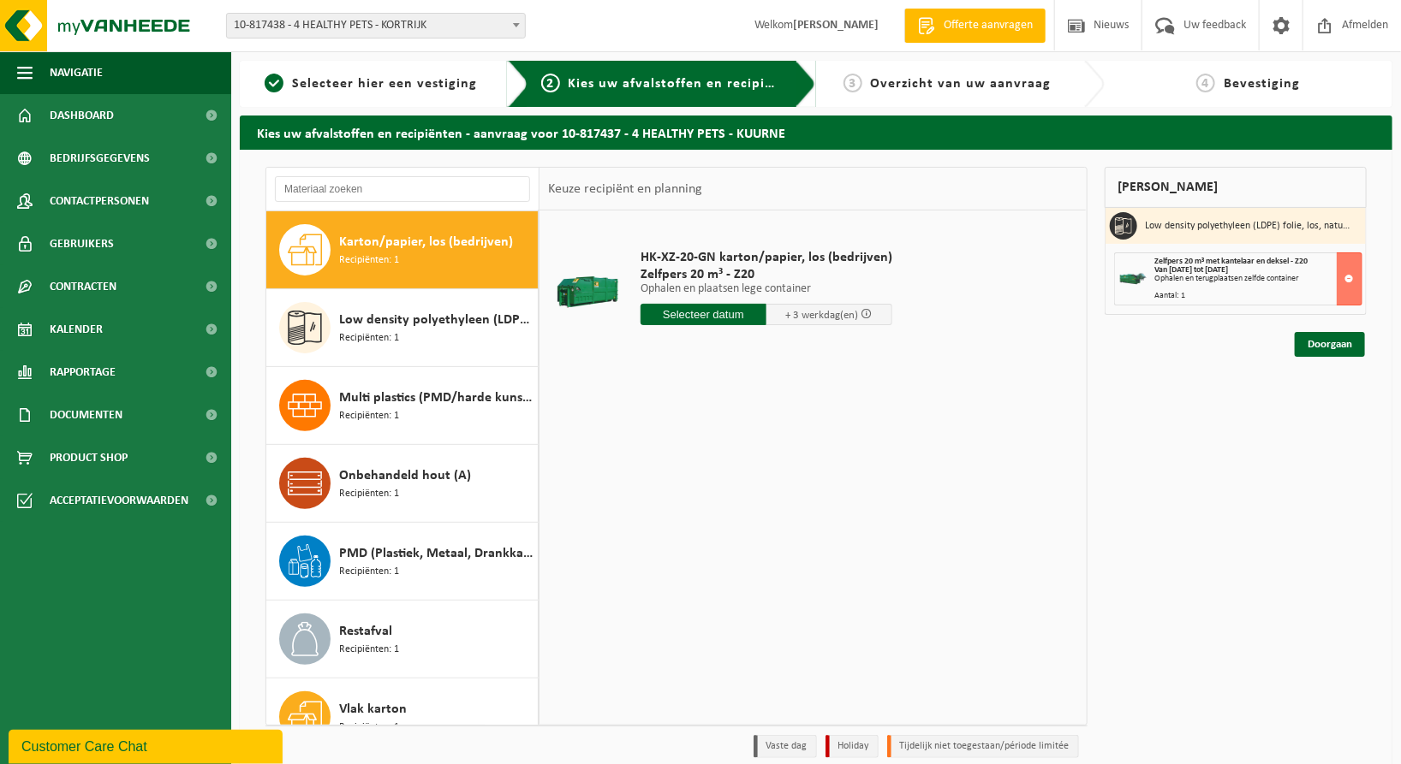
click at [685, 314] on input "text" at bounding box center [703, 314] width 126 height 21
click at [1128, 427] on div "Mijn winkelmand Low density polyethyleen (LDPE) folie, los, naturel Zelfpers 20…" at bounding box center [1236, 467] width 280 height 600
click at [696, 315] on input "text" at bounding box center [703, 314] width 126 height 21
click at [1088, 514] on div "Dierenvoeding, bevat producten van dierlijke oorsprong, verpakt, categorie 3 Re…" at bounding box center [676, 467] width 839 height 600
